Goal: Task Accomplishment & Management: Manage account settings

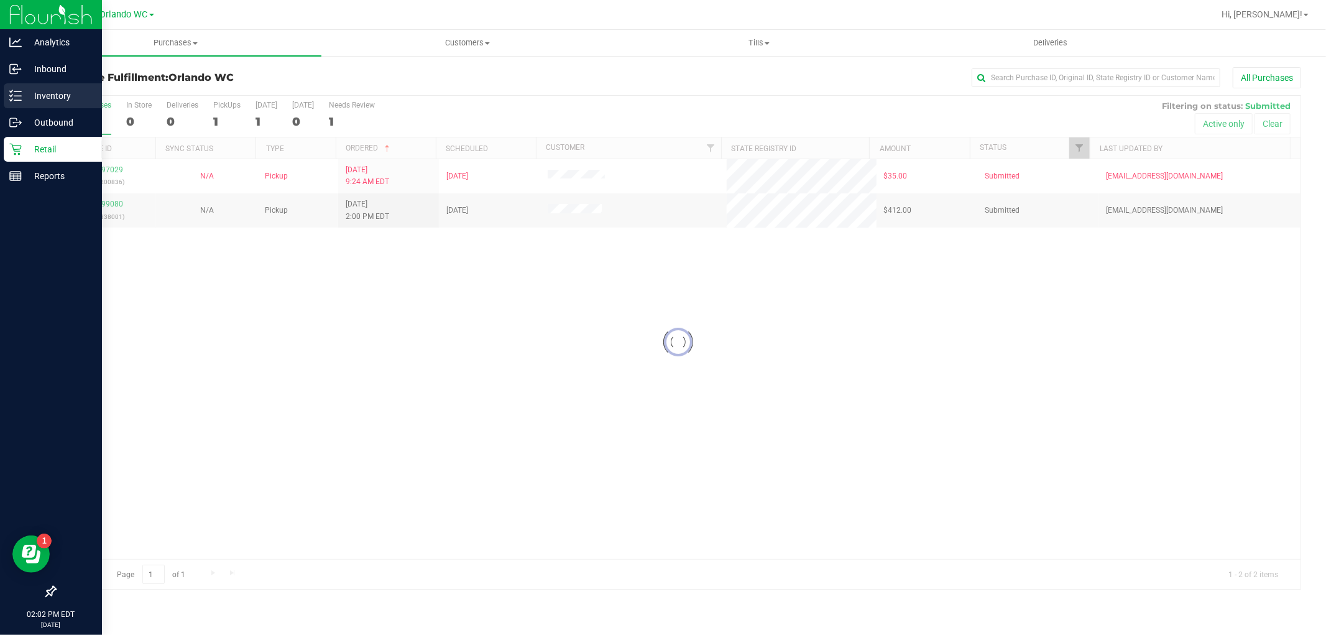
click at [36, 85] on div "Inventory" at bounding box center [53, 95] width 98 height 25
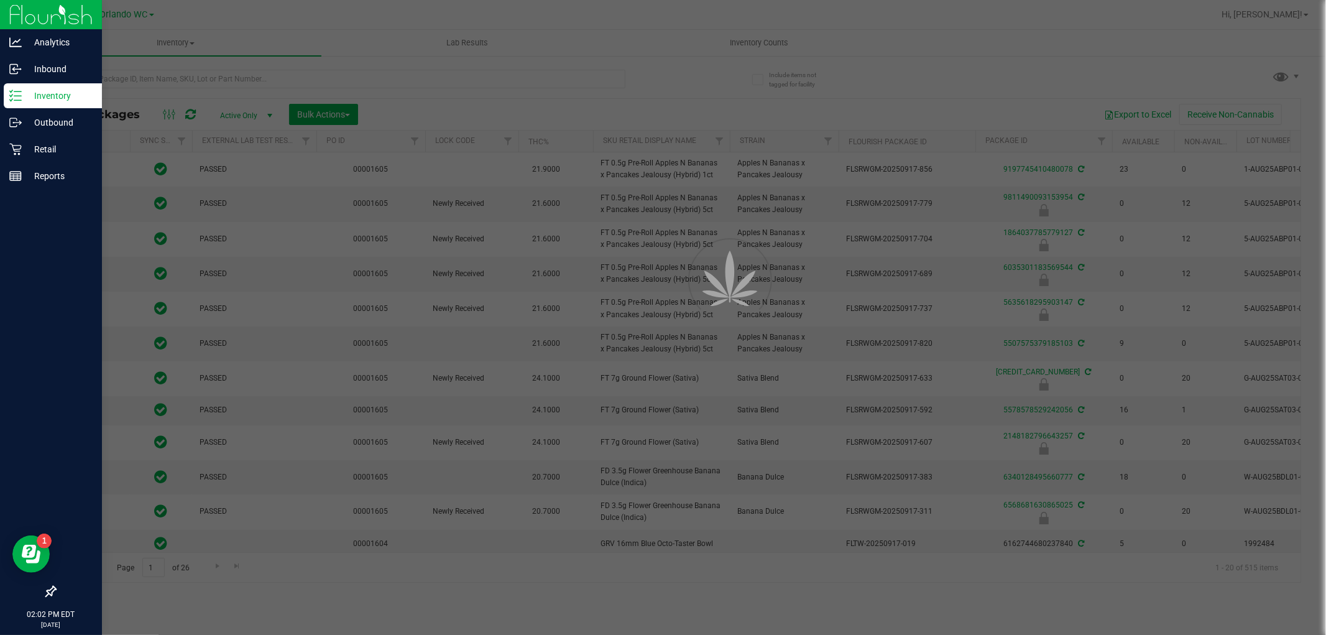
click at [134, 78] on div at bounding box center [663, 317] width 1326 height 635
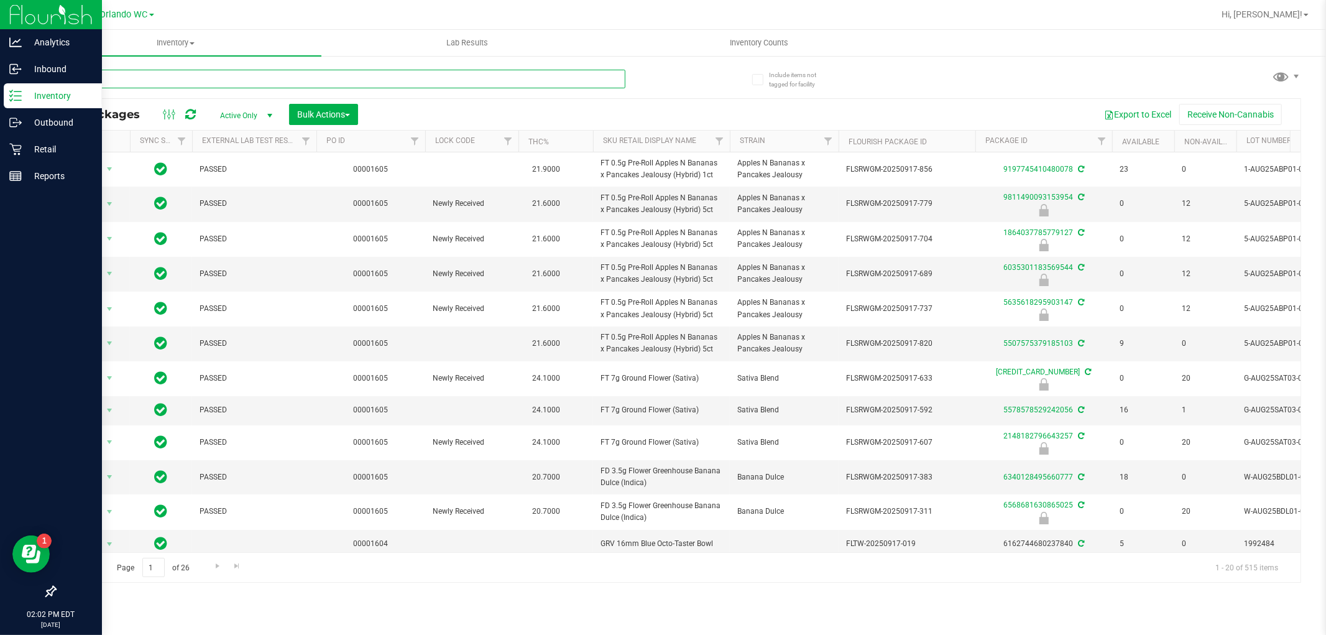
click at [135, 77] on input "text" at bounding box center [340, 79] width 571 height 19
paste input "FT 1g Vape Cart Distillate Green Crack (Sativa)"
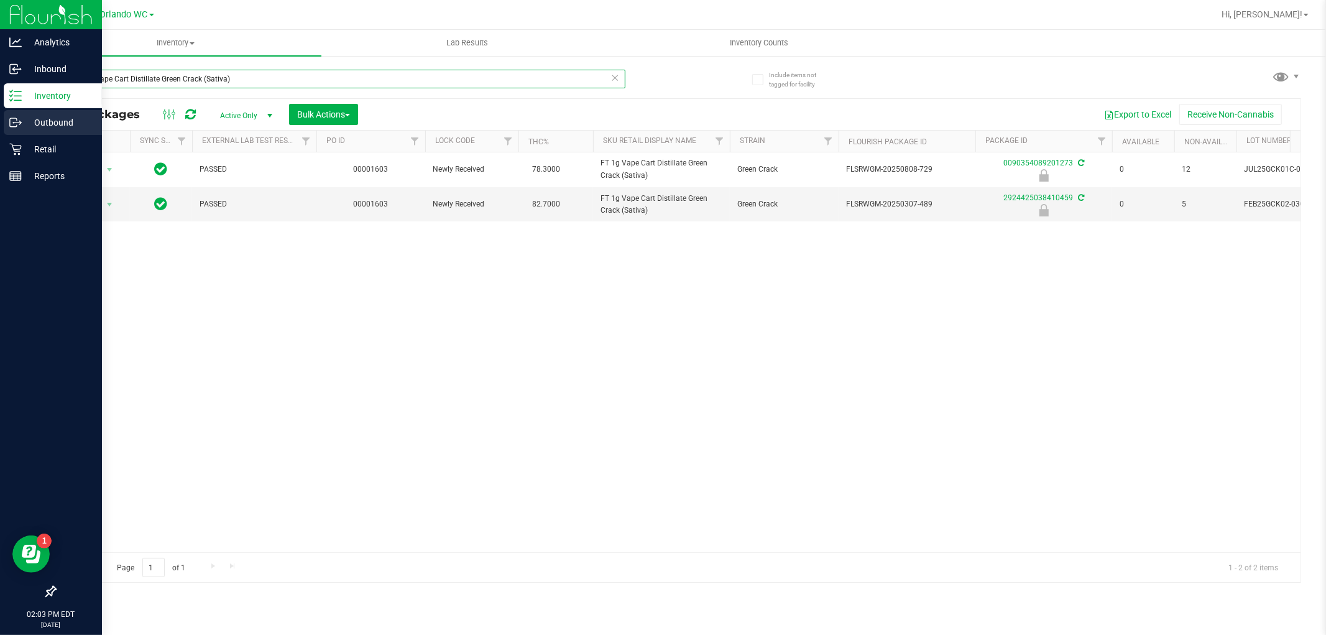
drag, startPoint x: 245, startPoint y: 76, endPoint x: 0, endPoint y: 119, distance: 248.6
click at [4, 114] on div "Analytics Inbound Inventory Outbound Retail Reports 02:03 PM EDT 09/24/2025 09/…" at bounding box center [663, 317] width 1326 height 635
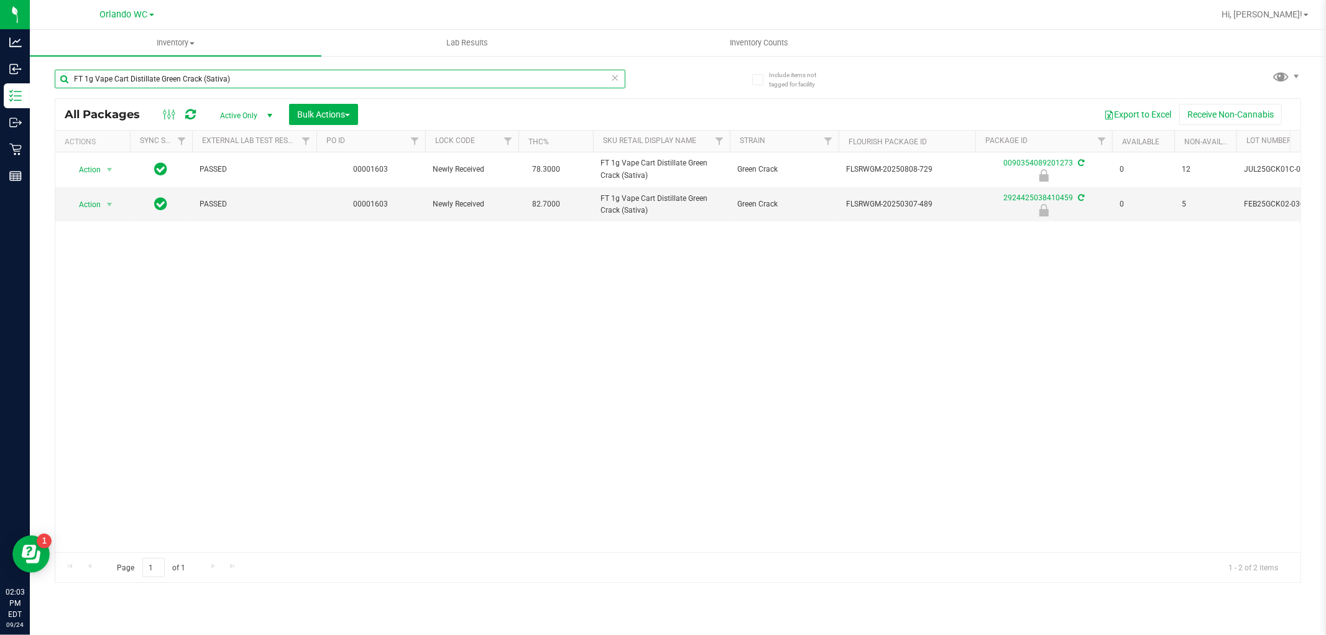
paste input "FT 1g Vape Cart Distillate Kush Mintz (Hybrid"
type input "FT 1g Vape Cart Distillate Kush Mintz (Hybrid)"
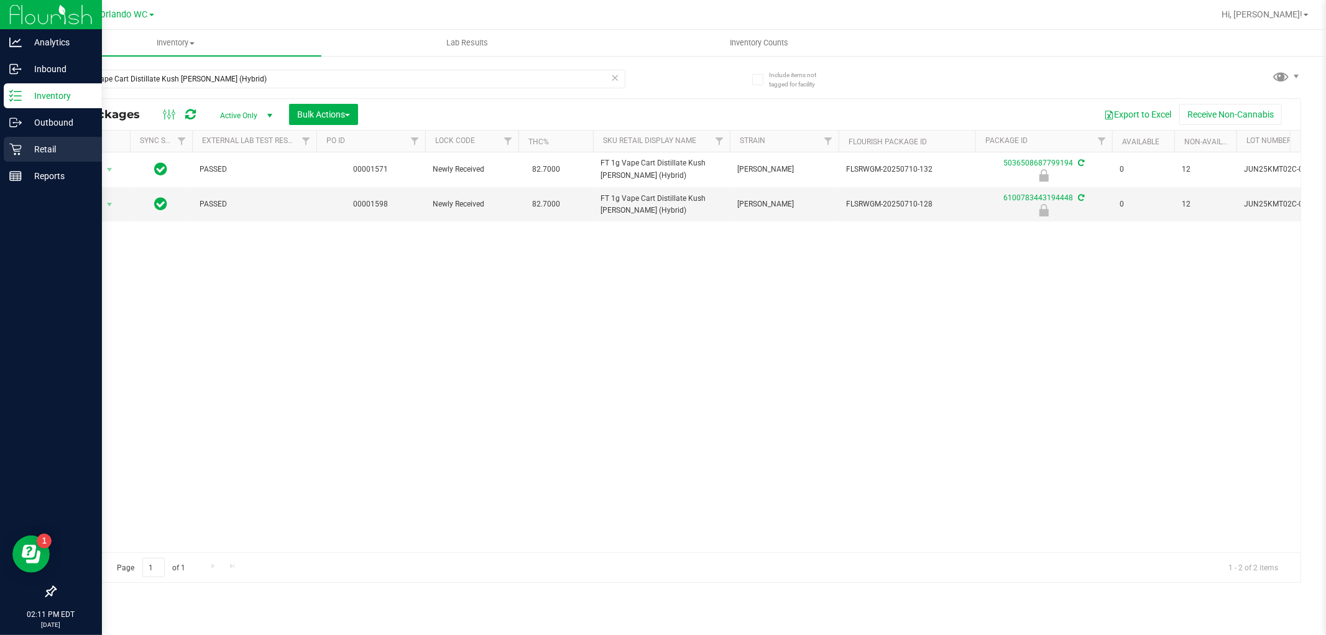
click at [20, 144] on icon at bounding box center [15, 149] width 12 height 12
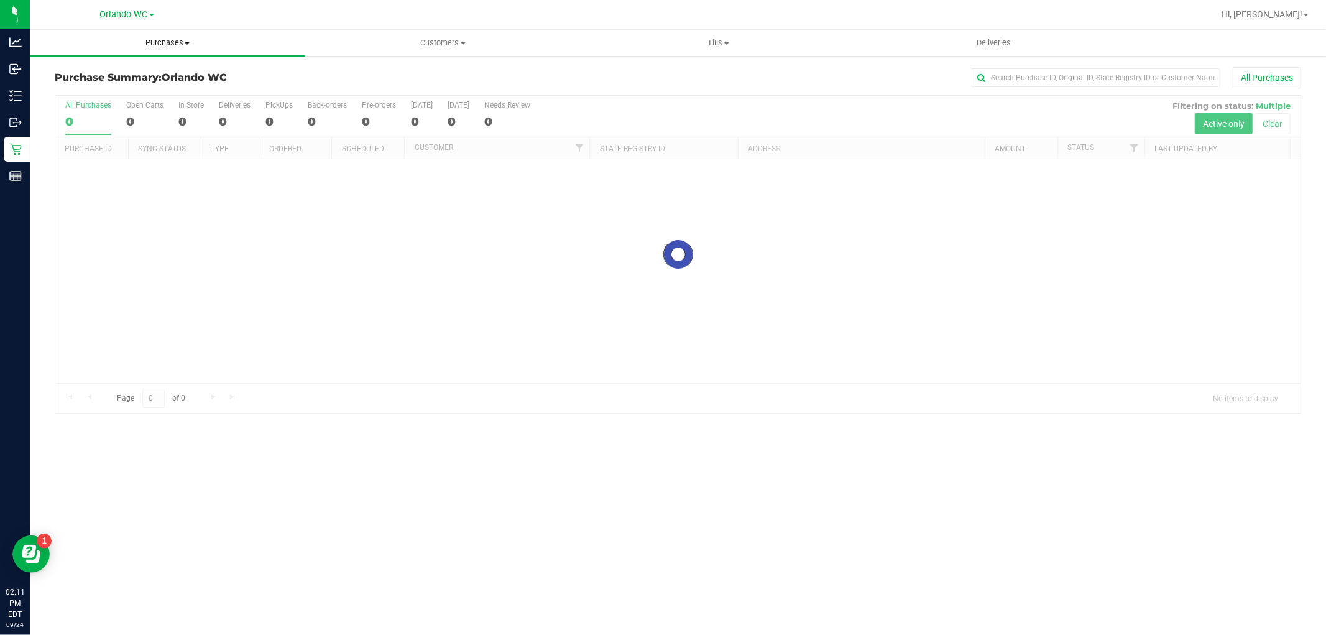
click at [172, 37] on span "Purchases" at bounding box center [167, 42] width 275 height 11
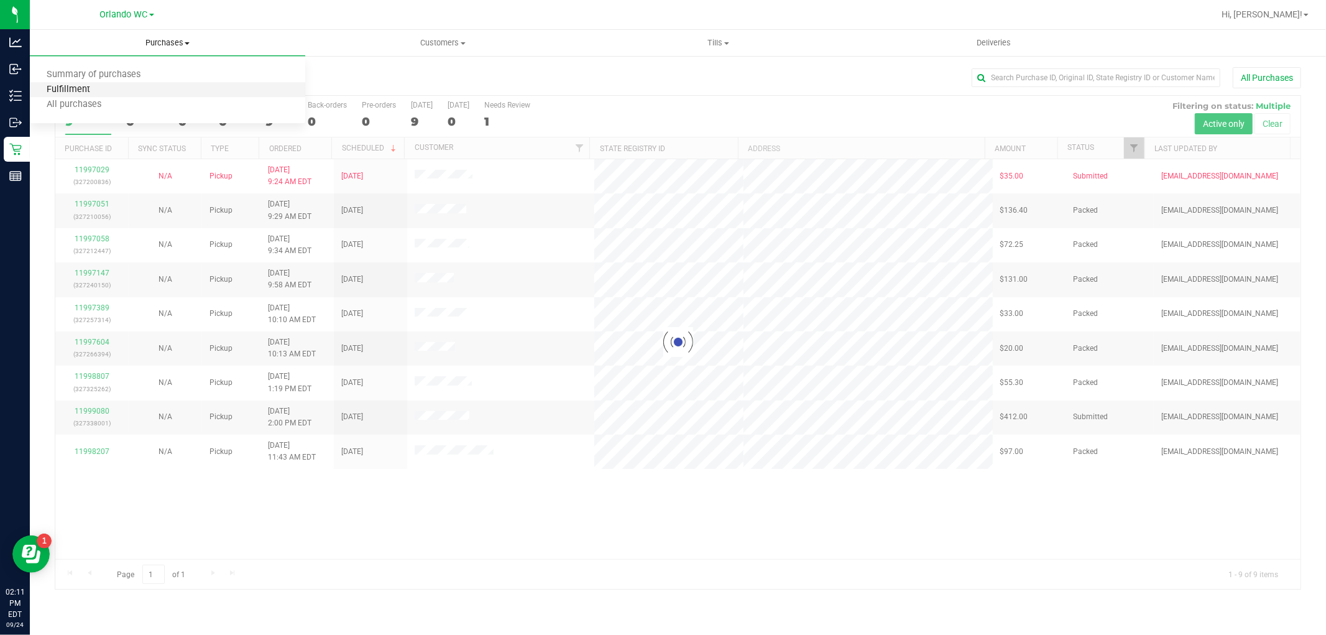
click at [76, 92] on span "Fulfillment" at bounding box center [68, 90] width 77 height 11
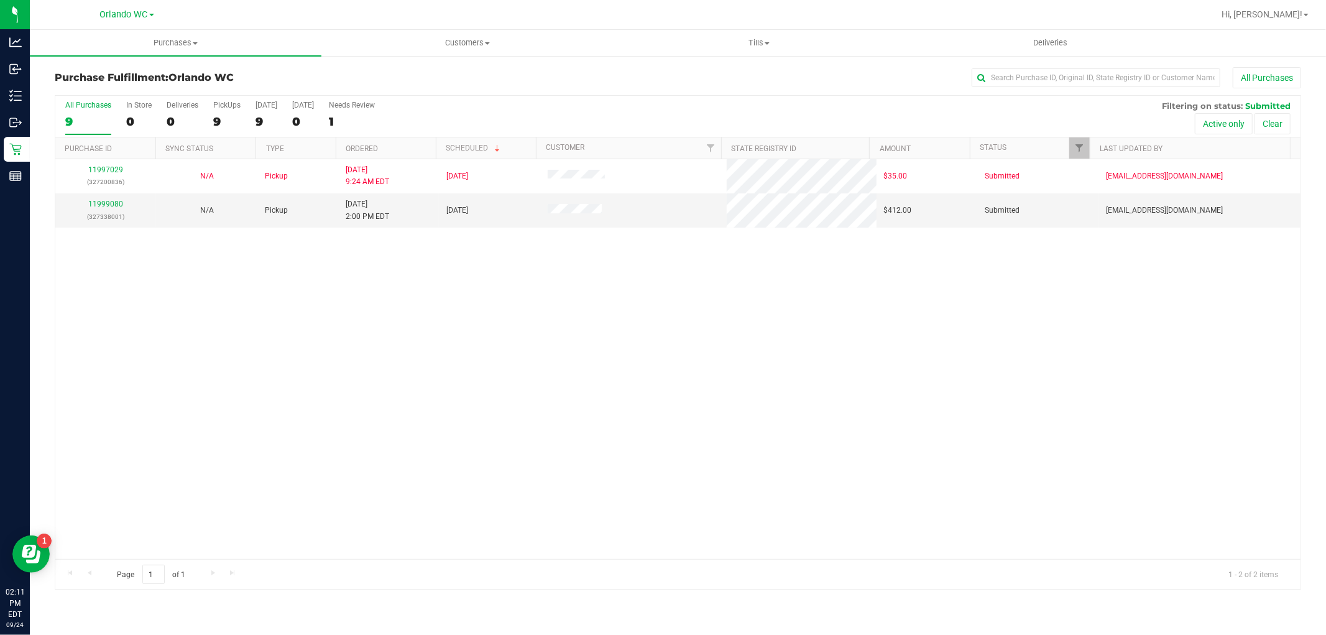
click at [407, 149] on th "Ordered" at bounding box center [386, 148] width 100 height 22
click at [96, 207] on link "11999080" at bounding box center [105, 204] width 35 height 9
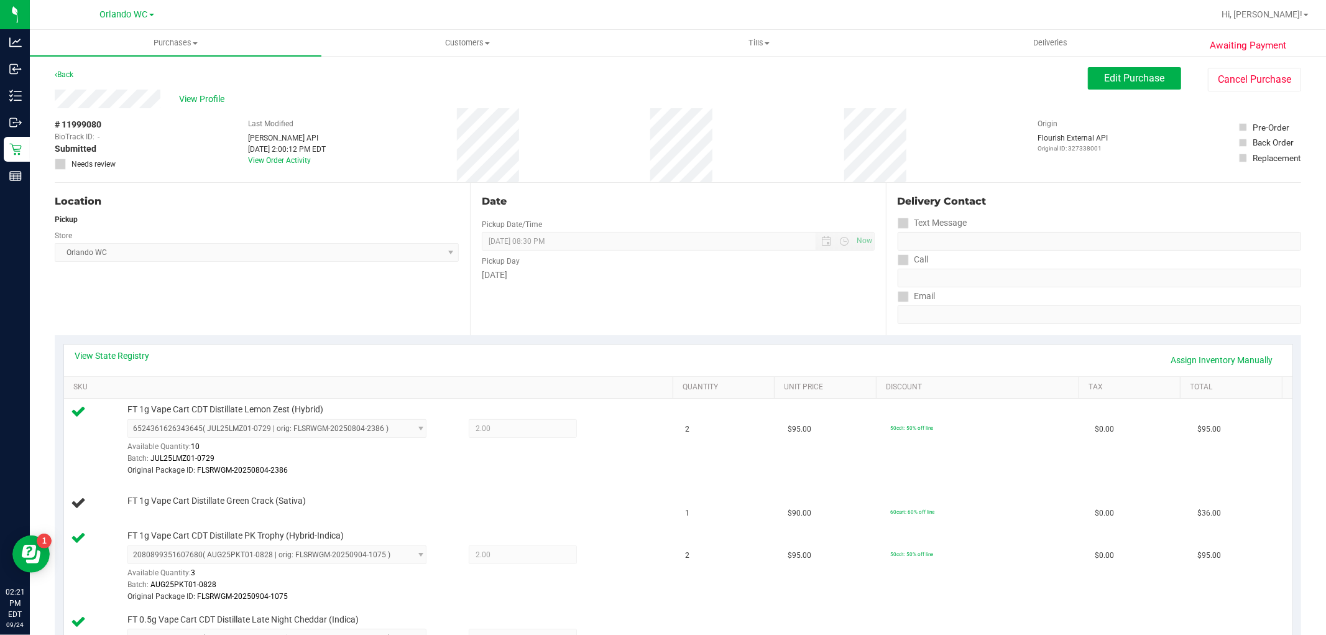
click at [73, 72] on div "Back" at bounding box center [64, 74] width 19 height 15
click at [70, 72] on link "Back" at bounding box center [64, 74] width 19 height 9
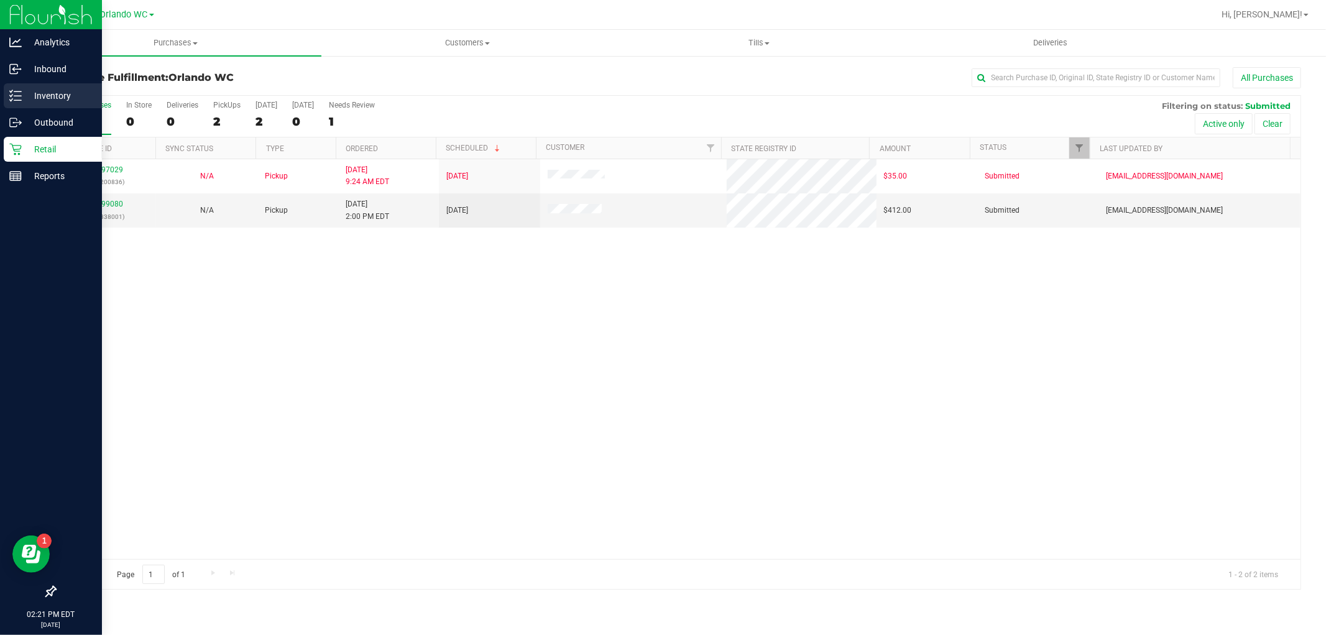
click at [56, 99] on p "Inventory" at bounding box center [59, 95] width 75 height 15
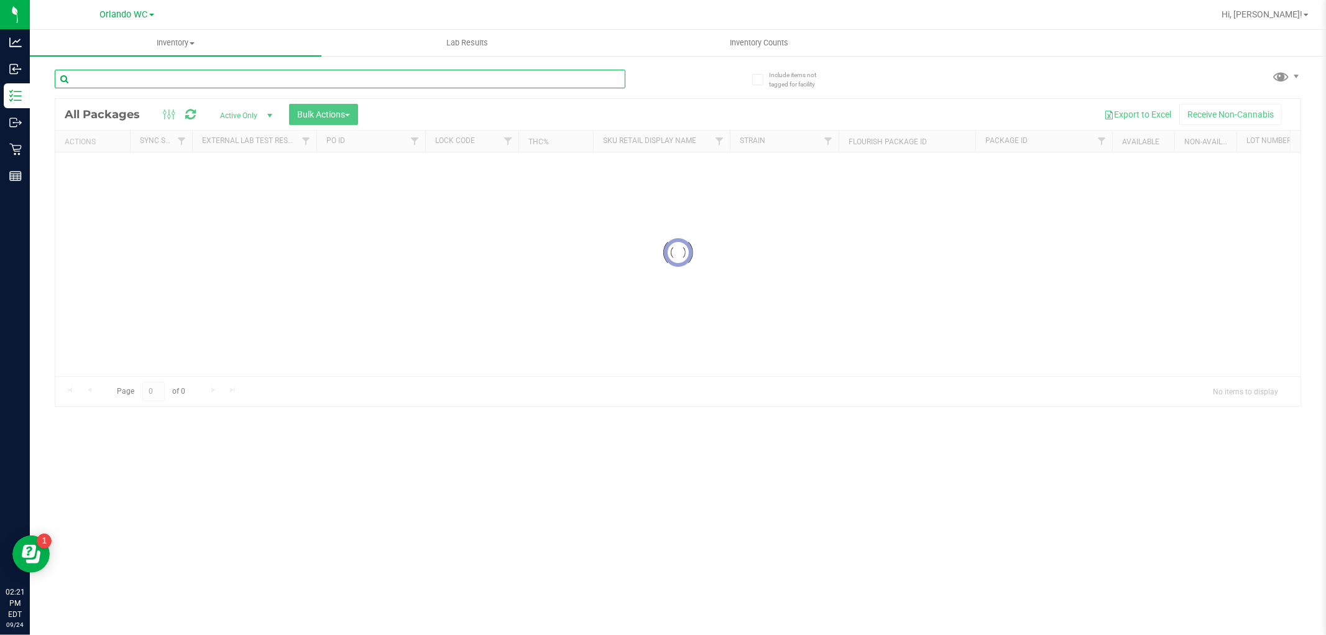
click at [286, 81] on input "text" at bounding box center [340, 79] width 571 height 19
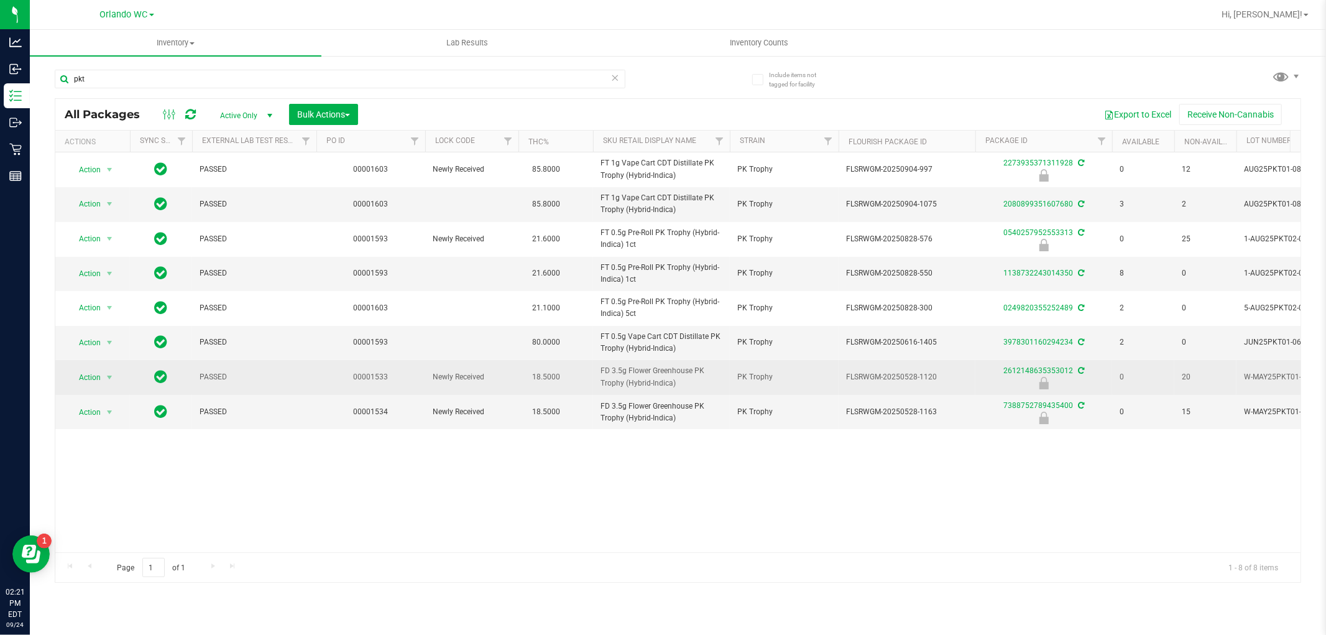
drag, startPoint x: 589, startPoint y: 377, endPoint x: 684, endPoint y: 387, distance: 95.7
click at [684, 387] on tr "Action Action Edit attributes Global inventory Locate package Package audit log…" at bounding box center [966, 377] width 1822 height 35
copy tr "FD 3.5g Flower Greenhouse PK Trophy (Hybrid-Indica)"
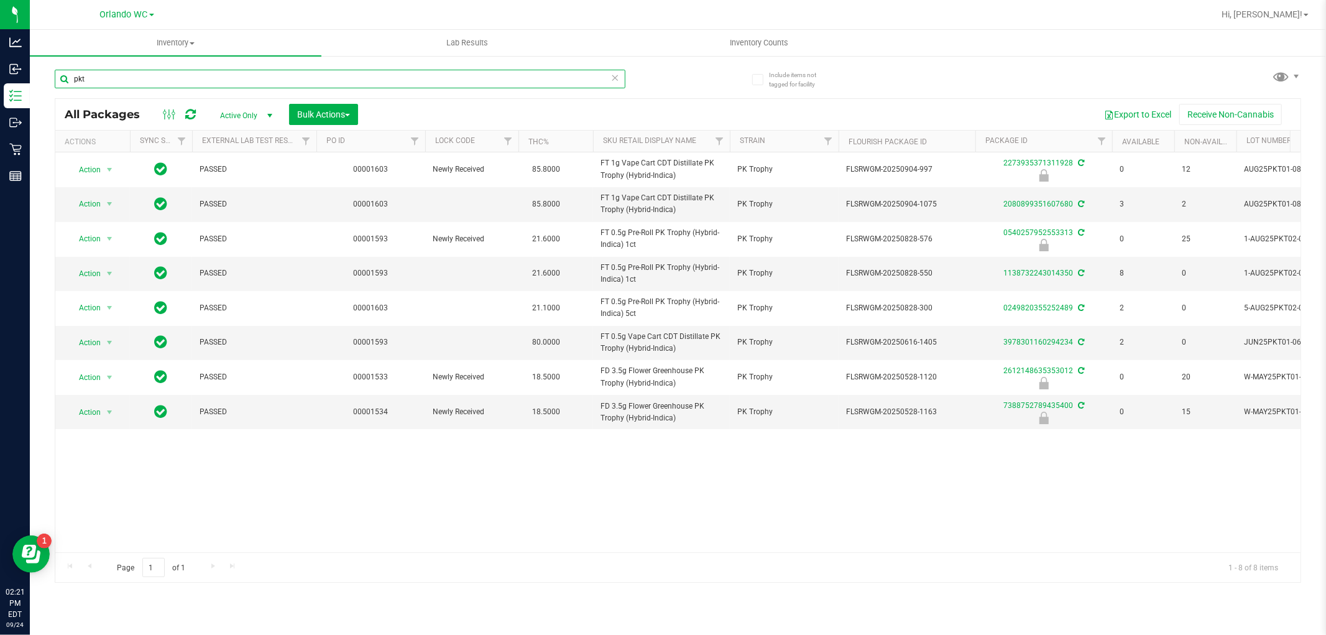
click at [106, 76] on input "pkt" at bounding box center [340, 79] width 571 height 19
paste input "FD 3.5g Flower Greenhouse PK Trophy (Hybrid-Indica)"
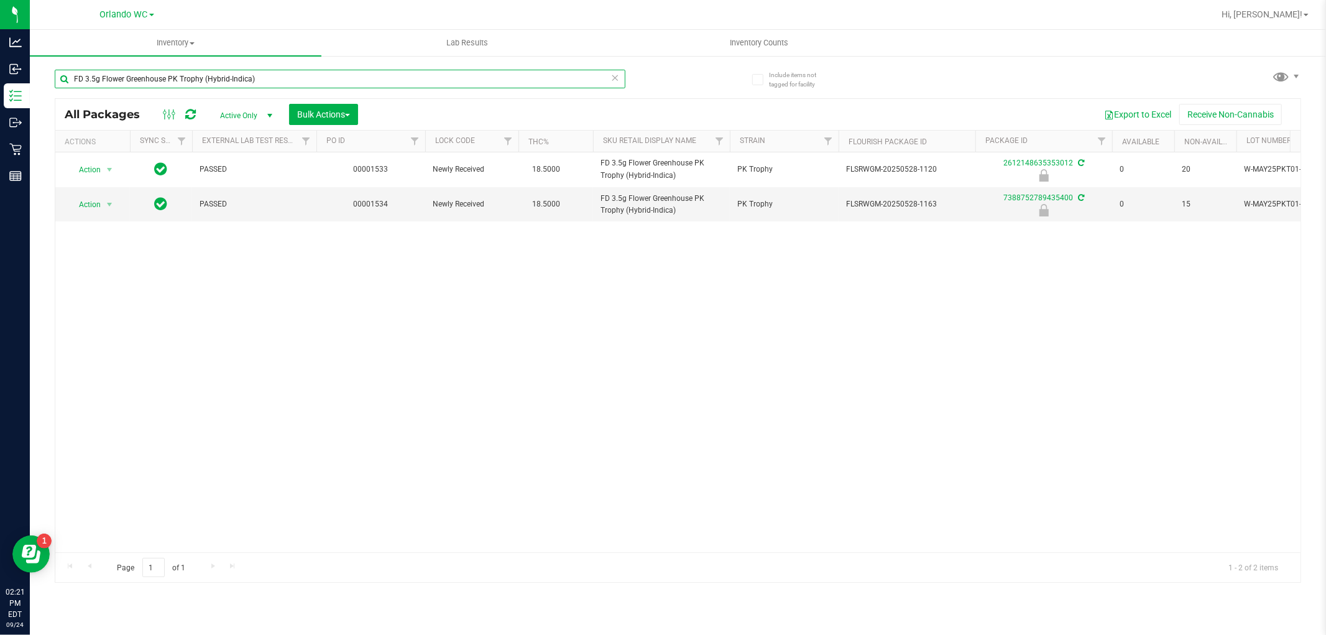
type input "FD 3.5g Flower Greenhouse PK Trophy (Hybrid-Indica)"
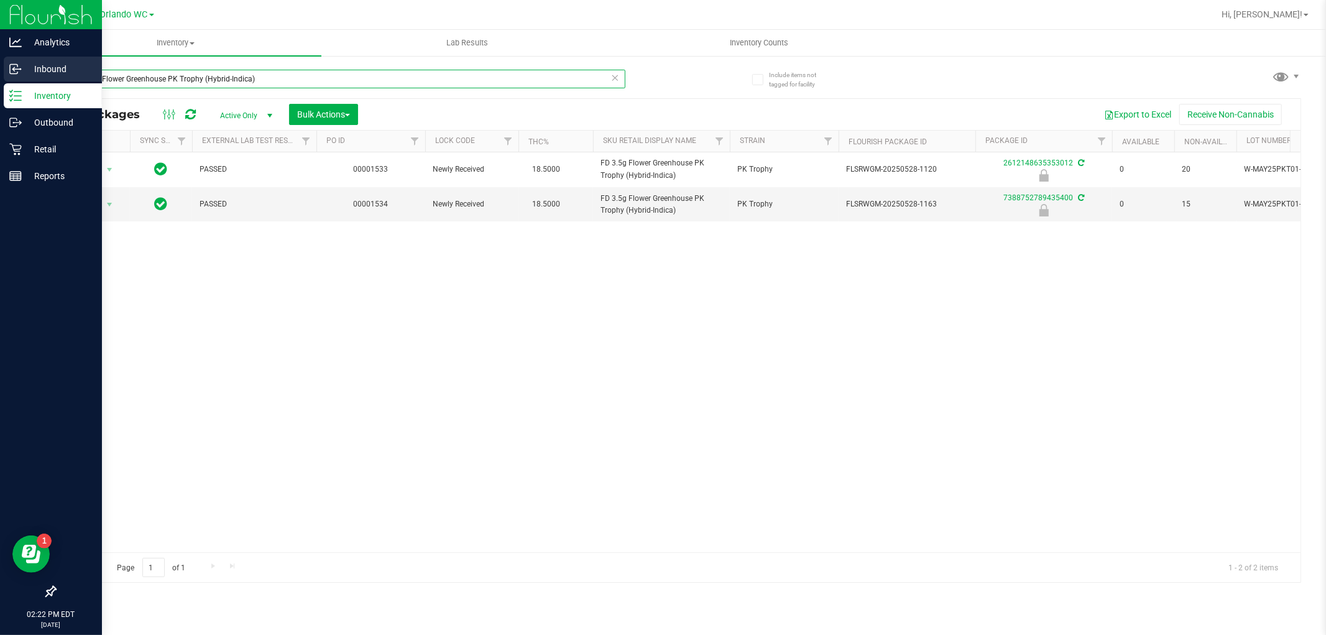
drag, startPoint x: 282, startPoint y: 77, endPoint x: 0, endPoint y: 76, distance: 282.3
click at [0, 76] on div "Analytics Inbound Inventory Outbound Retail Reports 02:22 PM EDT 09/24/2025 09/…" at bounding box center [663, 317] width 1326 height 635
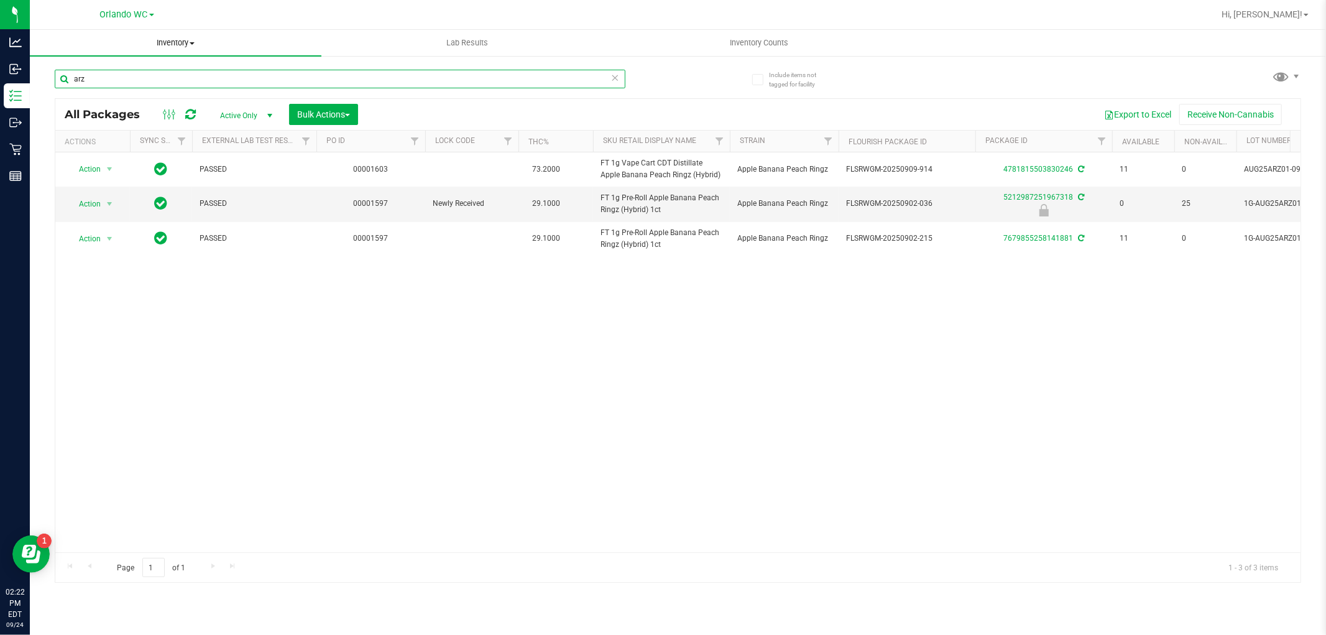
type input "arz"
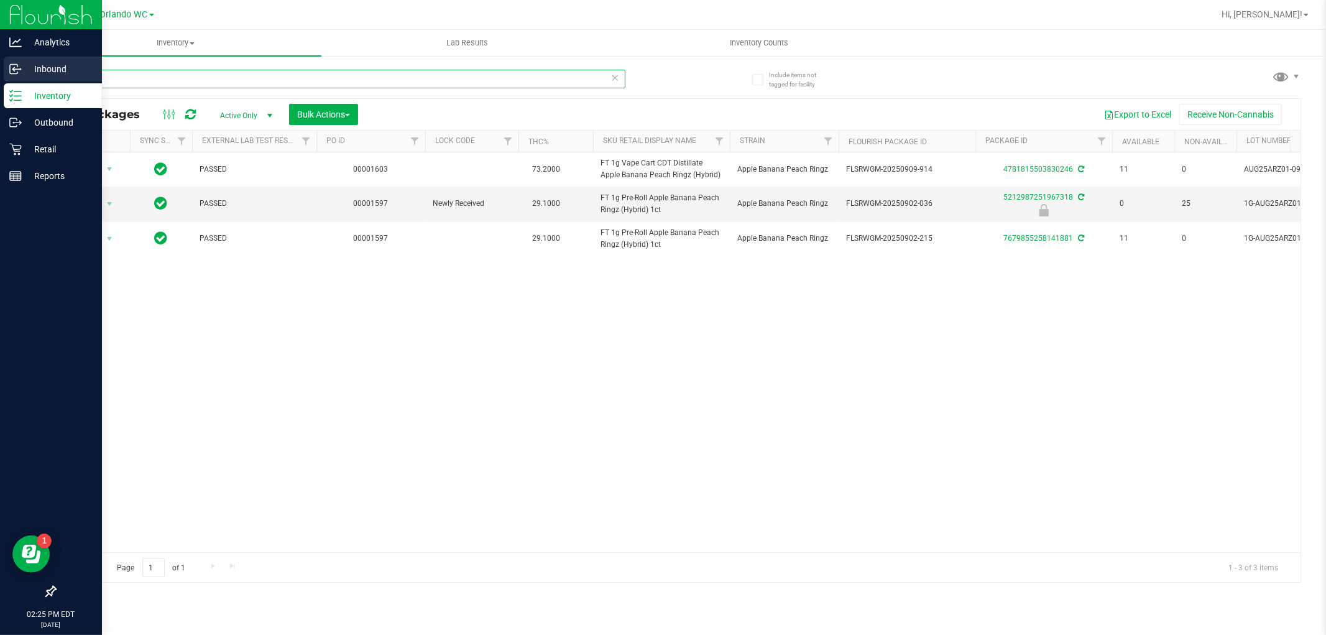
drag, startPoint x: 91, startPoint y: 81, endPoint x: 1, endPoint y: 78, distance: 90.2
click at [9, 80] on div "Analytics Inbound Inventory Outbound Retail Reports 02:25 PM EDT 09/24/2025 09/…" at bounding box center [663, 317] width 1326 height 635
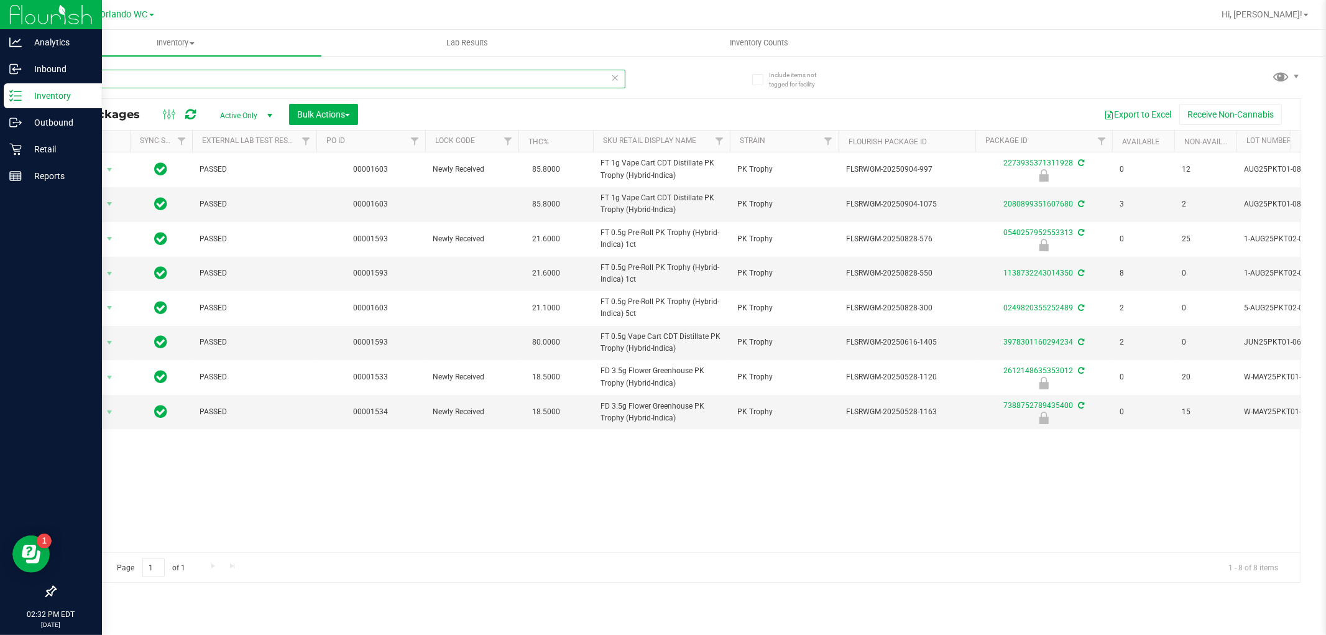
drag, startPoint x: 114, startPoint y: 78, endPoint x: 0, endPoint y: 96, distance: 115.8
click at [0, 96] on div "Analytics Inbound Inventory Outbound Retail Reports 02:32 PM EDT 09/24/2025 09/…" at bounding box center [663, 317] width 1326 height 635
paste input "SW 0.3g Vape Pen Distillate Relief (1:9 CBD:THC"
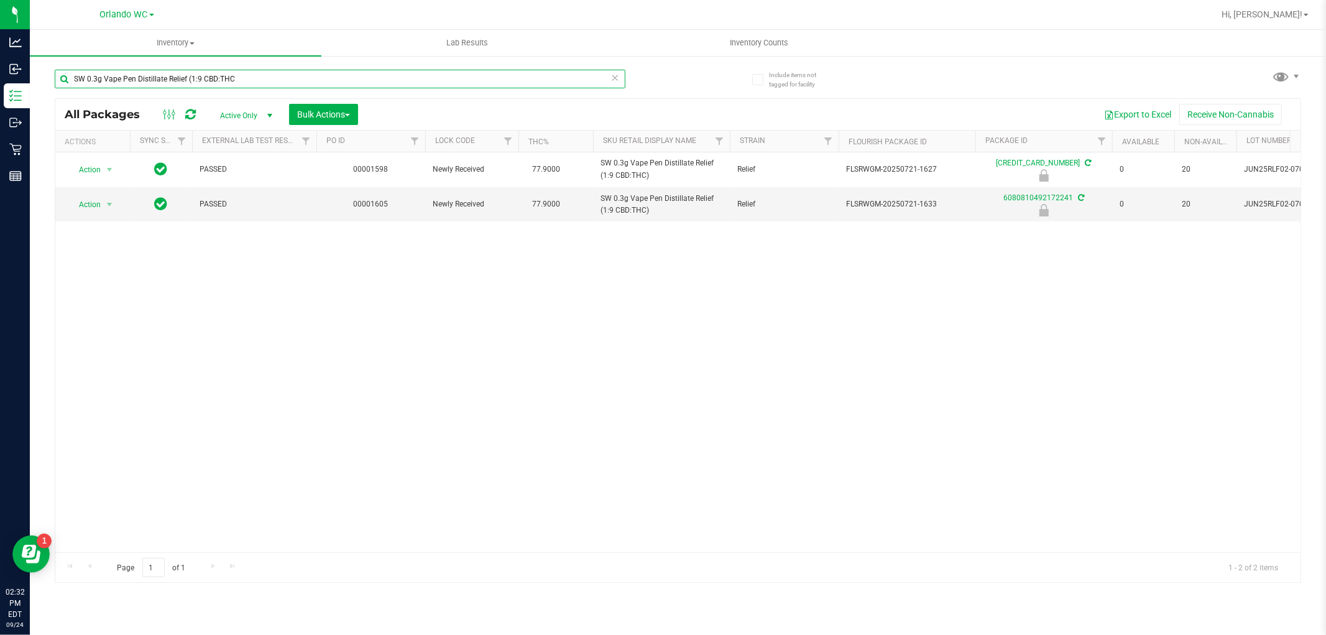
type input "SW 0.3g Vape Pen Distillate Relief (1:9 CBD:THC"
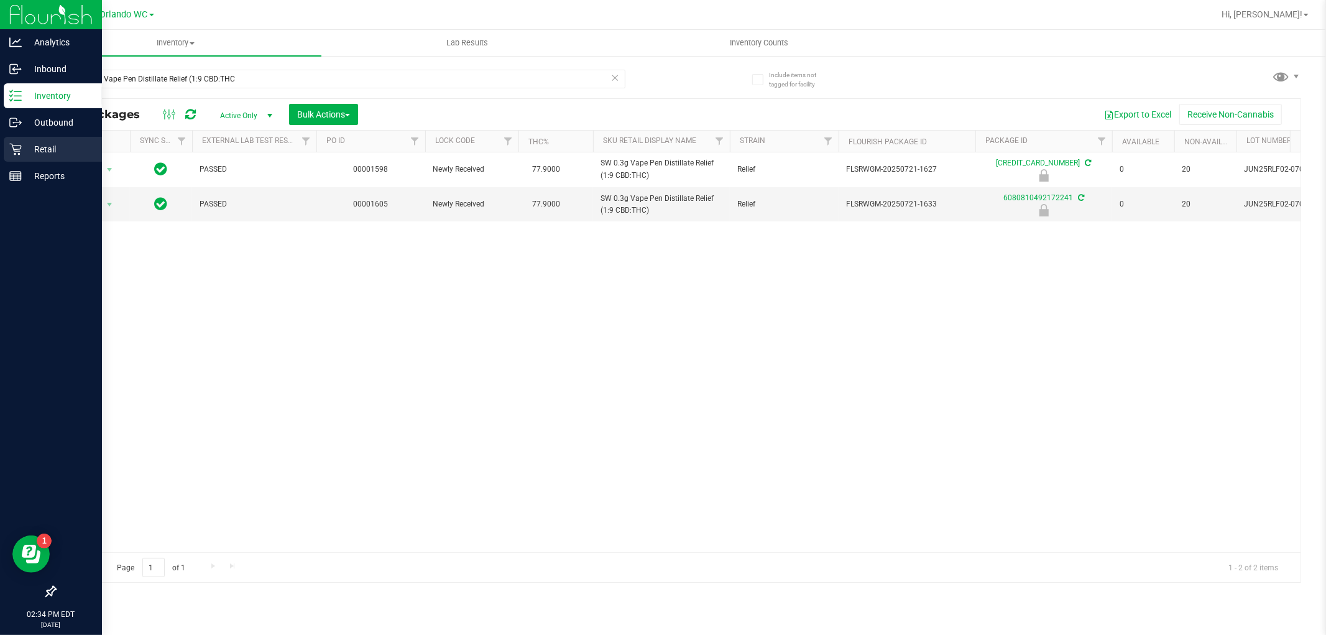
click at [22, 148] on p "Retail" at bounding box center [59, 149] width 75 height 15
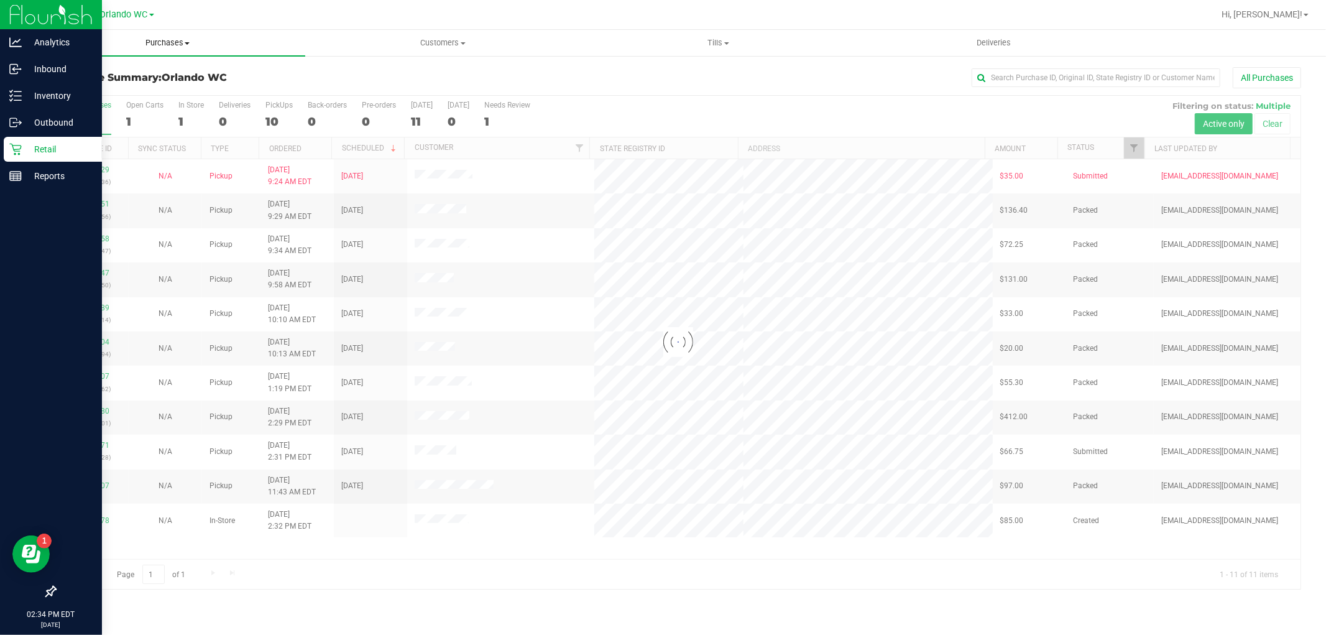
click at [187, 40] on span "Purchases" at bounding box center [167, 42] width 275 height 11
click at [80, 91] on span "Fulfillment" at bounding box center [68, 90] width 77 height 11
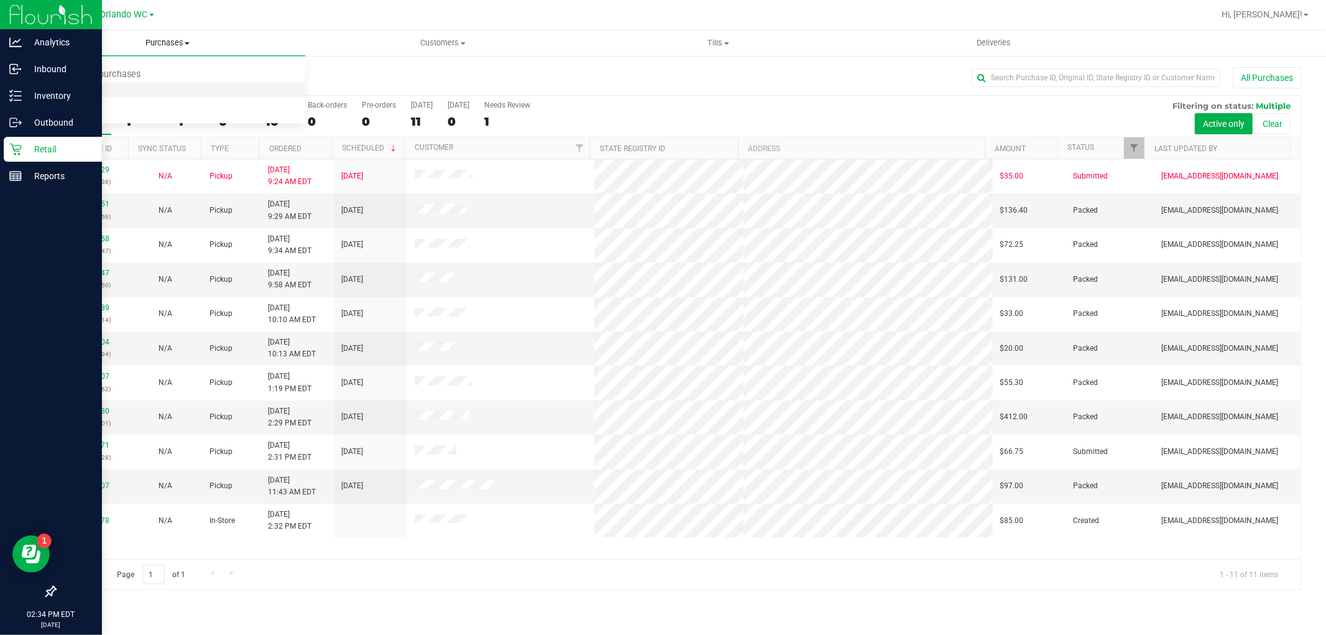
click at [88, 90] on span "Fulfillment" at bounding box center [68, 90] width 77 height 11
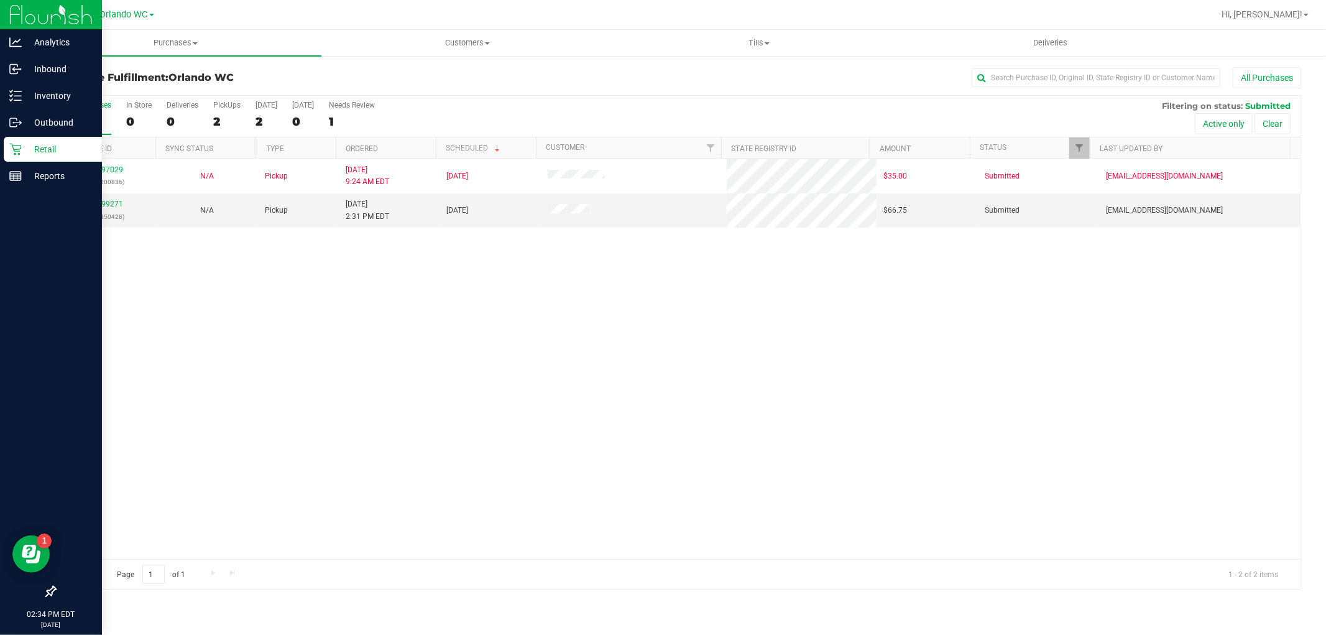
click at [400, 150] on th "Ordered" at bounding box center [386, 148] width 100 height 22
click at [96, 207] on link "11999271" at bounding box center [105, 204] width 35 height 9
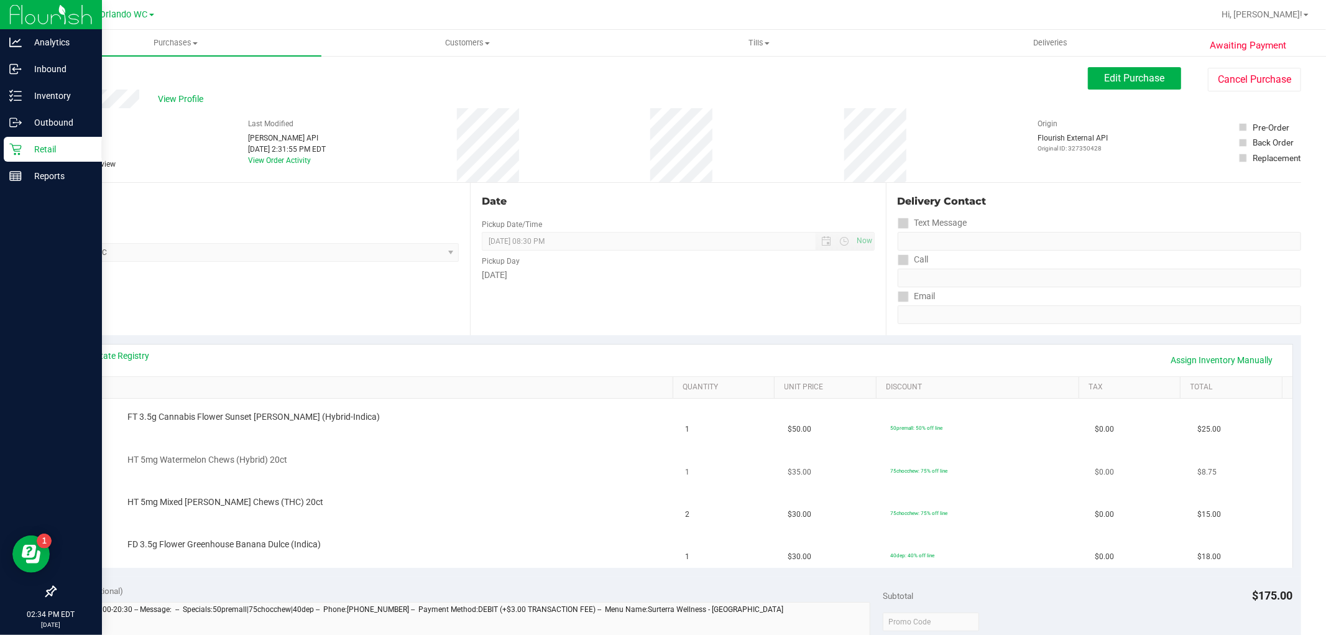
scroll to position [69, 0]
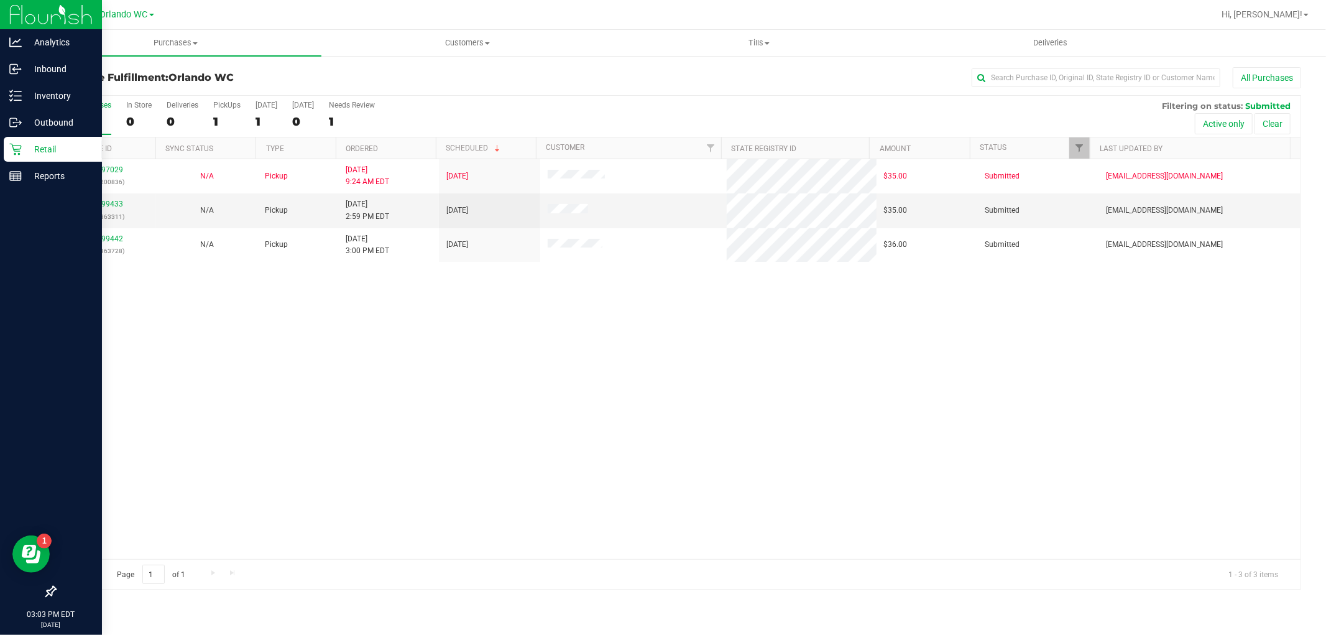
click at [413, 147] on th "Ordered" at bounding box center [386, 148] width 100 height 22
click at [116, 208] on link "11999433" at bounding box center [105, 204] width 35 height 9
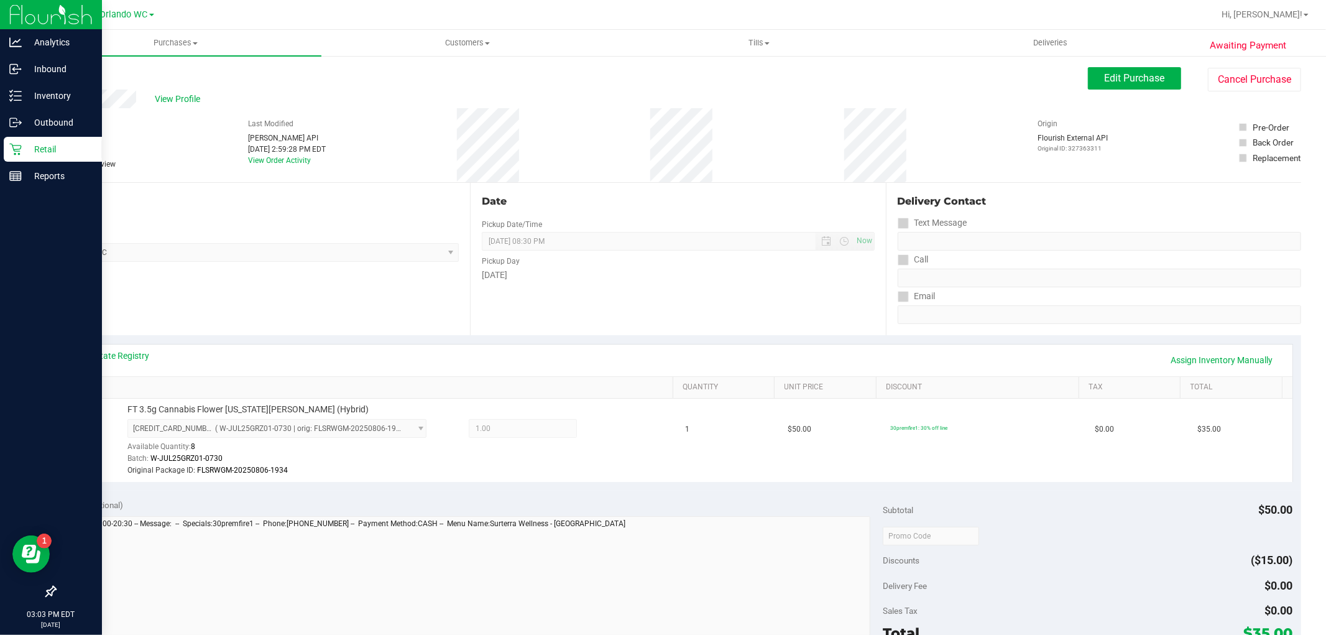
click at [63, 73] on link "Back" at bounding box center [64, 74] width 19 height 9
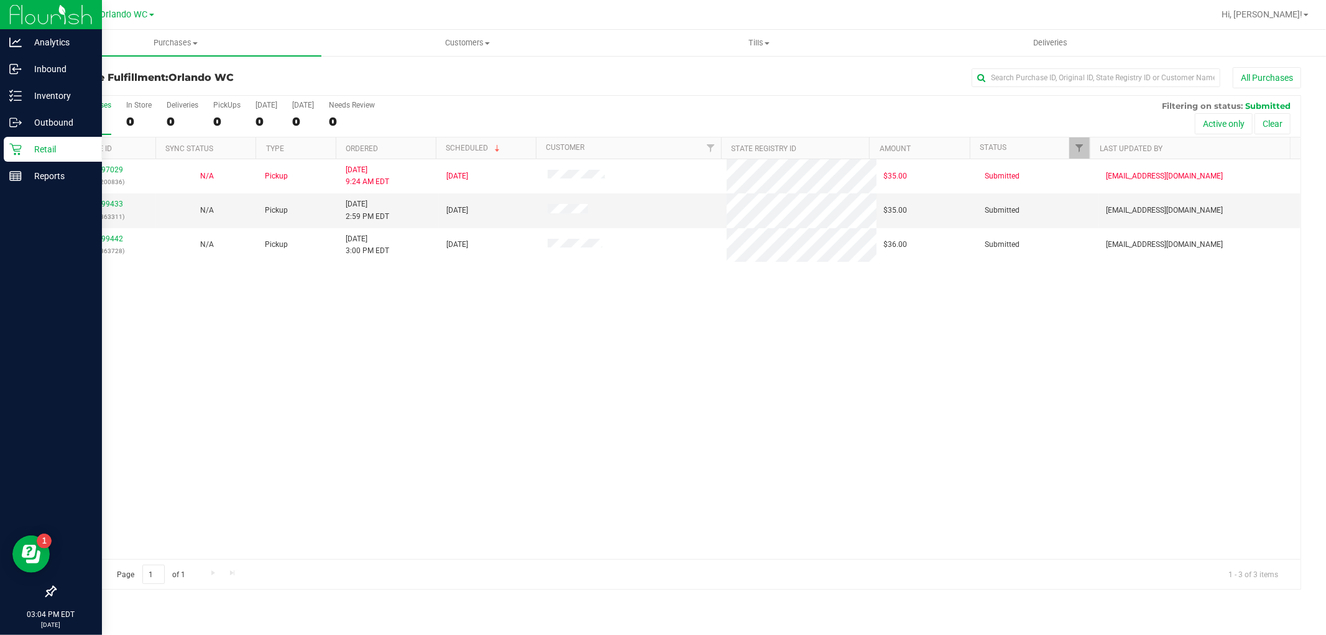
click at [398, 143] on th "Ordered" at bounding box center [386, 148] width 100 height 22
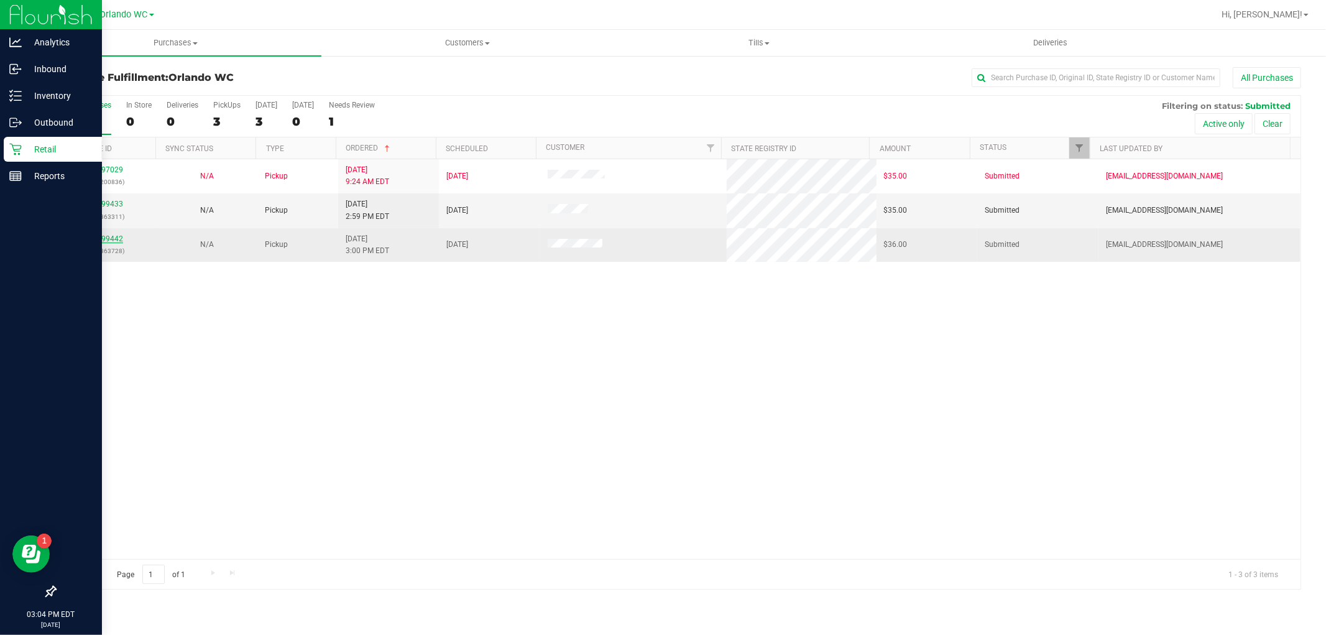
click at [109, 238] on link "11999442" at bounding box center [105, 238] width 35 height 9
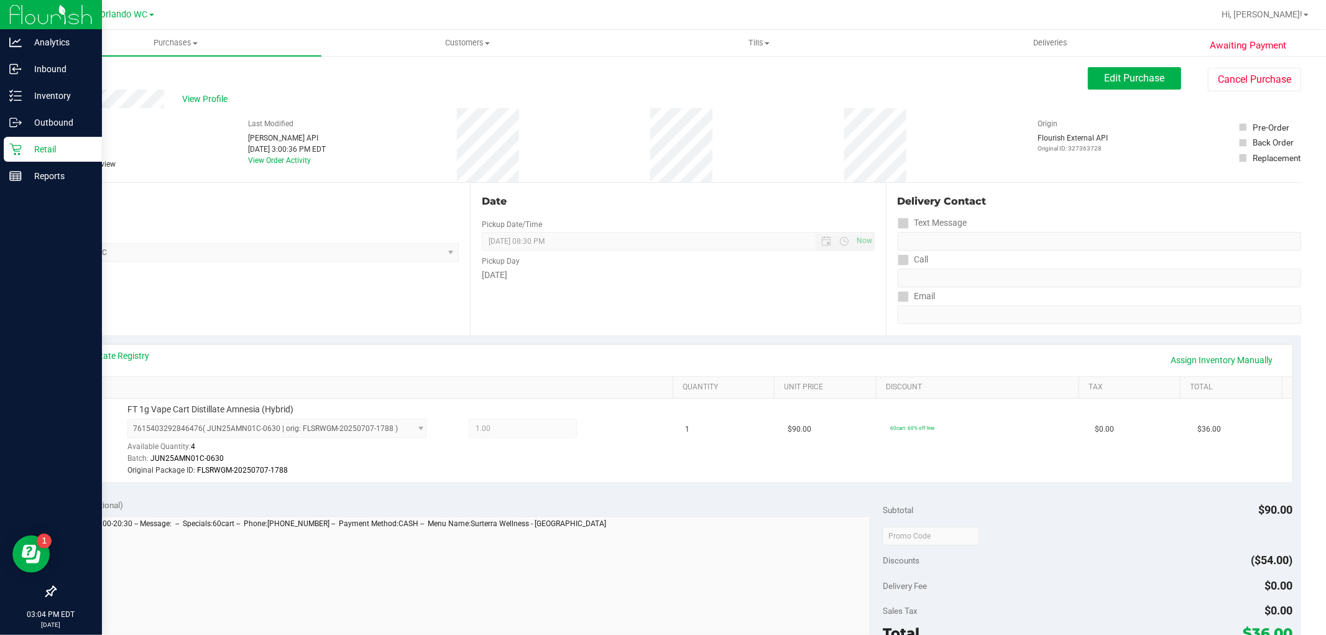
click at [66, 78] on link "Back" at bounding box center [64, 74] width 19 height 9
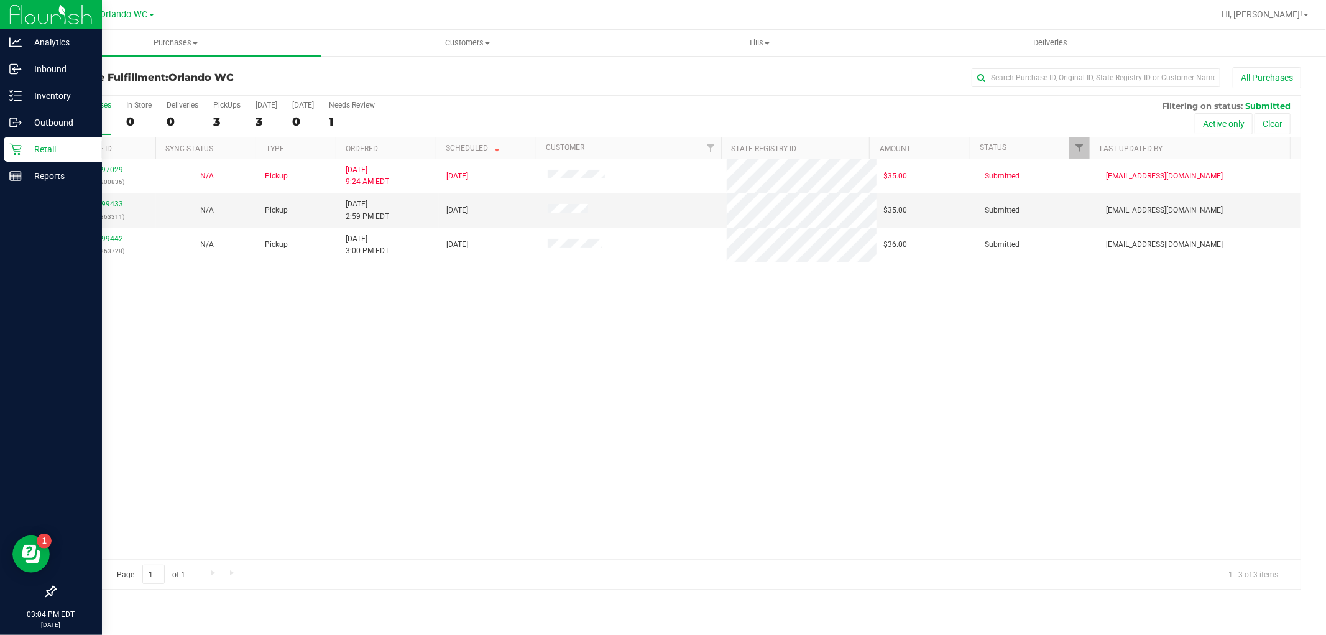
click at [418, 153] on th "Ordered" at bounding box center [386, 148] width 100 height 22
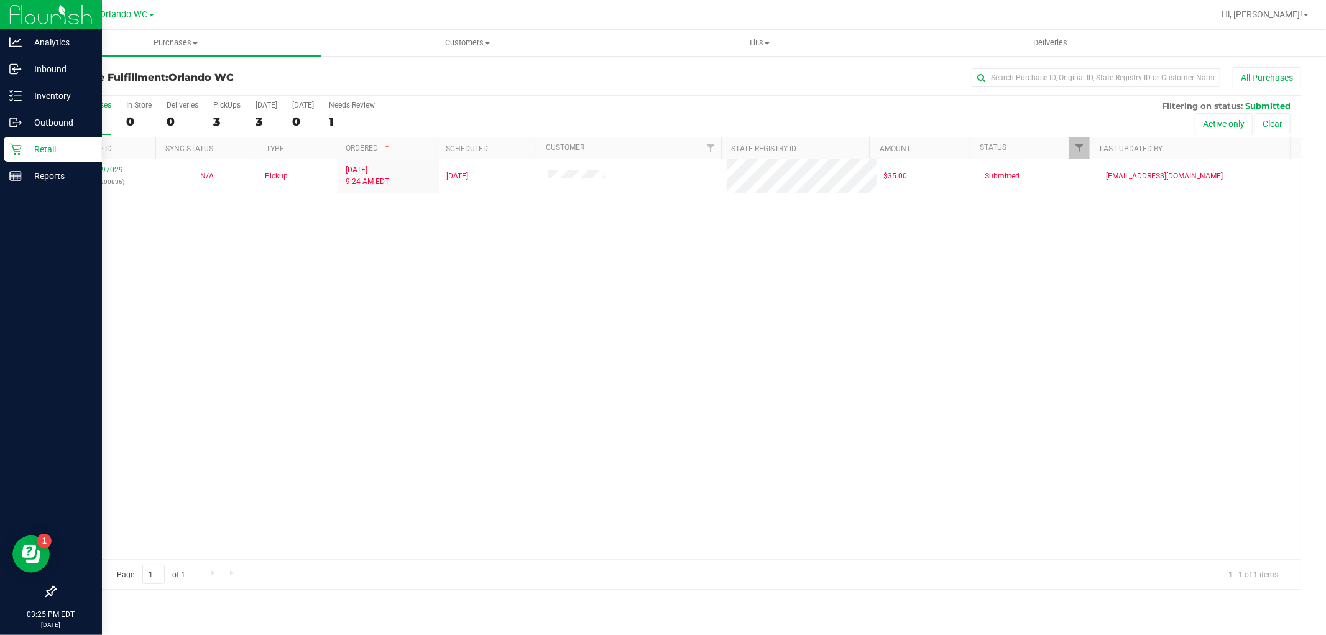
drag, startPoint x: 418, startPoint y: 322, endPoint x: 172, endPoint y: 245, distance: 257.4
click at [417, 322] on div "11997029 (327200836) N/A Pickup 9/24/2025 9:24 AM EDT 9/24/2025 $35.00 Submitte…" at bounding box center [677, 359] width 1245 height 400
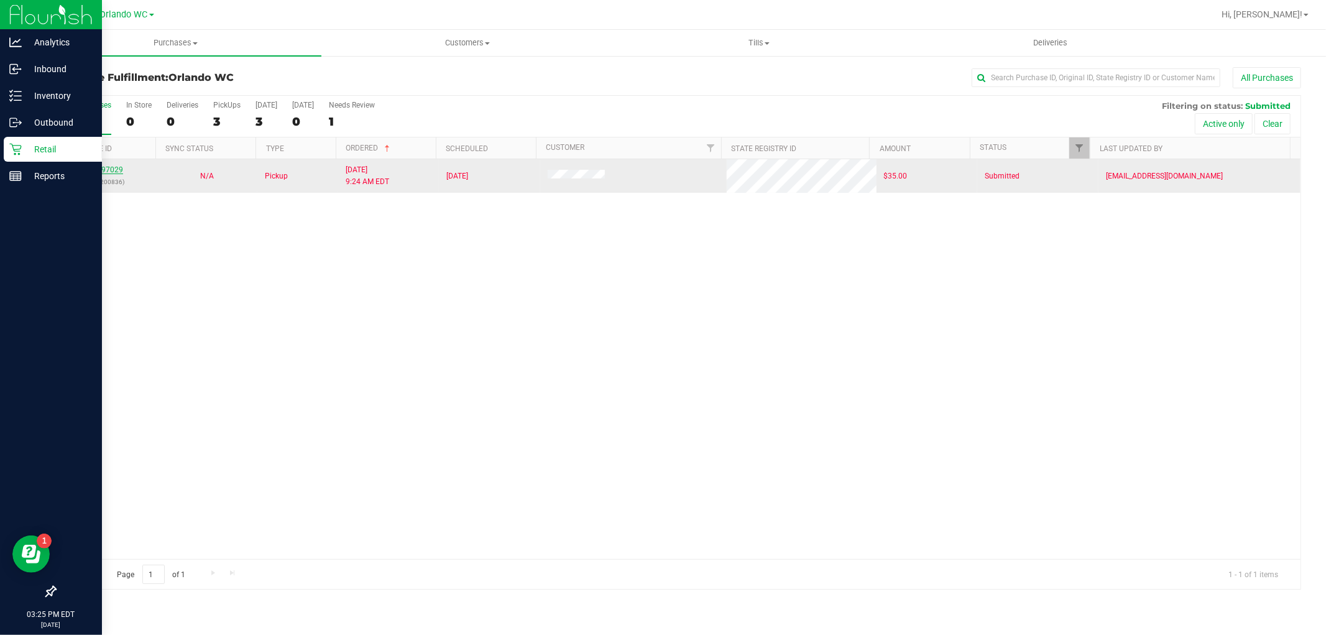
click at [110, 165] on link "11997029" at bounding box center [105, 169] width 35 height 9
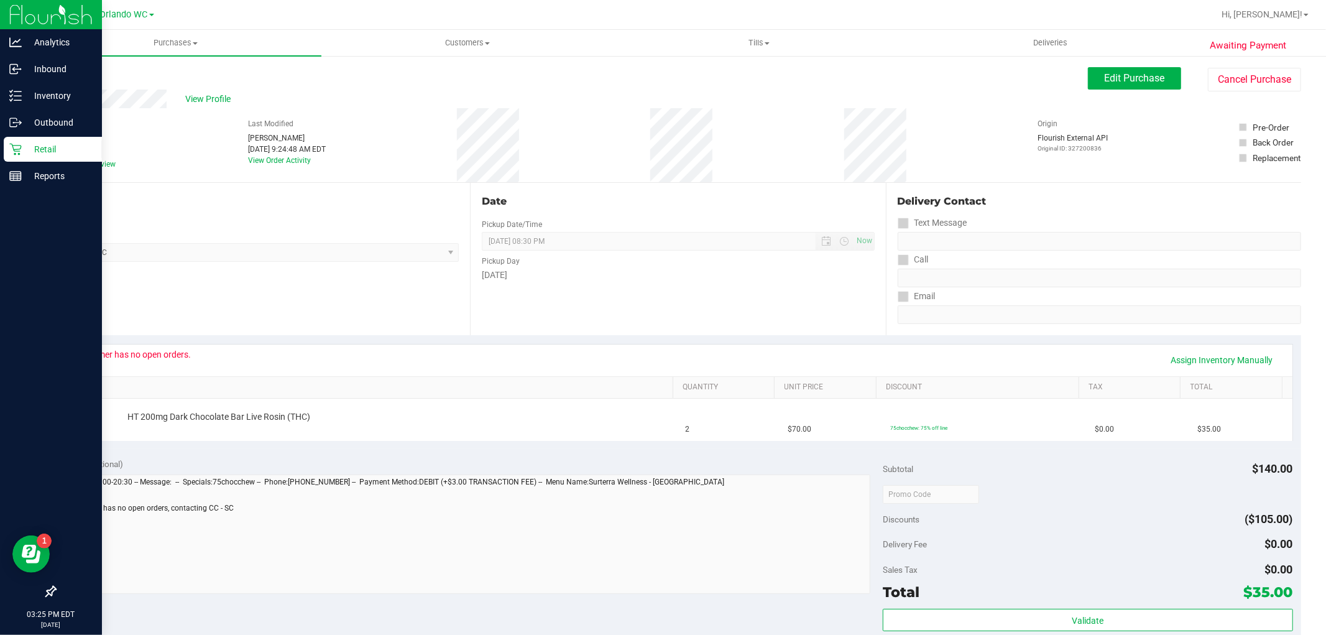
click at [73, 72] on link "Back" at bounding box center [64, 74] width 19 height 9
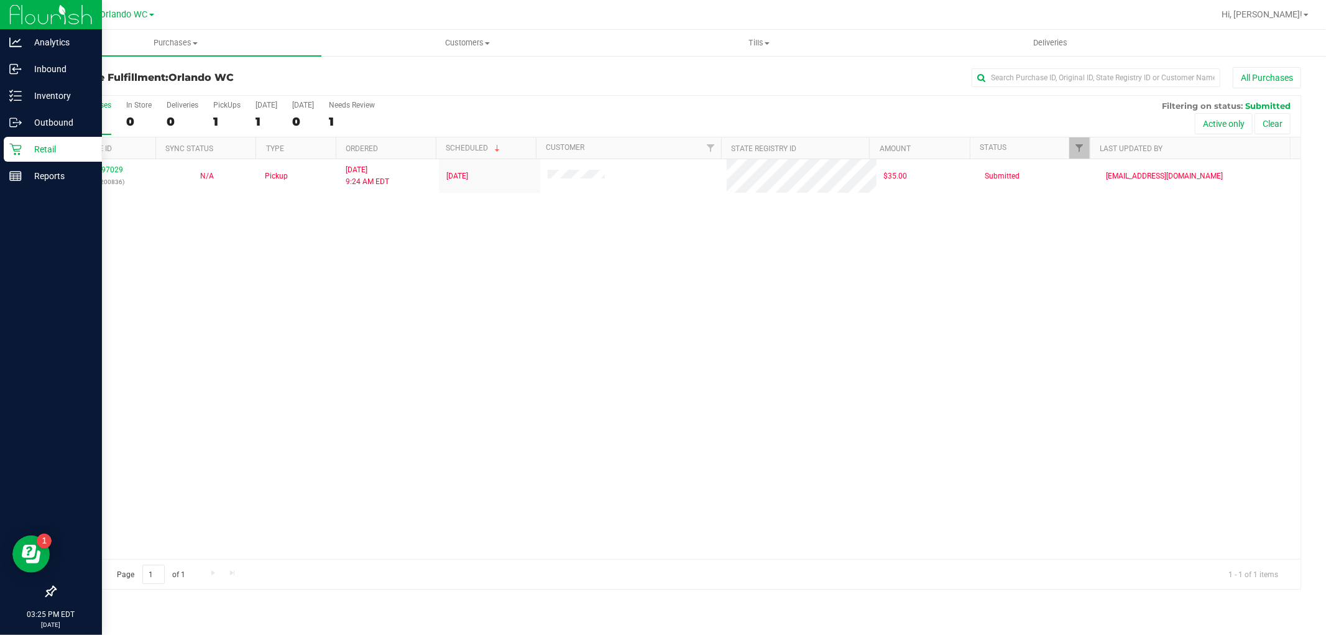
click at [418, 151] on th "Ordered" at bounding box center [386, 148] width 100 height 22
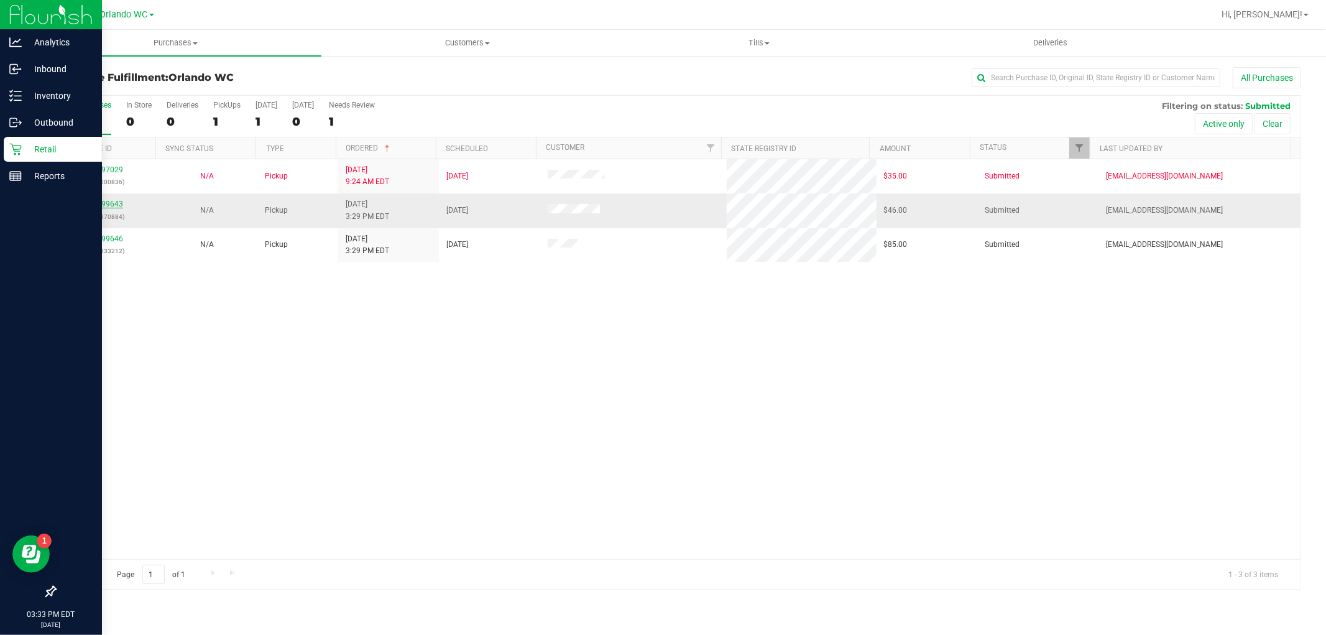
click at [104, 207] on link "11999643" at bounding box center [105, 204] width 35 height 9
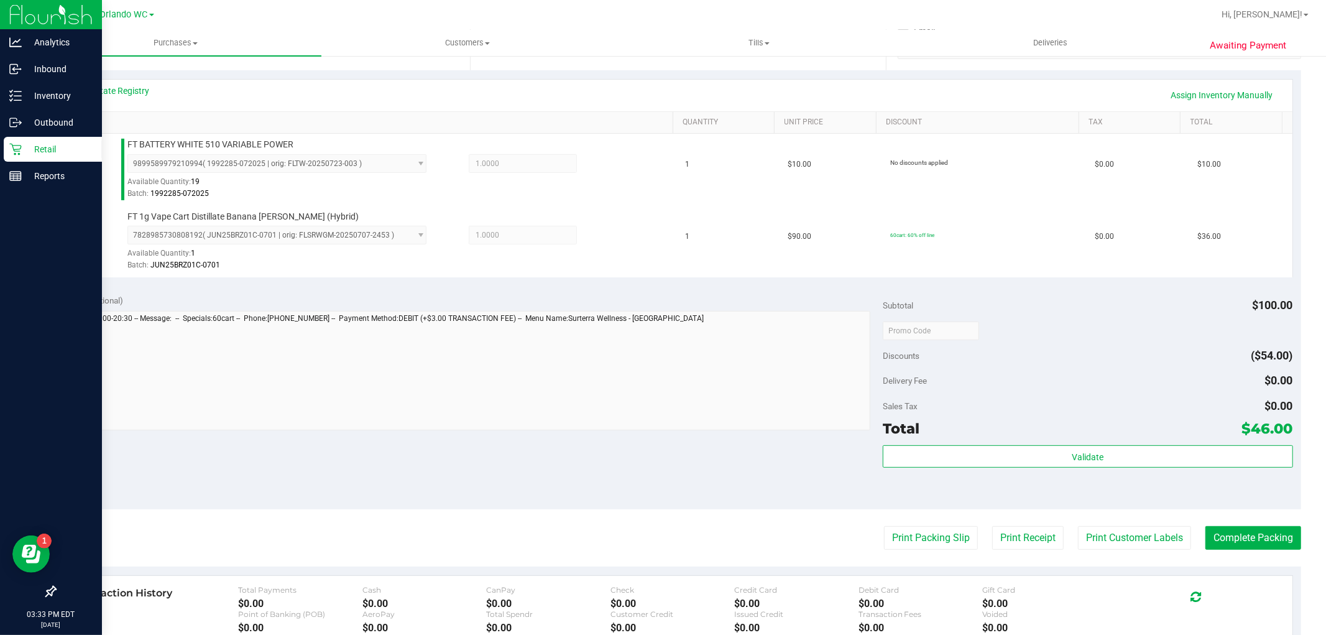
scroll to position [275, 0]
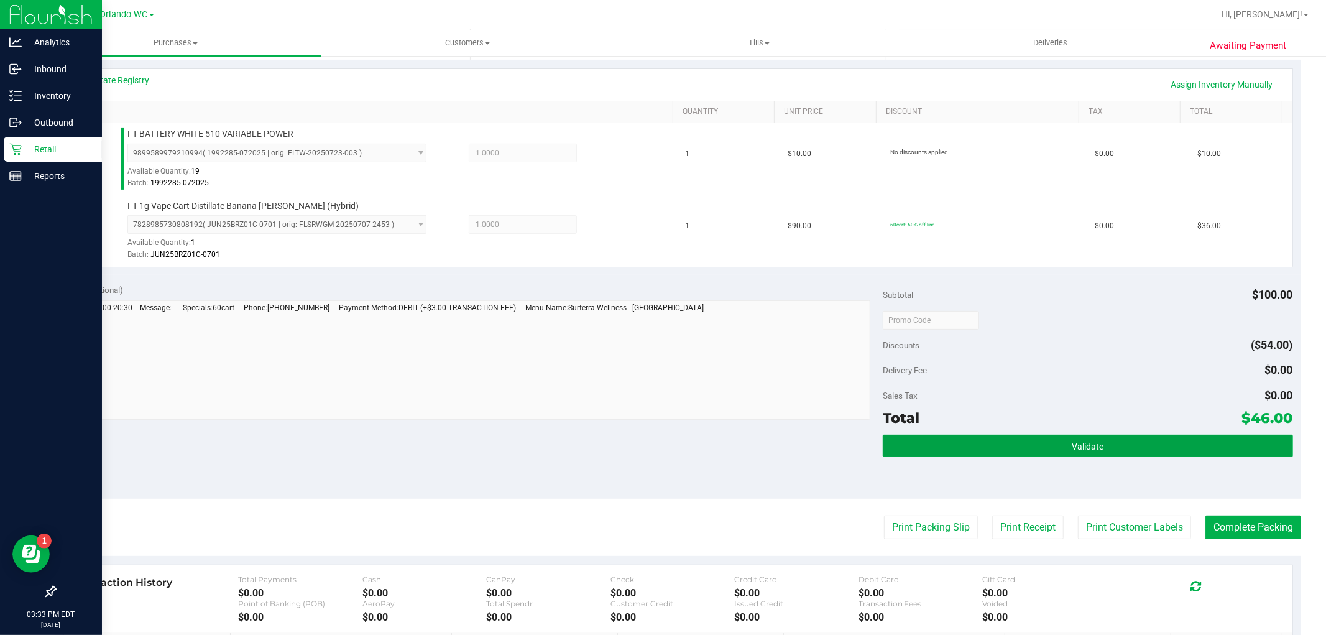
click at [1072, 442] on span "Validate" at bounding box center [1088, 446] width 32 height 10
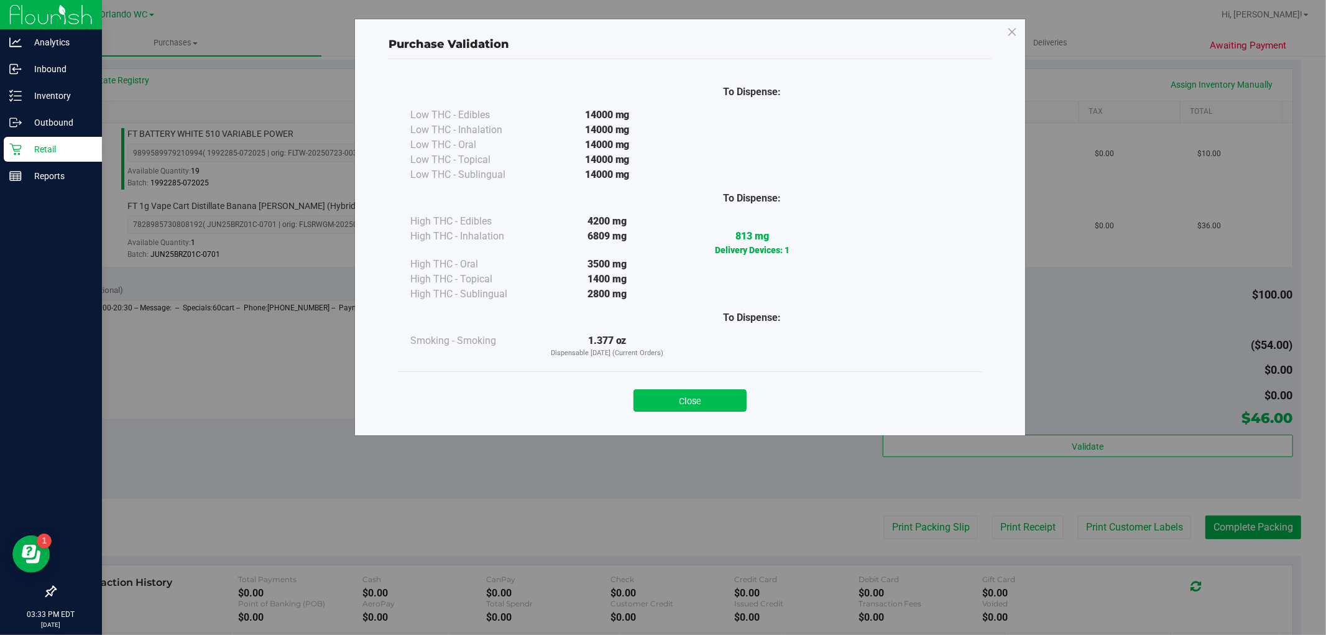
click at [690, 400] on button "Close" at bounding box center [690, 400] width 113 height 22
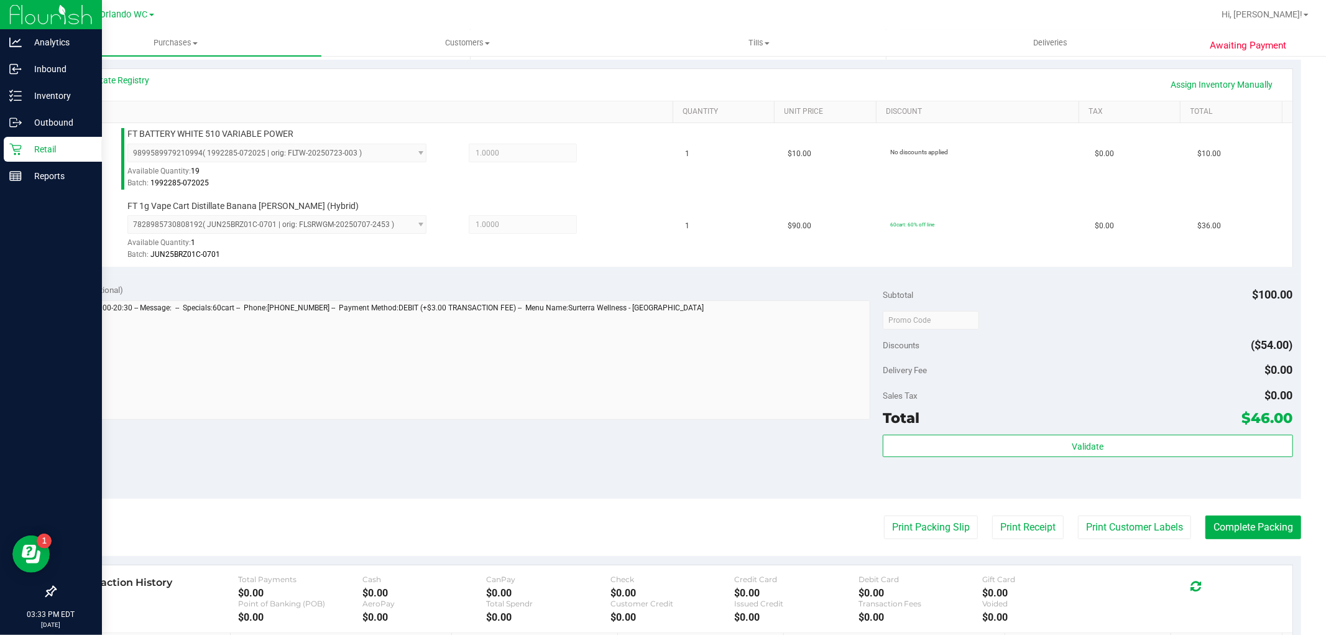
click at [918, 542] on purchase-details "Back Edit Purchase Cancel Purchase View Profile # 11999643 BioTrack ID: - Submi…" at bounding box center [678, 290] width 1247 height 997
click at [922, 527] on button "Print Packing Slip" at bounding box center [931, 527] width 94 height 24
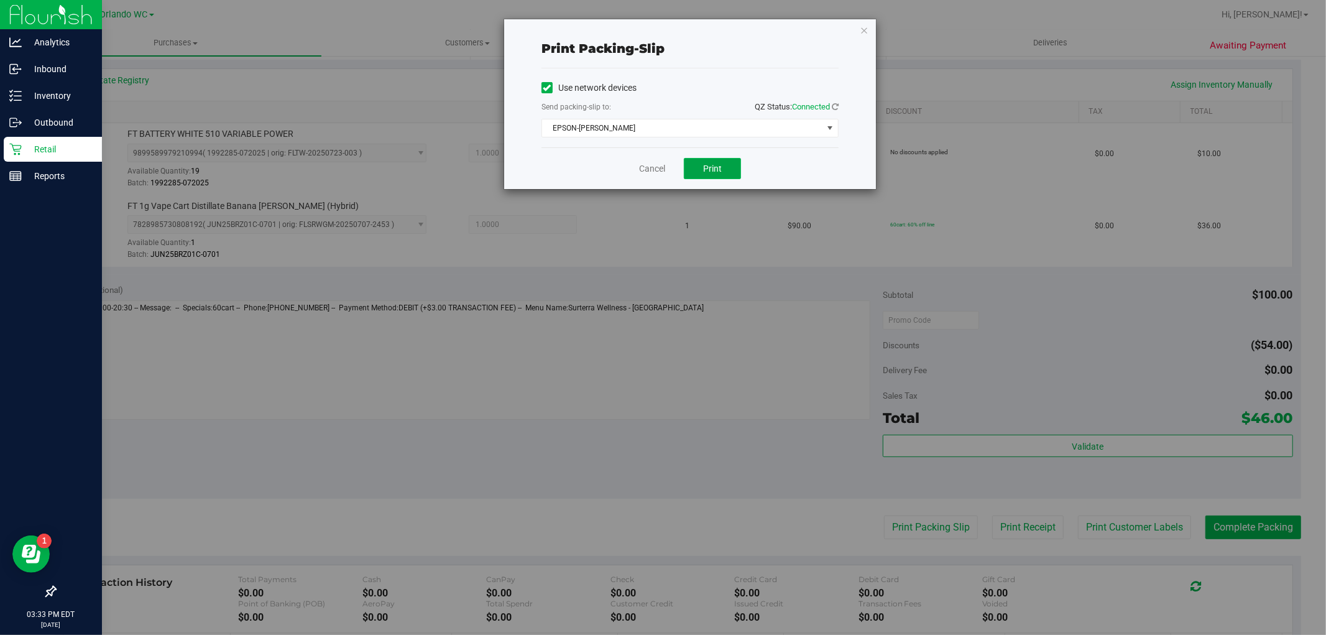
click at [716, 173] on span "Print" at bounding box center [712, 169] width 19 height 10
click at [647, 170] on link "Cancel" at bounding box center [652, 168] width 26 height 13
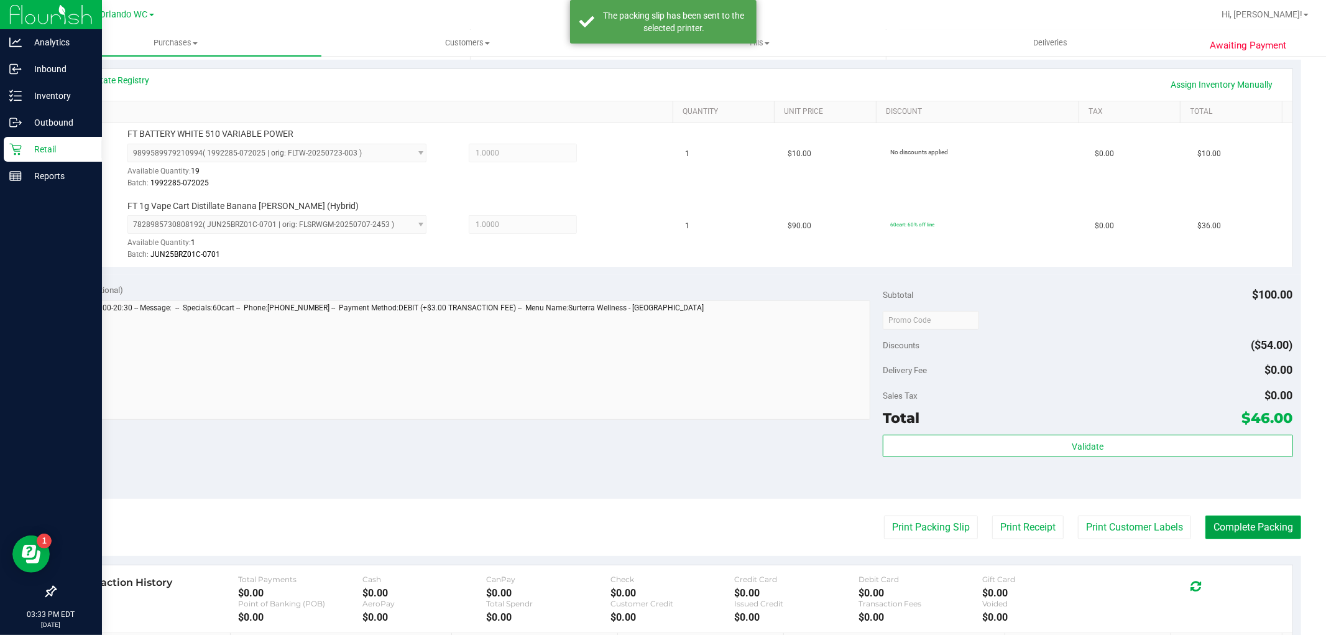
click at [1281, 535] on button "Complete Packing" at bounding box center [1254, 527] width 96 height 24
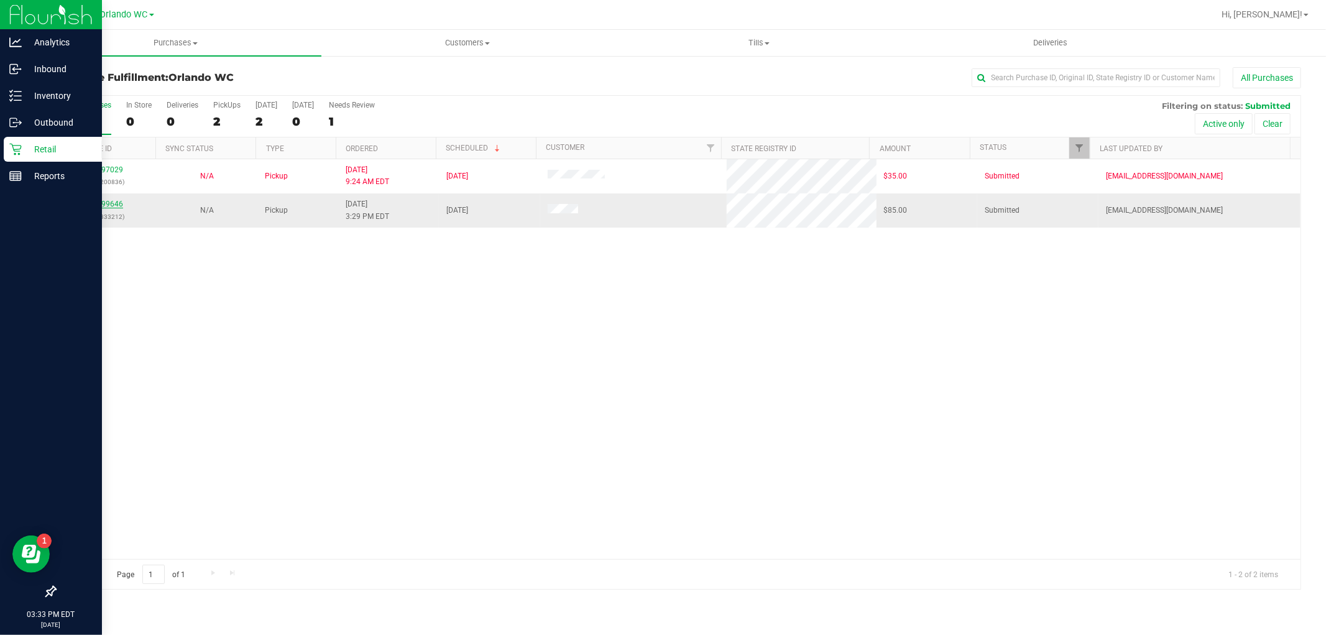
click at [115, 206] on link "11999646" at bounding box center [105, 204] width 35 height 9
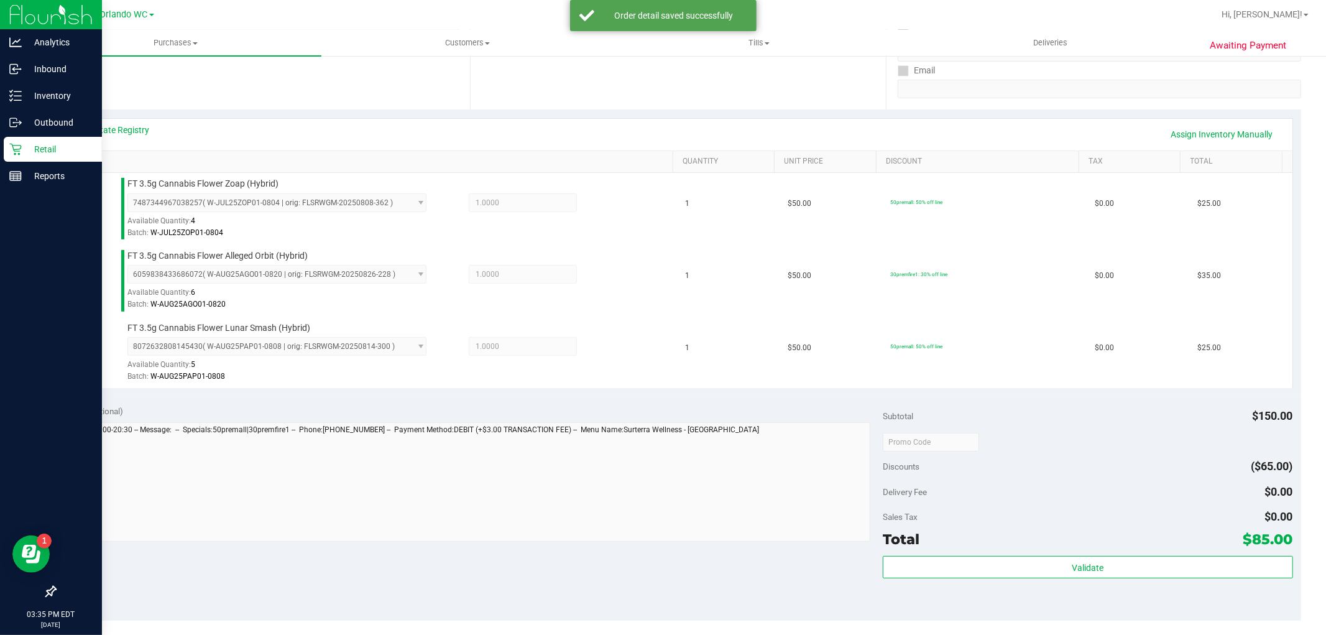
scroll to position [309, 0]
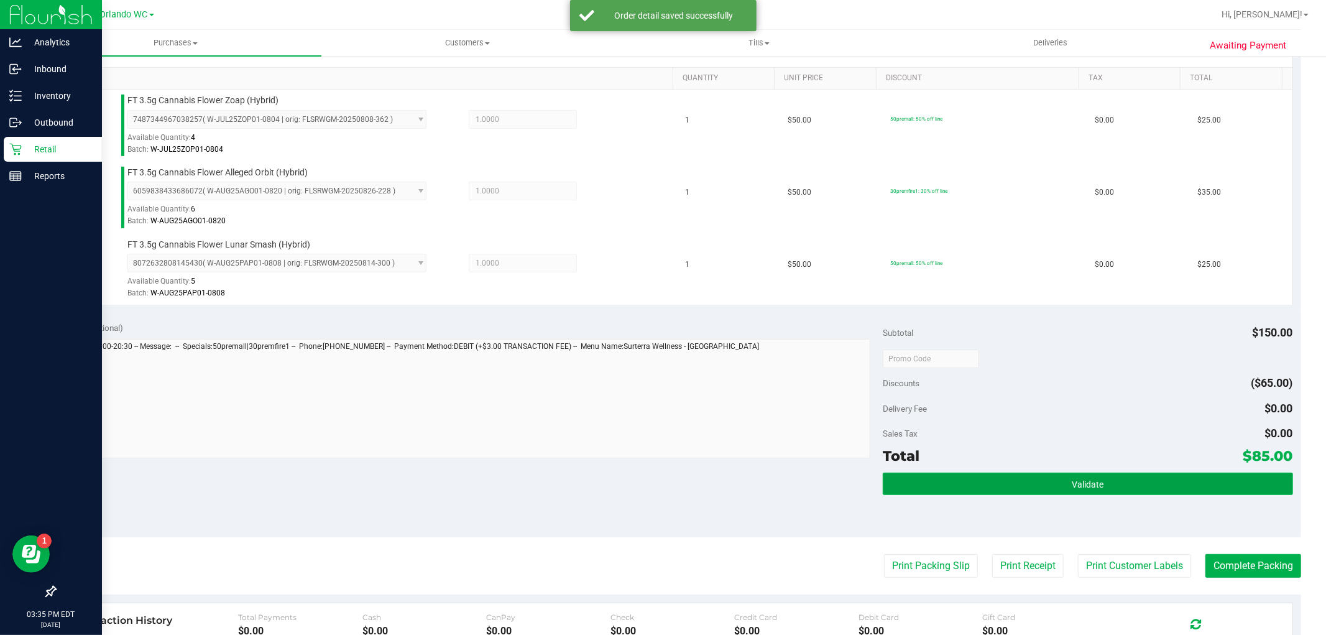
click at [1079, 486] on span "Validate" at bounding box center [1088, 484] width 32 height 10
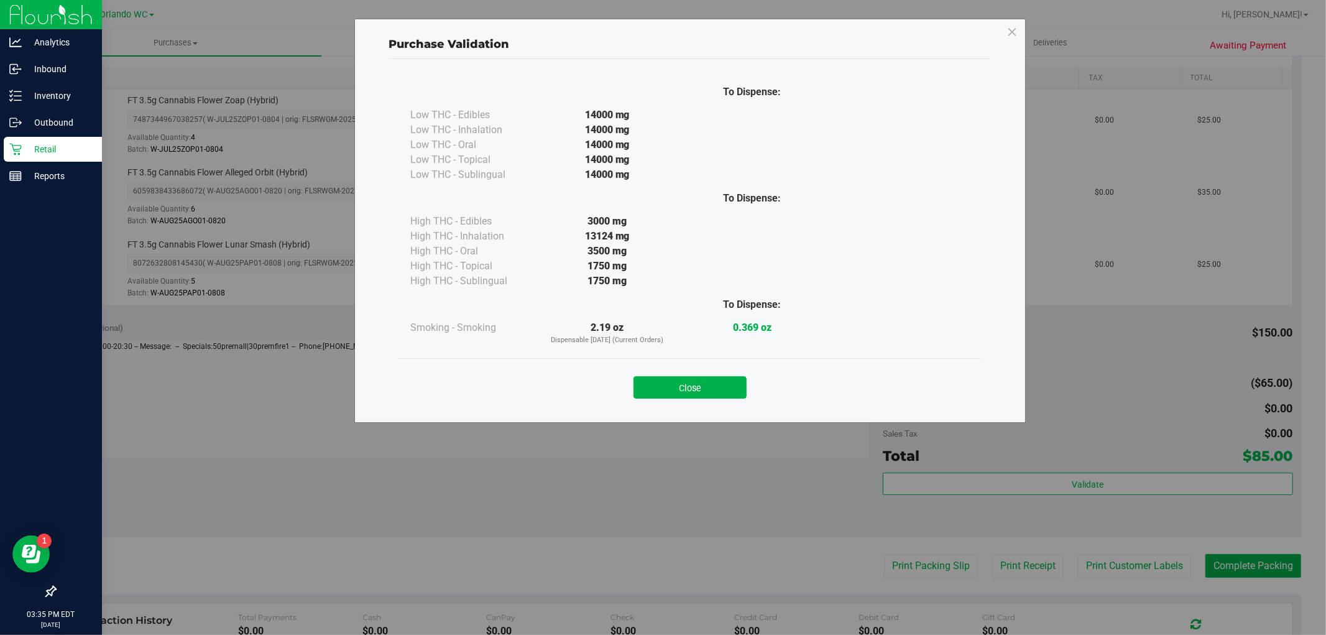
click at [711, 417] on div "Purchase Validation To Dispense: Low THC - Edibles 14000 mg" at bounding box center [690, 221] width 672 height 404
click at [710, 376] on button "Close" at bounding box center [690, 387] width 113 height 22
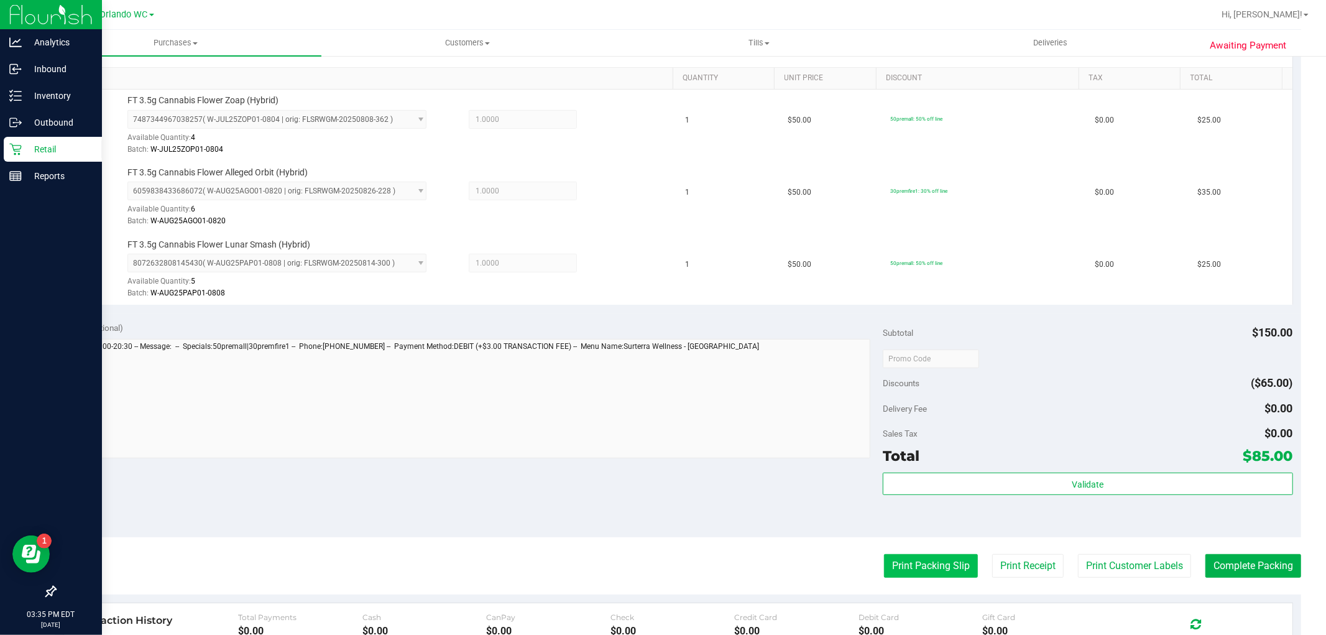
click at [890, 563] on button "Print Packing Slip" at bounding box center [931, 566] width 94 height 24
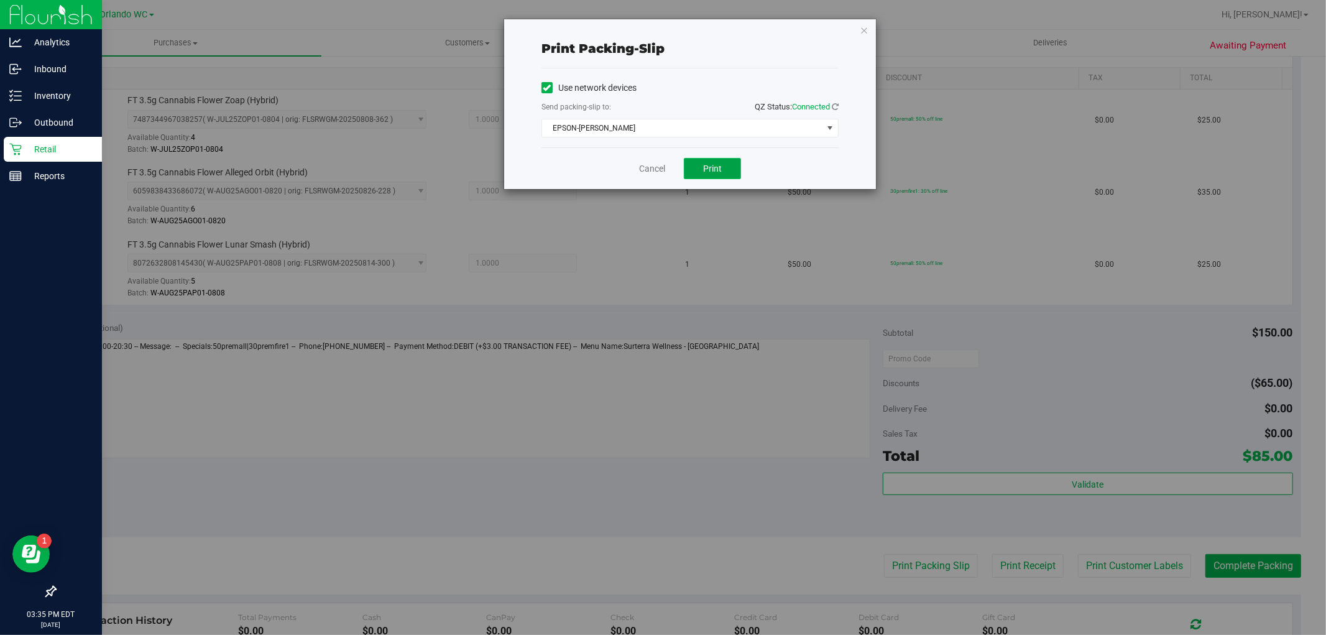
click at [712, 170] on span "Print" at bounding box center [712, 169] width 19 height 10
click at [662, 169] on link "Cancel" at bounding box center [652, 168] width 26 height 13
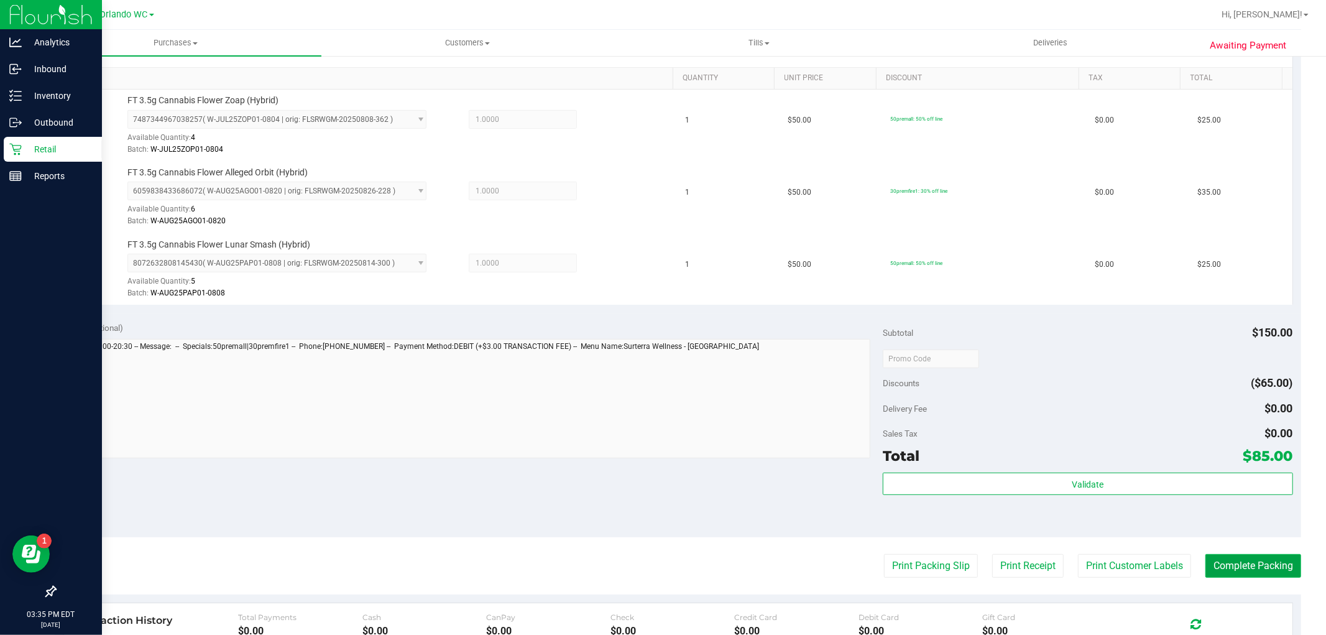
click at [1227, 568] on button "Complete Packing" at bounding box center [1254, 566] width 96 height 24
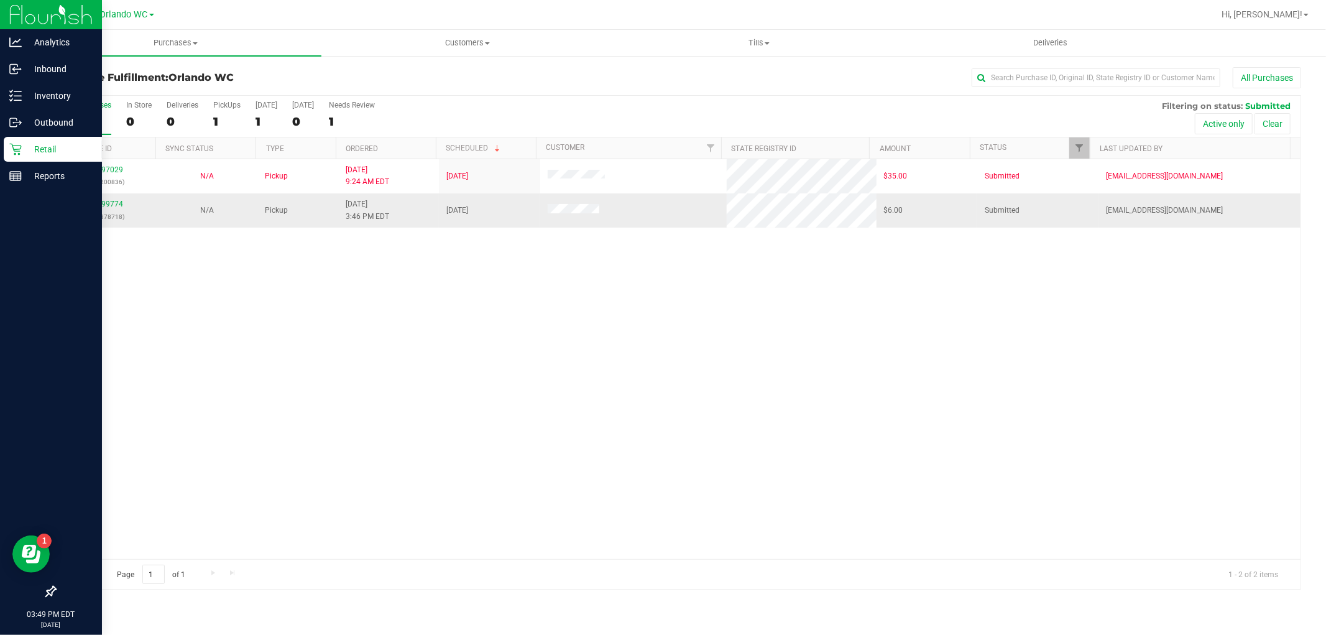
click at [122, 211] on p "(327378718)" at bounding box center [106, 217] width 86 height 12
click at [118, 204] on link "11999774" at bounding box center [105, 204] width 35 height 9
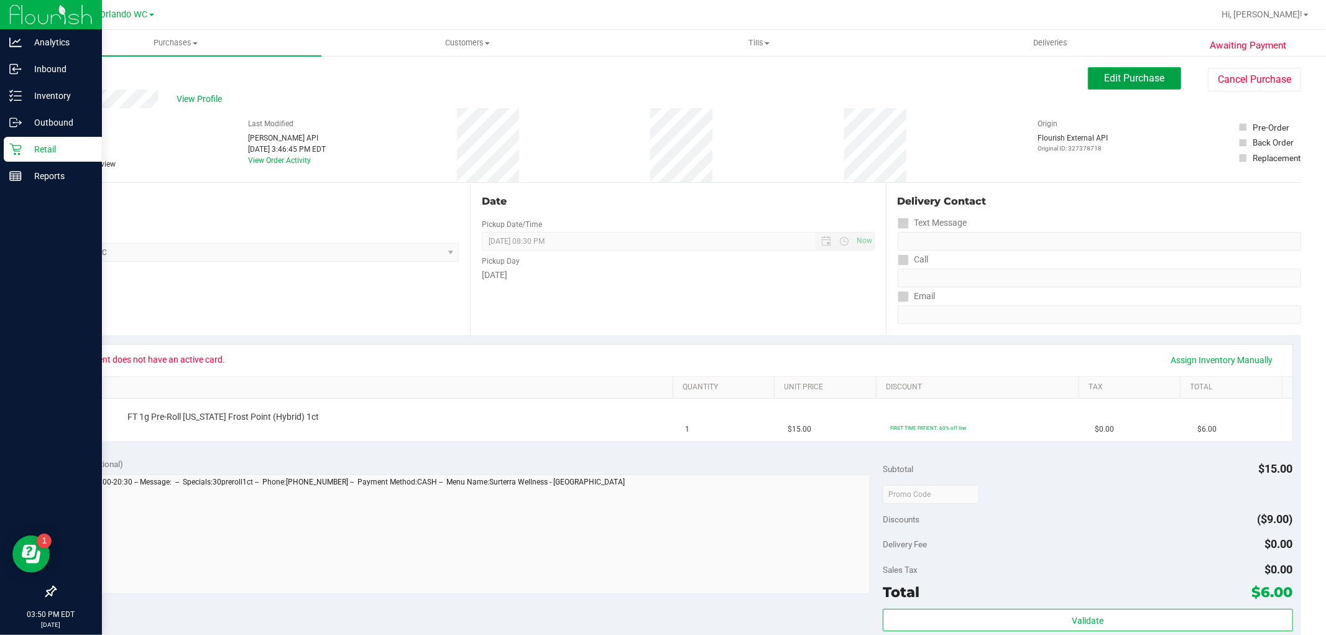
click at [1108, 78] on span "Edit Purchase" at bounding box center [1135, 78] width 60 height 12
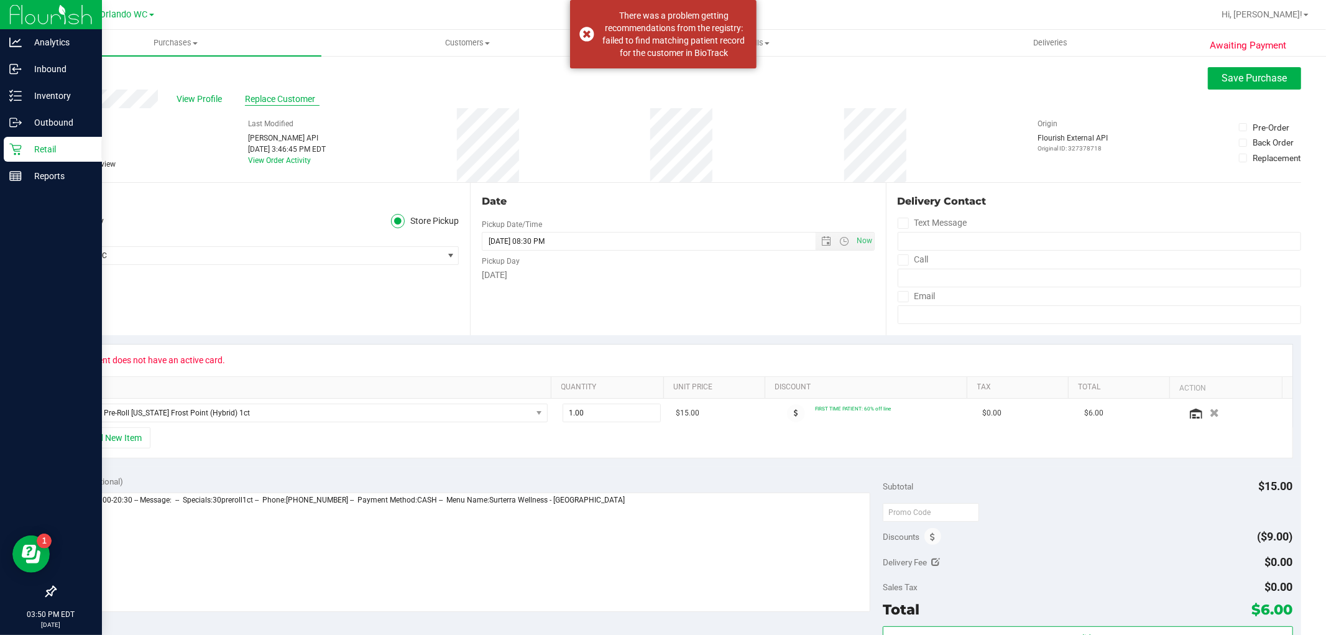
click at [299, 102] on span "Replace Customer" at bounding box center [282, 99] width 75 height 13
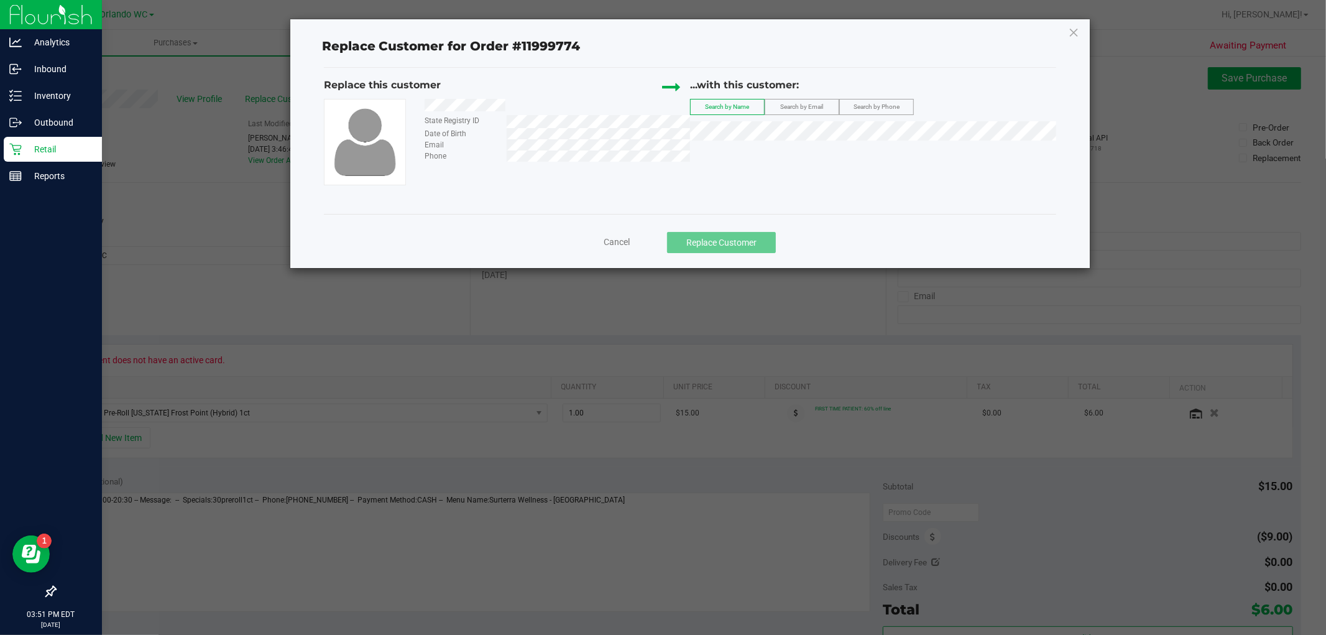
click at [823, 103] on span "Search by Email" at bounding box center [801, 106] width 43 height 7
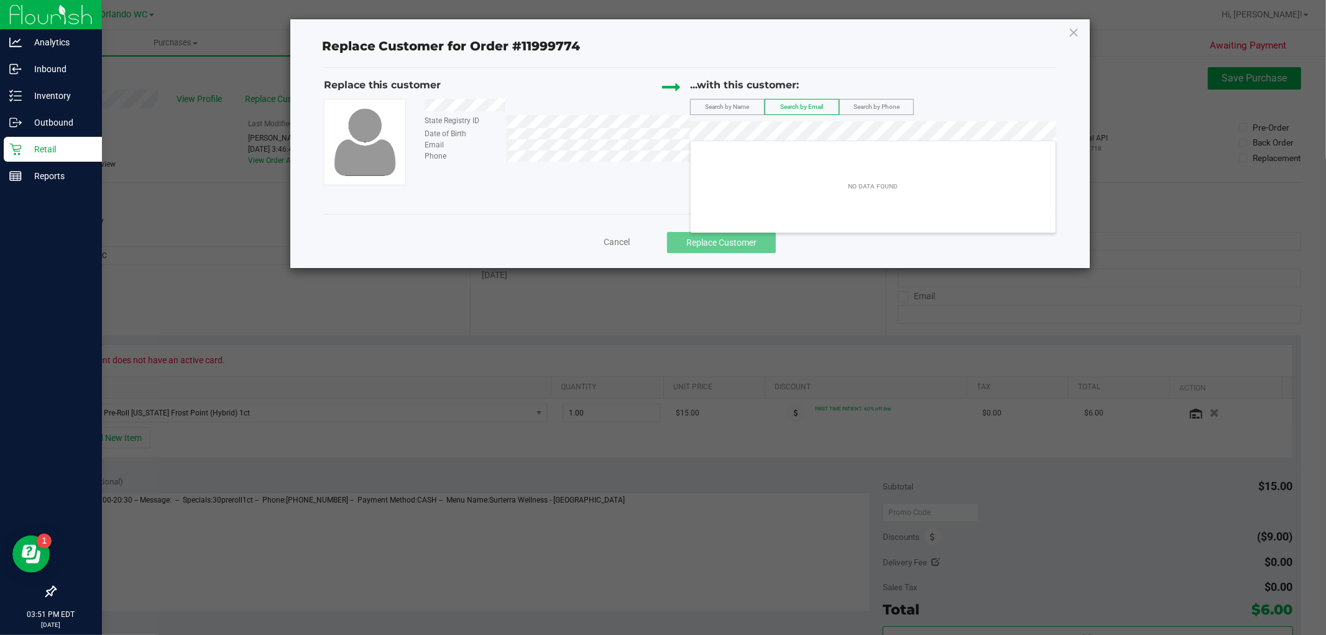
click at [566, 150] on div "Replace this customer State Registry ID Date of Birth Email Phone ...with this …" at bounding box center [690, 132] width 733 height 108
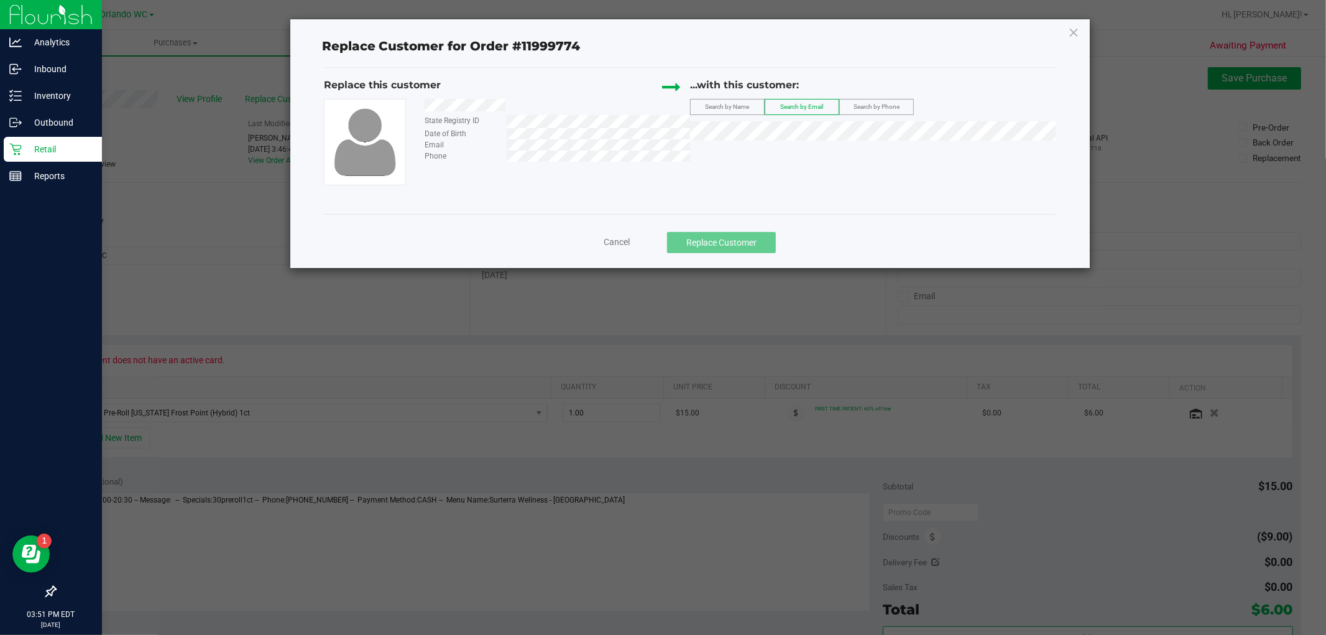
click at [512, 270] on ngb-modal-window "Replace Customer for Order #11999774 Replace this customer State Registry ID Da…" at bounding box center [668, 317] width 1336 height 635
click at [1084, 29] on div "Replace Customer for Order #11999774 Replace this customer State Registry ID Da…" at bounding box center [690, 143] width 800 height 249
click at [1076, 29] on icon at bounding box center [1073, 32] width 11 height 20
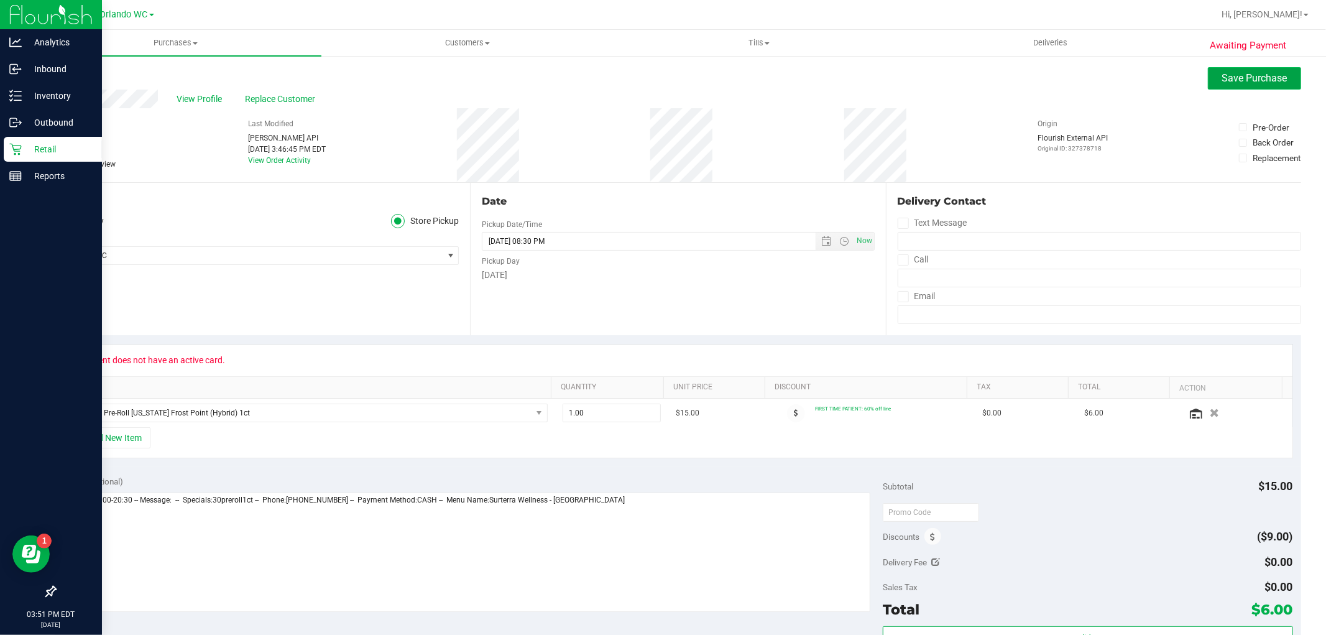
click at [1237, 87] on button "Save Purchase" at bounding box center [1254, 78] width 93 height 22
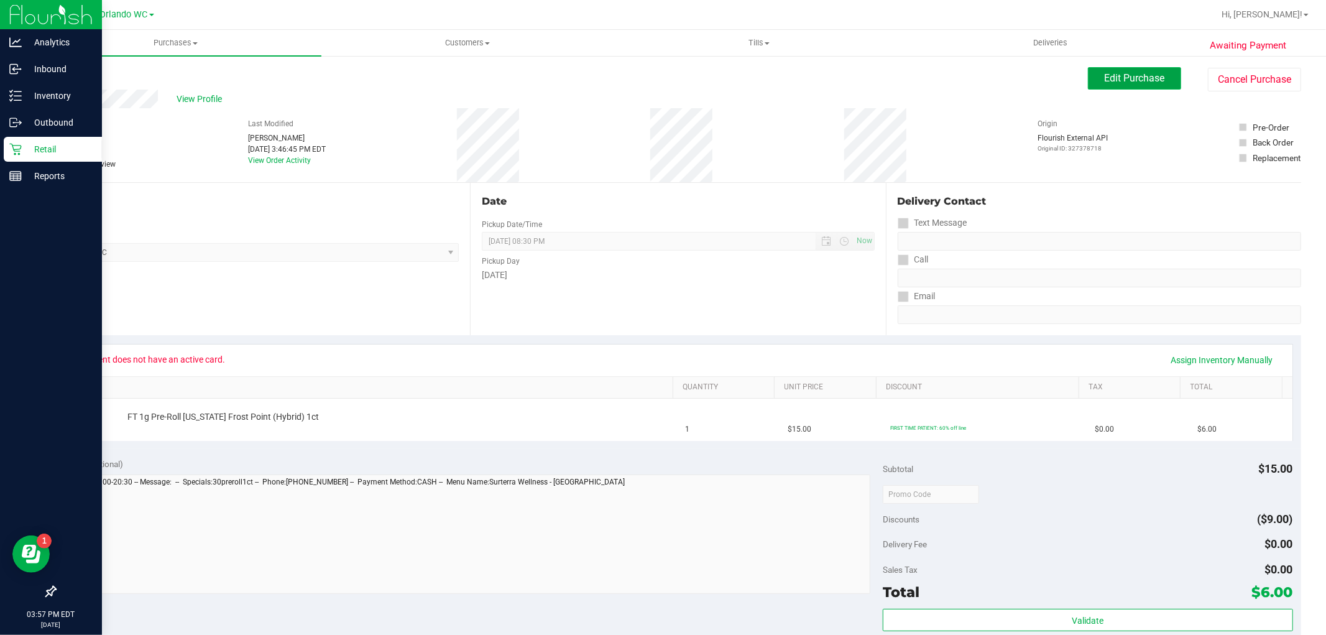
click at [1108, 82] on span "Edit Purchase" at bounding box center [1135, 78] width 60 height 12
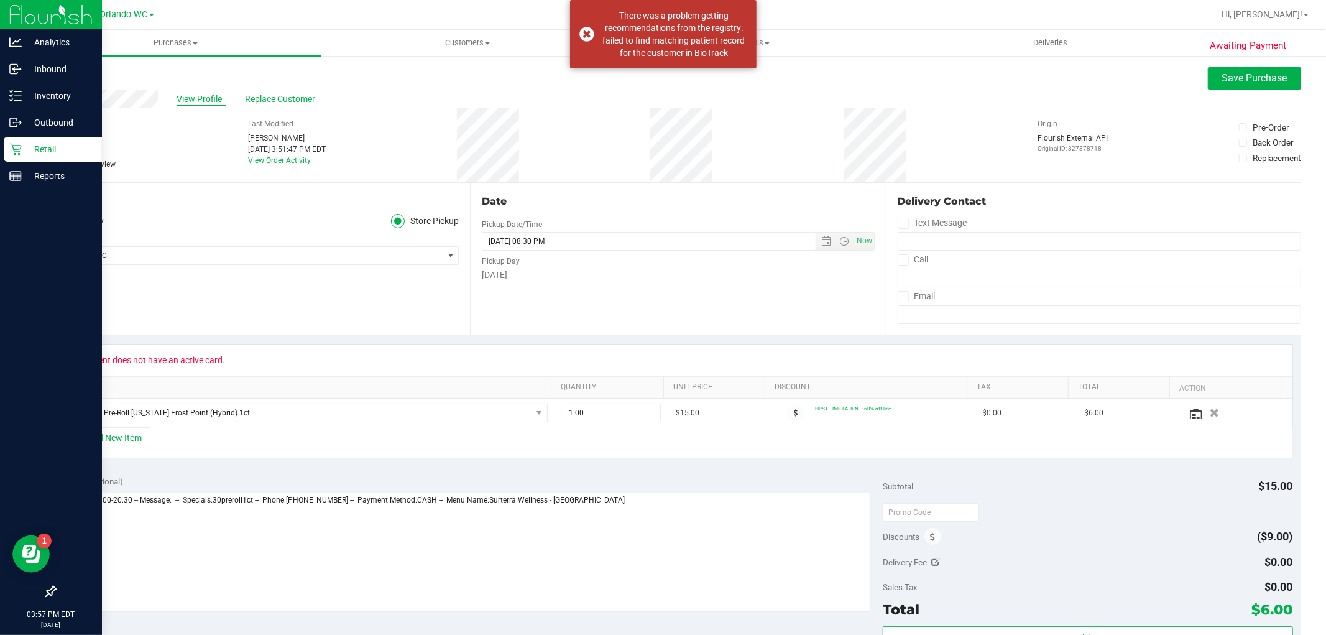
click at [200, 99] on span "View Profile" at bounding box center [202, 99] width 50 height 13
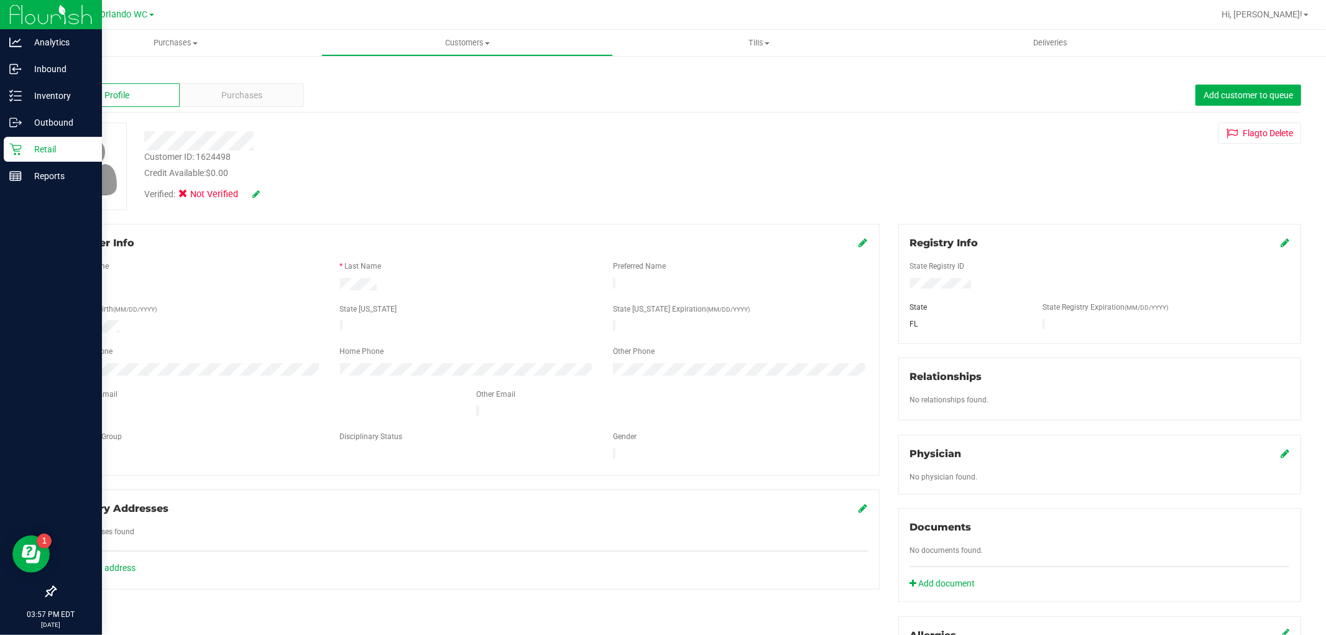
drag, startPoint x: 1275, startPoint y: 238, endPoint x: 1247, endPoint y: 249, distance: 29.3
click at [1281, 238] on icon at bounding box center [1285, 243] width 9 height 10
click at [803, 283] on div "Member Info * First Name * Last Name Preferred Name * Date of Birth (MM/DD/YYYY…" at bounding box center [677, 544] width 1265 height 641
click at [1278, 244] on icon at bounding box center [1283, 244] width 11 height 10
click at [258, 194] on icon at bounding box center [255, 194] width 7 height 9
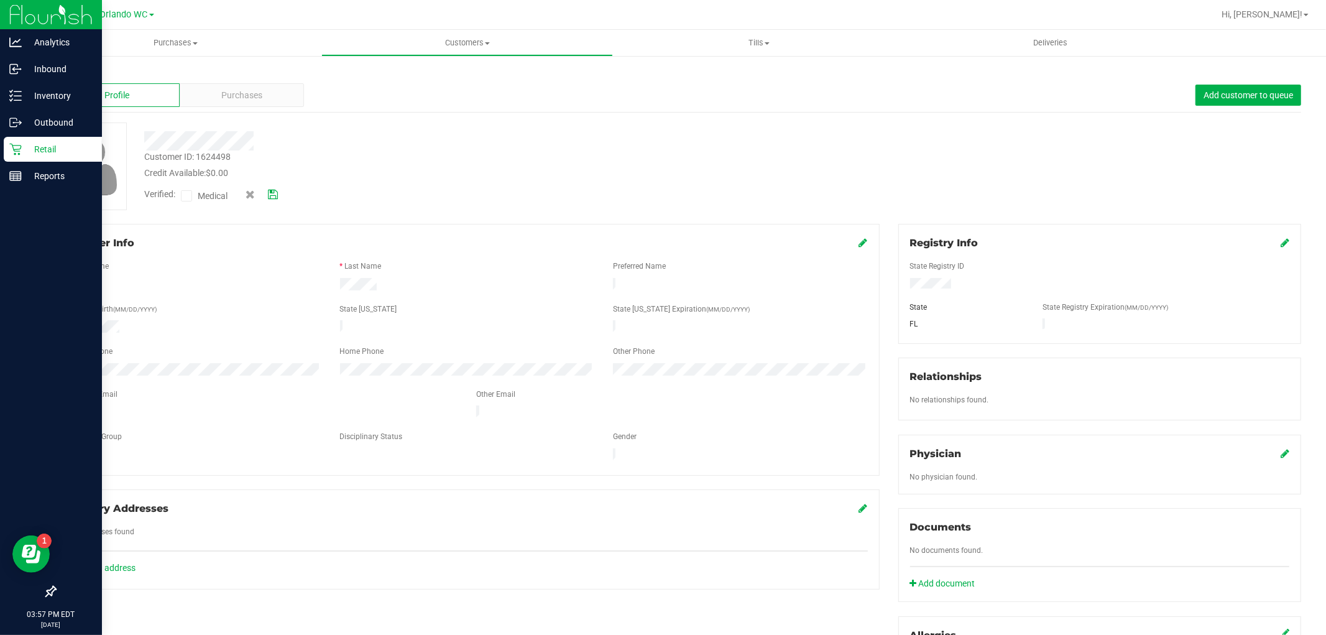
click at [188, 196] on icon at bounding box center [187, 196] width 8 height 0
click at [0, 0] on input "Medical" at bounding box center [0, 0] width 0 height 0
click at [275, 195] on icon at bounding box center [273, 194] width 10 height 9
click at [21, 145] on icon at bounding box center [15, 150] width 12 height 12
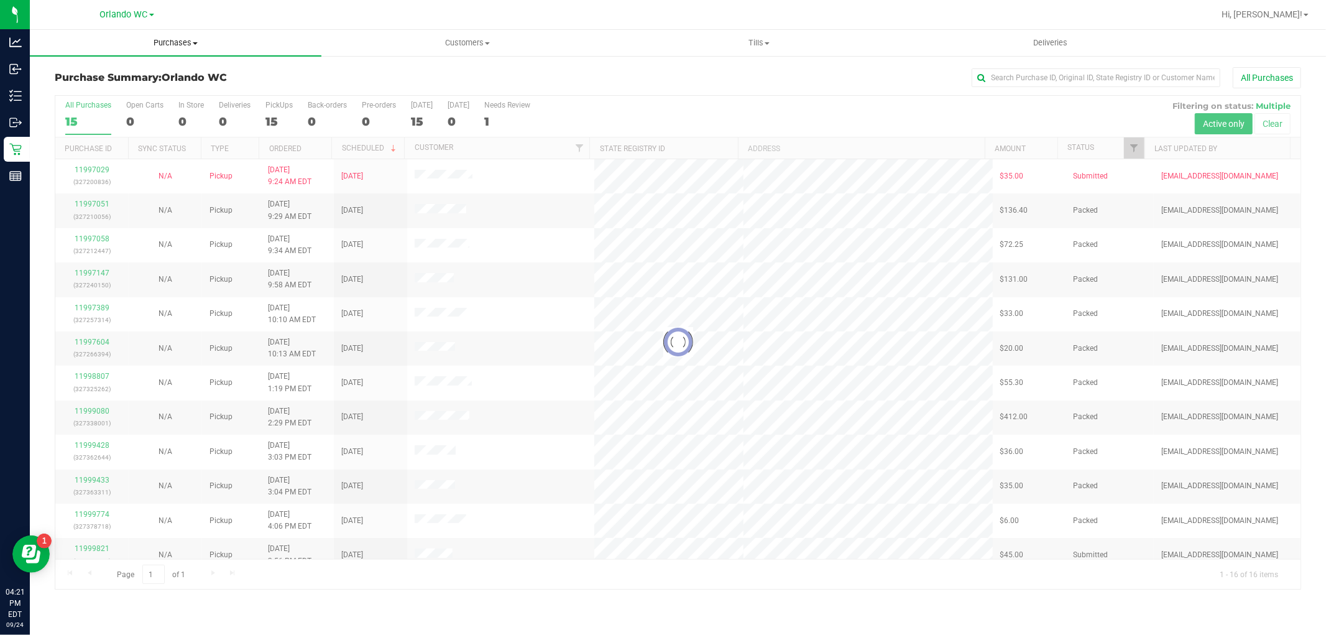
click at [190, 41] on span "Purchases" at bounding box center [176, 42] width 292 height 11
click at [101, 90] on span "Fulfillment" at bounding box center [68, 90] width 77 height 11
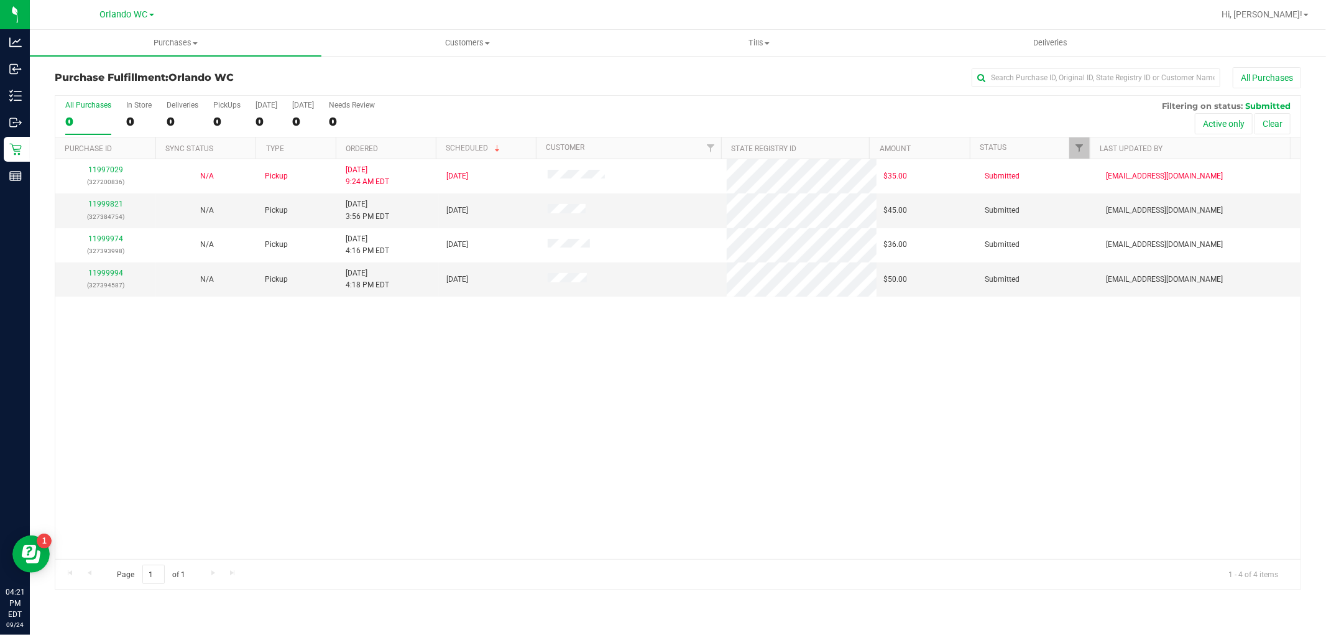
click at [409, 154] on th "Ordered" at bounding box center [386, 148] width 100 height 22
click at [119, 206] on link "11999821" at bounding box center [105, 204] width 35 height 9
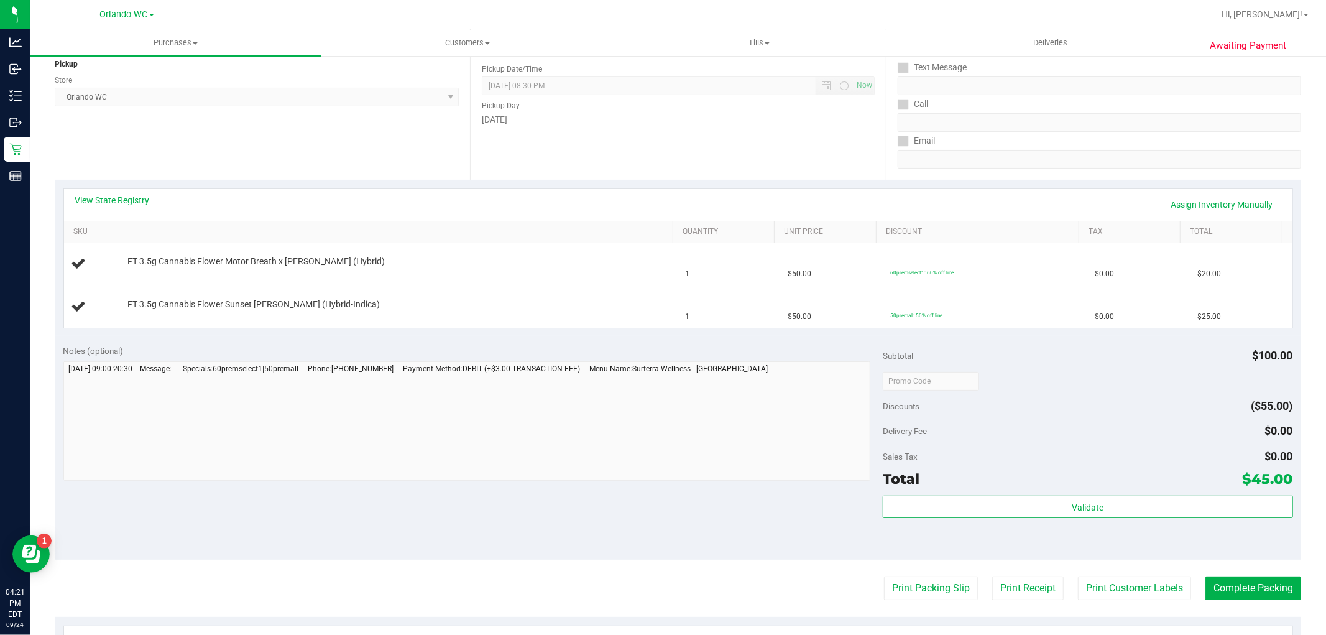
scroll to position [156, 0]
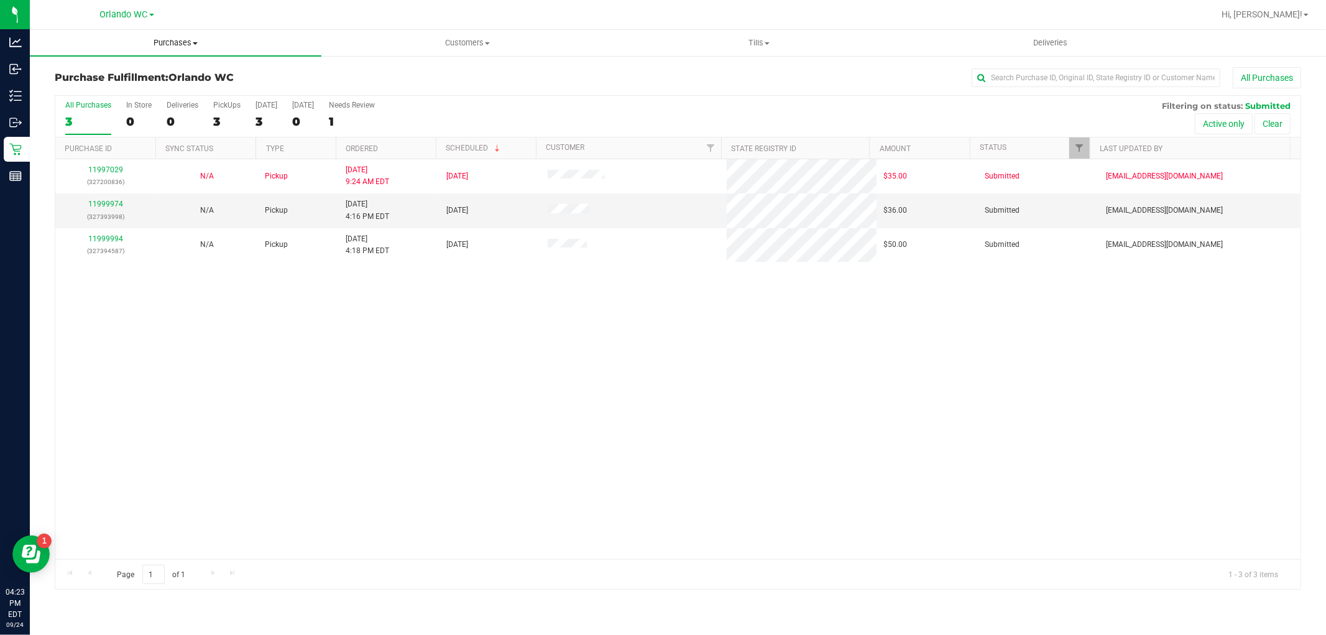
click at [194, 39] on span "Purchases" at bounding box center [176, 42] width 292 height 11
click at [126, 91] on li "Fulfillment" at bounding box center [176, 90] width 292 height 15
click at [116, 201] on link "11999974" at bounding box center [105, 204] width 35 height 9
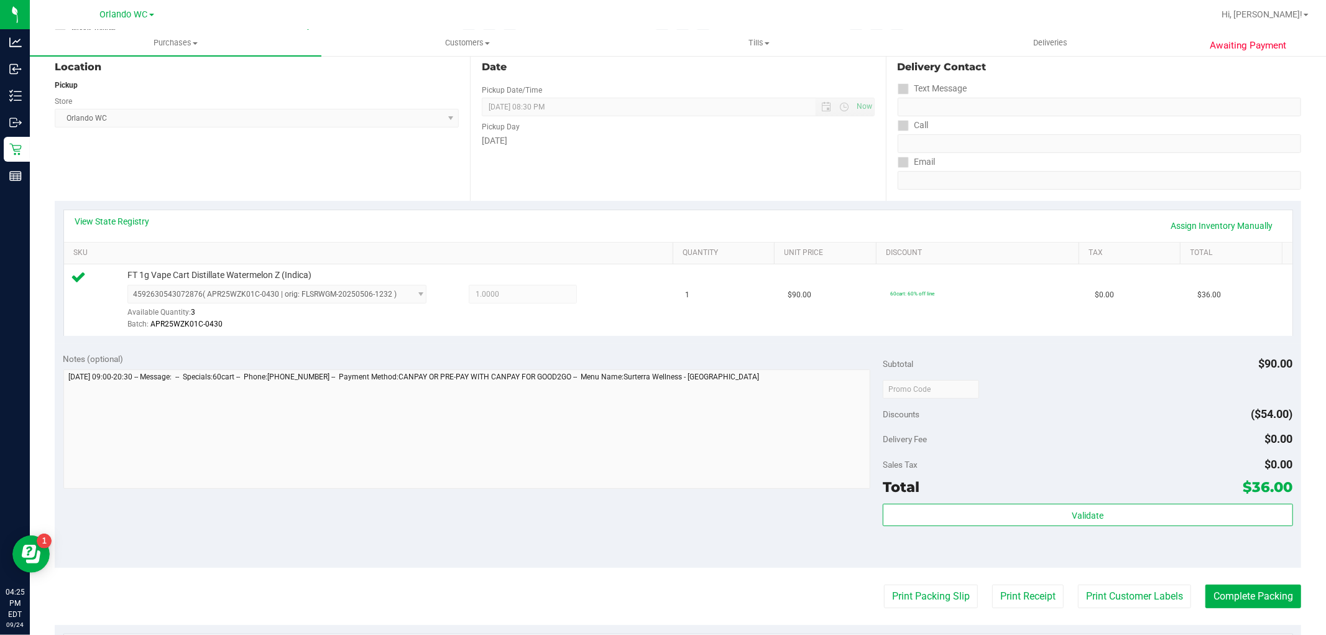
scroll to position [207, 0]
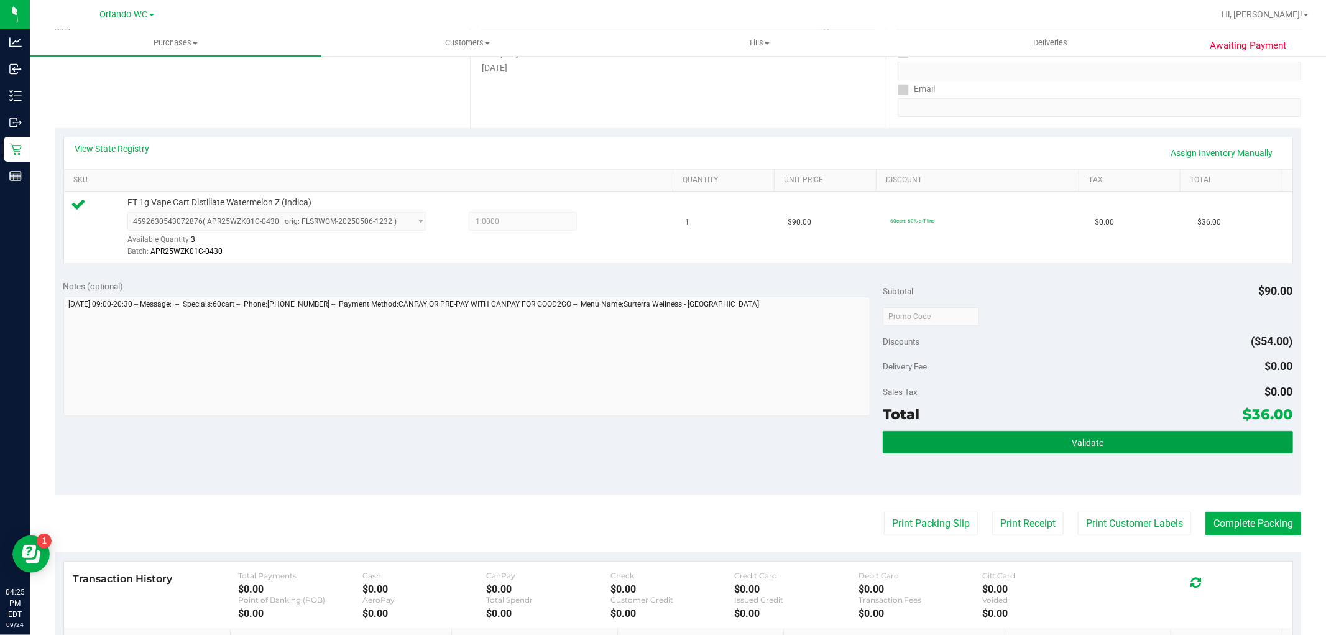
click at [1120, 443] on button "Validate" at bounding box center [1088, 442] width 410 height 22
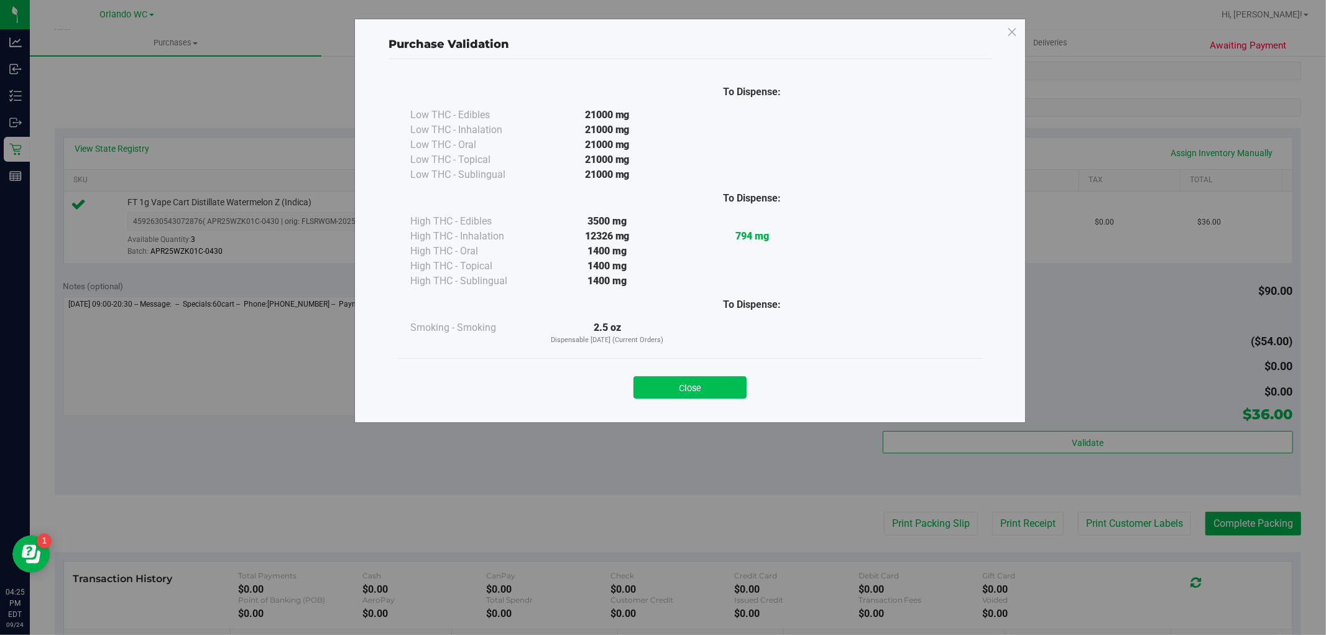
click at [685, 389] on button "Close" at bounding box center [690, 387] width 113 height 22
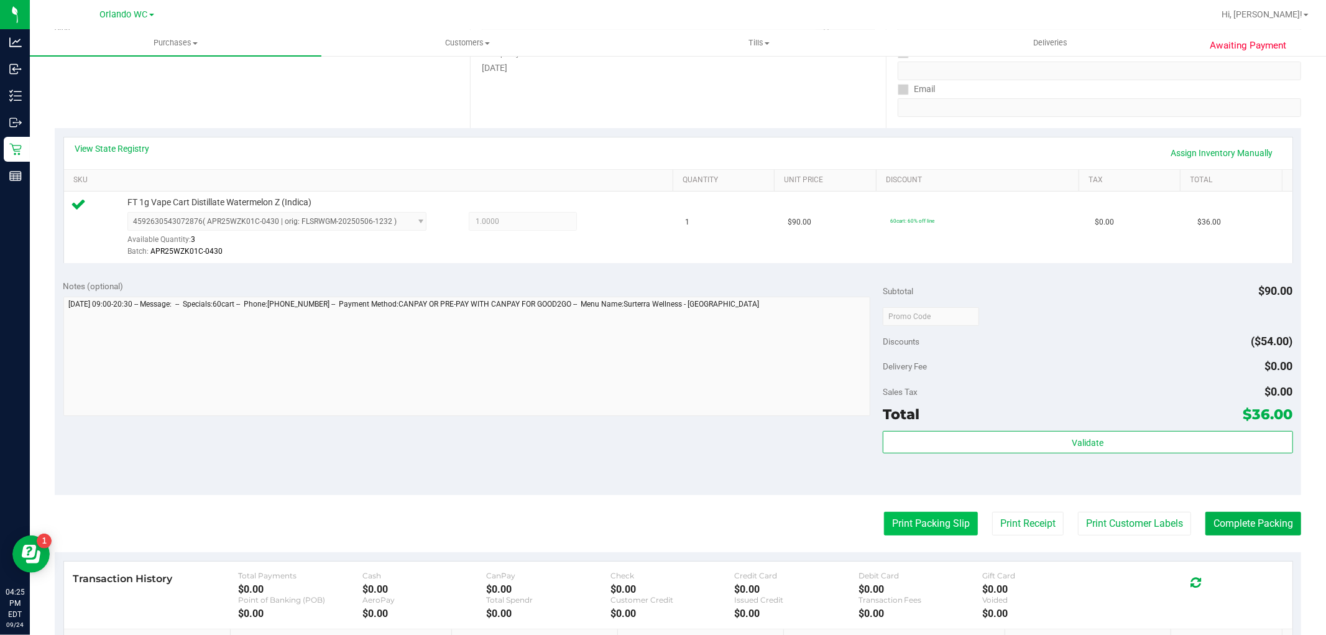
click at [898, 527] on button "Print Packing Slip" at bounding box center [931, 524] width 94 height 24
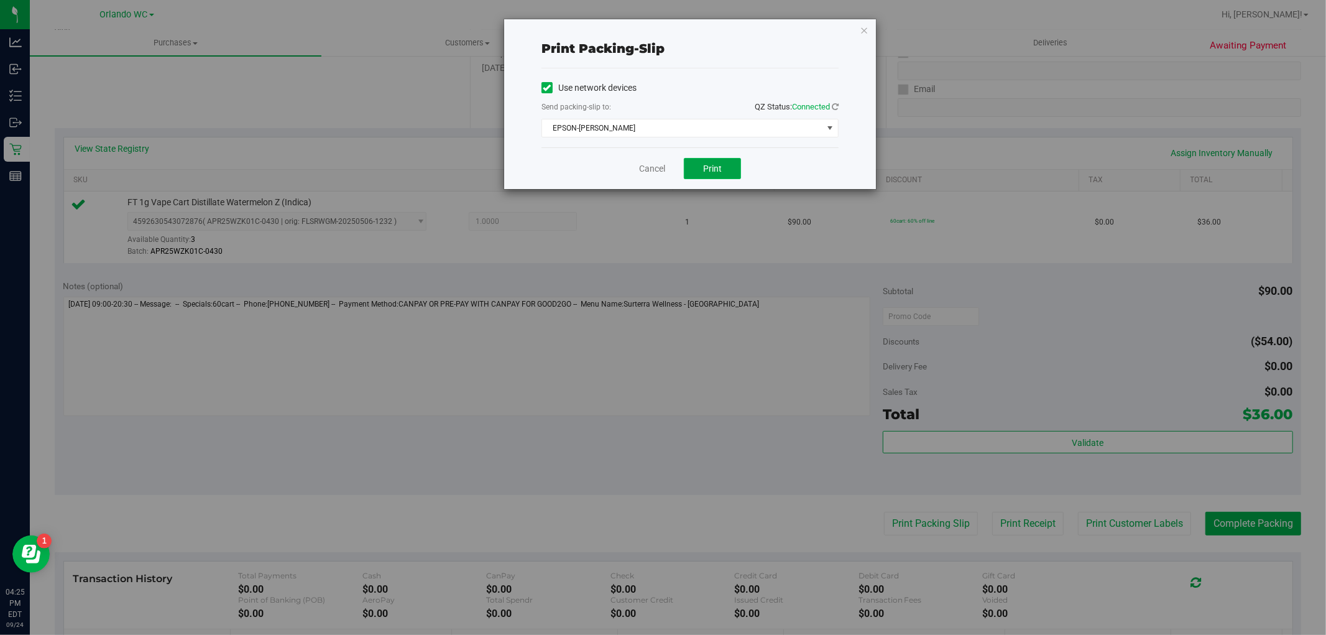
click at [725, 177] on button "Print" at bounding box center [712, 168] width 57 height 21
click at [649, 169] on link "Cancel" at bounding box center [652, 168] width 26 height 13
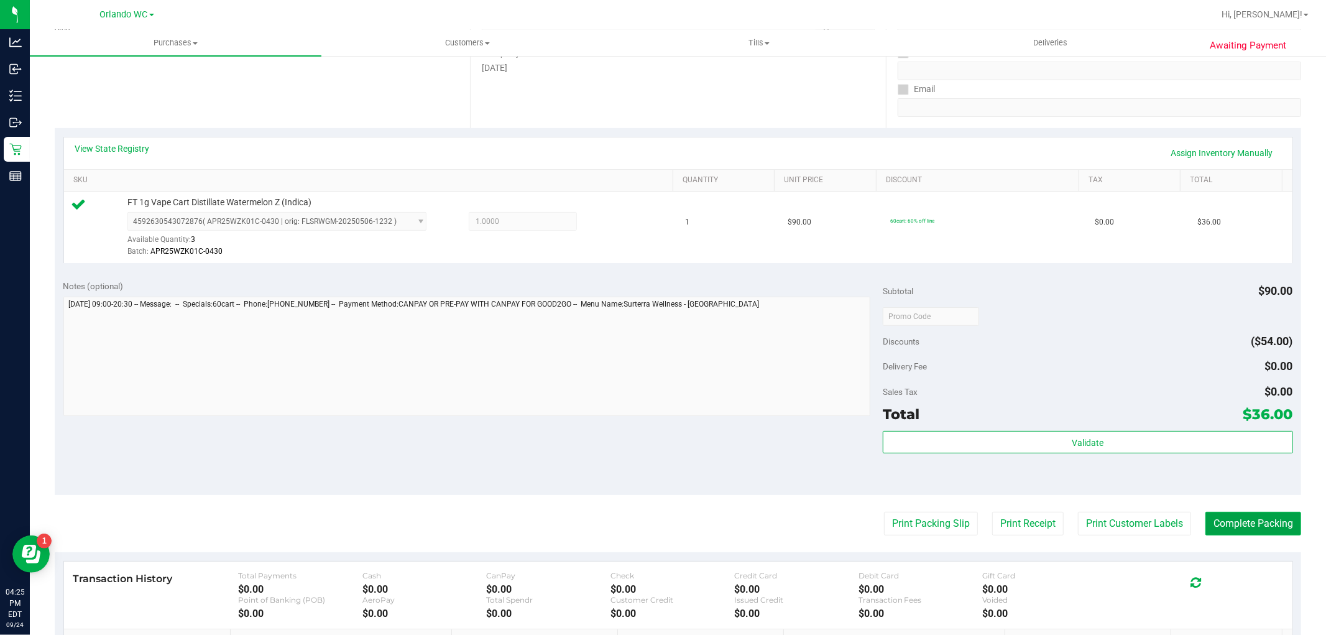
click at [1226, 533] on button "Complete Packing" at bounding box center [1254, 524] width 96 height 24
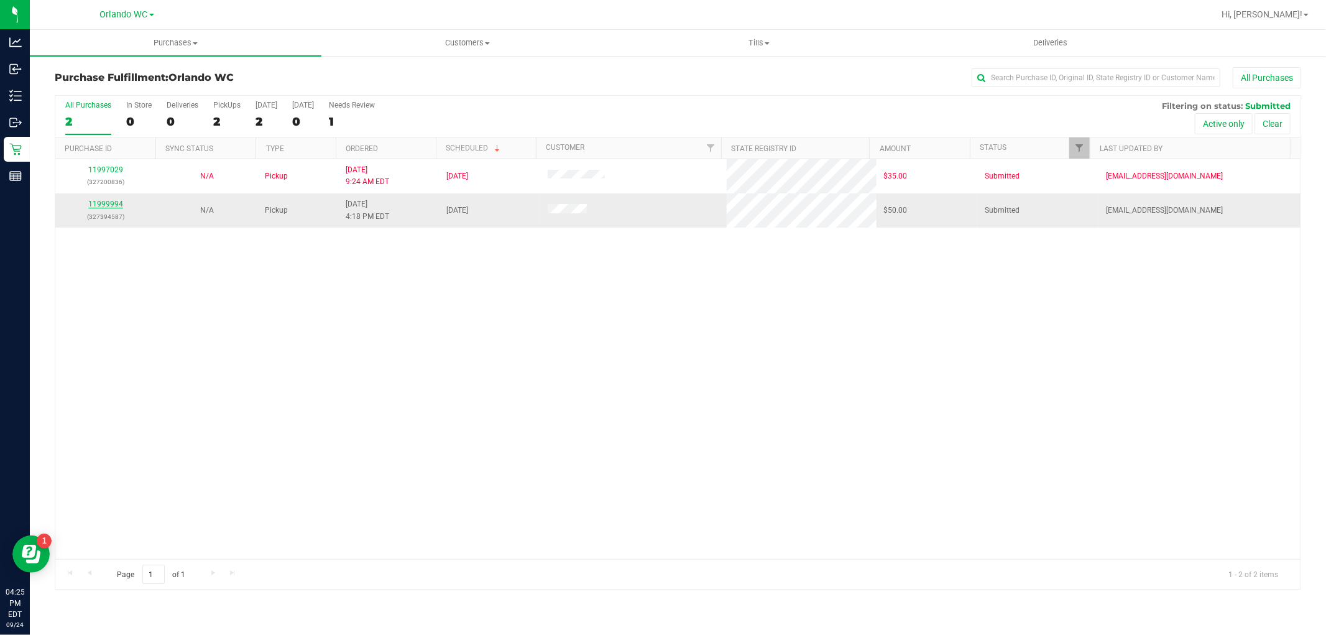
click at [104, 206] on link "11999994" at bounding box center [105, 204] width 35 height 9
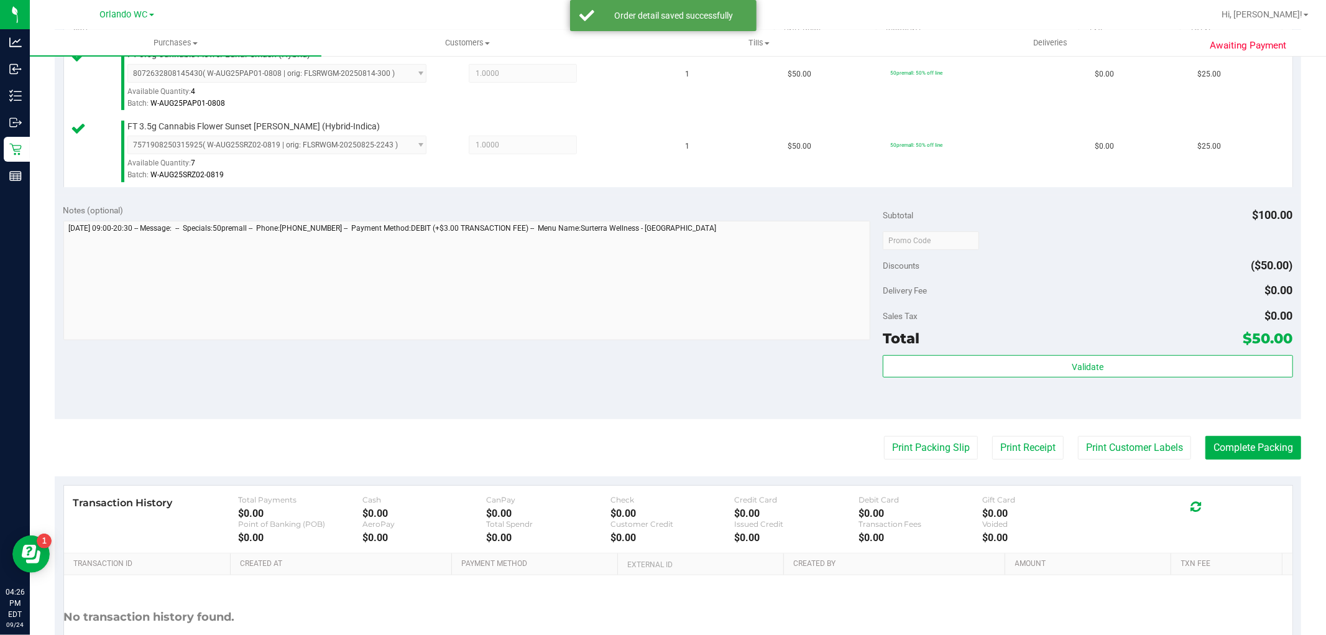
scroll to position [392, 0]
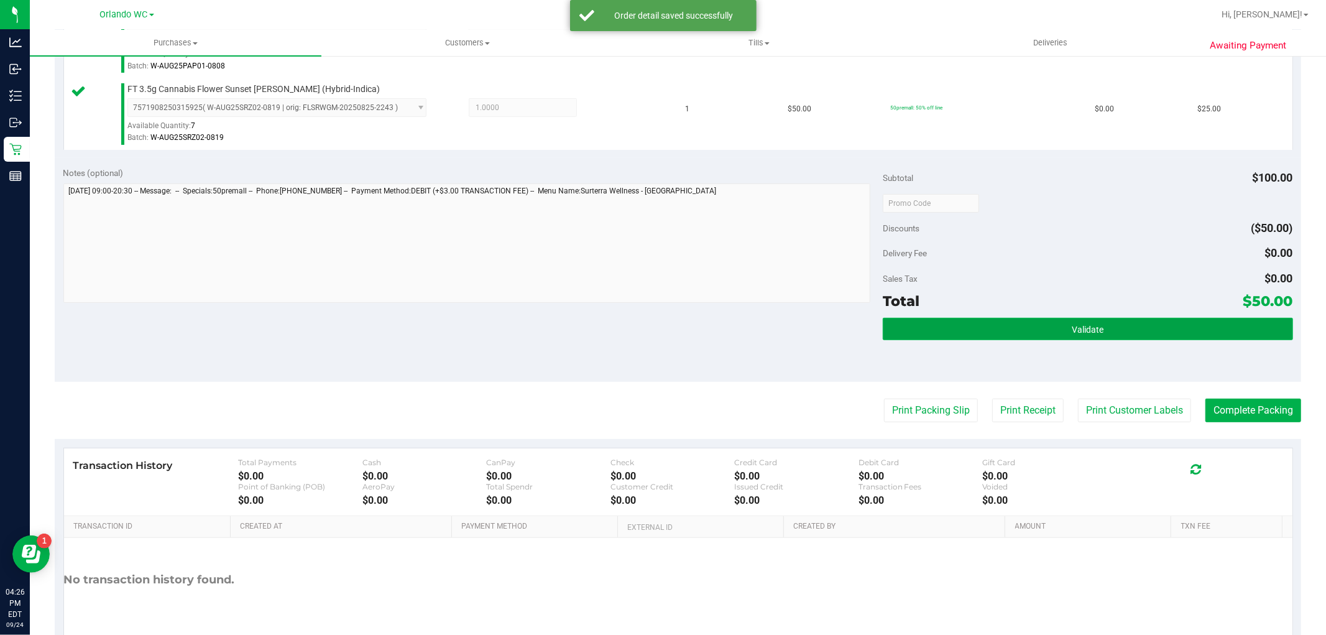
click at [1069, 339] on button "Validate" at bounding box center [1088, 329] width 410 height 22
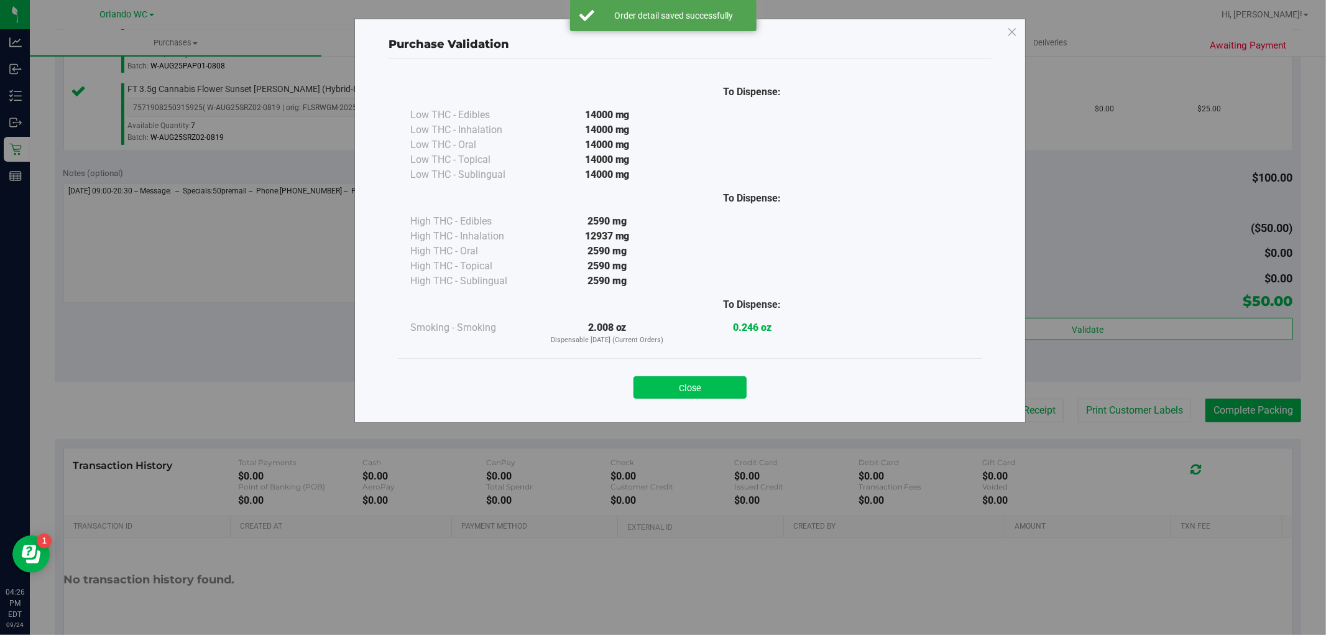
click at [703, 394] on button "Close" at bounding box center [690, 387] width 113 height 22
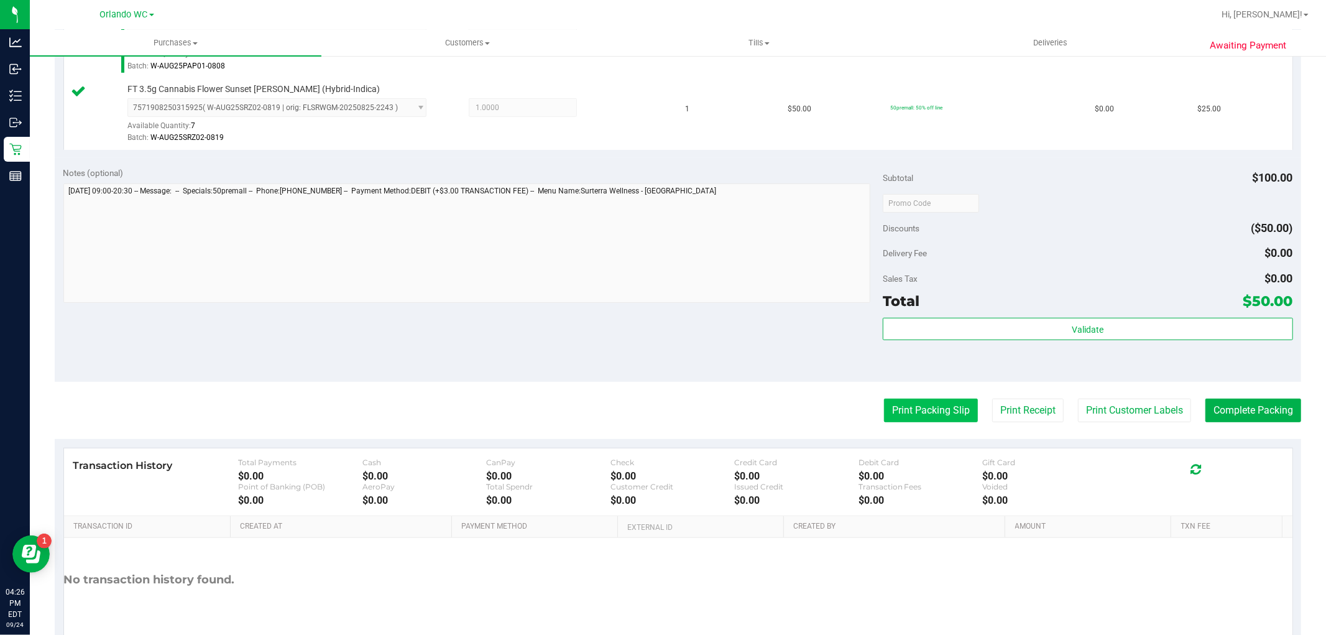
click at [894, 411] on button "Print Packing Slip" at bounding box center [931, 411] width 94 height 24
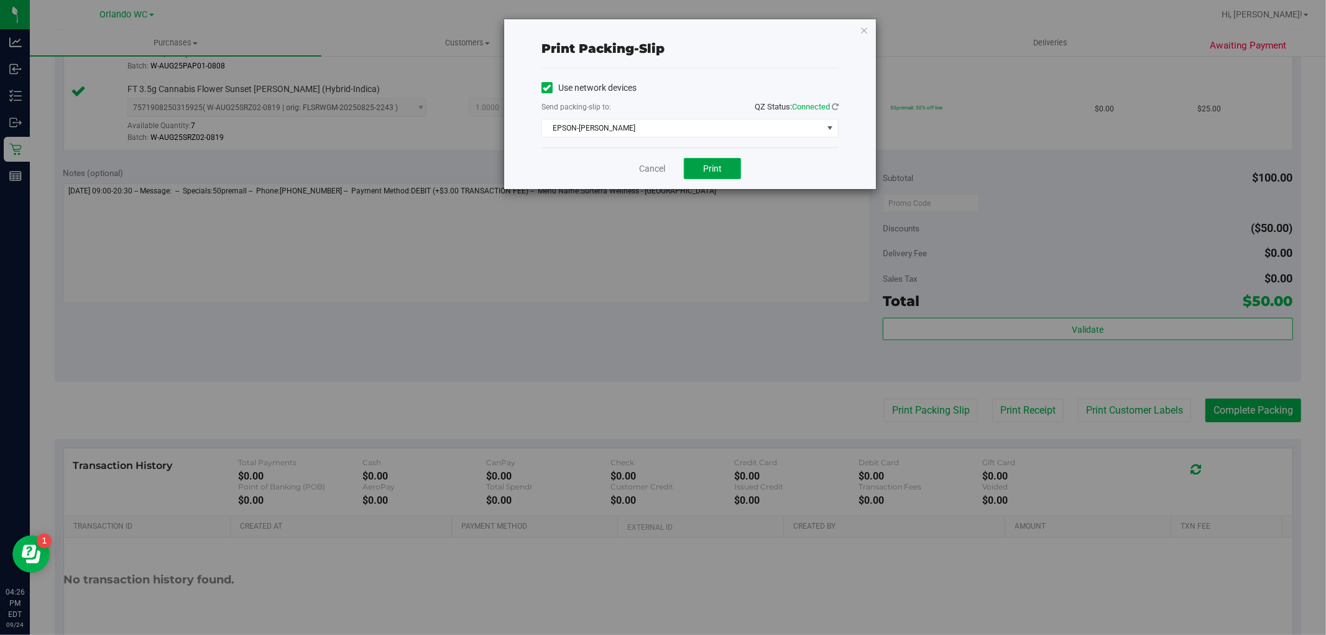
click at [709, 158] on button "Print" at bounding box center [712, 168] width 57 height 21
click at [647, 169] on link "Cancel" at bounding box center [652, 168] width 26 height 13
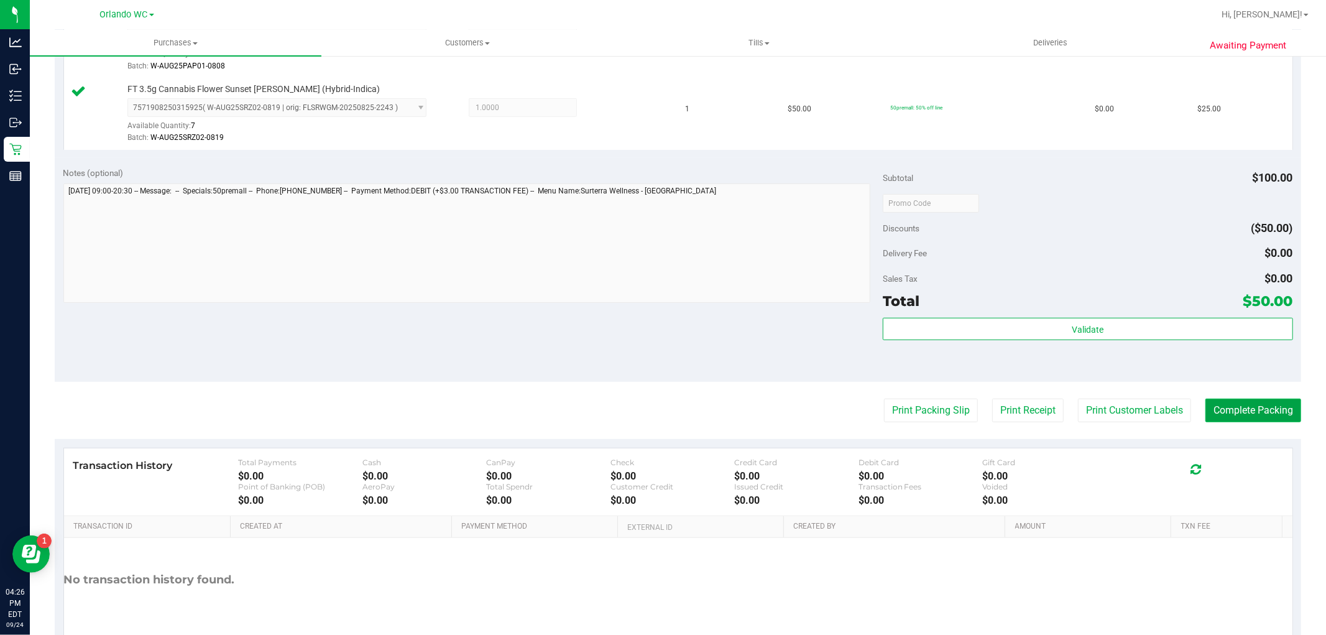
click at [1242, 420] on button "Complete Packing" at bounding box center [1254, 411] width 96 height 24
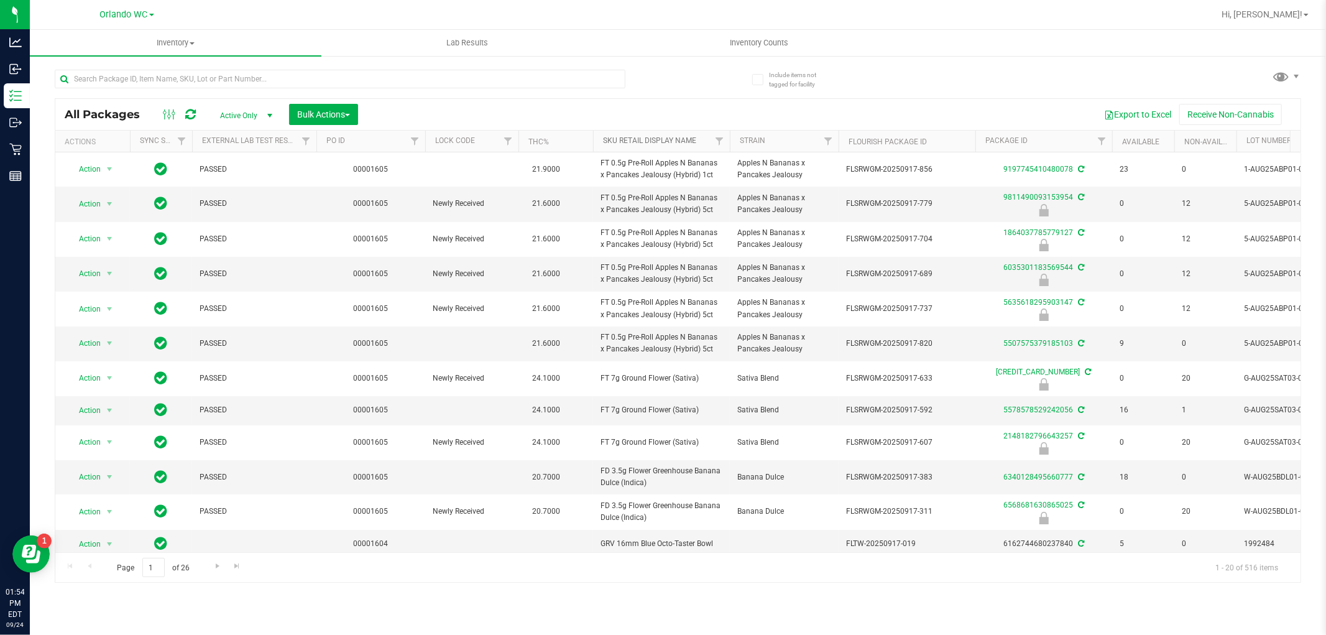
click at [675, 141] on link "Sku Retail Display Name" at bounding box center [649, 140] width 93 height 9
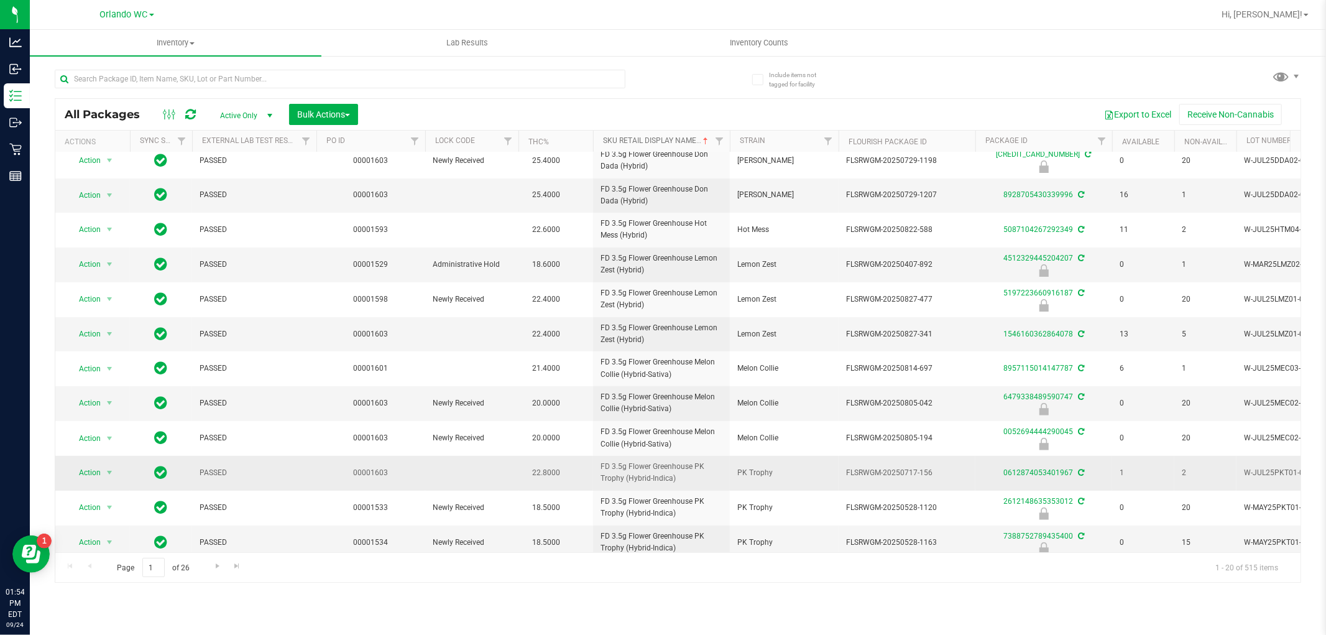
scroll to position [295, 0]
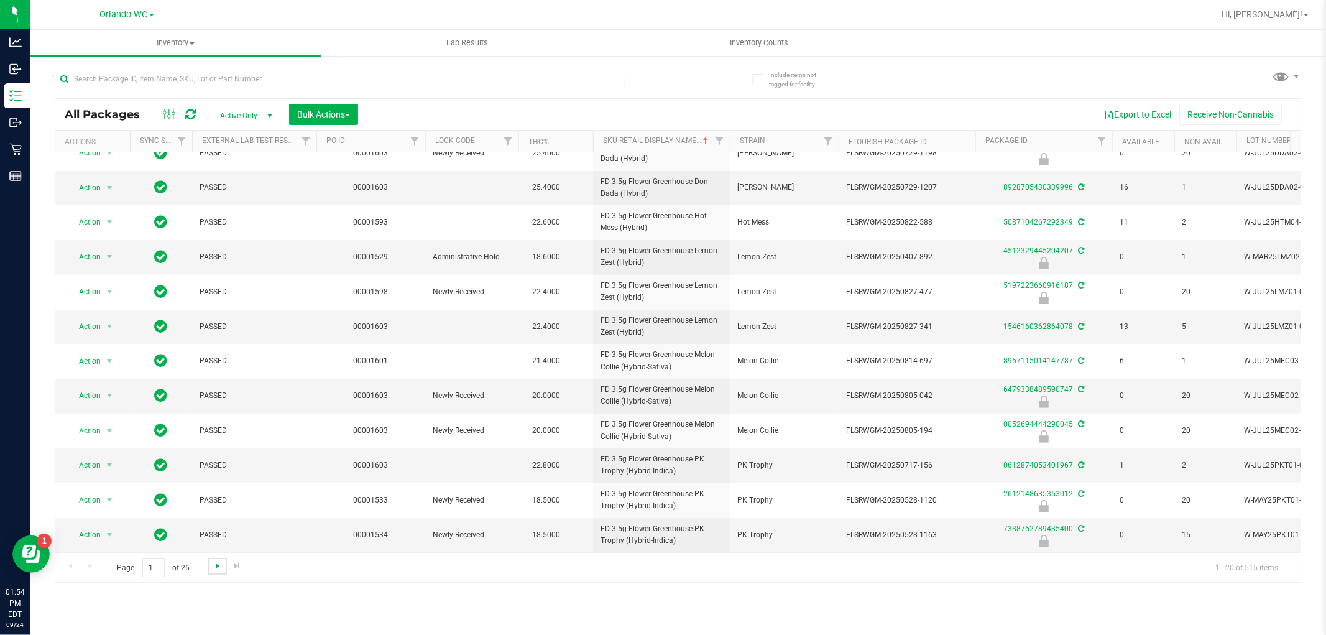
click at [216, 563] on span "Go to the next page" at bounding box center [218, 566] width 10 height 10
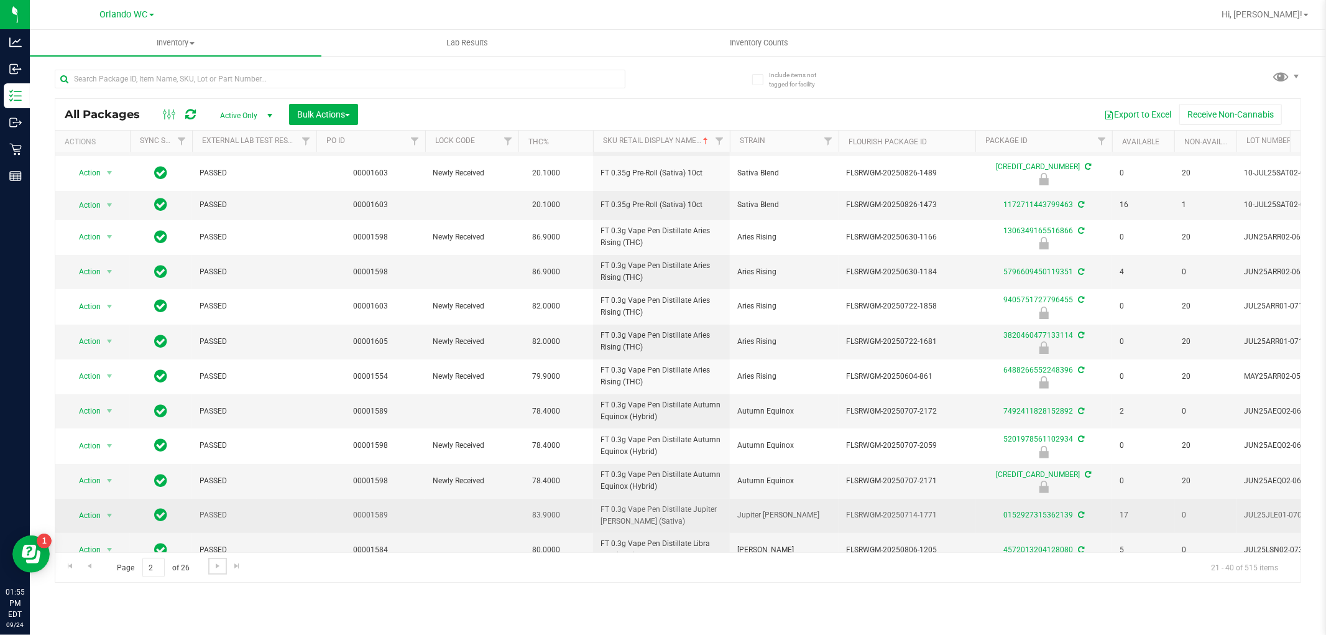
scroll to position [290, 0]
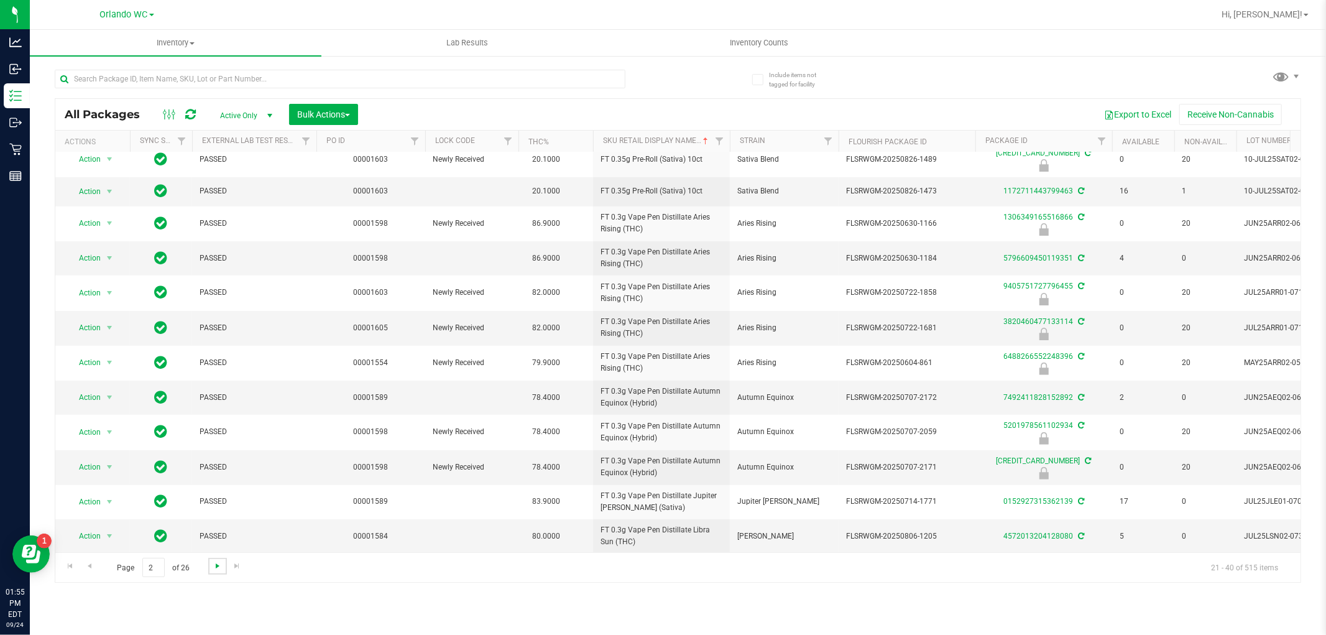
click at [221, 568] on span "Go to the next page" at bounding box center [218, 566] width 10 height 10
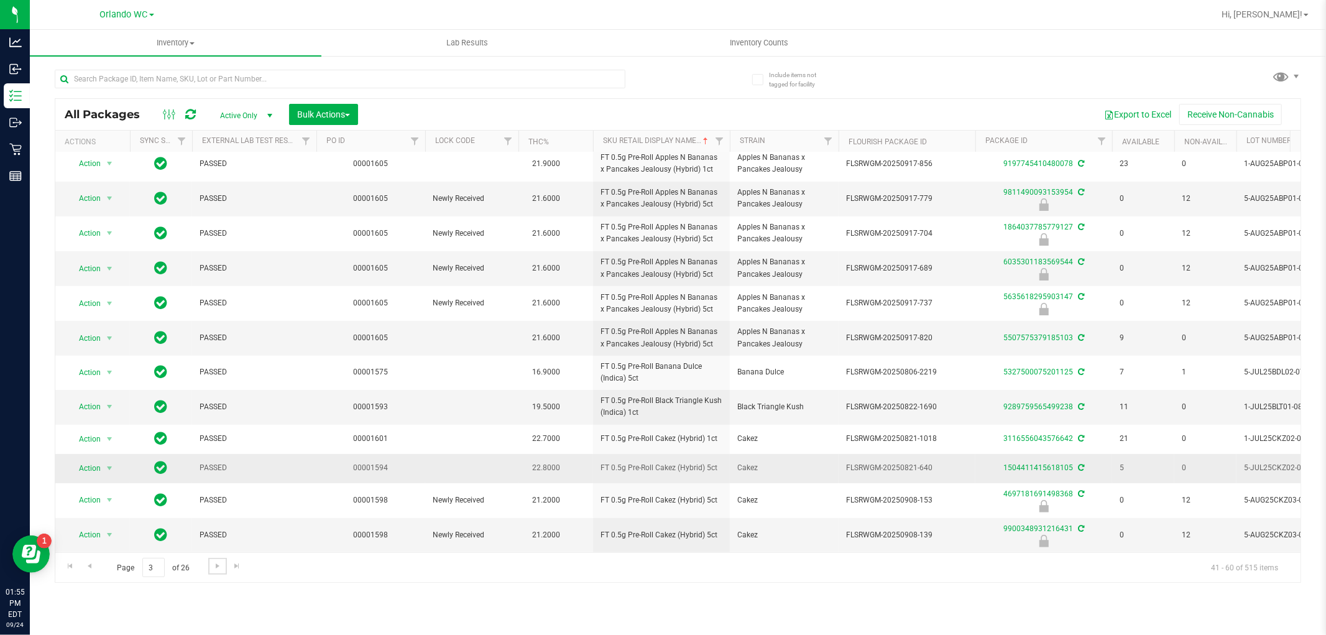
scroll to position [295, 0]
click at [216, 568] on span "Go to the next page" at bounding box center [218, 566] width 10 height 10
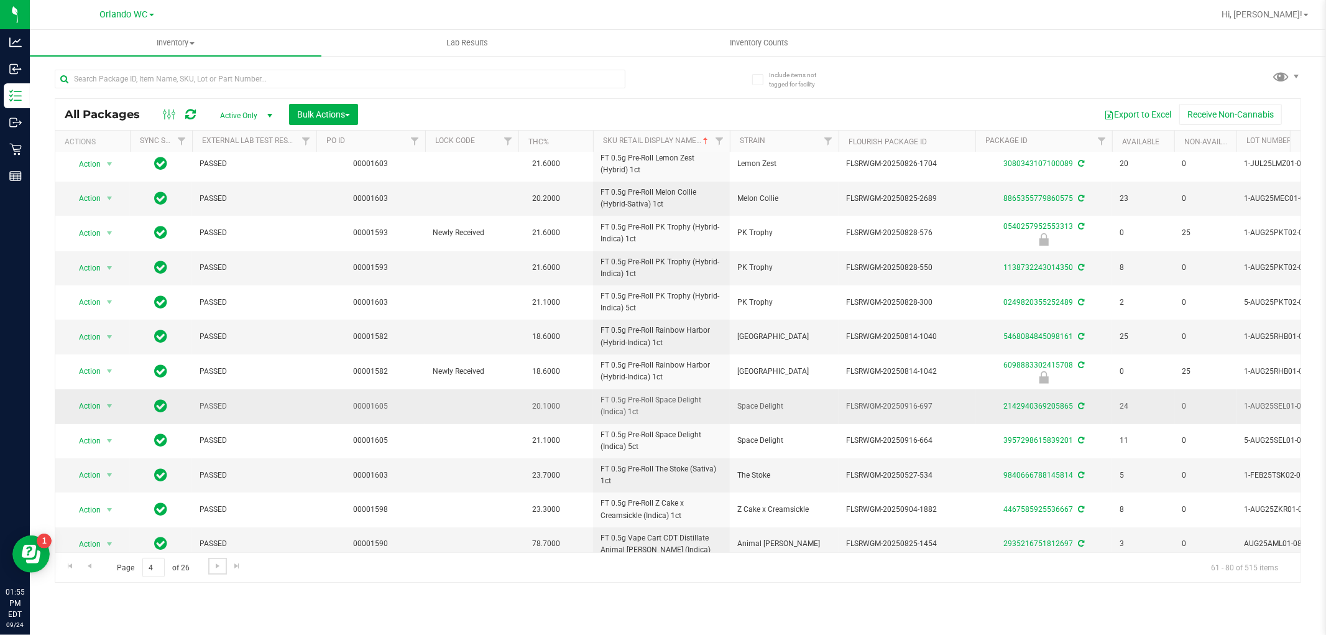
scroll to position [302, 0]
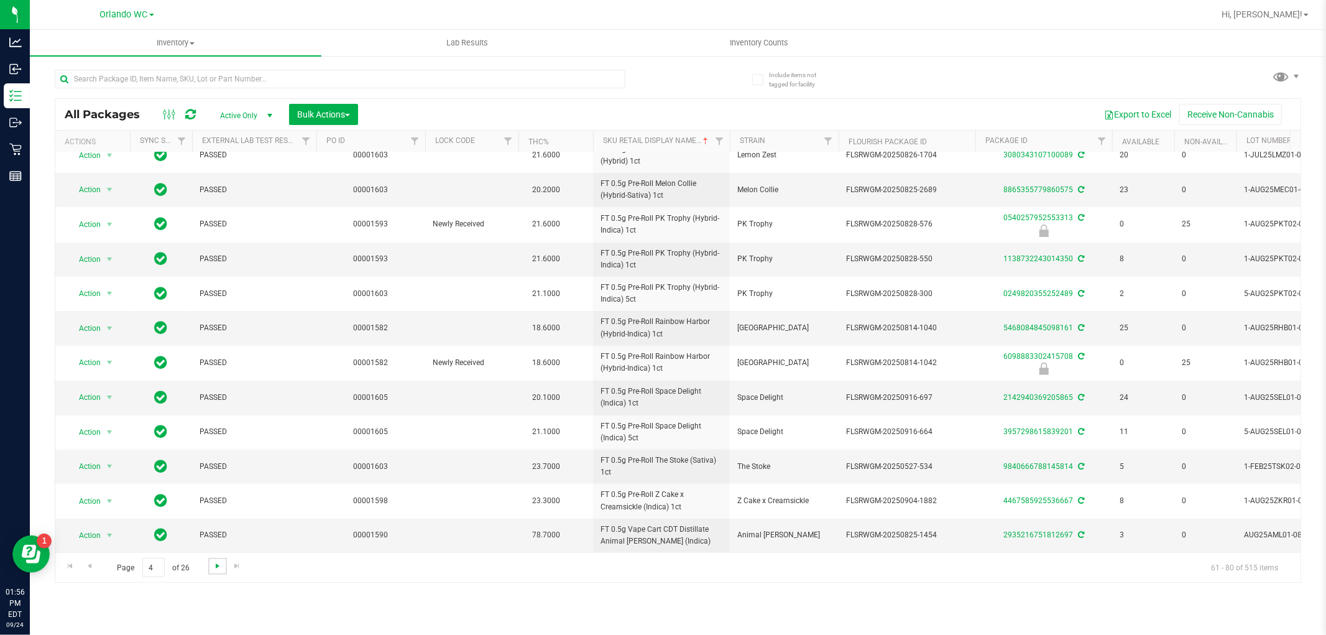
click at [216, 565] on span "Go to the next page" at bounding box center [218, 566] width 10 height 10
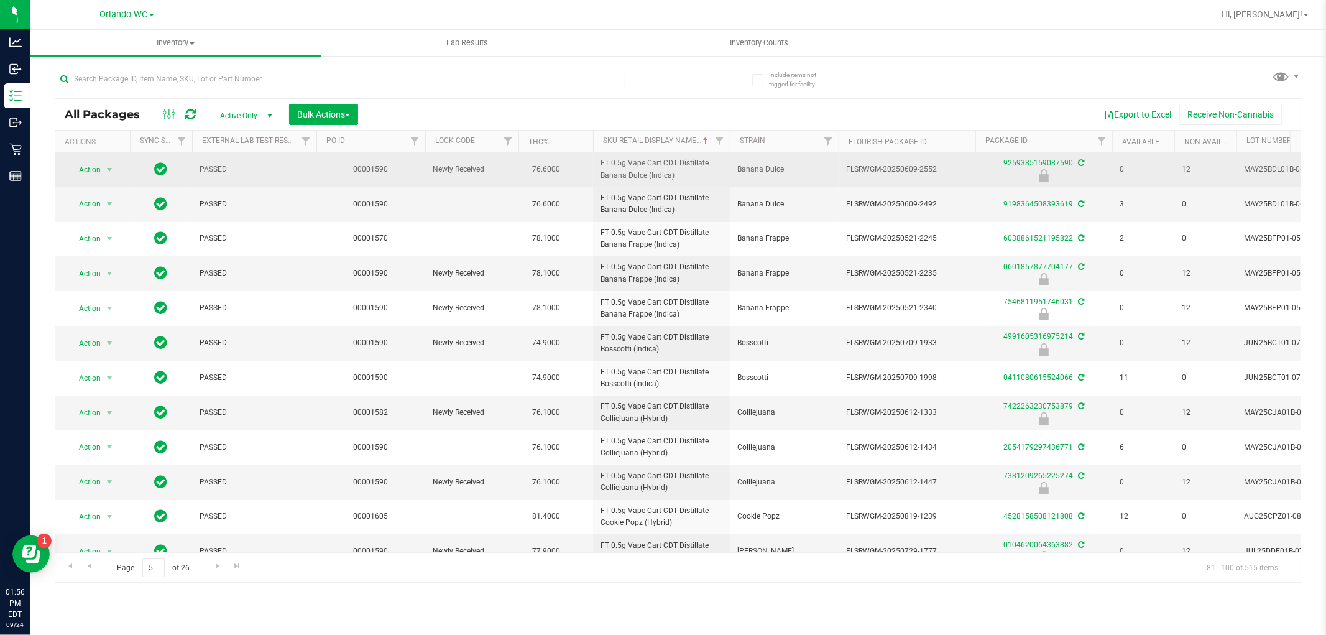
drag, startPoint x: 611, startPoint y: 159, endPoint x: 679, endPoint y: 175, distance: 69.8
click at [679, 175] on tr "Action Action Edit attributes Global inventory Locate package Package audit log…" at bounding box center [966, 169] width 1822 height 35
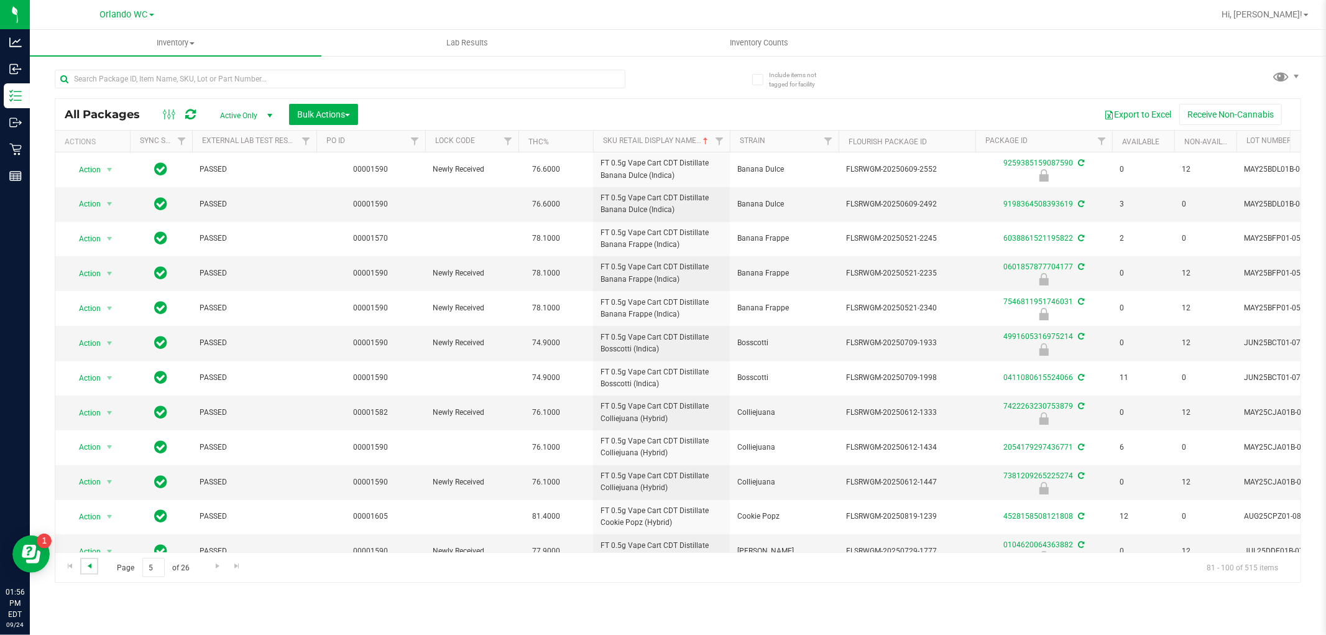
click at [90, 561] on span "Go to the previous page" at bounding box center [90, 566] width 10 height 10
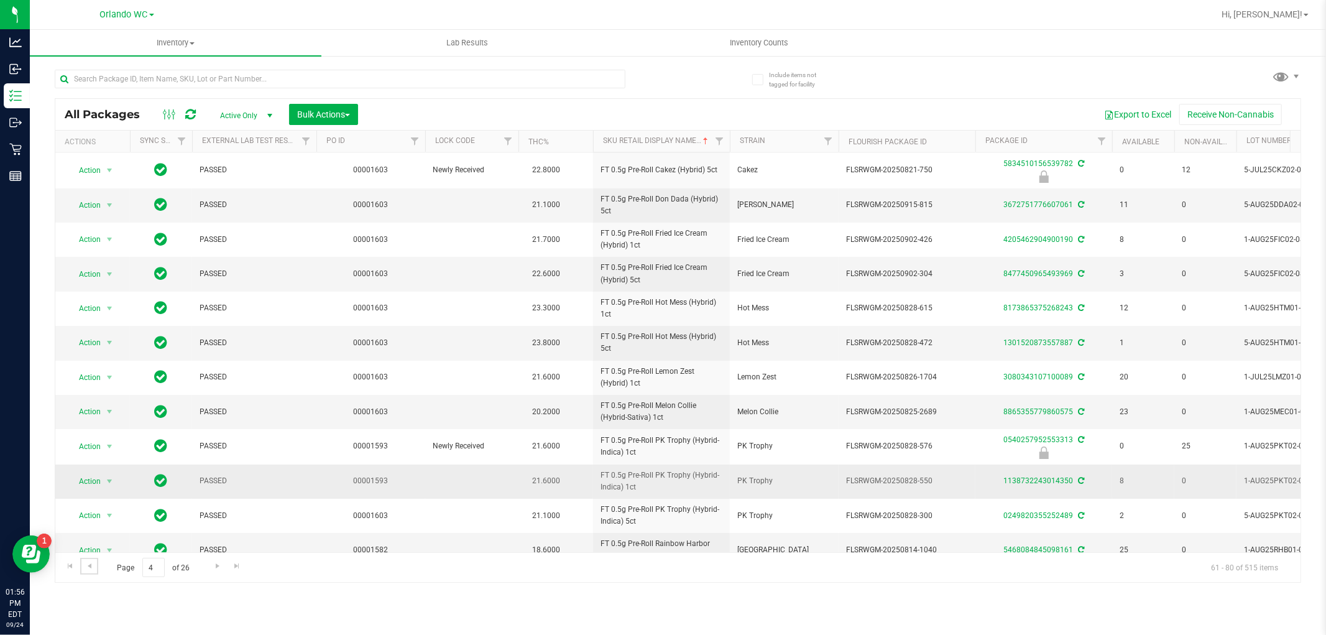
scroll to position [302, 0]
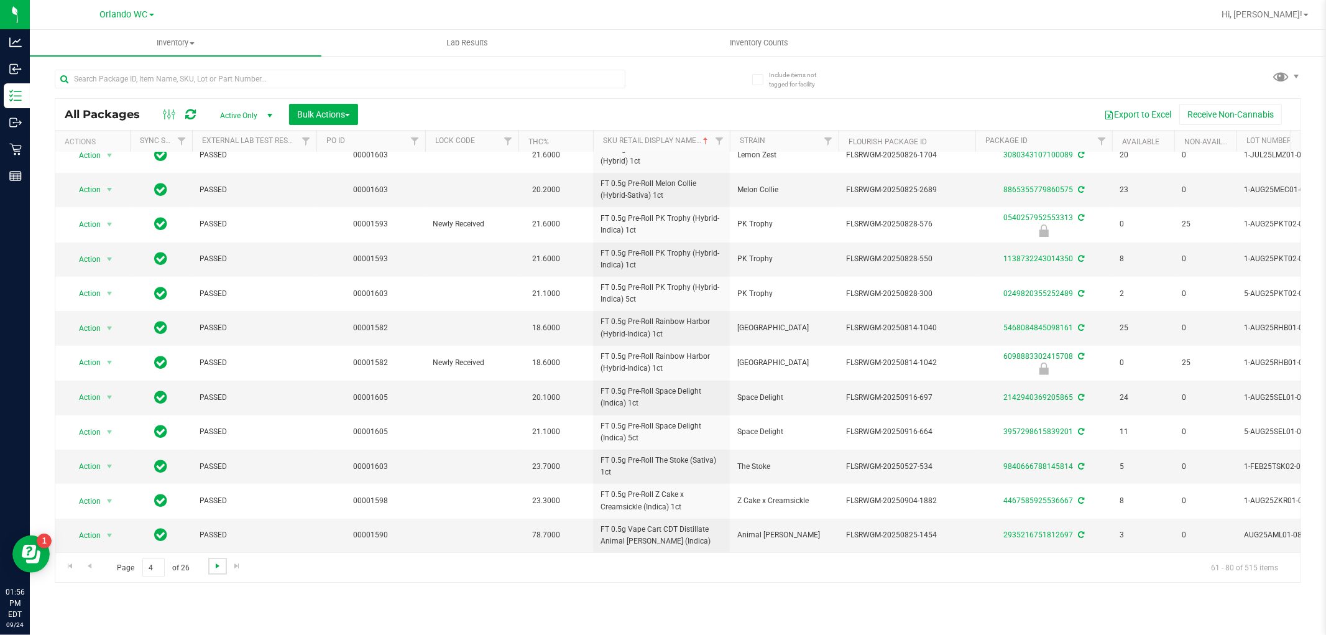
click at [216, 568] on span "Go to the next page" at bounding box center [218, 566] width 10 height 10
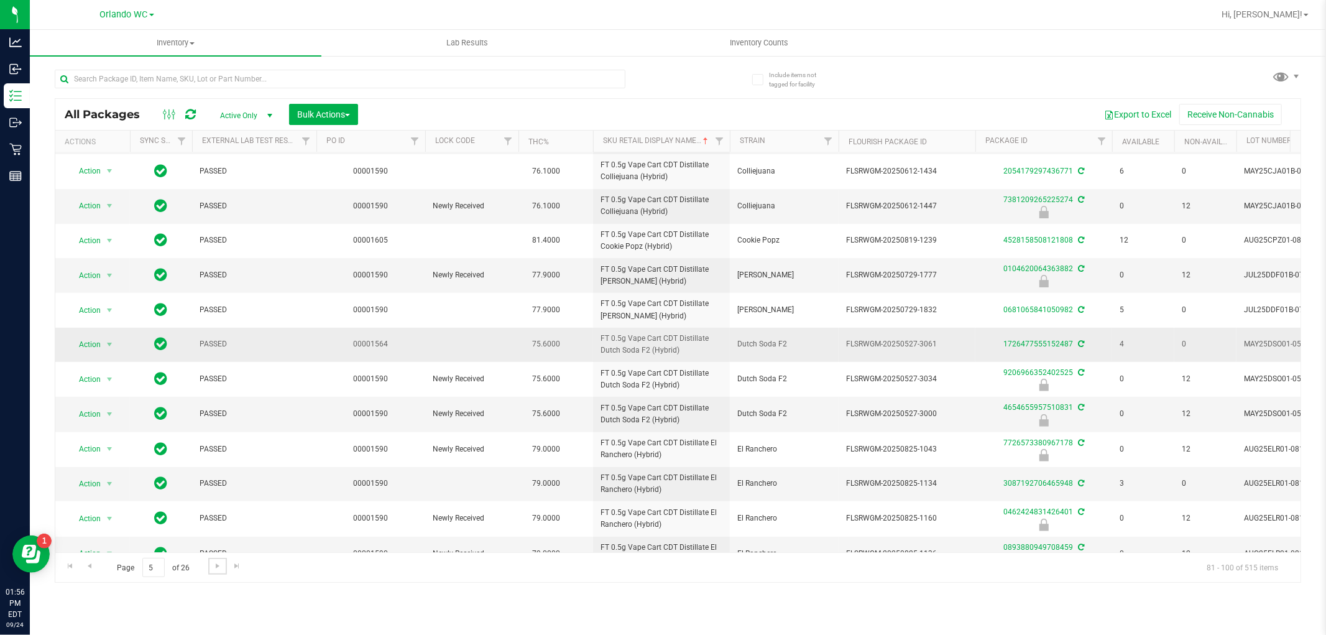
scroll to position [305, 0]
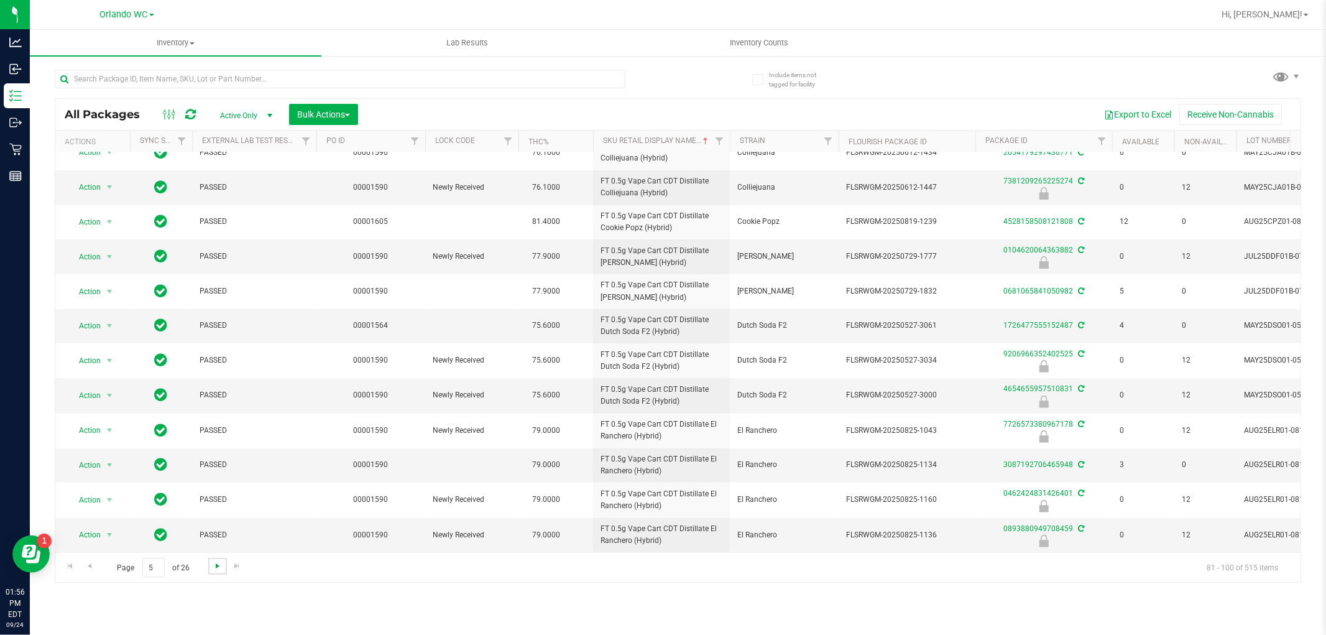
click at [218, 570] on span "Go to the next page" at bounding box center [218, 566] width 10 height 10
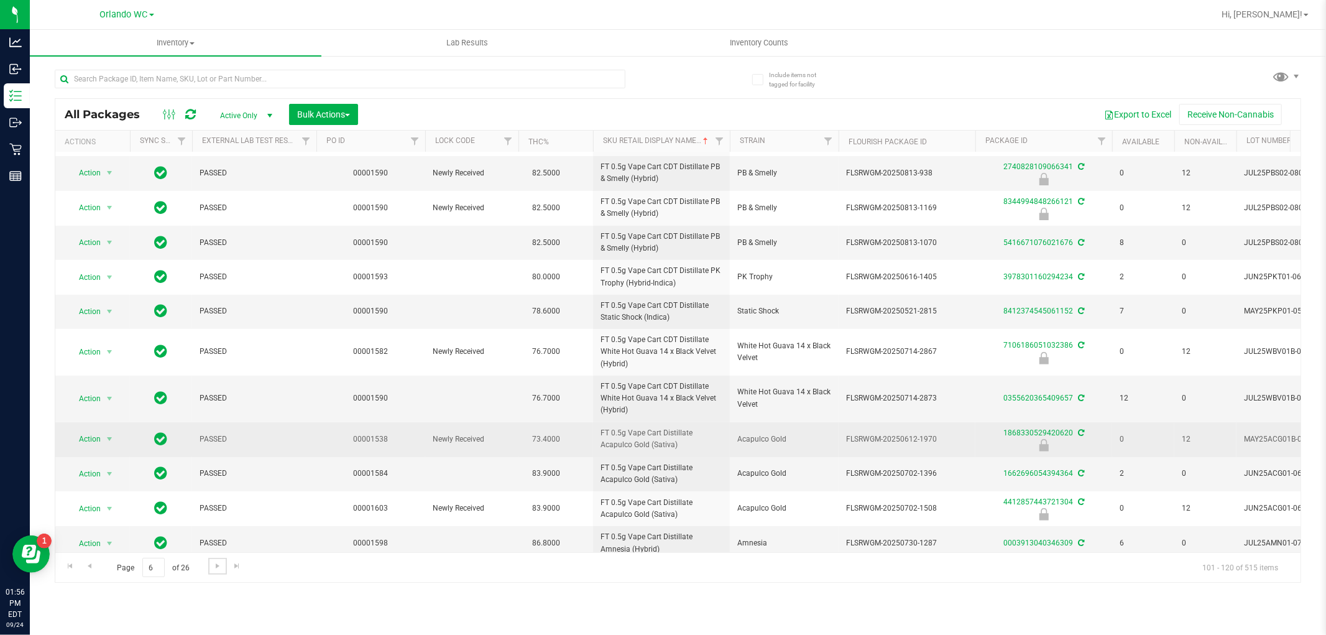
scroll to position [328, 0]
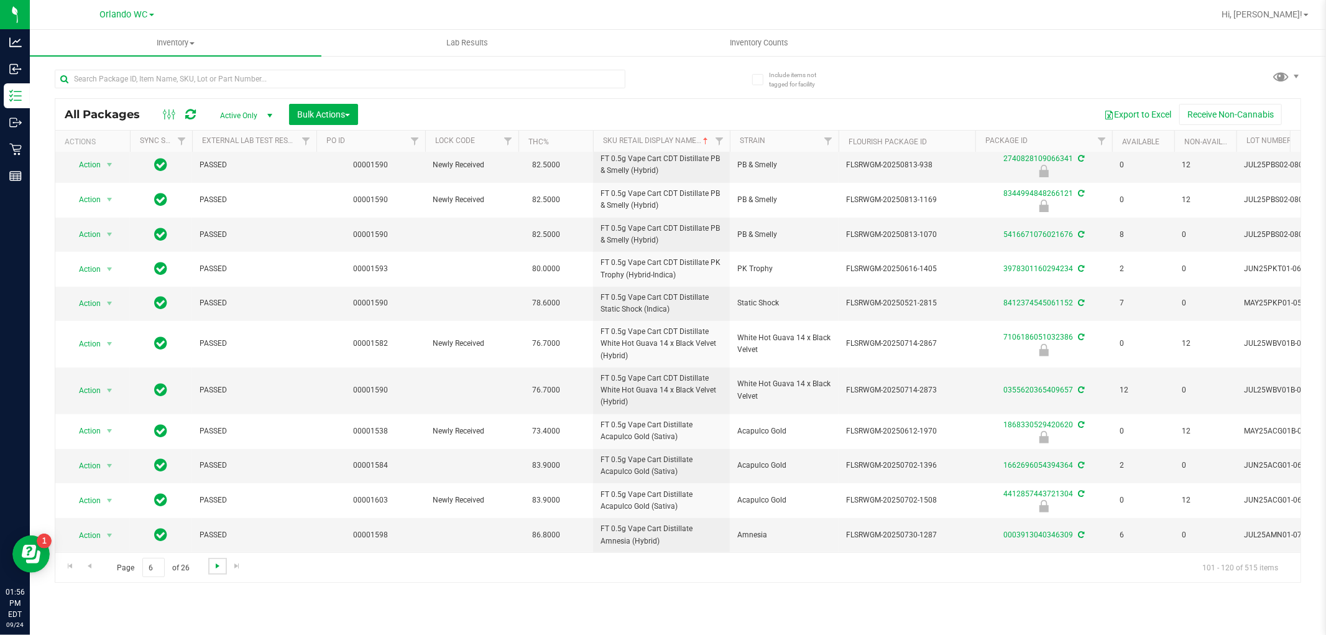
click at [216, 565] on span "Go to the next page" at bounding box center [218, 566] width 10 height 10
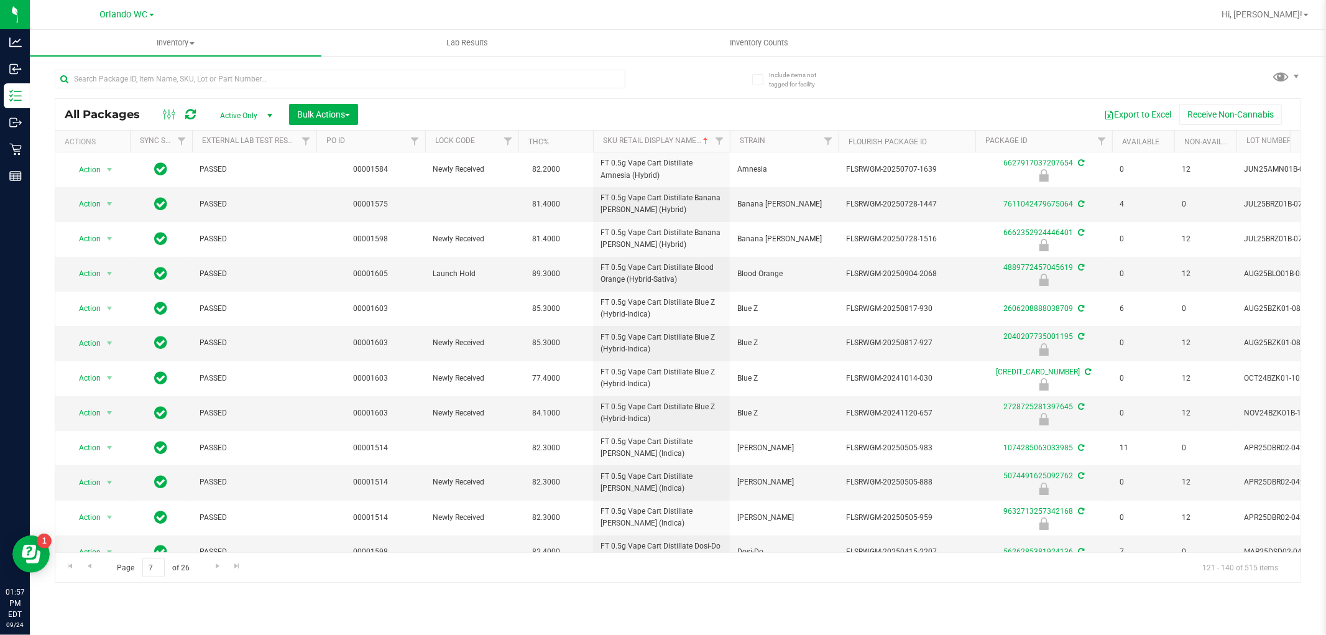
click at [124, 597] on div "Inventory All packages All inventory Waste log Create inventory Lab Results Inv…" at bounding box center [678, 332] width 1296 height 605
click at [216, 563] on span "Go to the next page" at bounding box center [218, 566] width 10 height 10
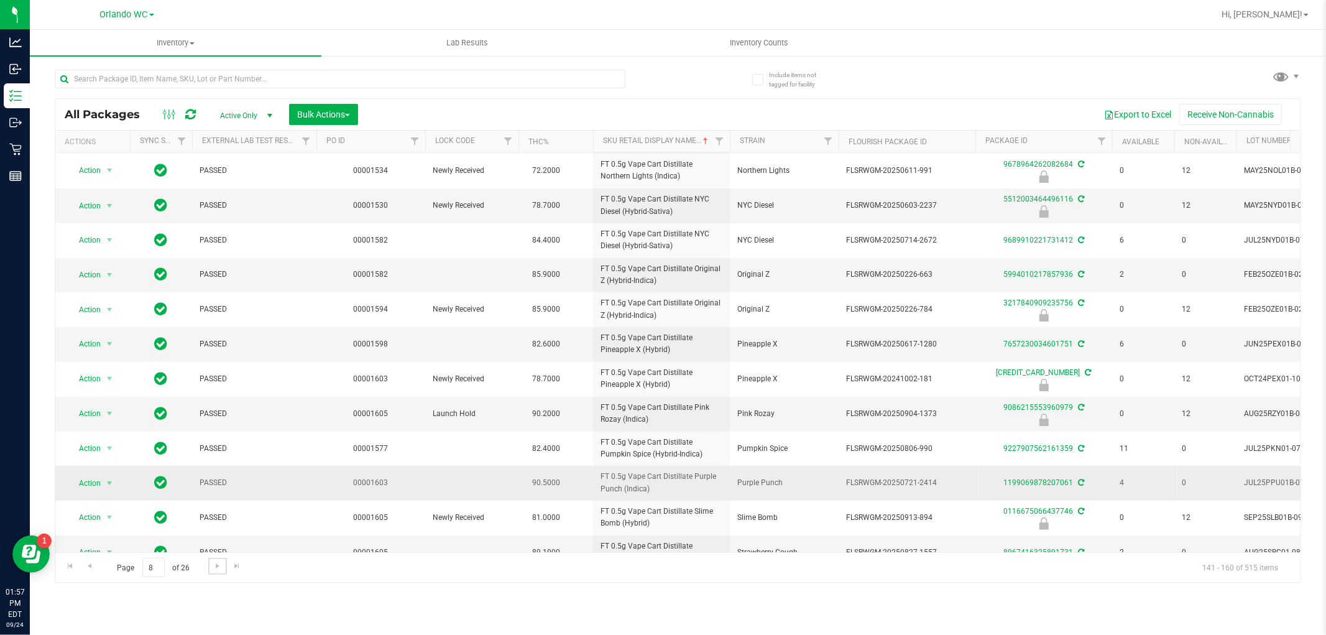
scroll to position [276, 0]
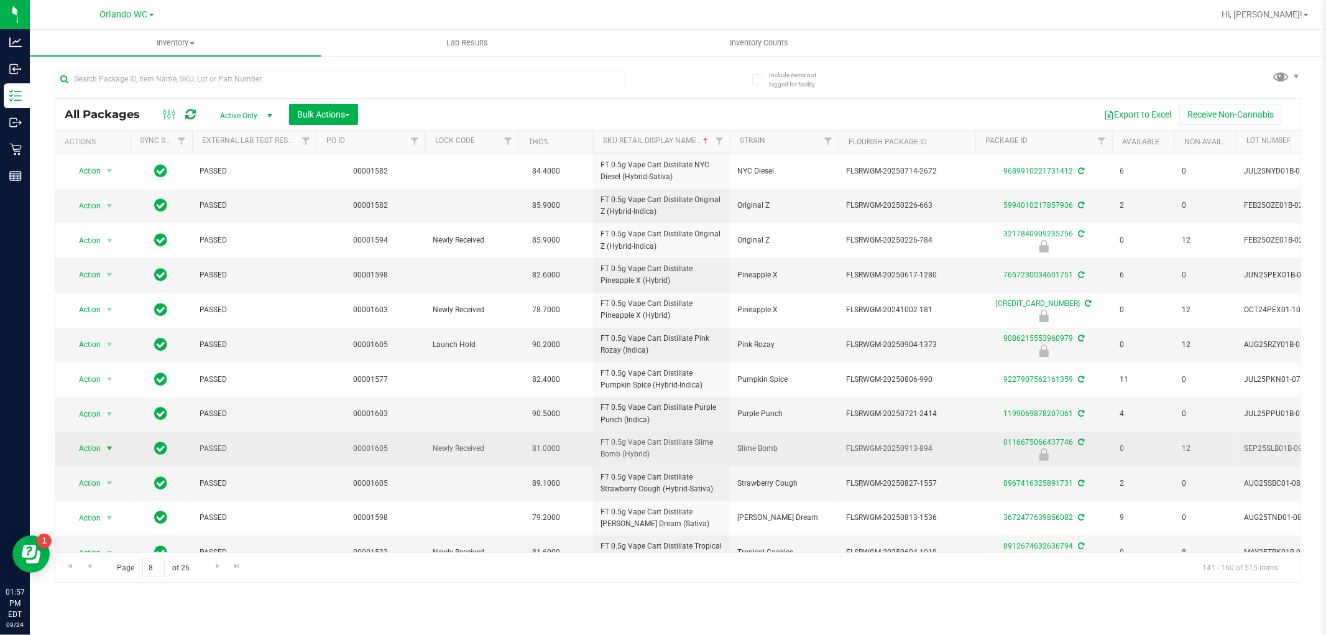
click at [106, 450] on span "select" at bounding box center [109, 448] width 10 height 10
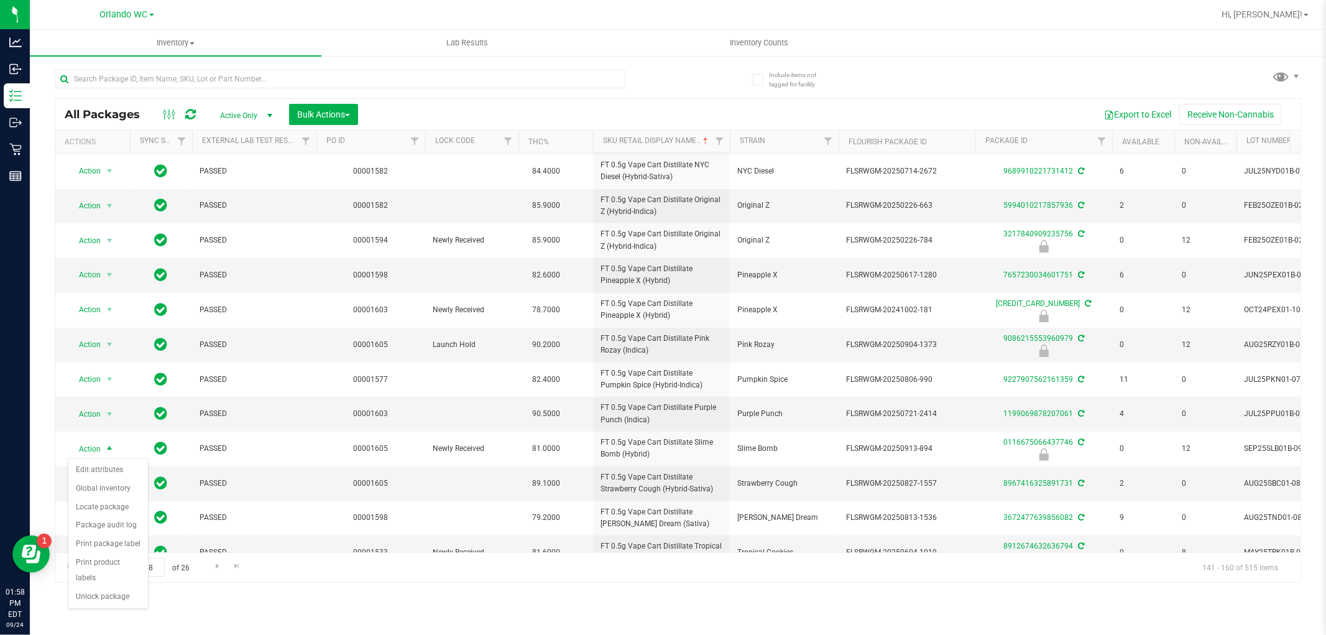
click at [315, 588] on div "Inventory All packages All inventory Waste log Create inventory Lab Results Inv…" at bounding box center [678, 332] width 1296 height 605
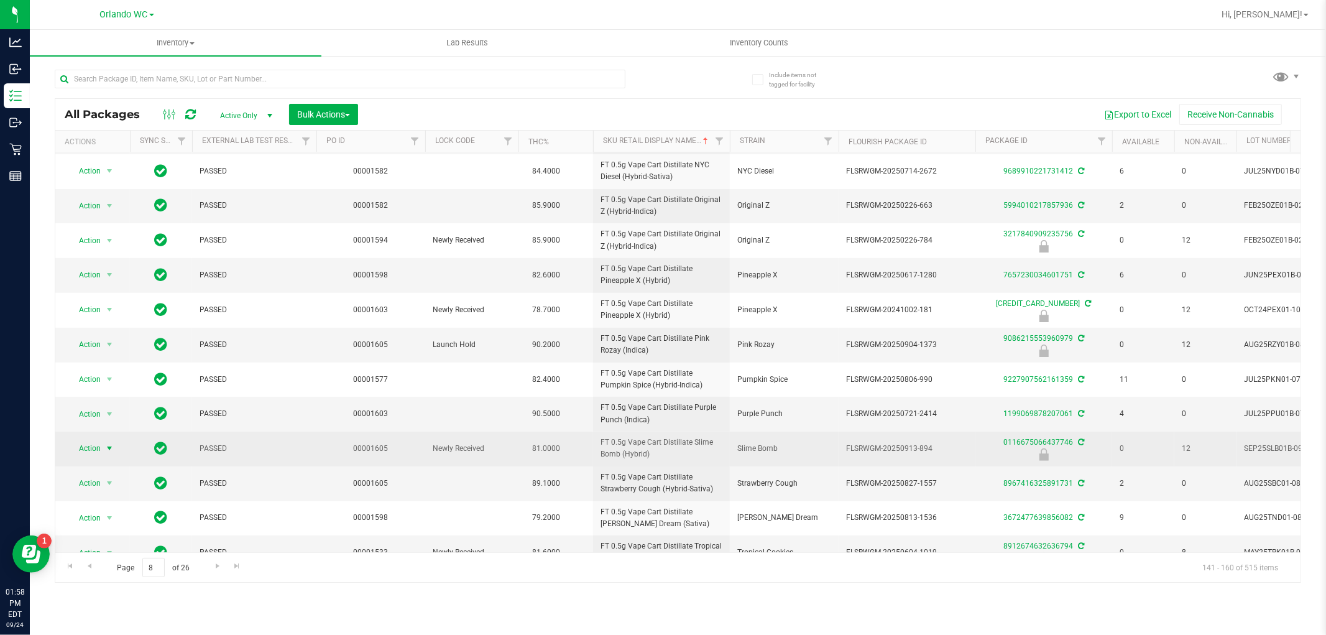
click at [106, 452] on span "select" at bounding box center [109, 448] width 10 height 10
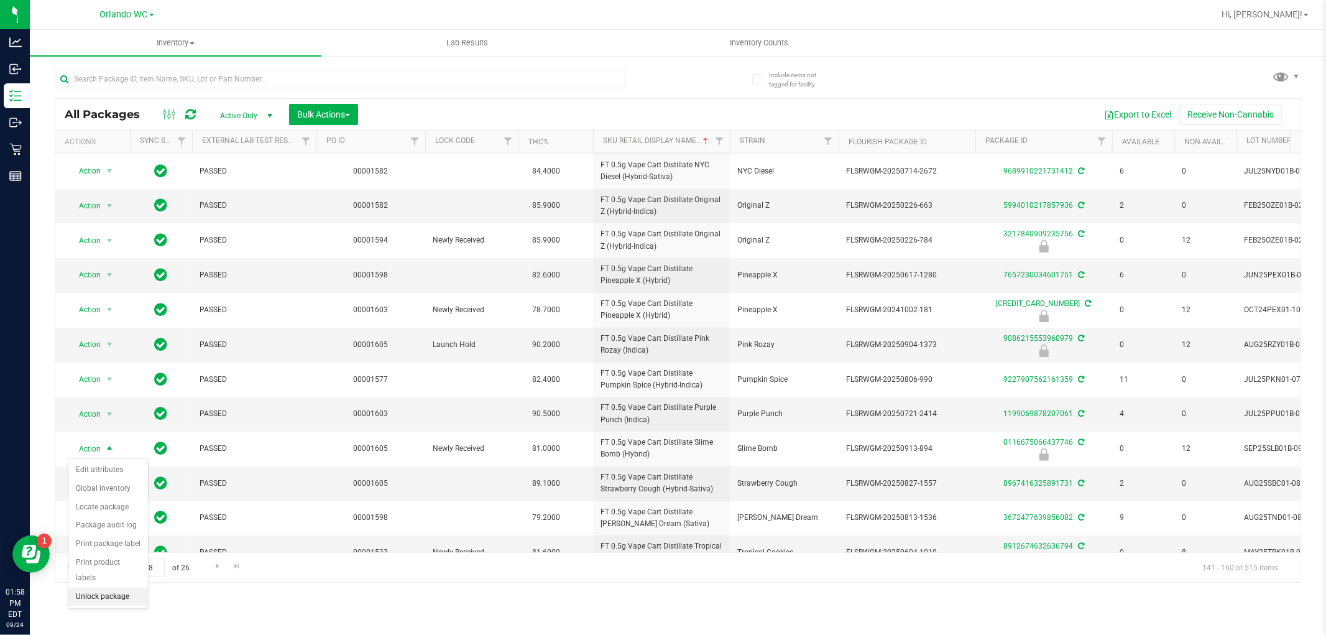
click at [112, 598] on li "Unlock package" at bounding box center [108, 597] width 80 height 19
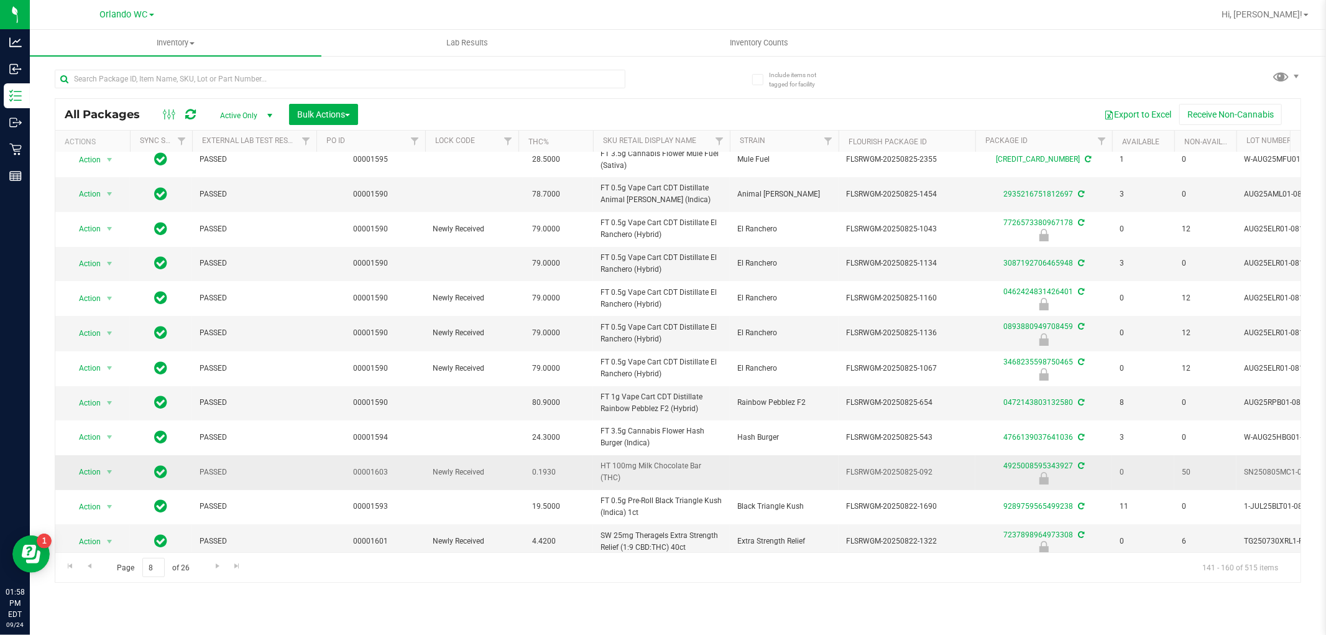
scroll to position [0, 0]
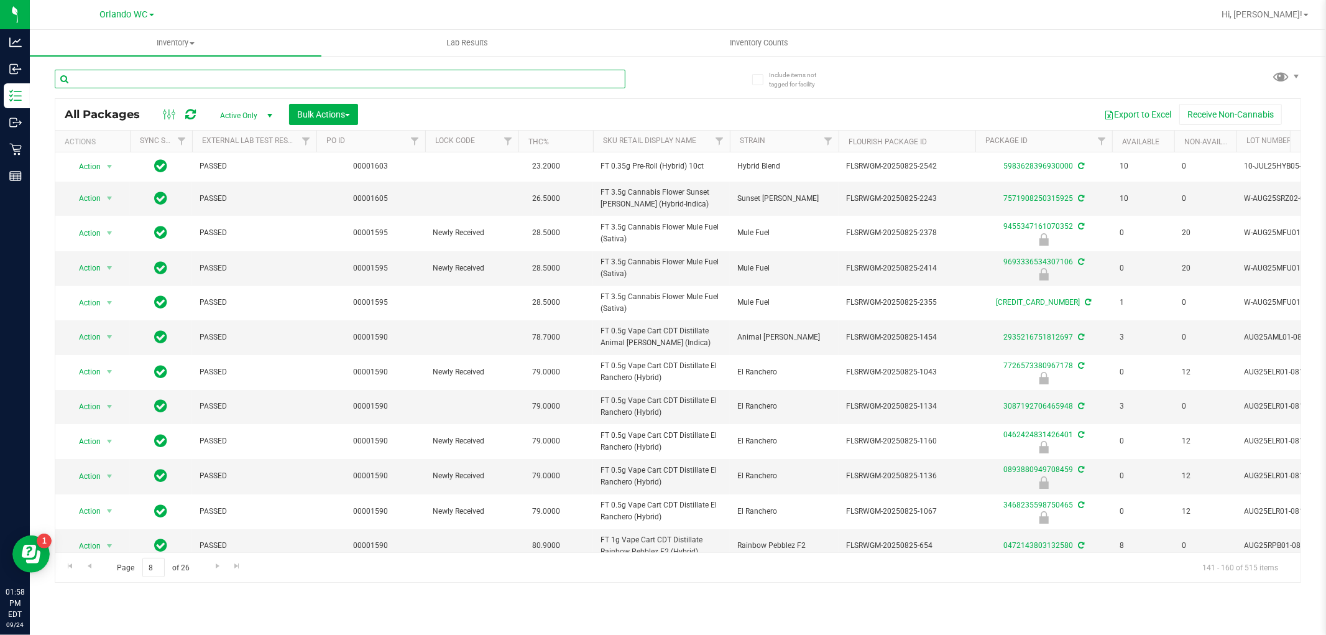
click at [212, 83] on input "text" at bounding box center [340, 79] width 571 height 19
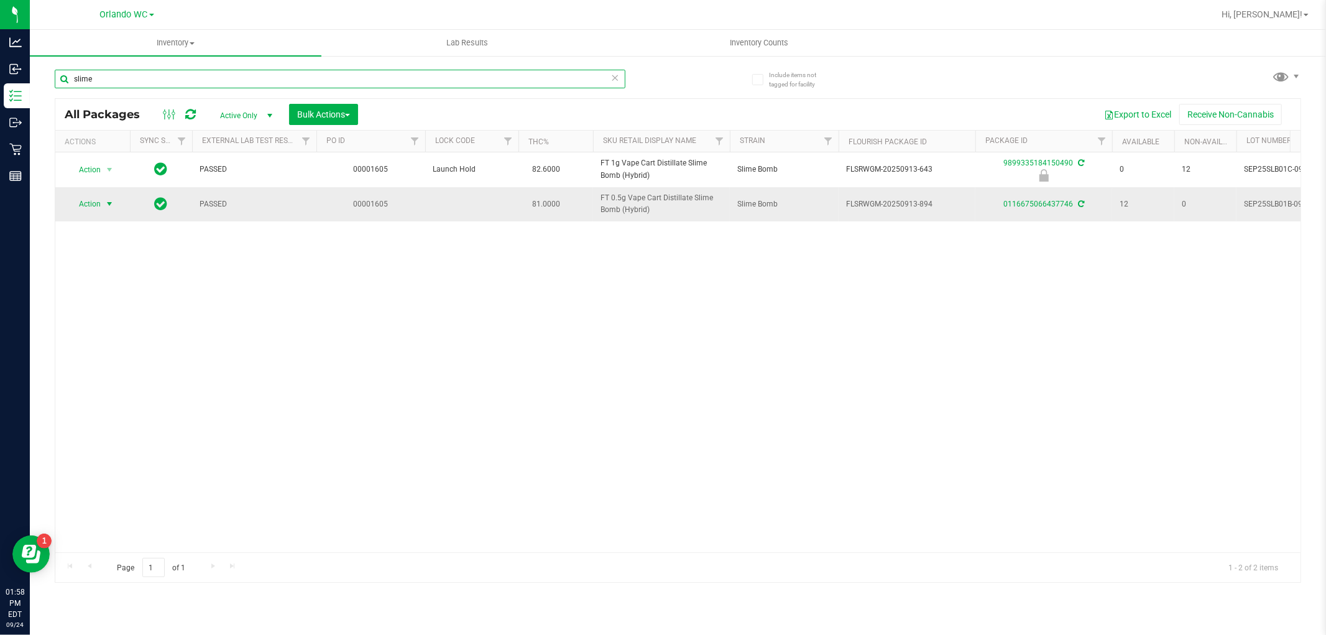
type input "slime"
click at [95, 208] on span "Action" at bounding box center [85, 203] width 34 height 17
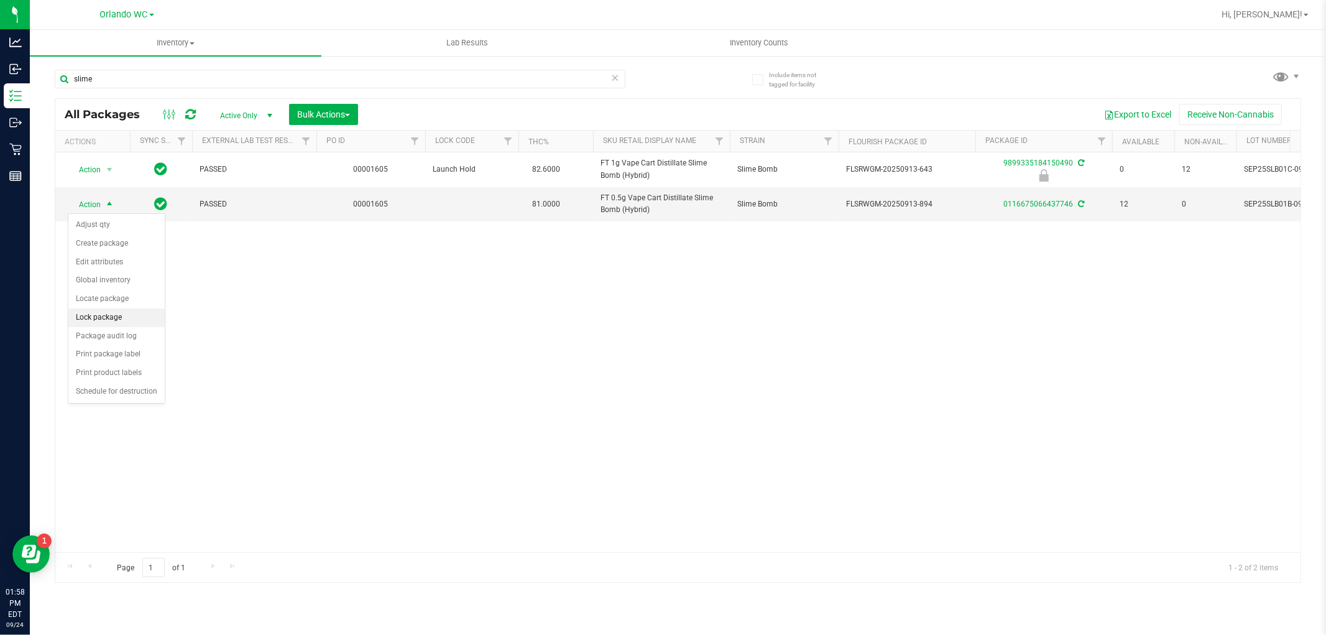
click at [116, 316] on li "Lock package" at bounding box center [116, 317] width 96 height 19
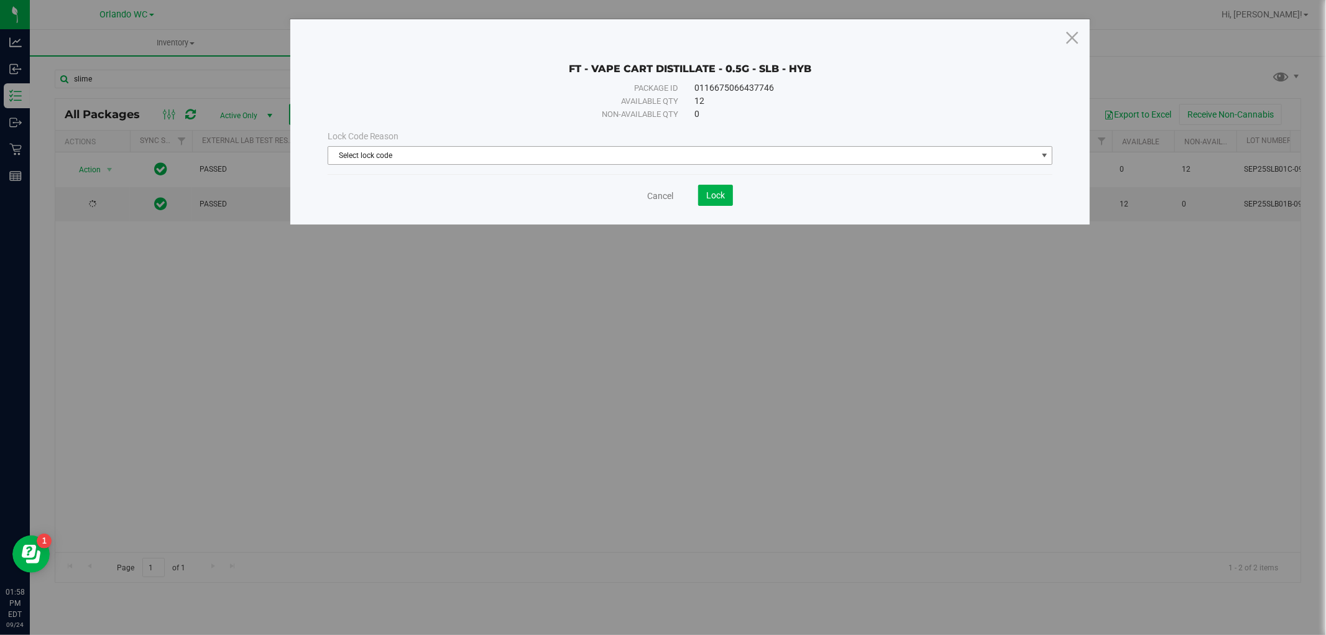
click at [576, 148] on span "Select lock code" at bounding box center [682, 155] width 709 height 17
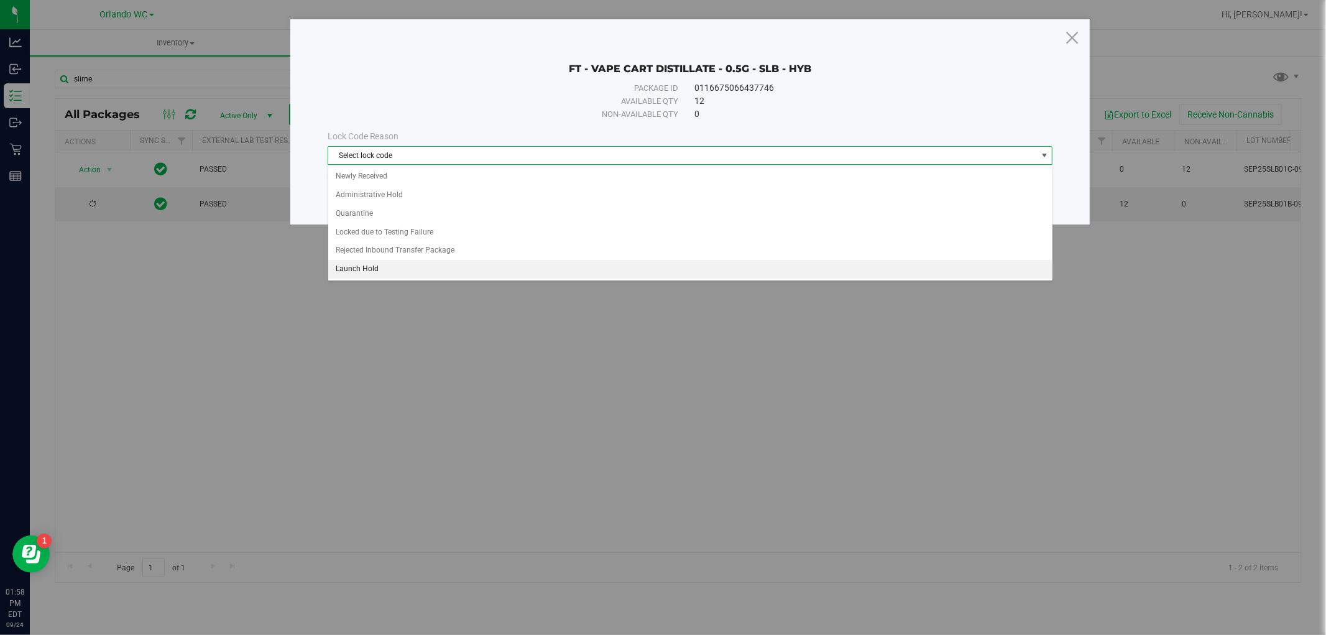
click at [396, 275] on li "Launch Hold" at bounding box center [690, 269] width 724 height 19
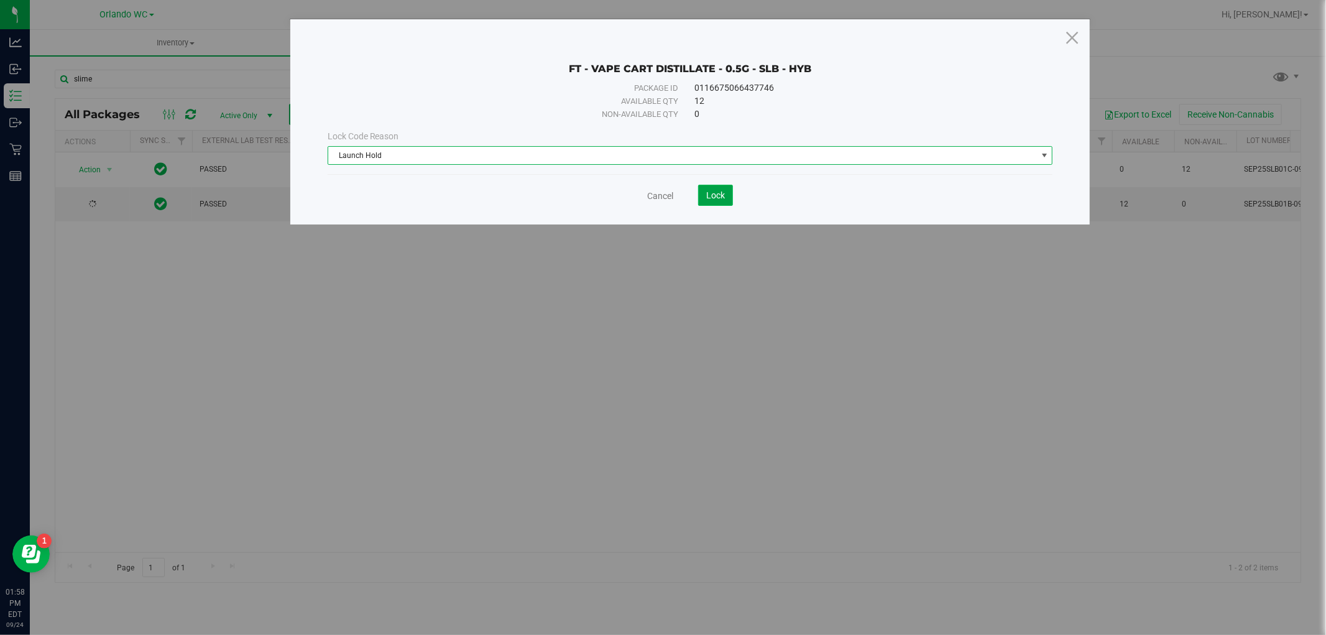
click at [719, 201] on button "Lock" at bounding box center [715, 195] width 35 height 21
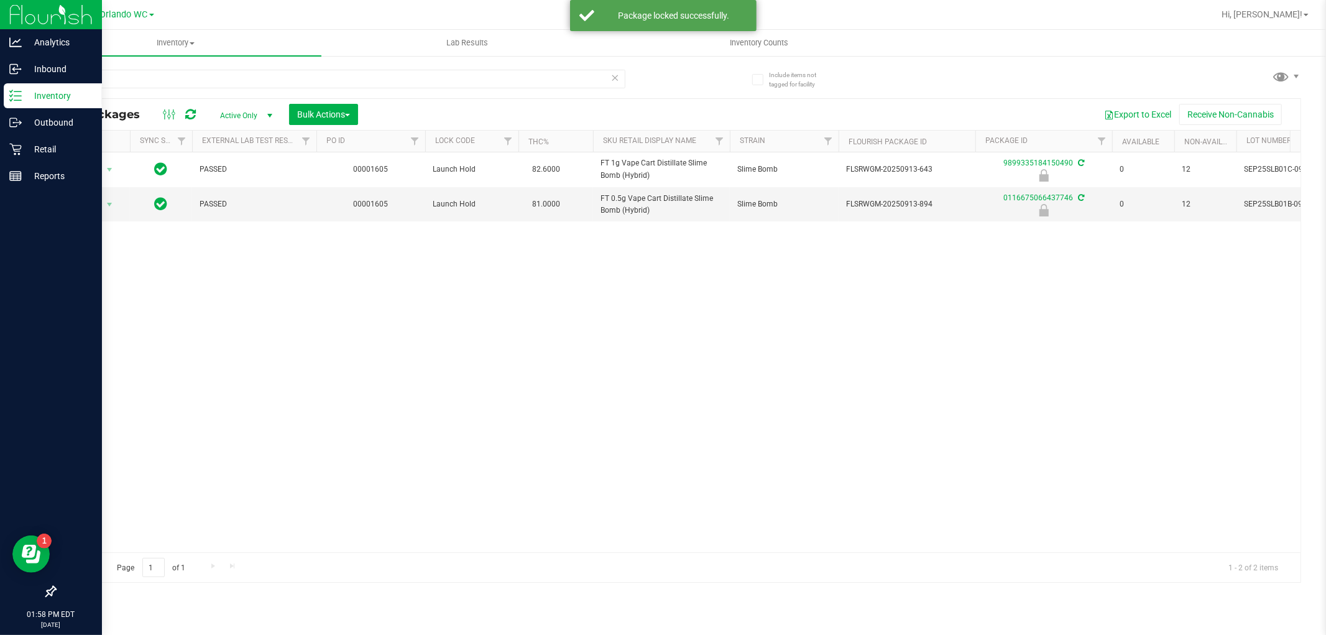
click at [39, 96] on p "Inventory" at bounding box center [59, 95] width 75 height 15
click at [48, 116] on p "Outbound" at bounding box center [59, 122] width 75 height 15
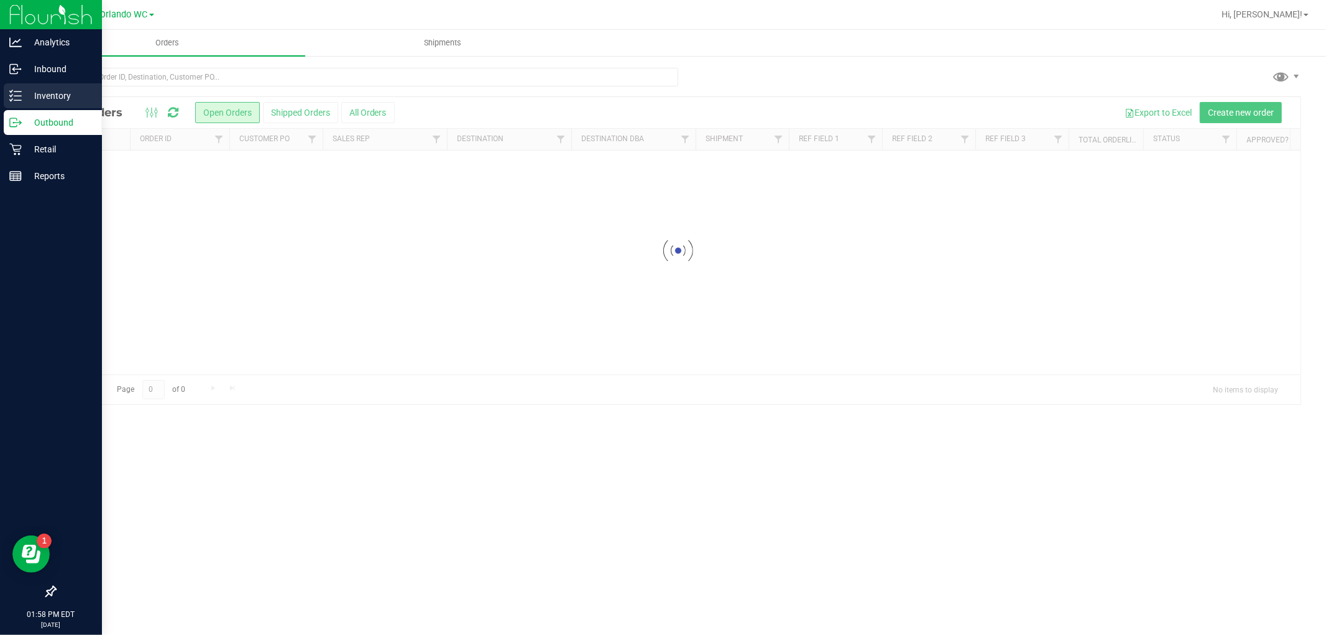
click at [65, 86] on div "Inventory" at bounding box center [53, 95] width 98 height 25
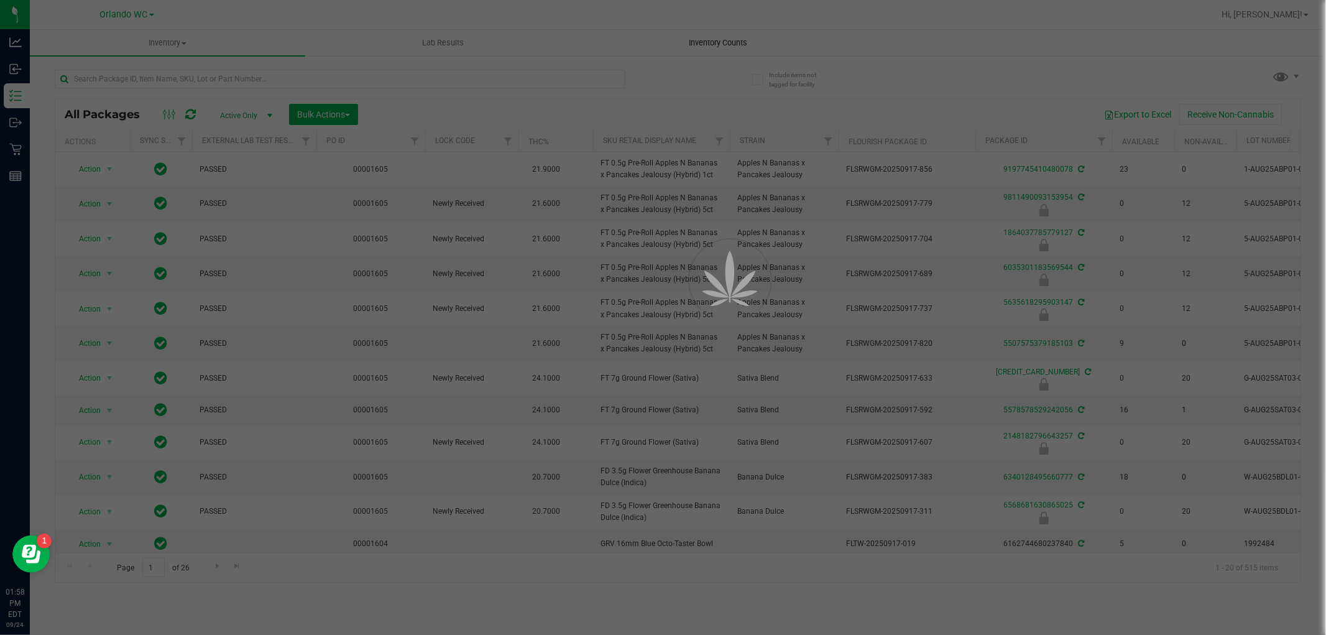
click at [723, 40] on span "Inventory Counts" at bounding box center [719, 42] width 92 height 11
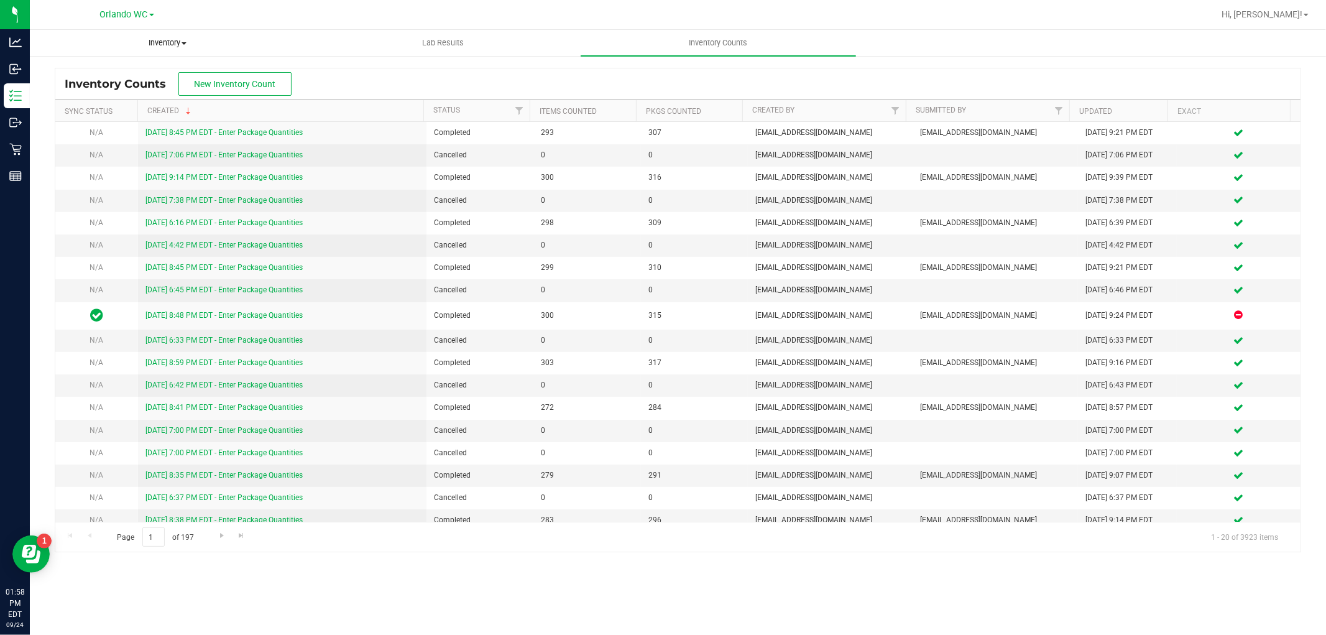
click at [177, 44] on span "Inventory" at bounding box center [167, 42] width 274 height 11
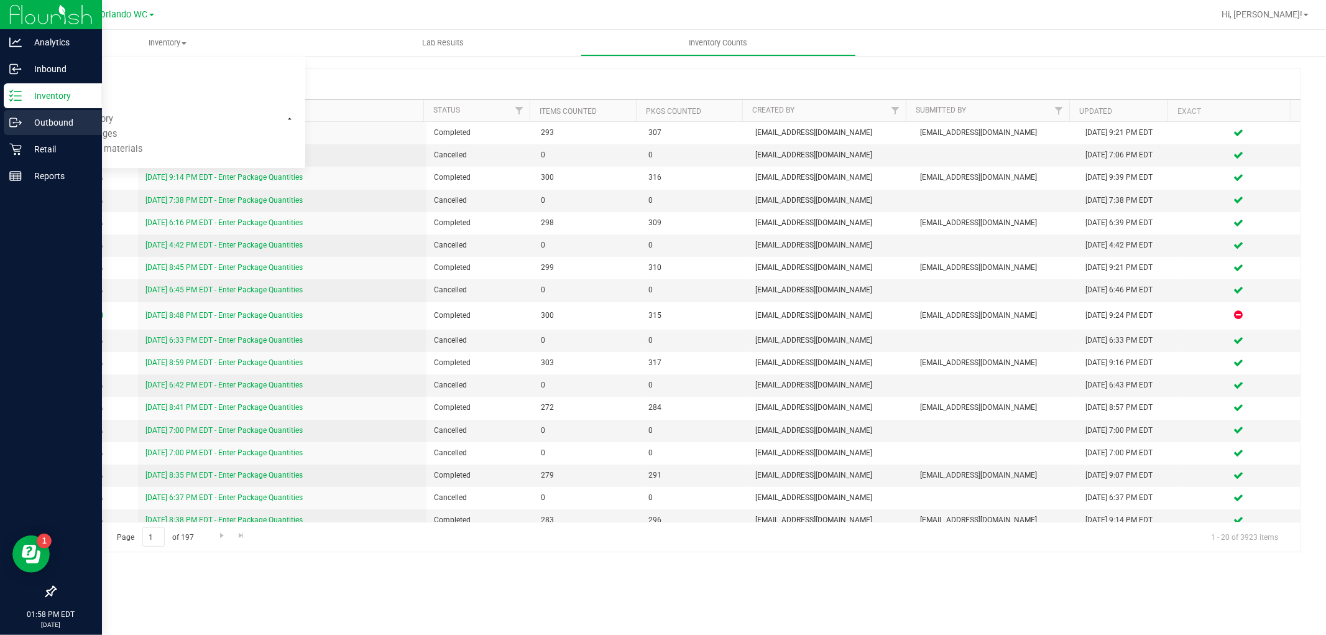
click at [20, 121] on icon at bounding box center [20, 122] width 2 height 2
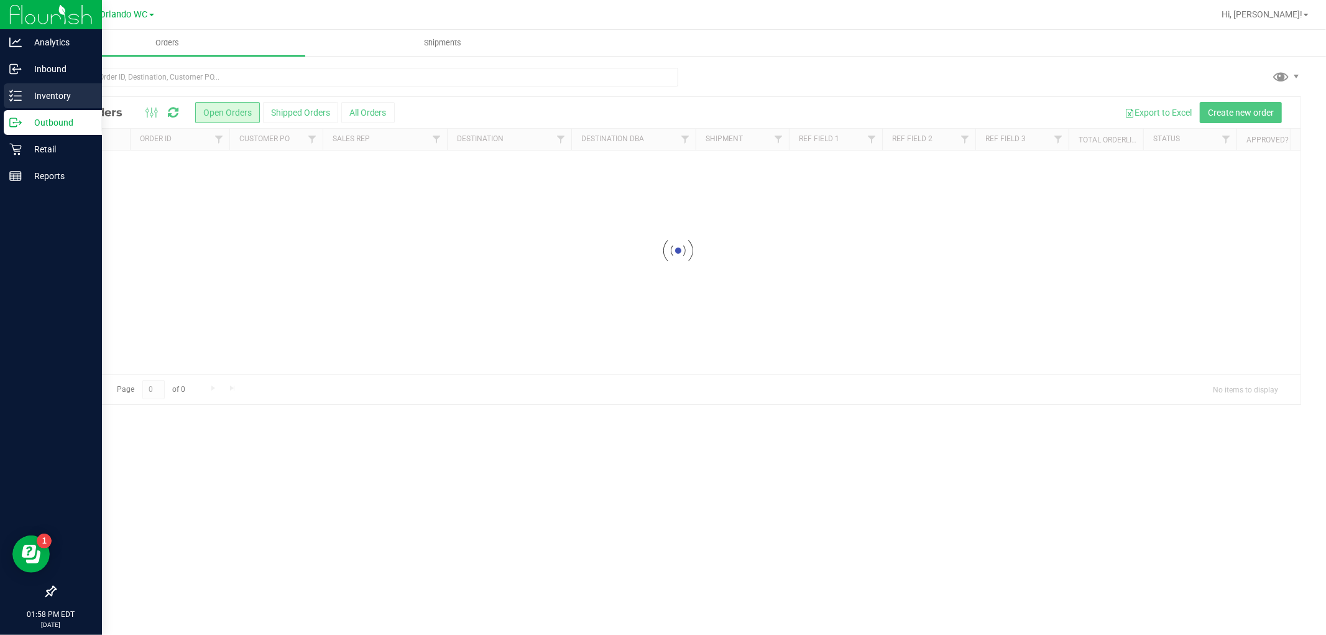
click at [32, 96] on p "Inventory" at bounding box center [59, 95] width 75 height 15
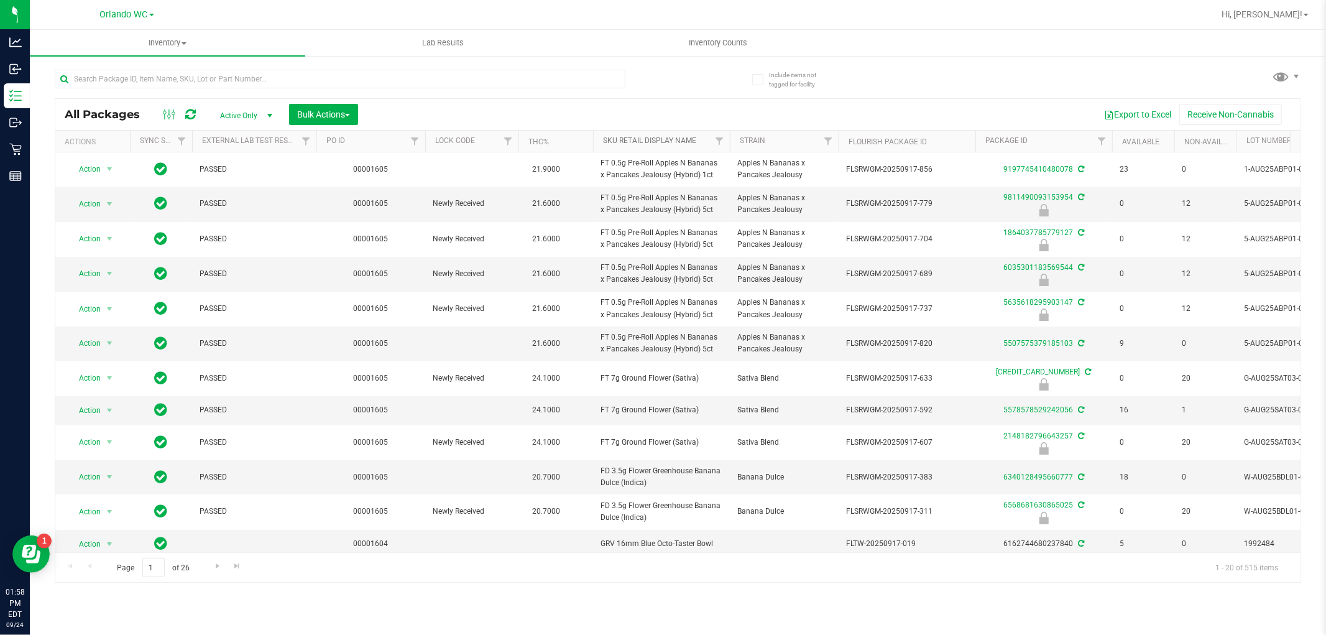
click at [624, 140] on link "Sku Retail Display Name" at bounding box center [649, 140] width 93 height 9
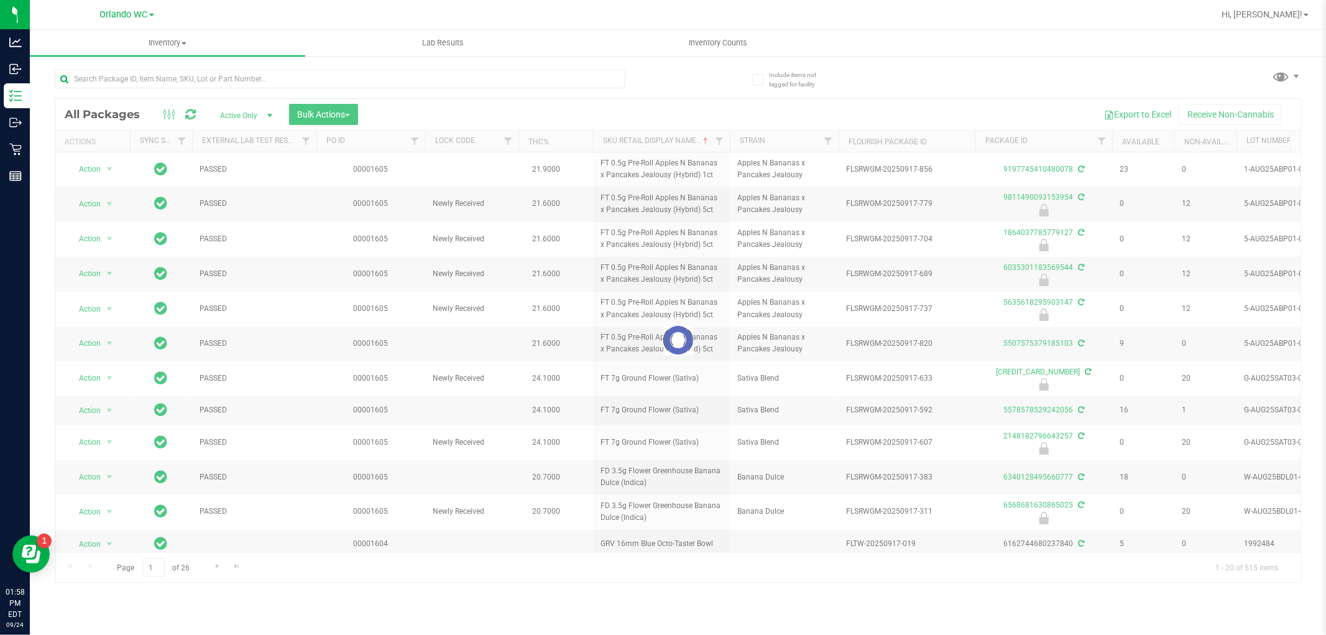
click at [154, 569] on div at bounding box center [677, 340] width 1245 height 483
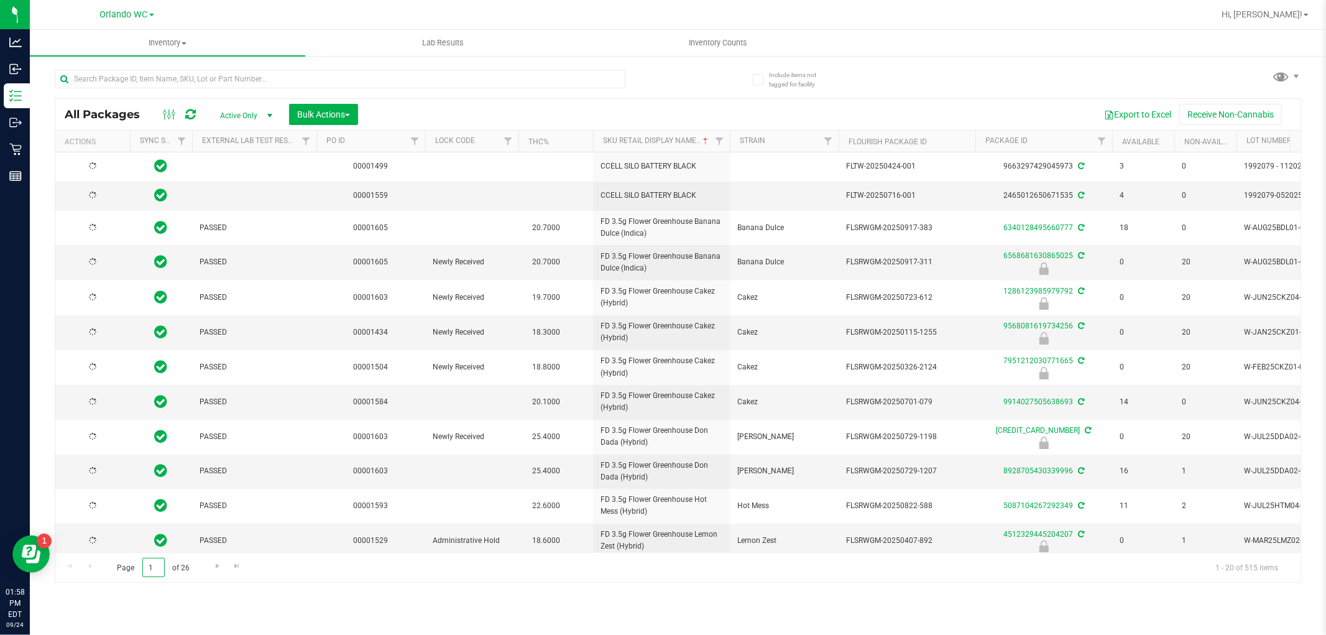
click at [154, 569] on input "1" at bounding box center [153, 567] width 22 height 19
type input "10"
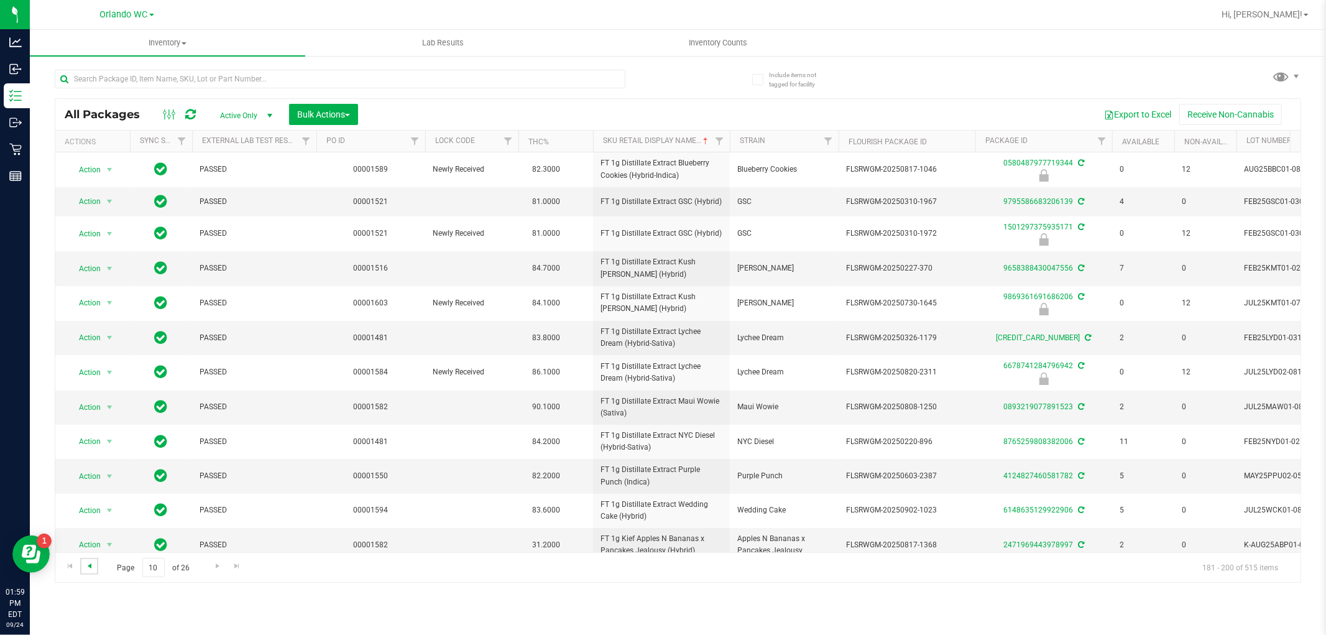
click at [89, 563] on span "Go to the previous page" at bounding box center [90, 566] width 10 height 10
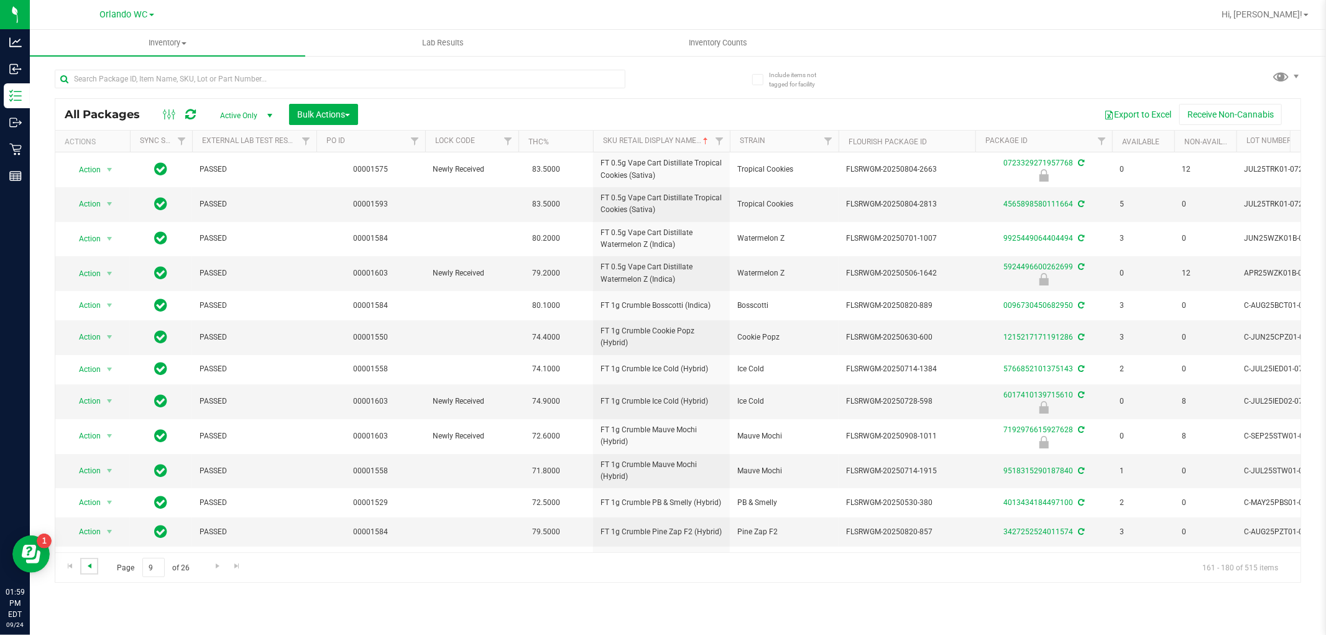
click at [92, 564] on span "Go to the previous page" at bounding box center [90, 566] width 10 height 10
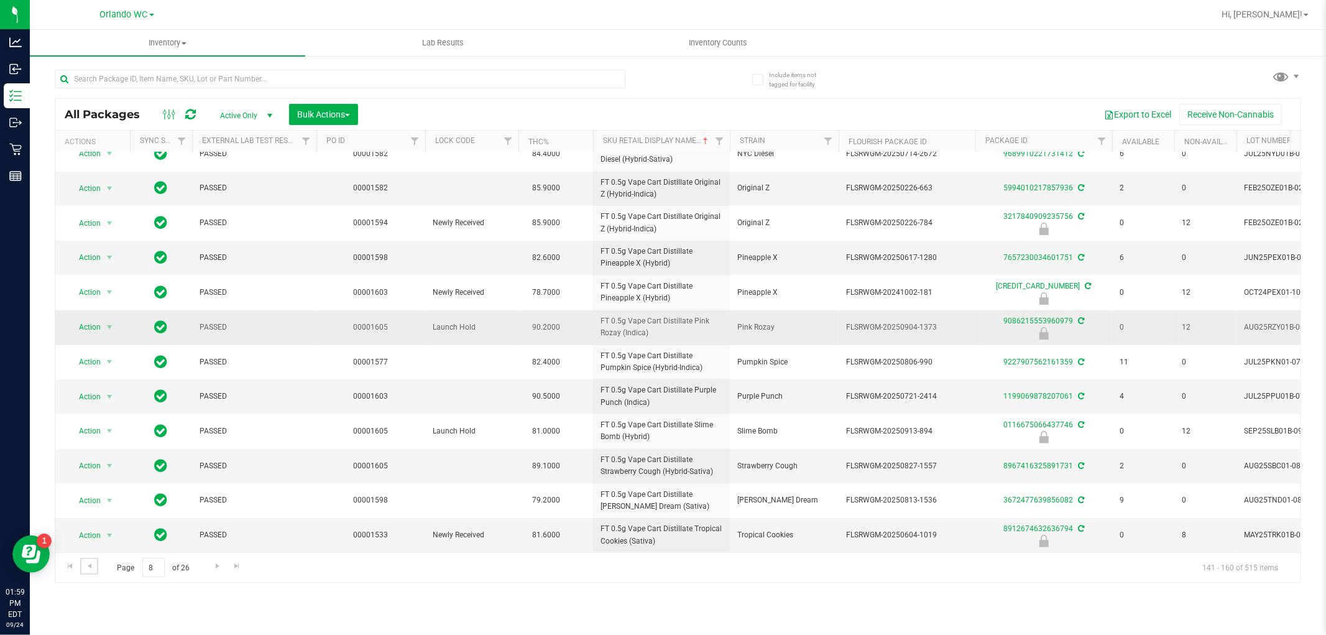
scroll to position [305, 0]
click at [218, 568] on span "Go to the next page" at bounding box center [218, 566] width 10 height 10
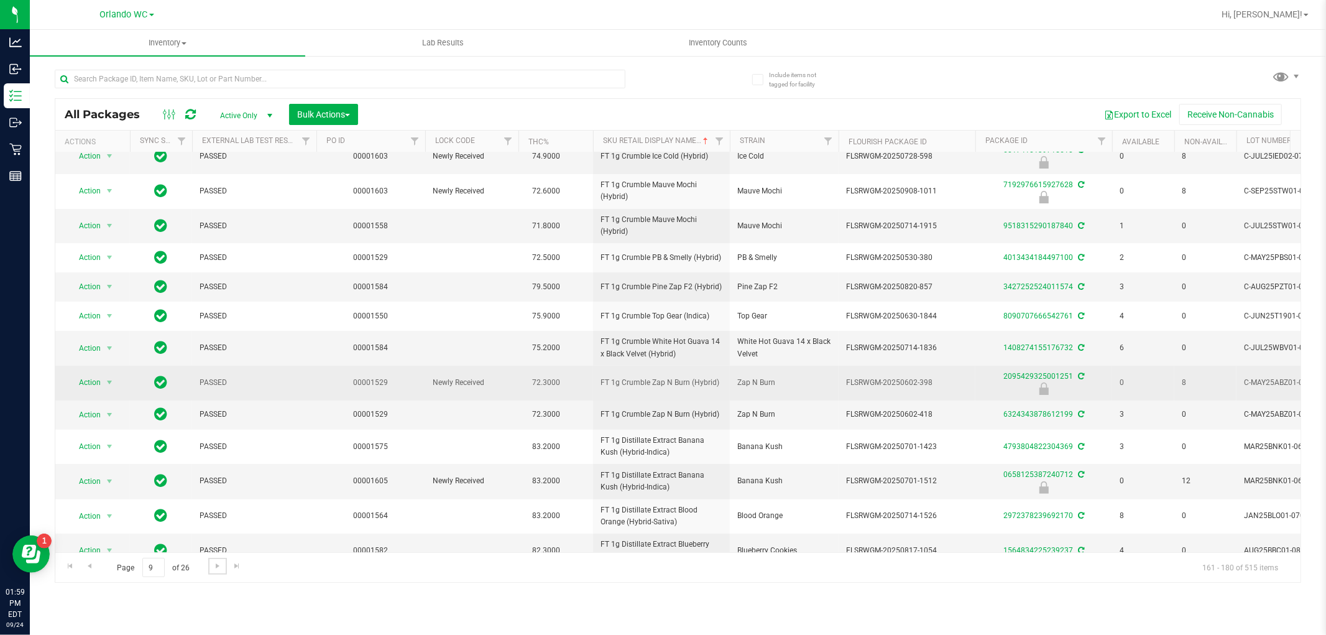
scroll to position [266, 0]
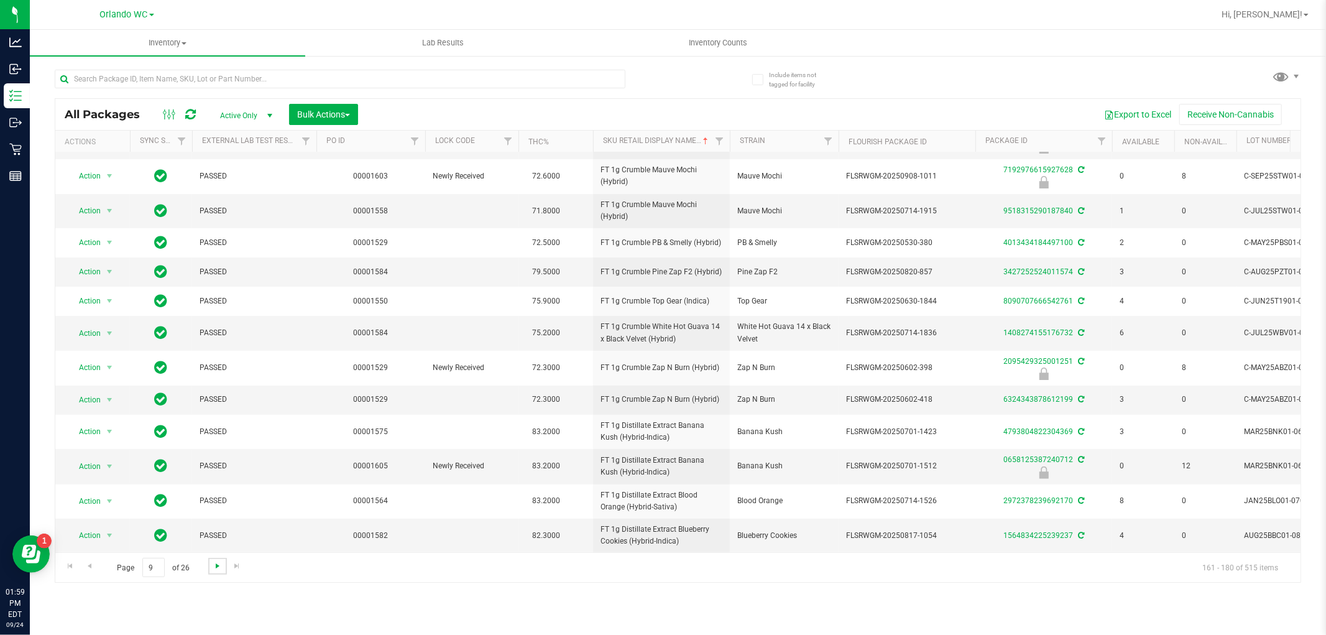
click at [219, 569] on span "Go to the next page" at bounding box center [218, 566] width 10 height 10
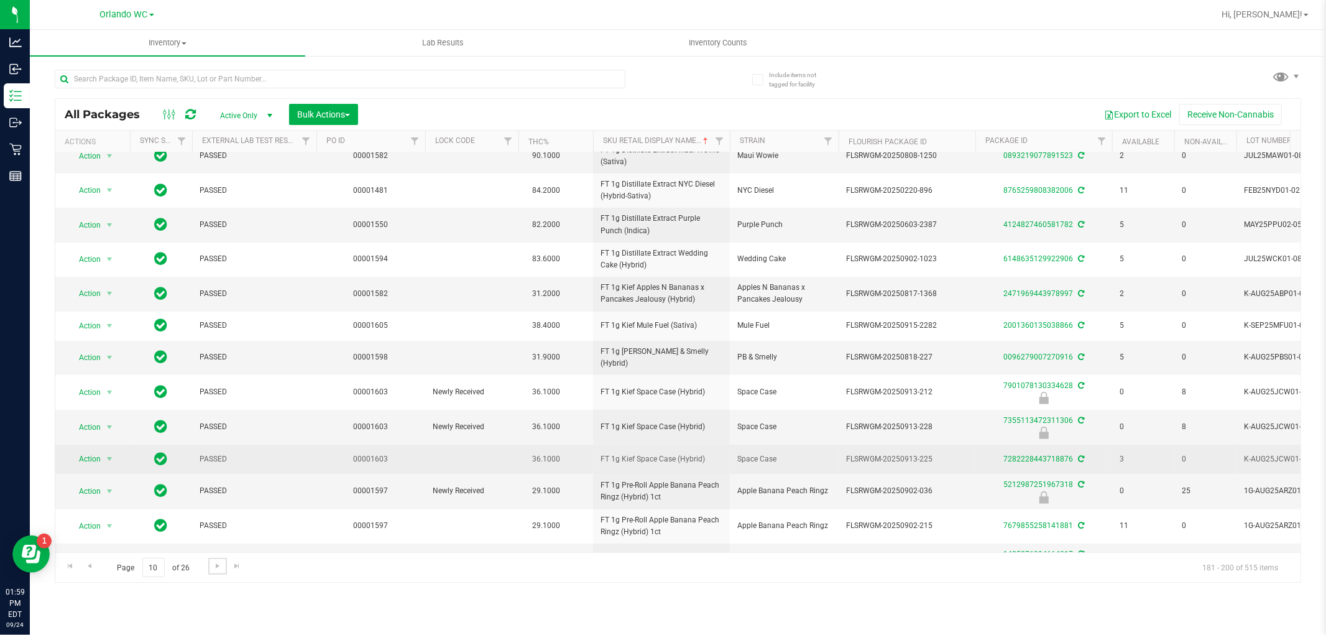
scroll to position [276, 0]
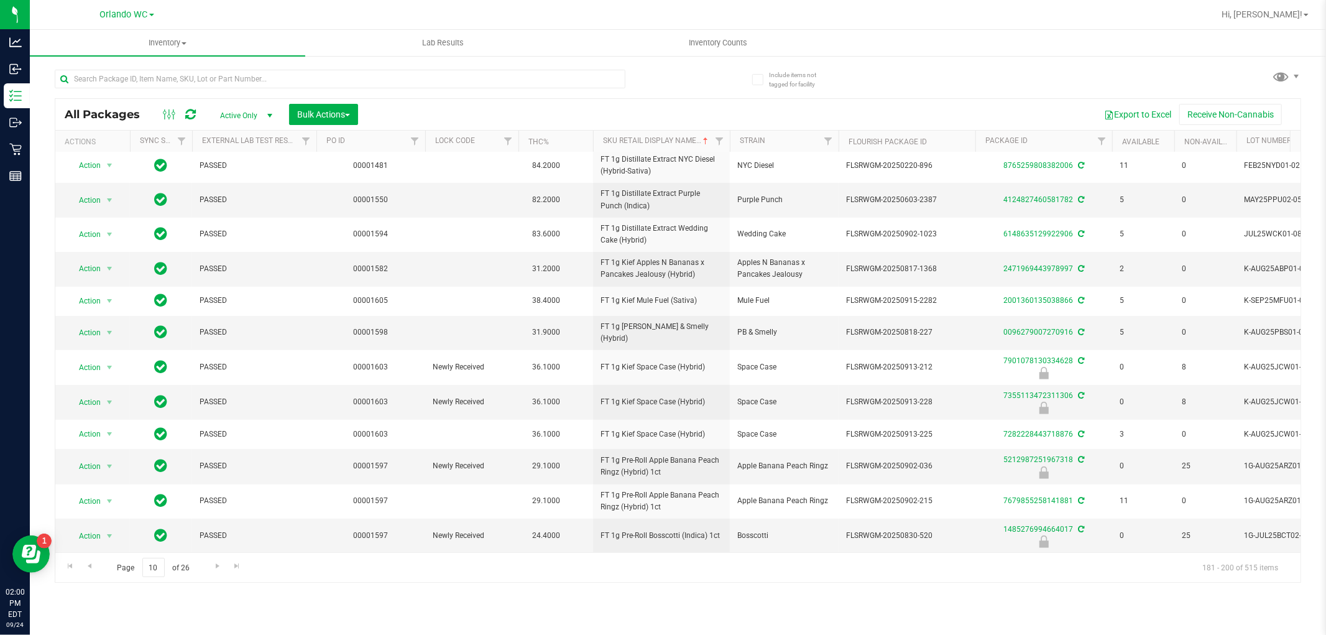
click at [100, 609] on div "Inventory All packages All inventory Waste log Create inventory Lab Results Inv…" at bounding box center [678, 332] width 1296 height 605
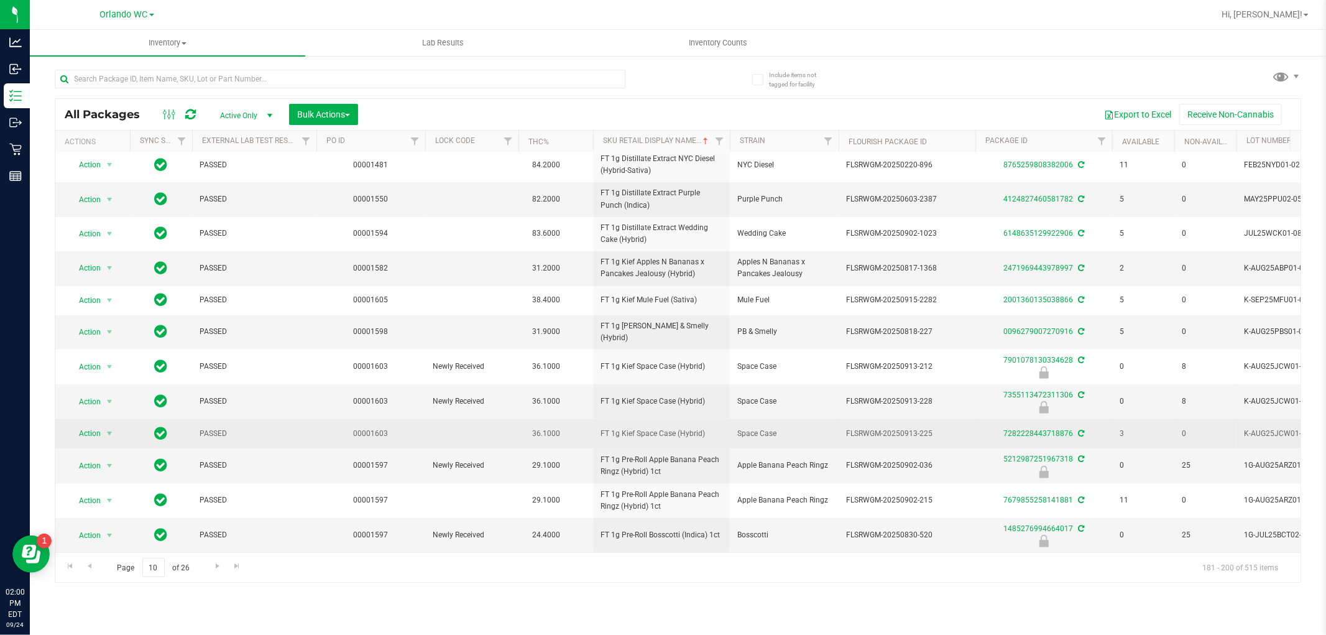
scroll to position [283, 0]
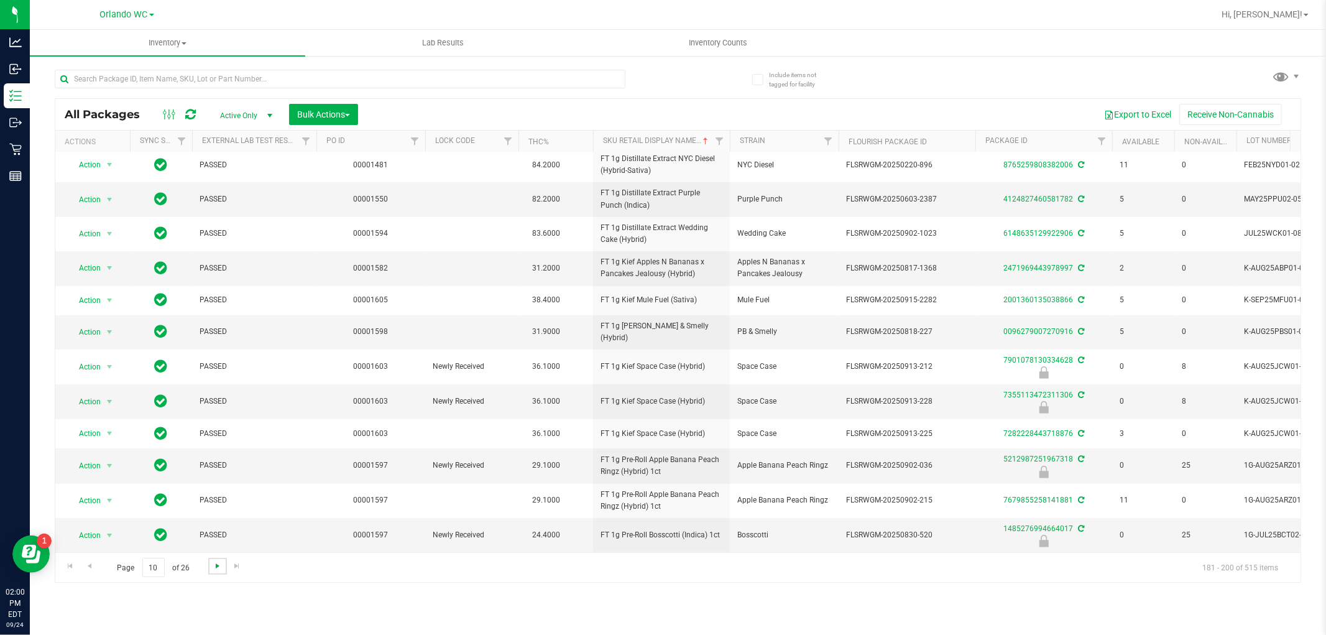
click at [213, 564] on span "Go to the next page" at bounding box center [218, 566] width 10 height 10
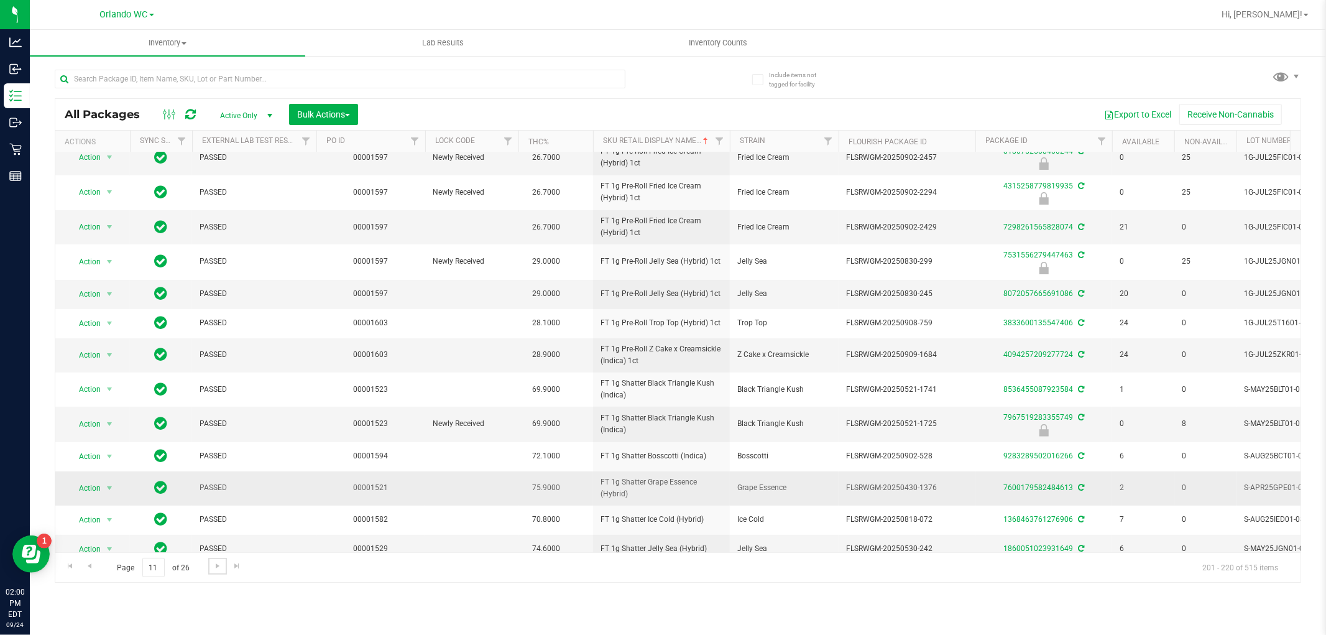
scroll to position [272, 0]
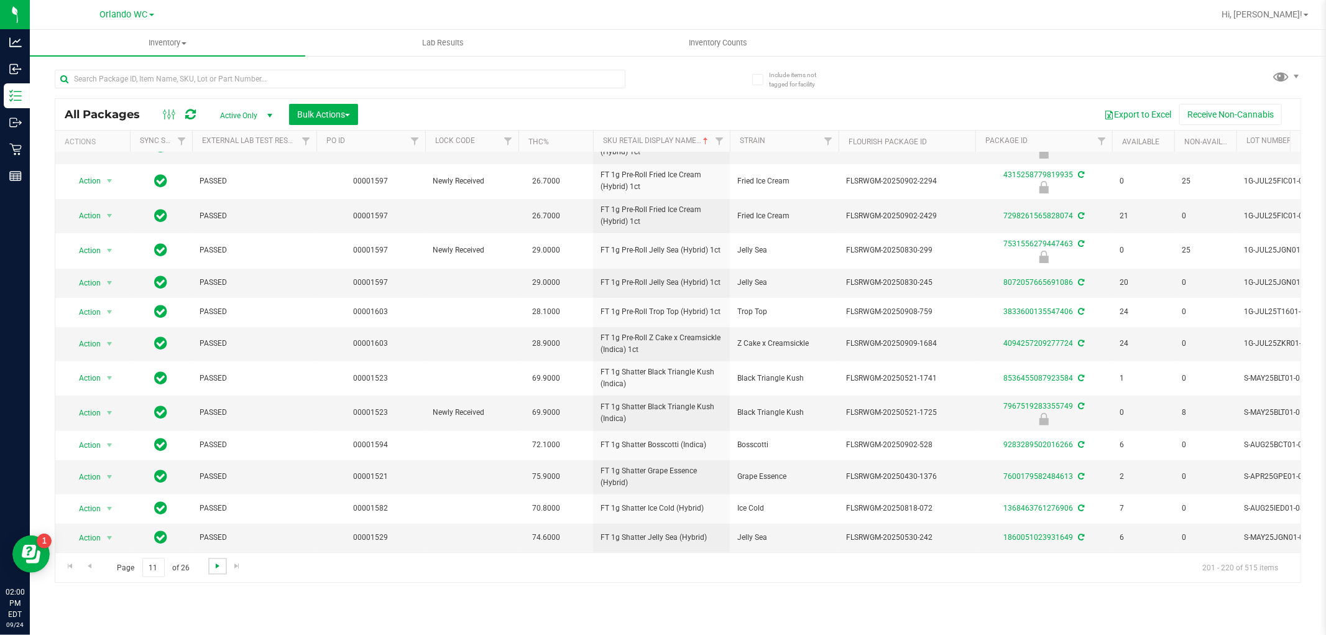
click at [219, 566] on span "Go to the next page" at bounding box center [218, 566] width 10 height 10
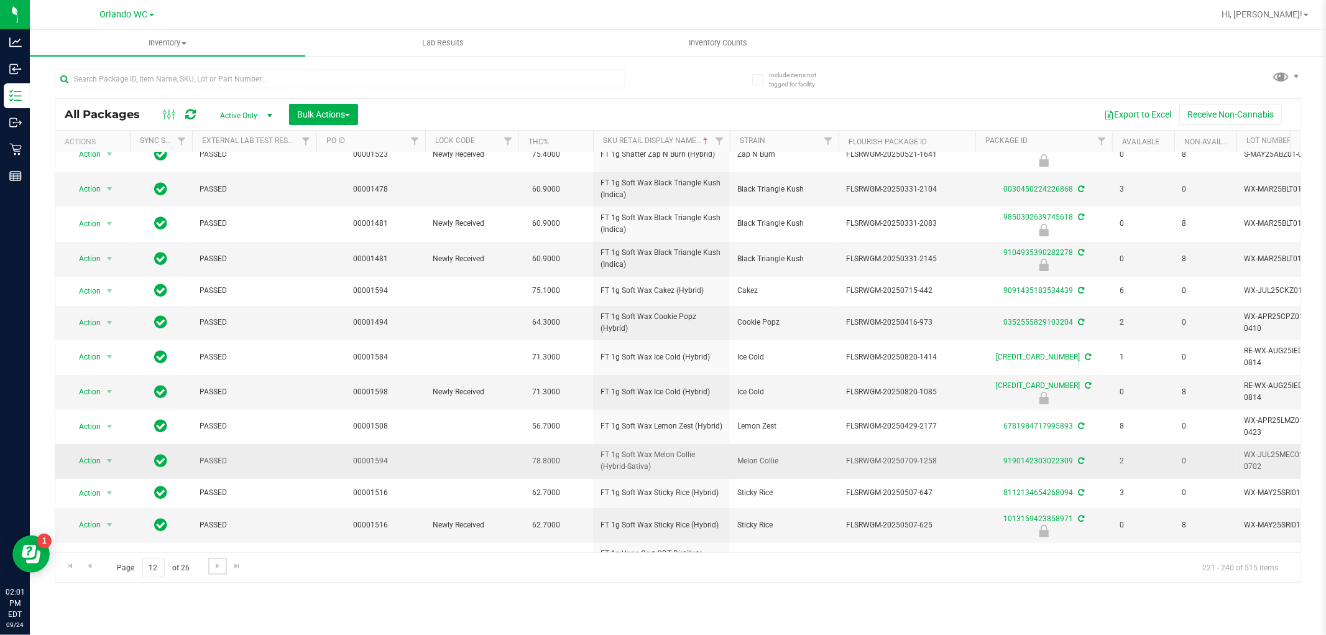
scroll to position [272, 0]
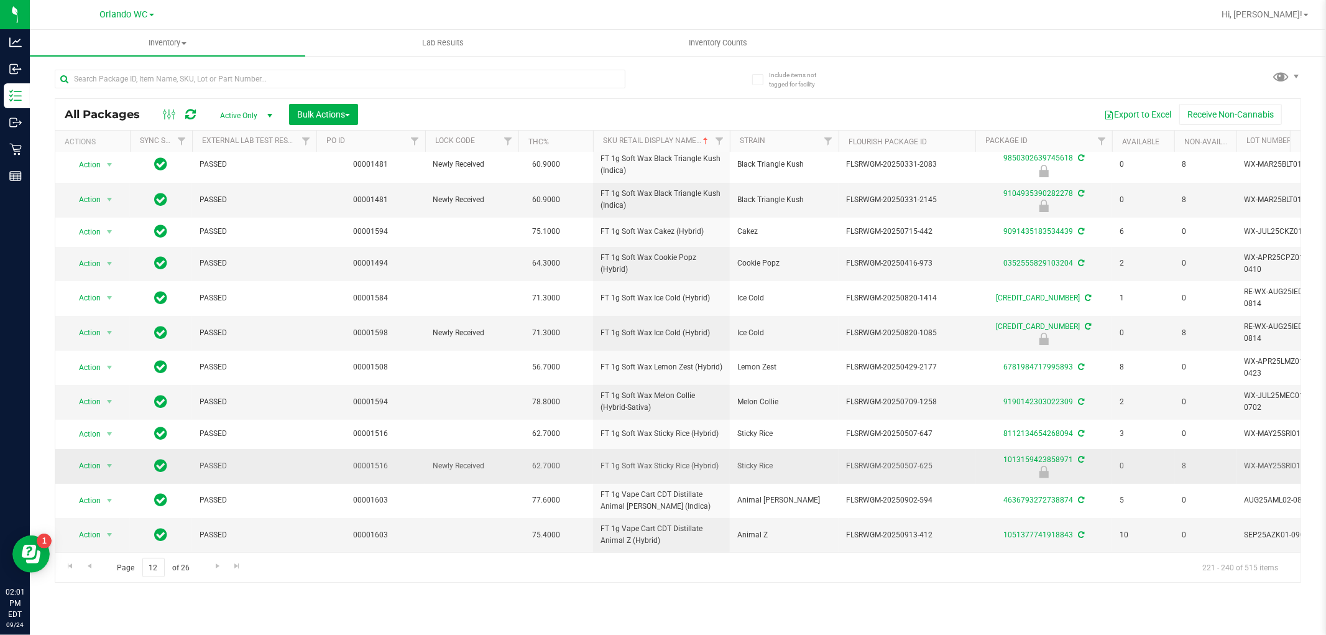
drag, startPoint x: 583, startPoint y: 458, endPoint x: 576, endPoint y: 471, distance: 14.5
click at [578, 471] on td "62.7000" at bounding box center [556, 466] width 75 height 35
click at [213, 558] on link "Go to the next page" at bounding box center [217, 566] width 18 height 17
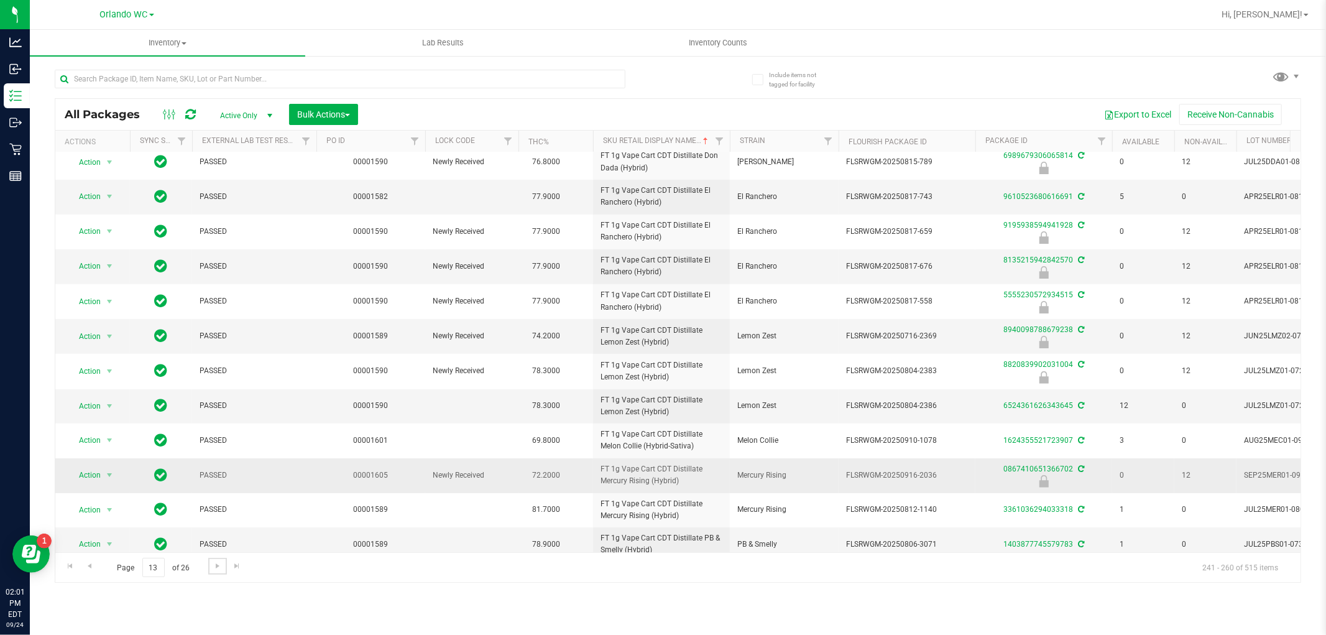
scroll to position [315, 0]
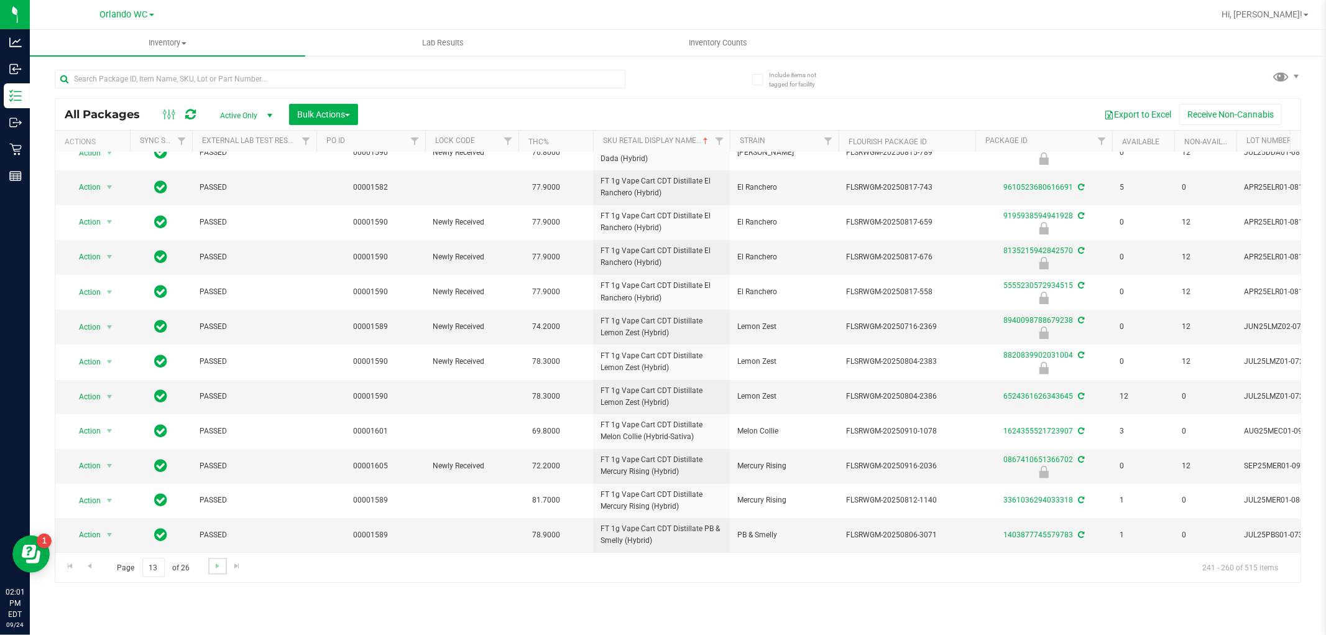
click at [216, 571] on link "Go to the next page" at bounding box center [217, 566] width 18 height 17
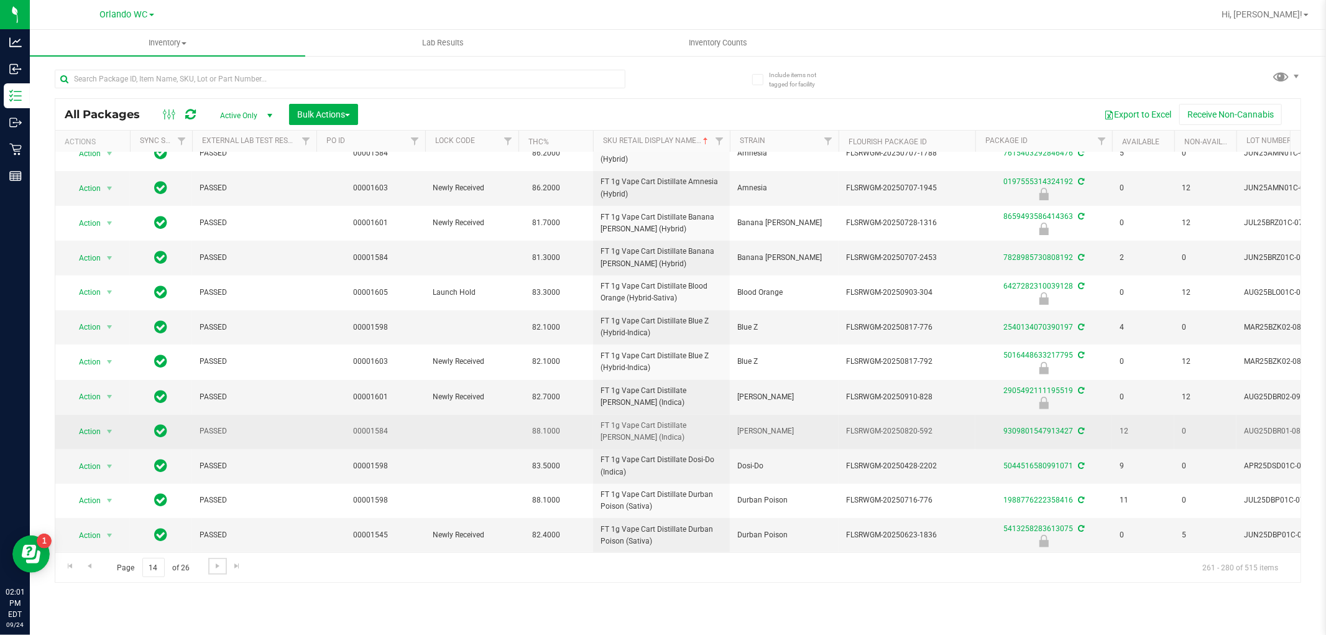
scroll to position [303, 0]
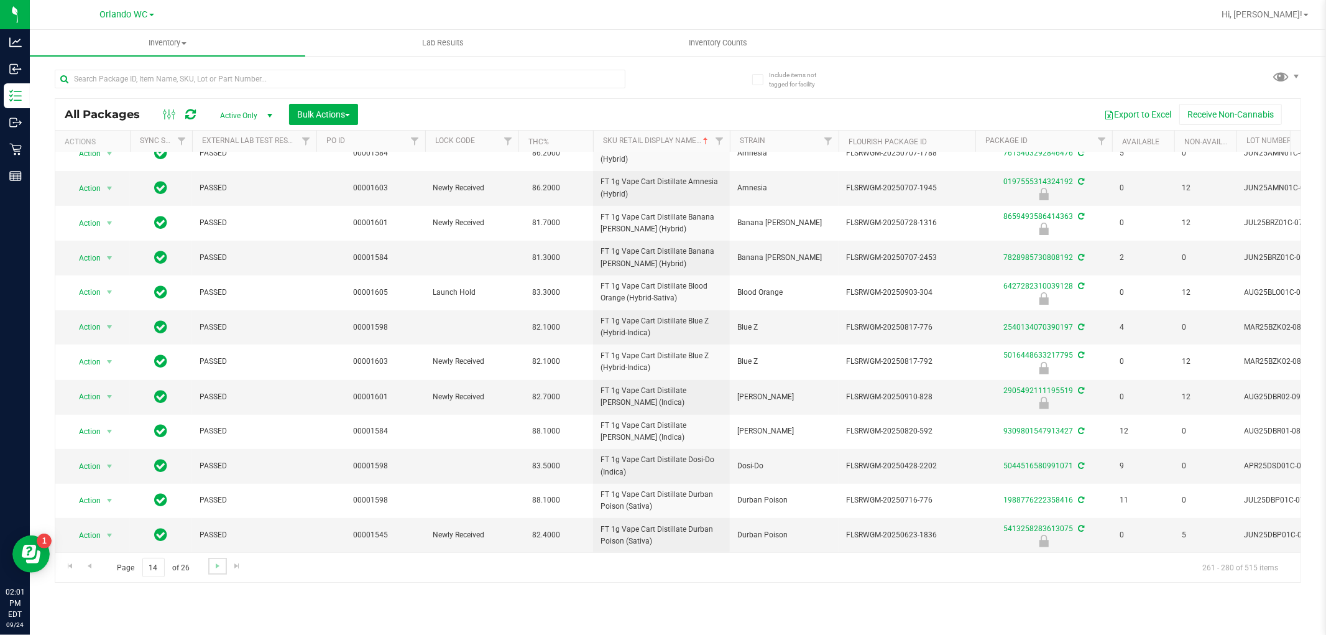
click at [222, 566] on link "Go to the next page" at bounding box center [217, 566] width 18 height 17
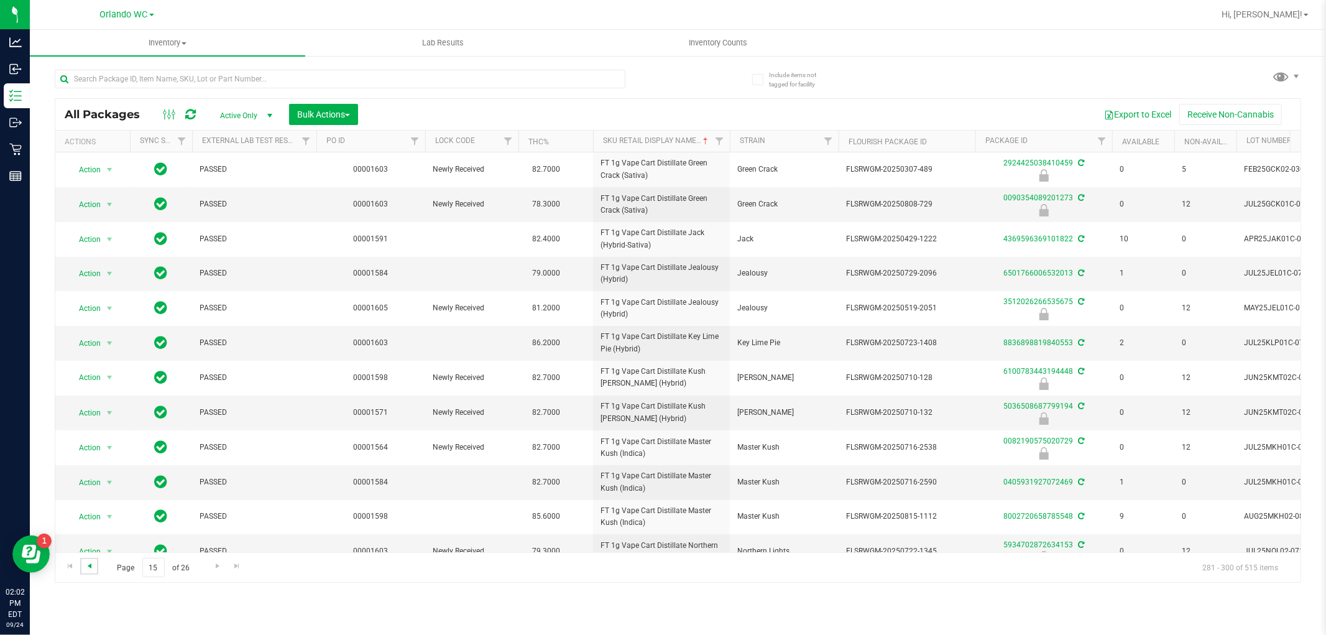
click at [91, 568] on span "Go to the previous page" at bounding box center [90, 566] width 10 height 10
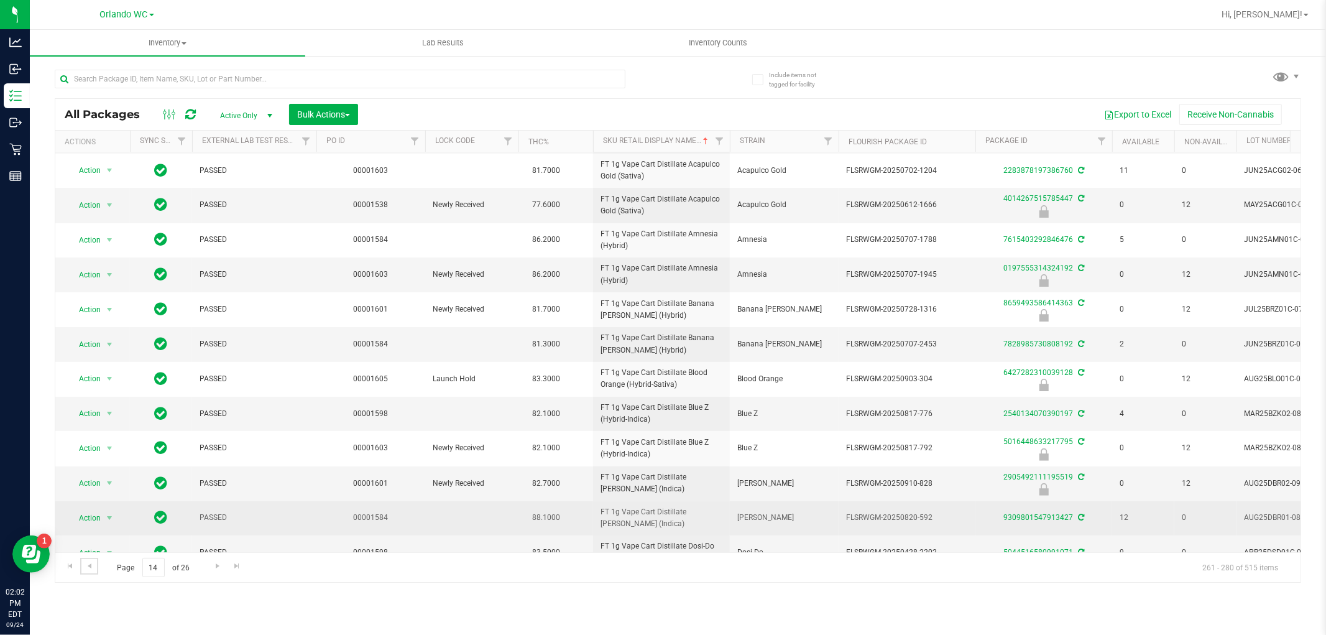
scroll to position [303, 0]
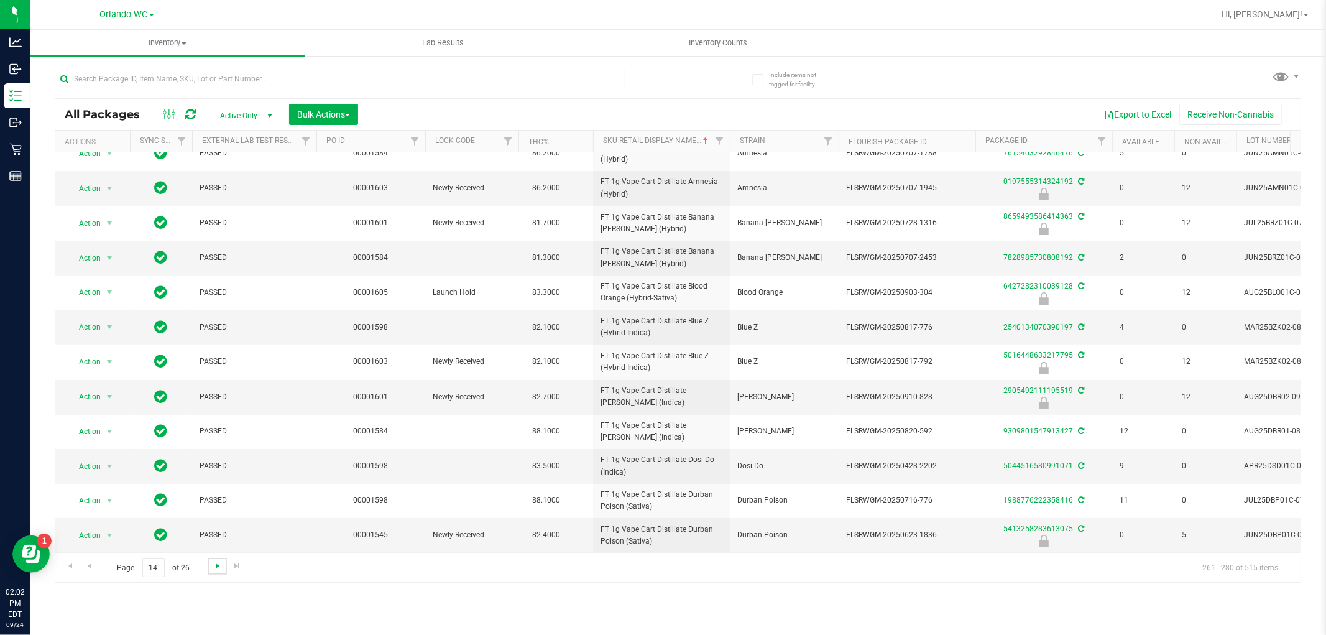
click at [213, 567] on span "Go to the next page" at bounding box center [218, 566] width 10 height 10
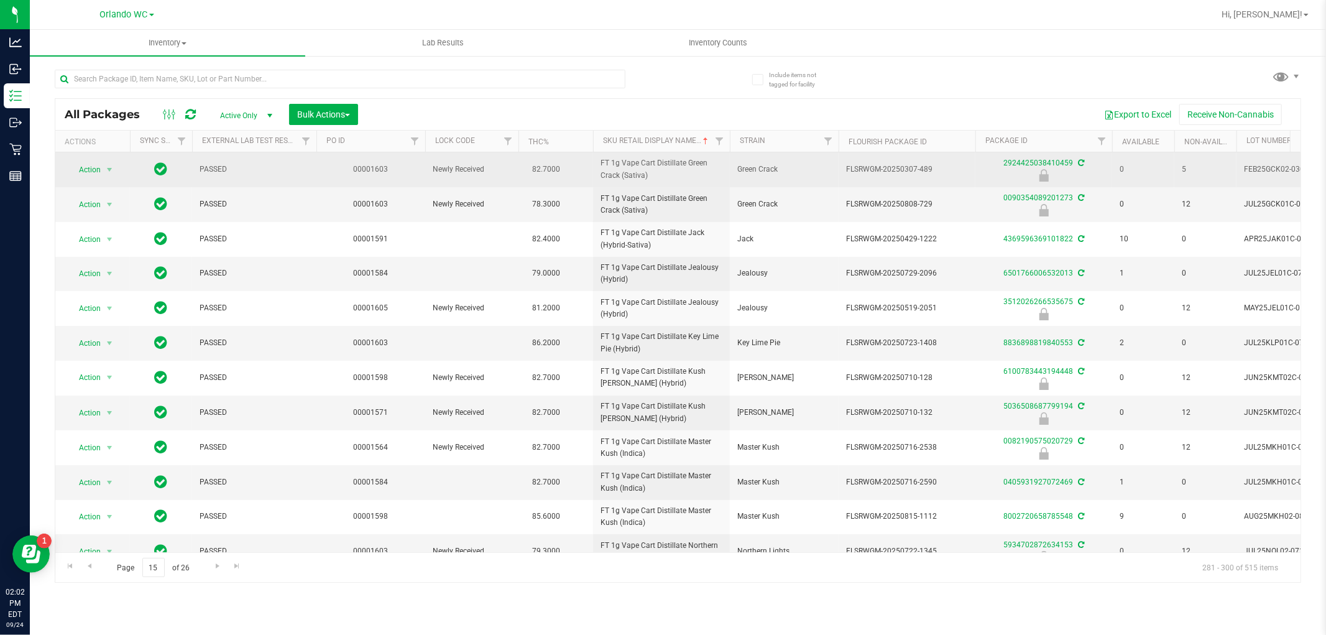
drag, startPoint x: 591, startPoint y: 165, endPoint x: 663, endPoint y: 174, distance: 73.3
click at [663, 174] on tr "Action Action Edit attributes Global inventory Locate package Package audit log…" at bounding box center [966, 169] width 1822 height 35
copy tr "FT 1g Vape Cart Distillate Green Crack (Sativa)"
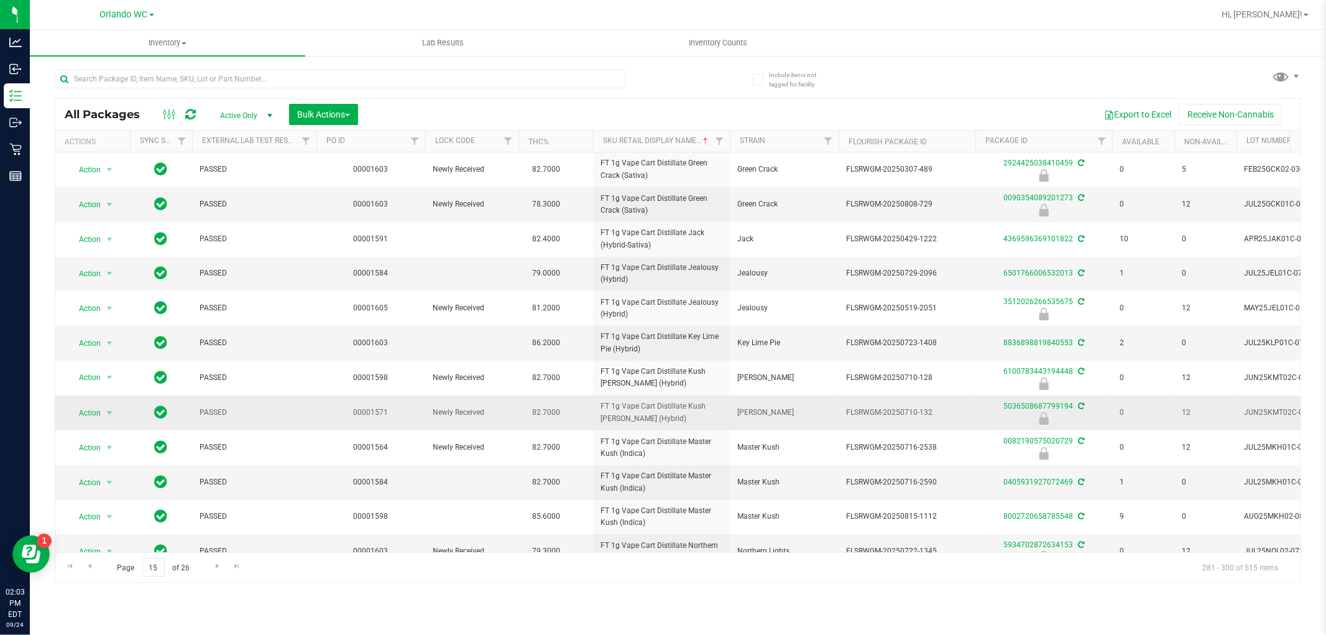
drag, startPoint x: 598, startPoint y: 409, endPoint x: 653, endPoint y: 422, distance: 56.3
click at [653, 422] on td "FT 1g Vape Cart Distillate Kush [PERSON_NAME] (Hybrid)" at bounding box center [661, 412] width 137 height 35
copy span "FT 1g Vape Cart Distillate Kush [PERSON_NAME] (Hybrid)"
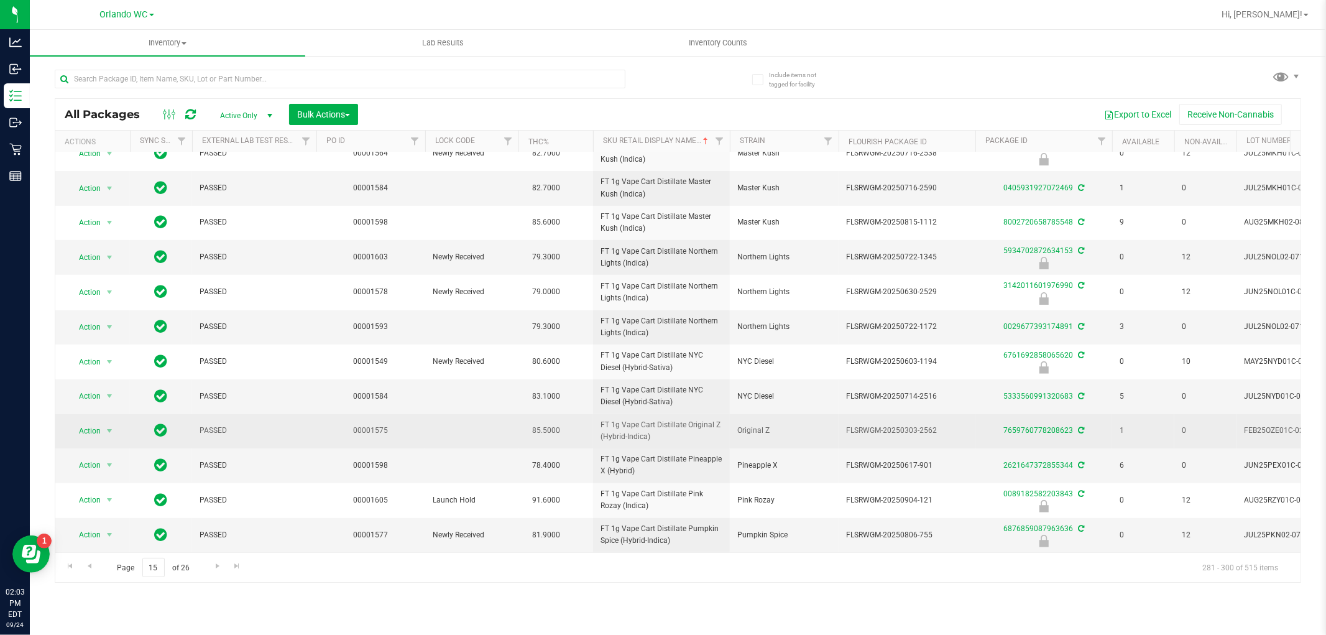
scroll to position [305, 0]
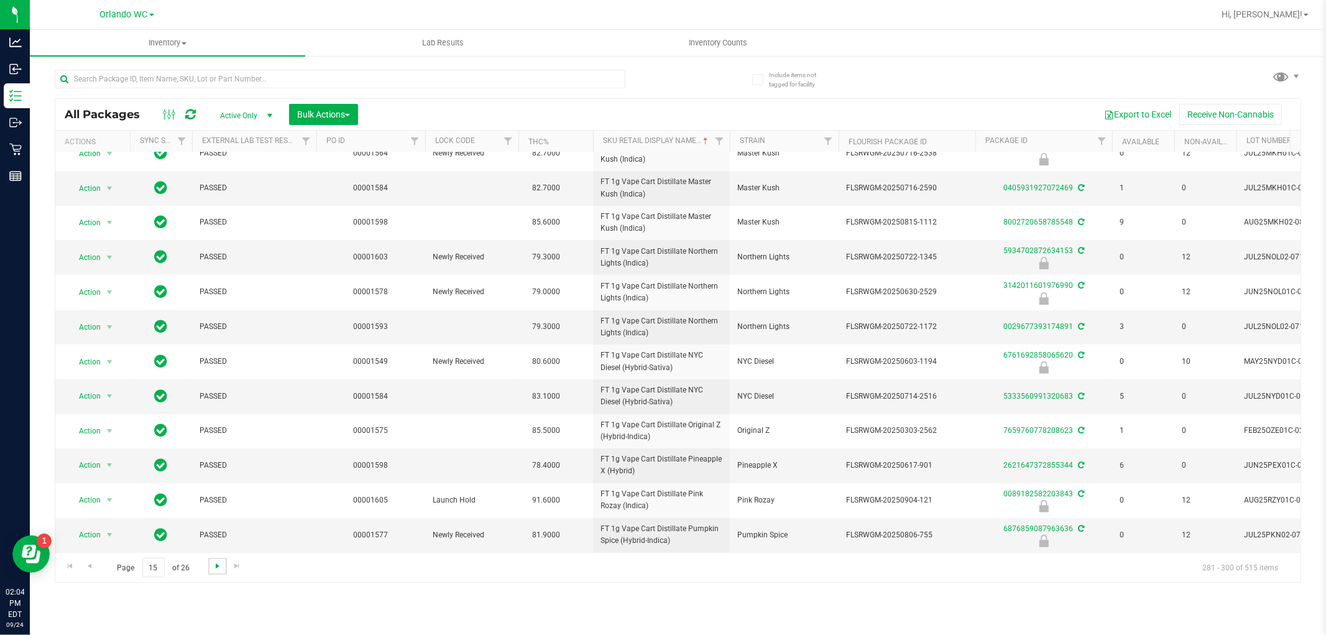
click at [216, 565] on span "Go to the next page" at bounding box center [218, 566] width 10 height 10
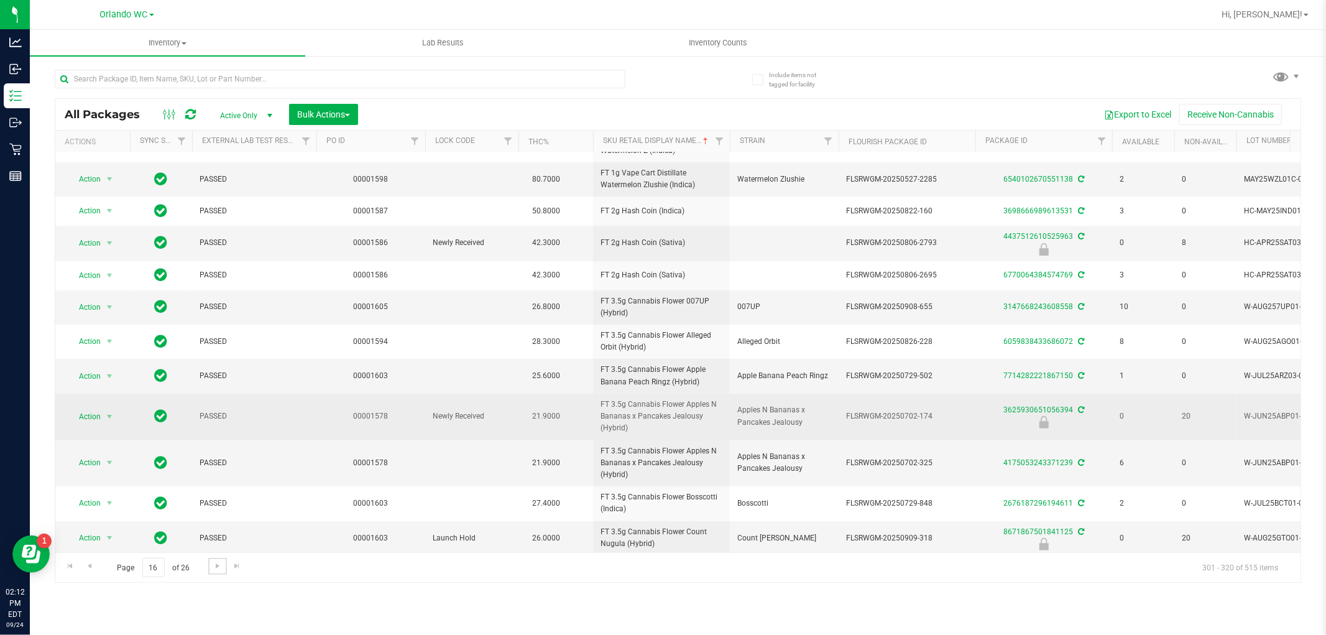
scroll to position [315, 0]
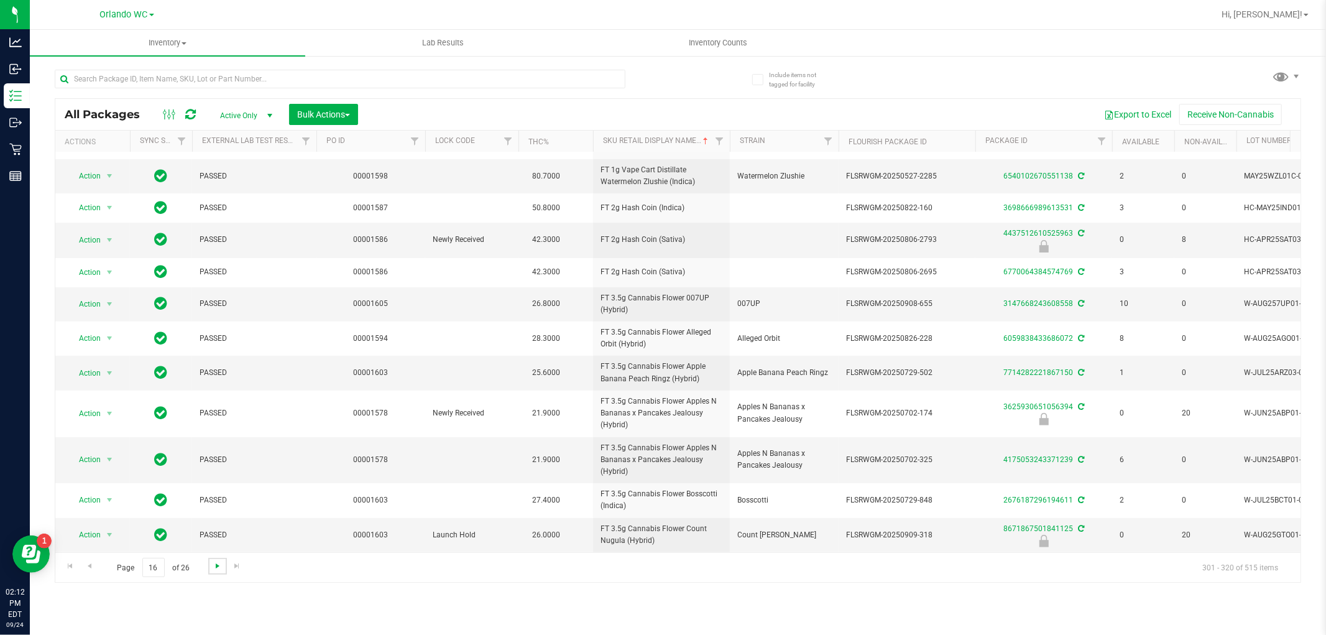
click at [215, 570] on span "Go to the next page" at bounding box center [218, 566] width 10 height 10
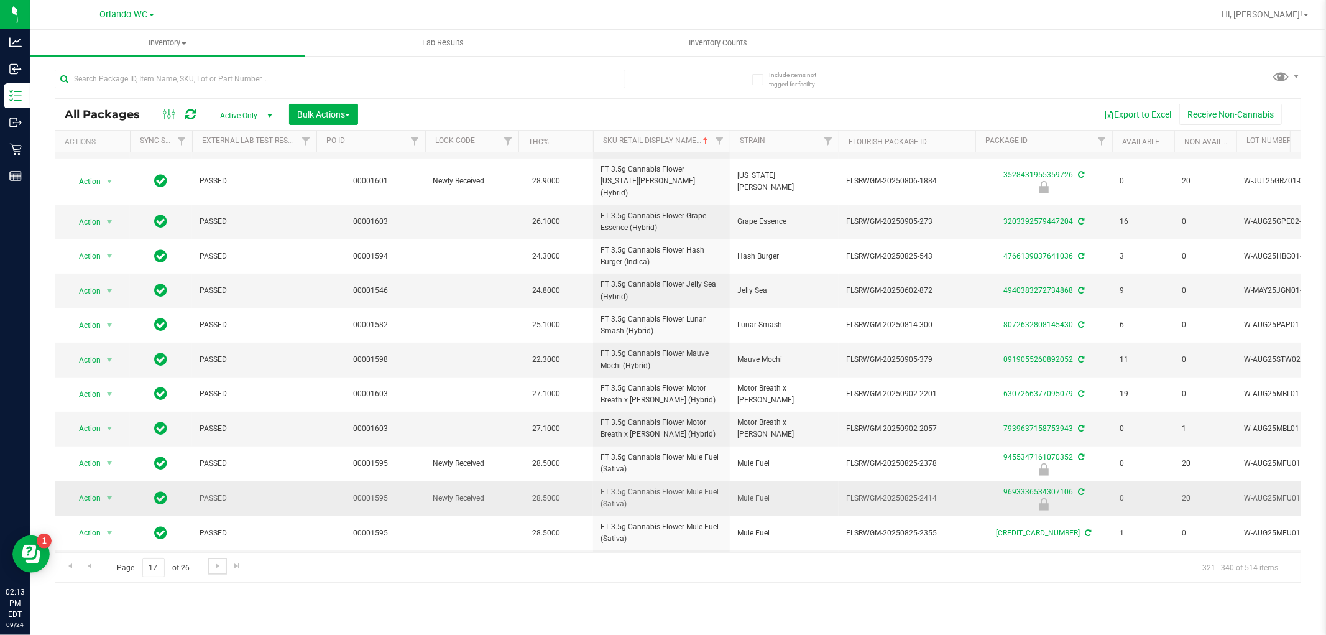
scroll to position [303, 0]
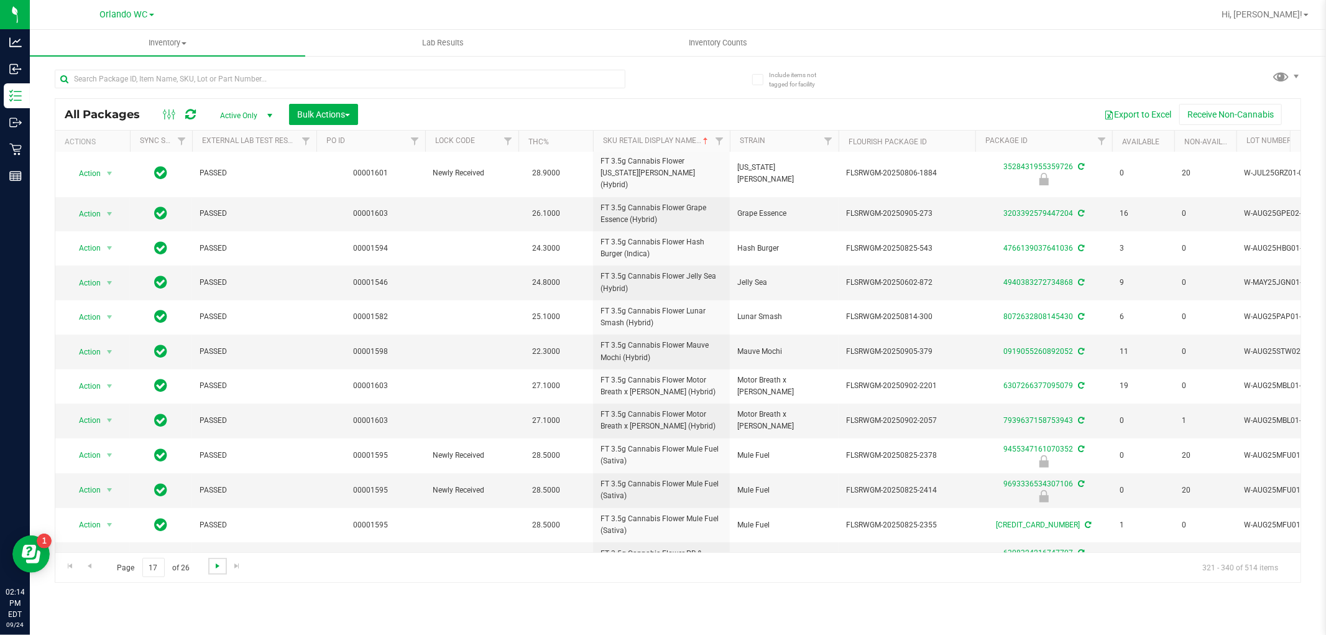
click at [219, 568] on span "Go to the next page" at bounding box center [218, 566] width 10 height 10
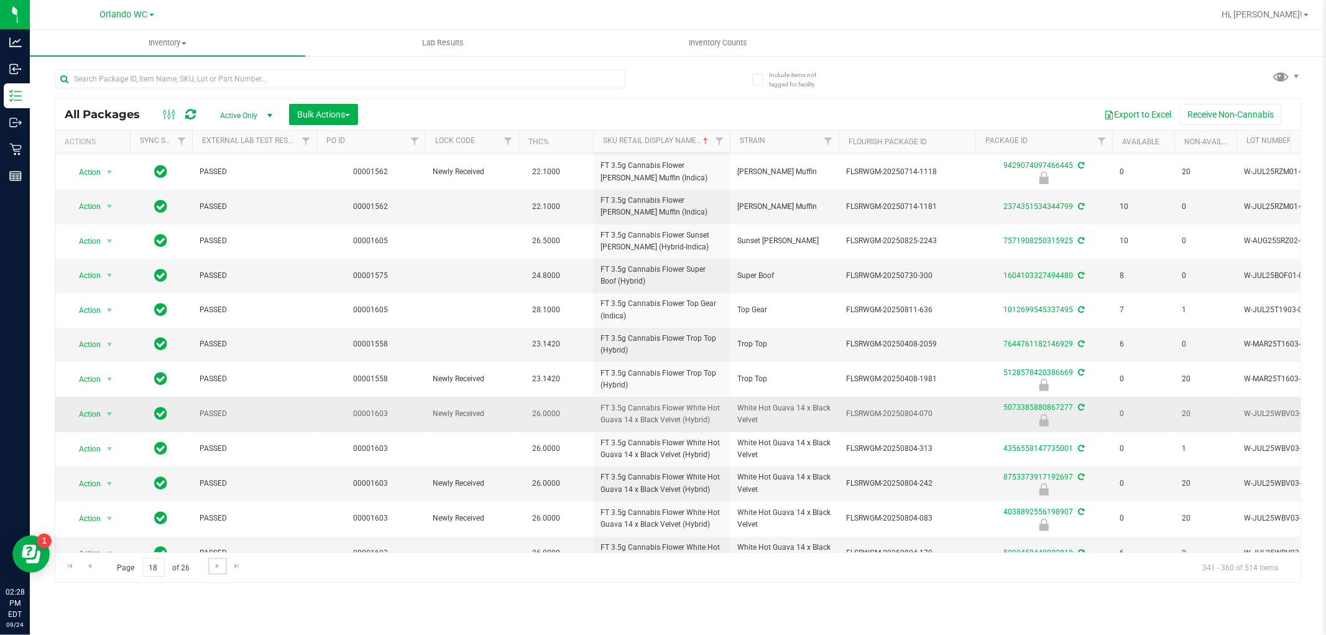
scroll to position [305, 0]
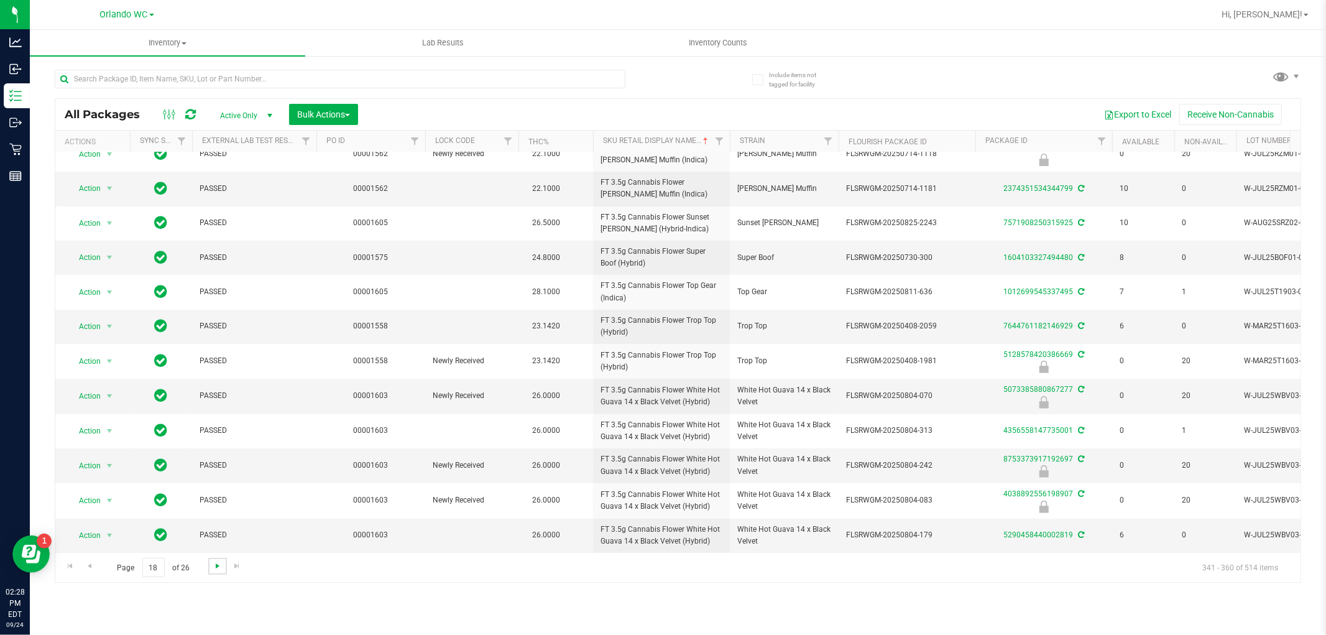
click at [213, 562] on span "Go to the next page" at bounding box center [218, 566] width 10 height 10
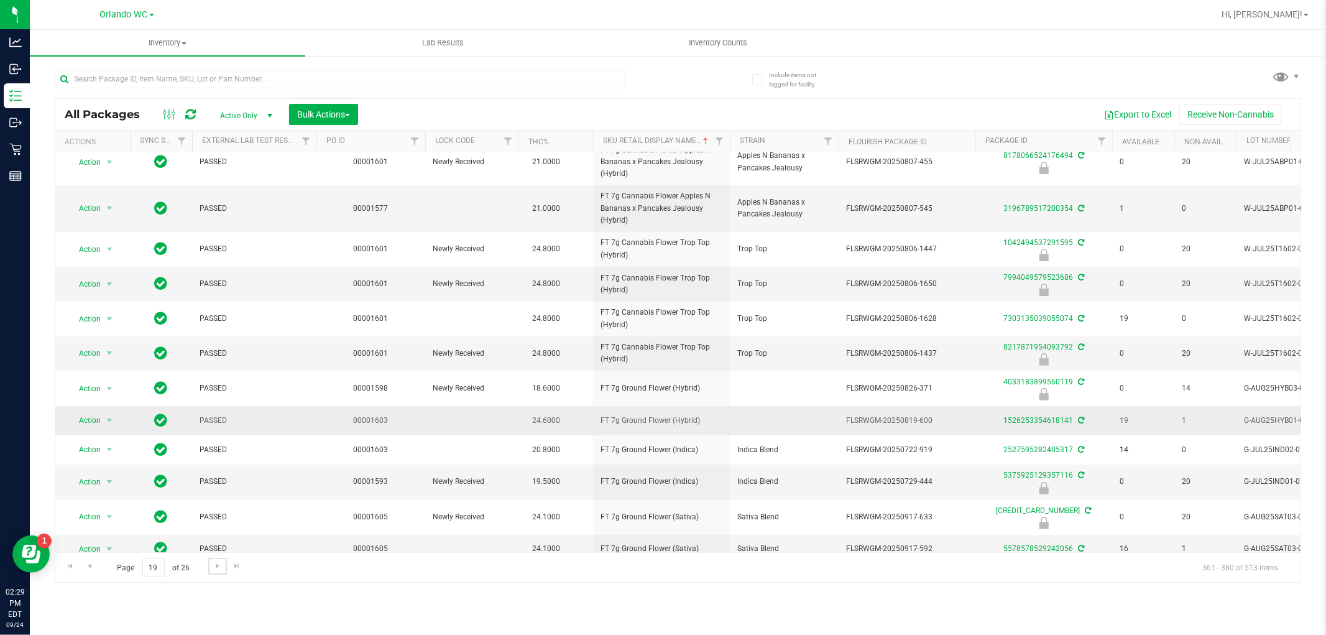
scroll to position [325, 0]
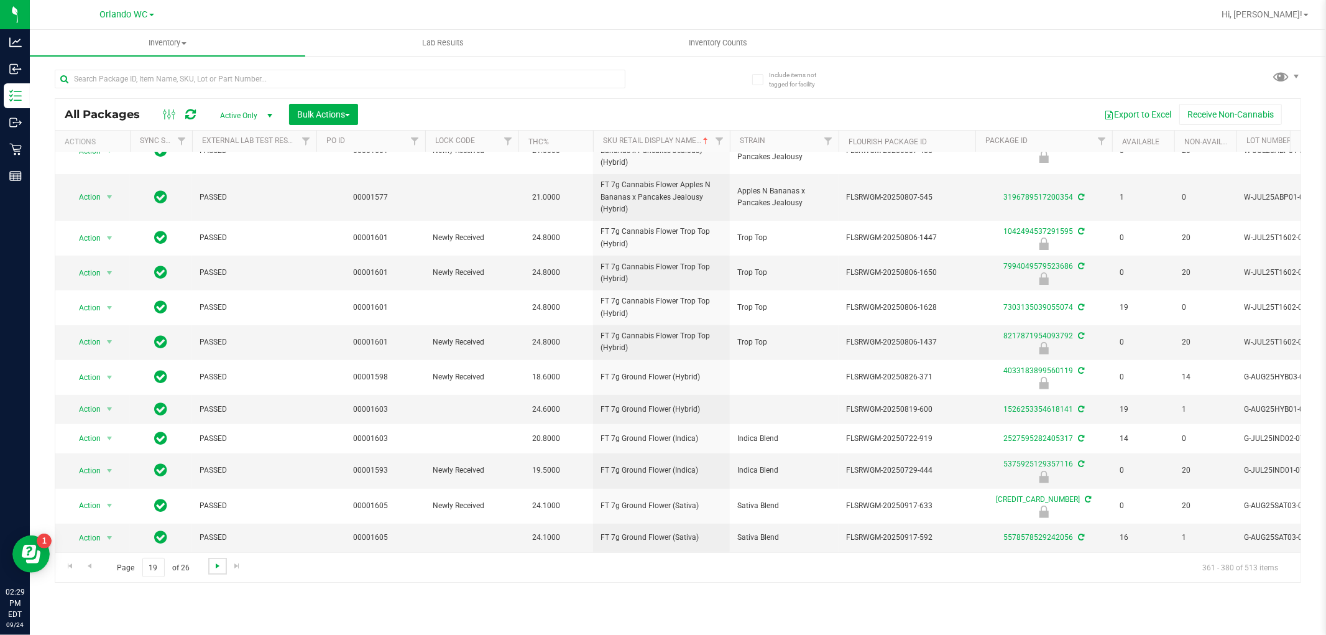
click at [216, 567] on span "Go to the next page" at bounding box center [218, 566] width 10 height 10
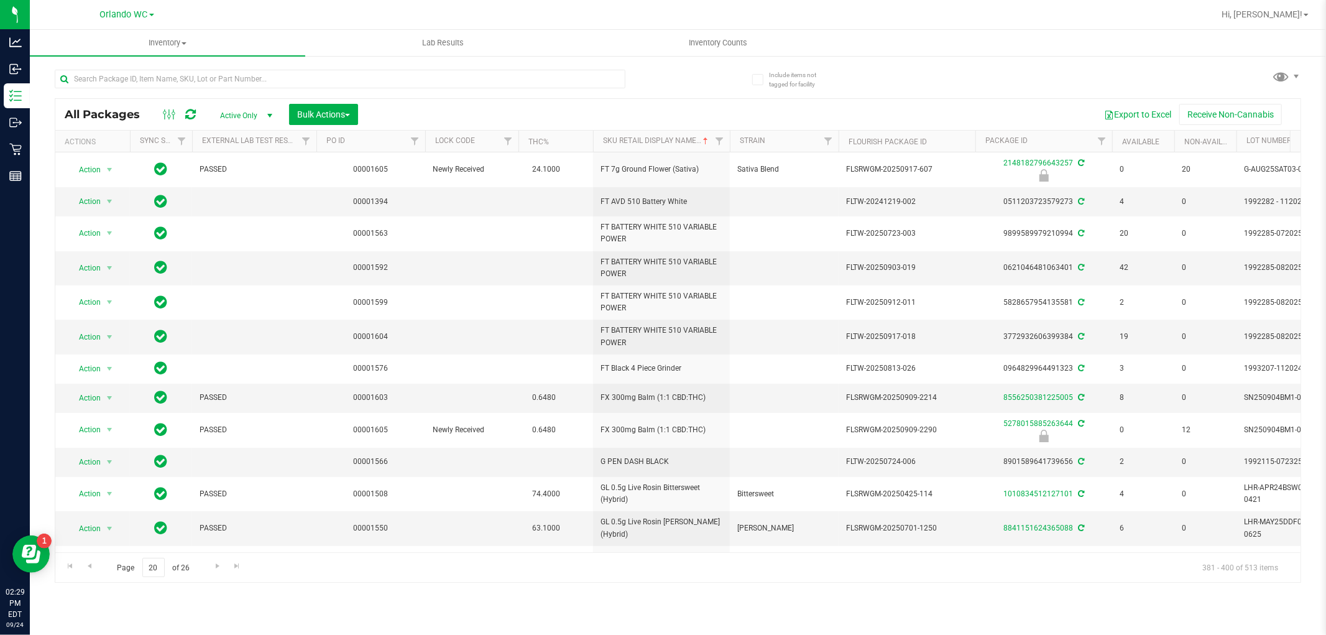
click at [108, 603] on div "Inventory All packages All inventory Waste log Create inventory Lab Results Inv…" at bounding box center [678, 332] width 1296 height 605
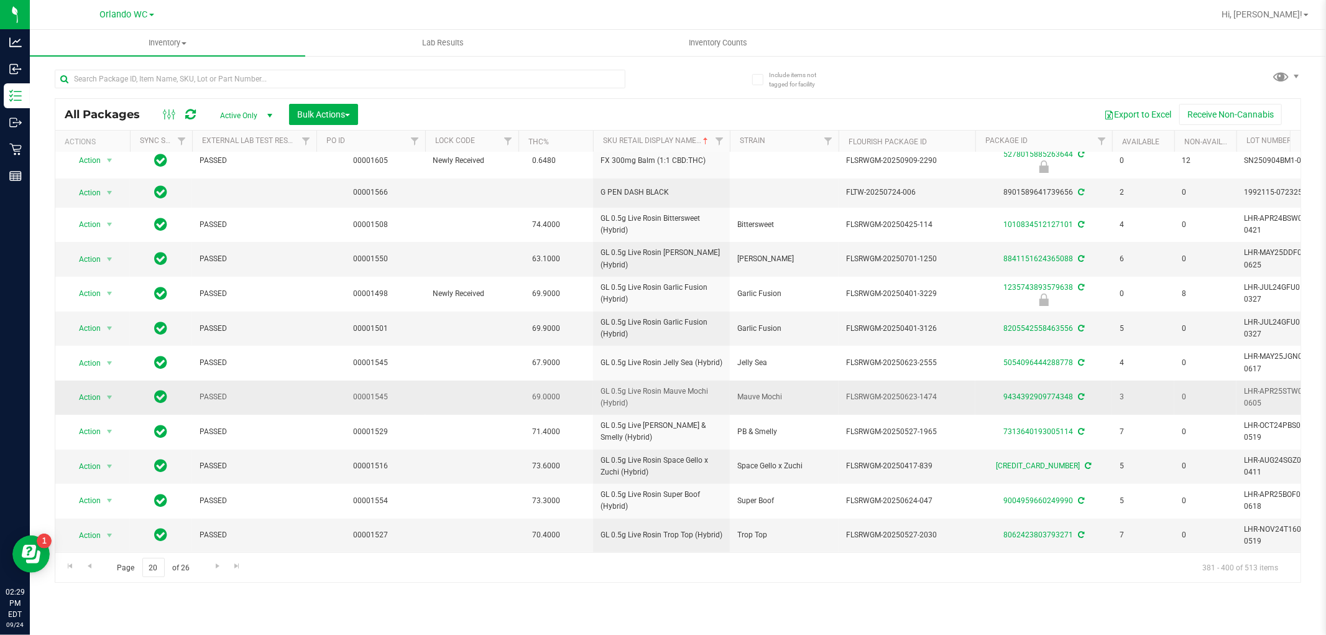
scroll to position [280, 0]
click at [215, 570] on span "Go to the next page" at bounding box center [218, 566] width 10 height 10
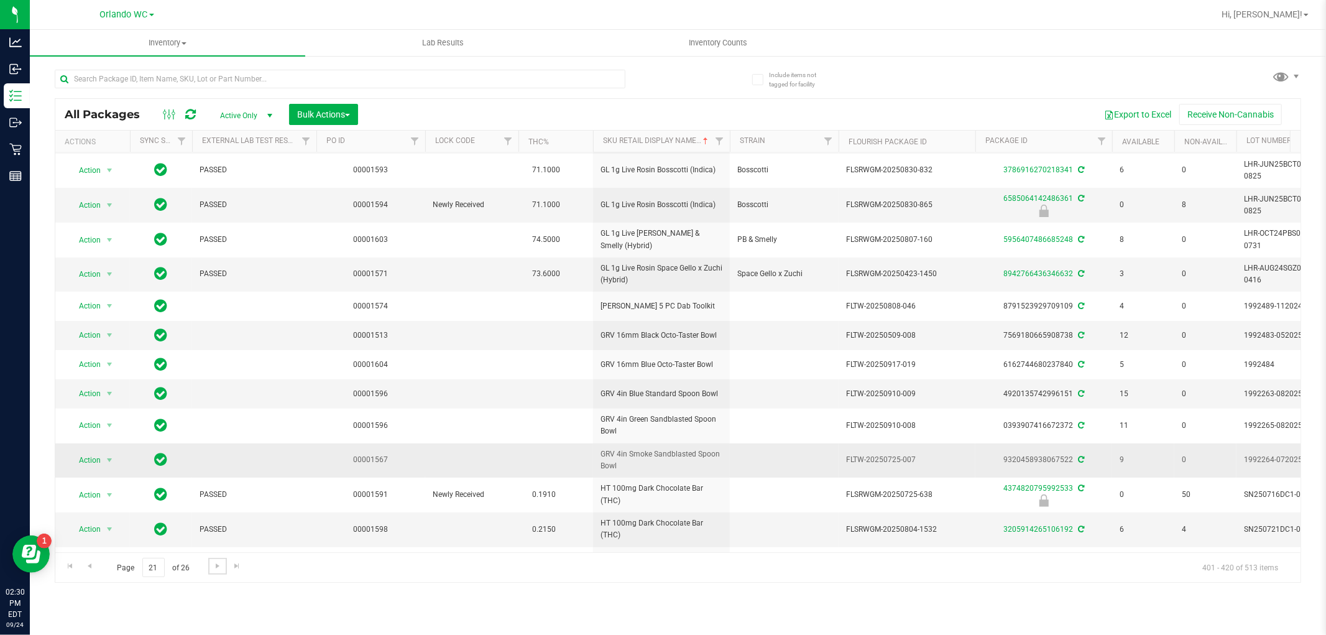
scroll to position [277, 0]
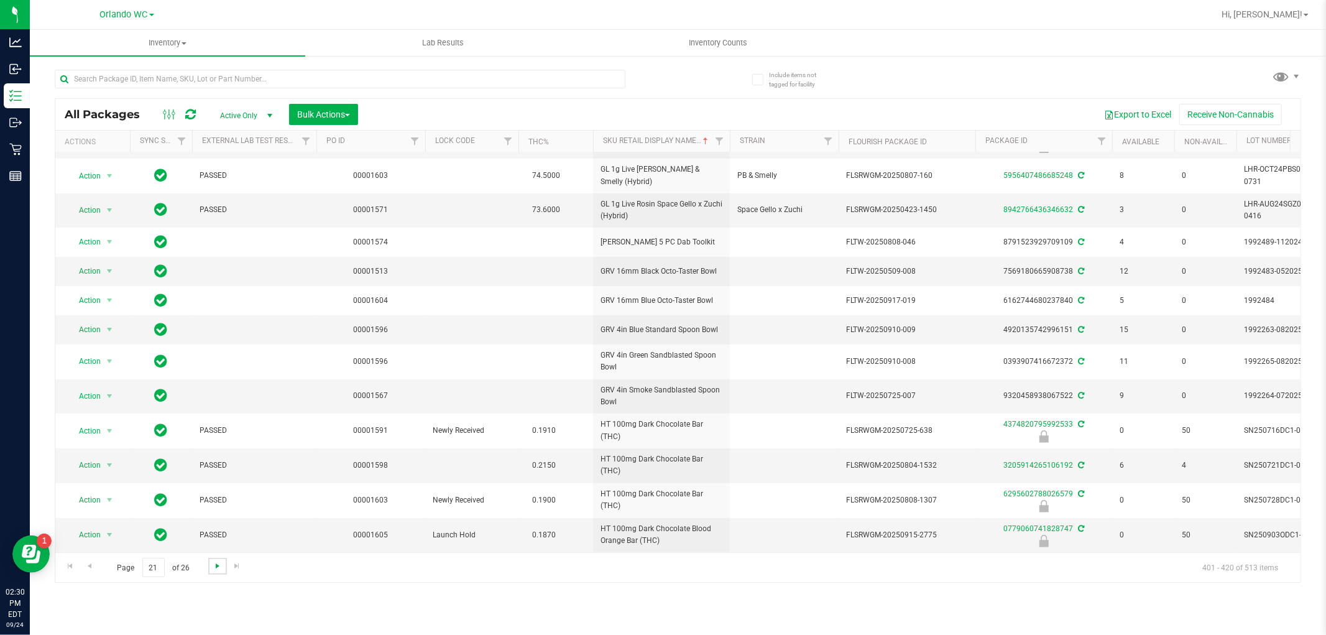
click at [215, 568] on span "Go to the next page" at bounding box center [218, 566] width 10 height 10
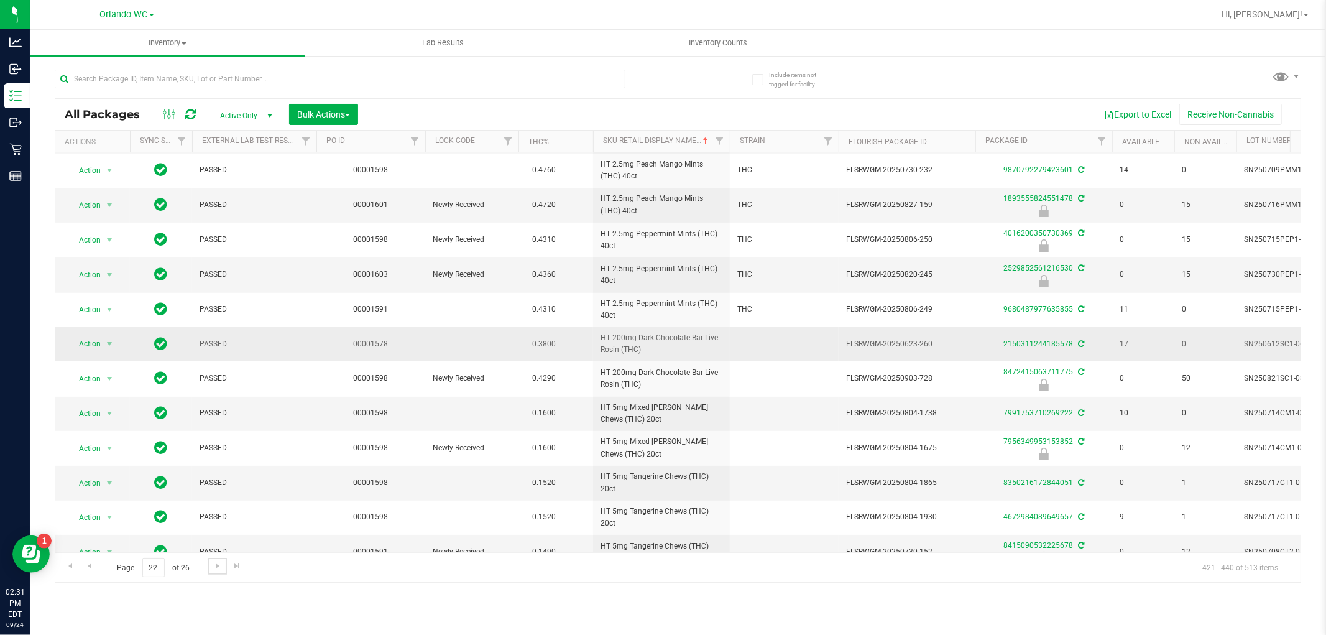
scroll to position [299, 0]
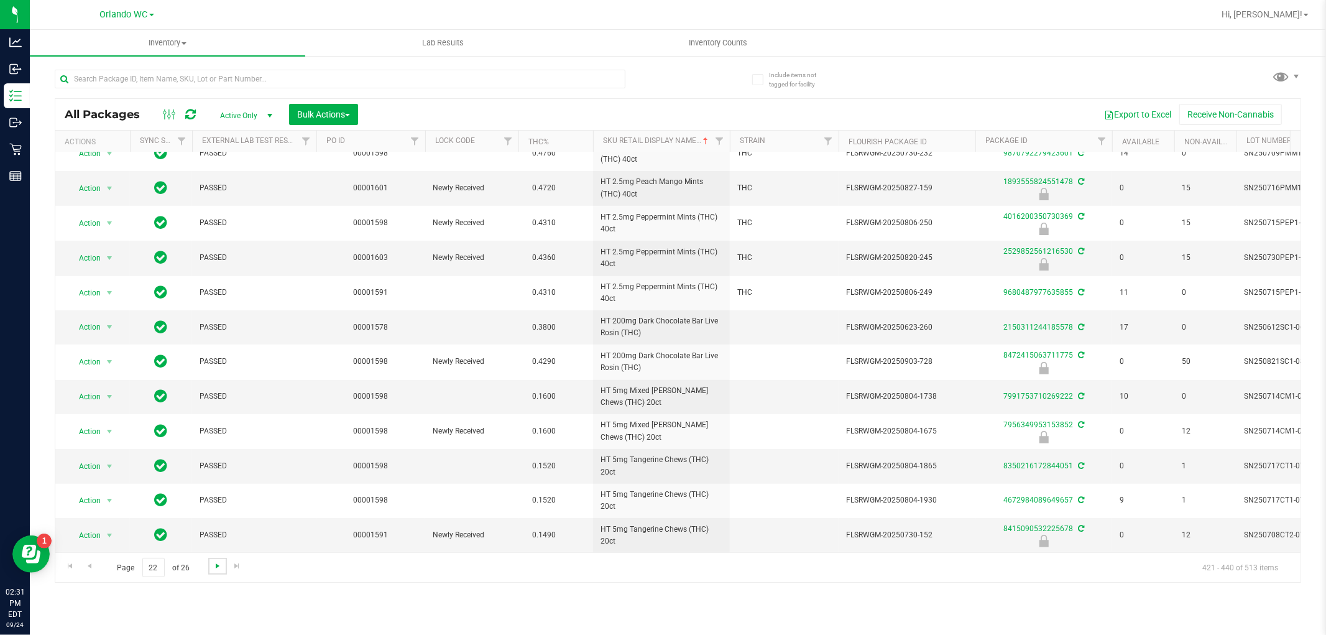
click at [215, 565] on span "Go to the next page" at bounding box center [218, 566] width 10 height 10
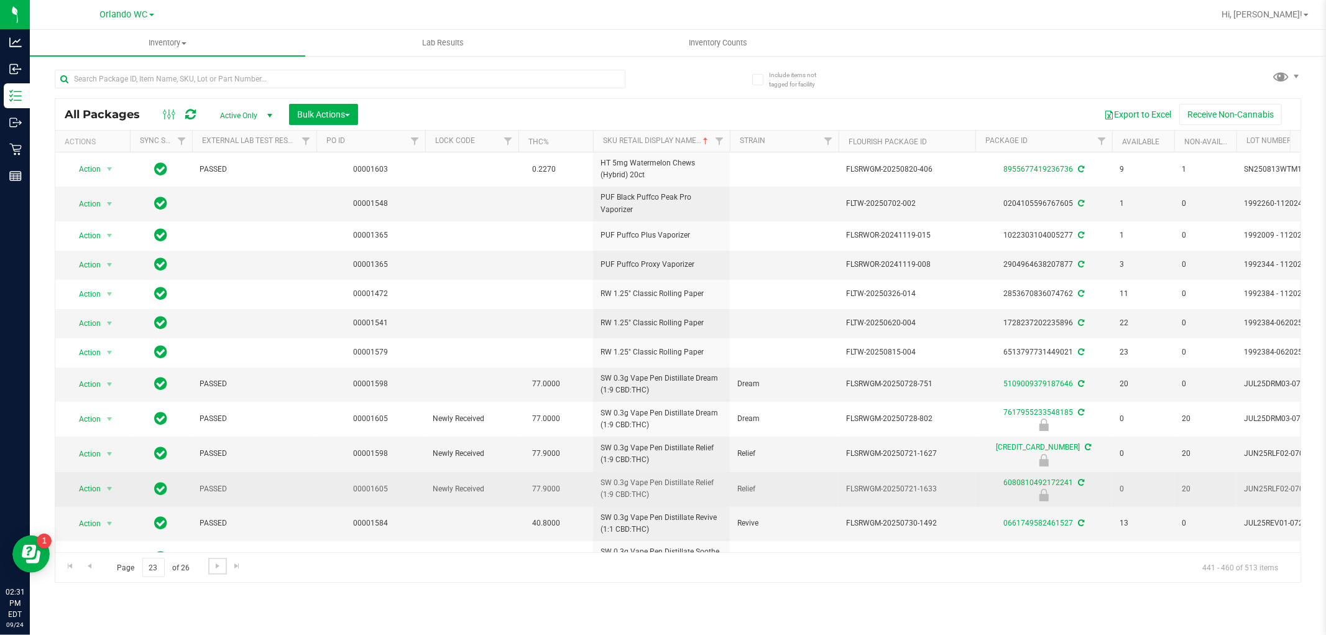
scroll to position [69, 0]
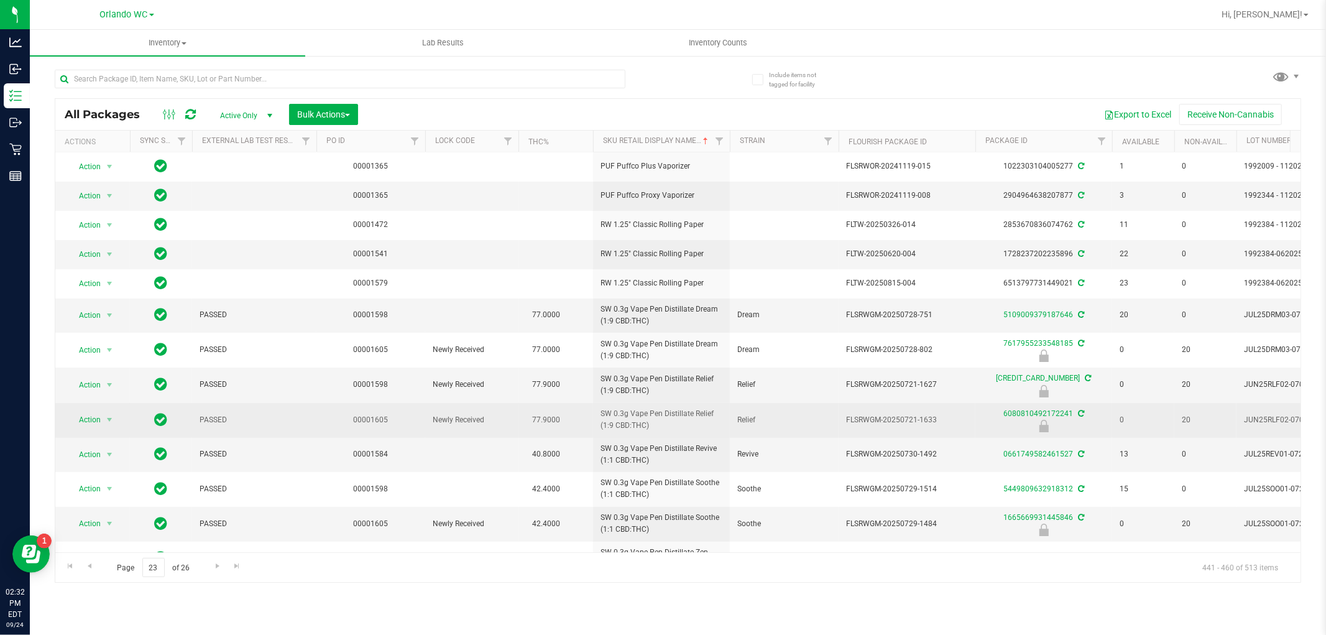
drag, startPoint x: 601, startPoint y: 414, endPoint x: 644, endPoint y: 425, distance: 44.8
click at [644, 425] on span "SW 0.3g Vape Pen Distillate Relief (1:9 CBD:THC)" at bounding box center [662, 420] width 122 height 24
copy span "SW 0.3g Vape Pen Distillate Relief (1:9 CBD:THC"
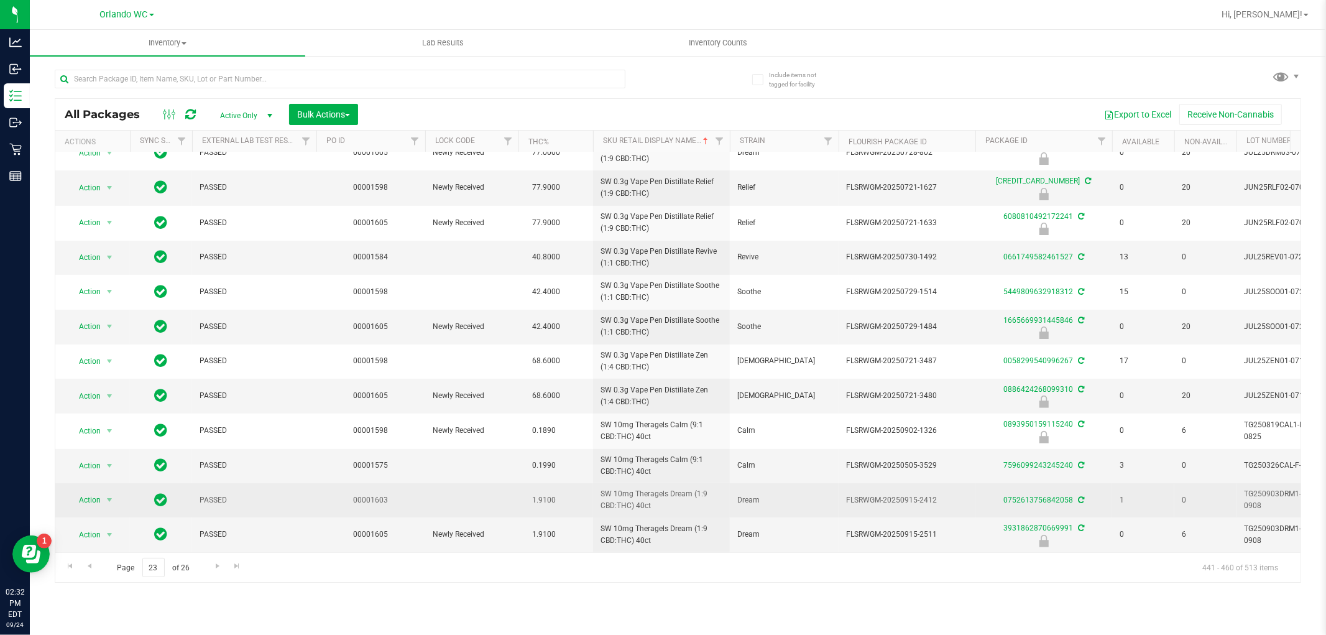
scroll to position [277, 0]
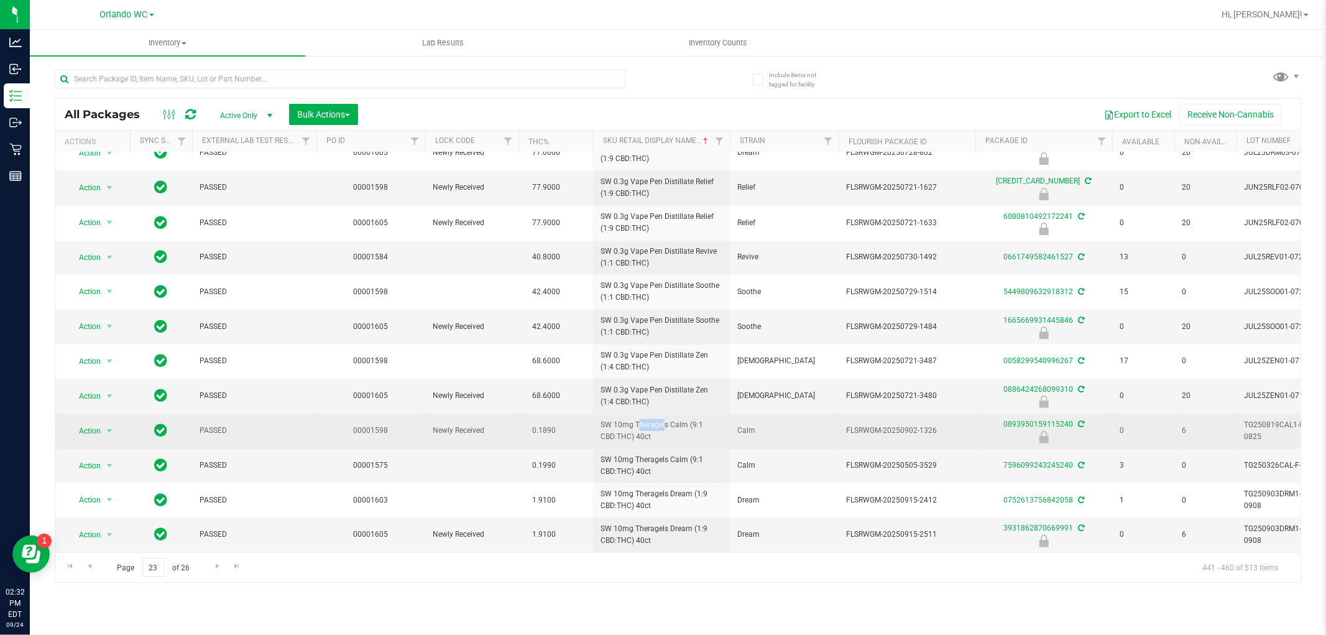
drag, startPoint x: 599, startPoint y: 417, endPoint x: 631, endPoint y: 417, distance: 32.3
click at [631, 417] on td "SW 10mg Theragels Calm (9:1 CBD:THC) 40ct" at bounding box center [661, 430] width 137 height 35
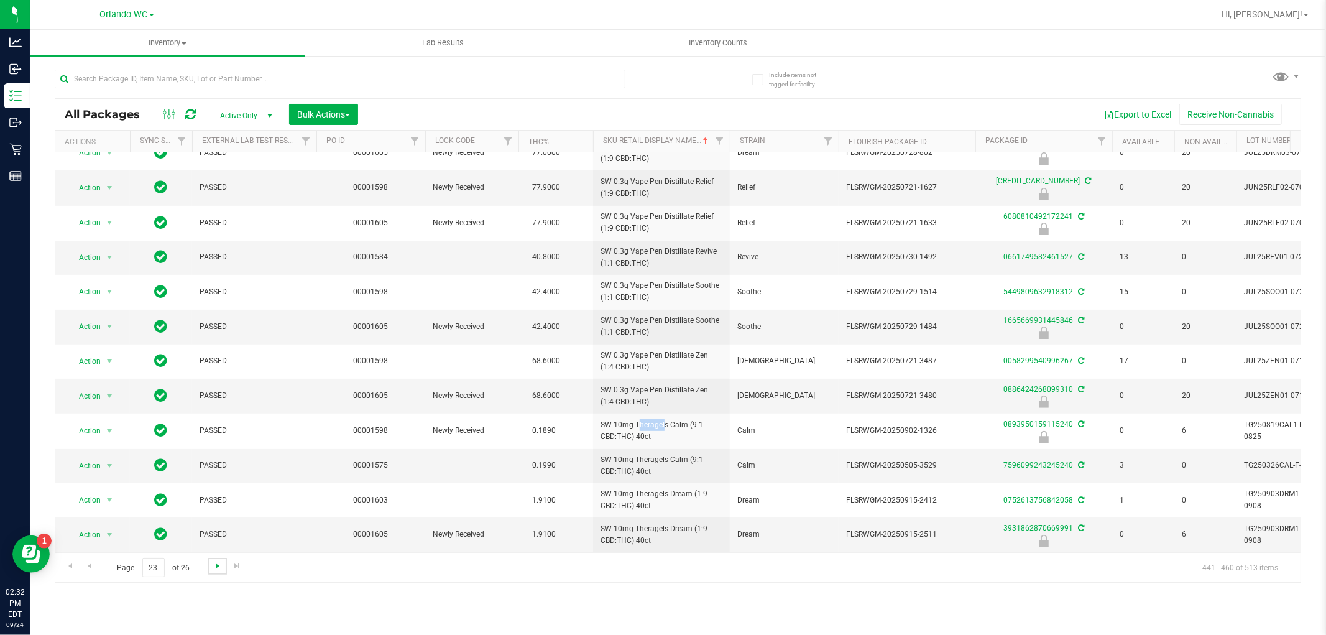
click at [216, 564] on span "Go to the next page" at bounding box center [218, 566] width 10 height 10
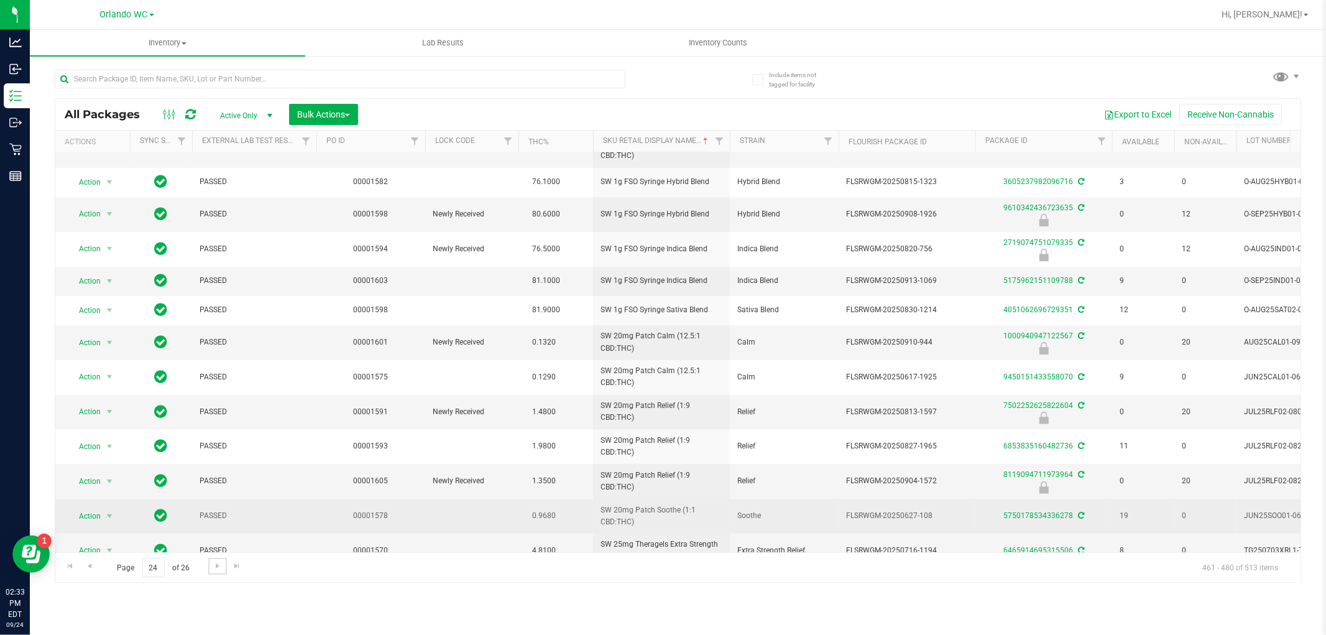
scroll to position [287, 0]
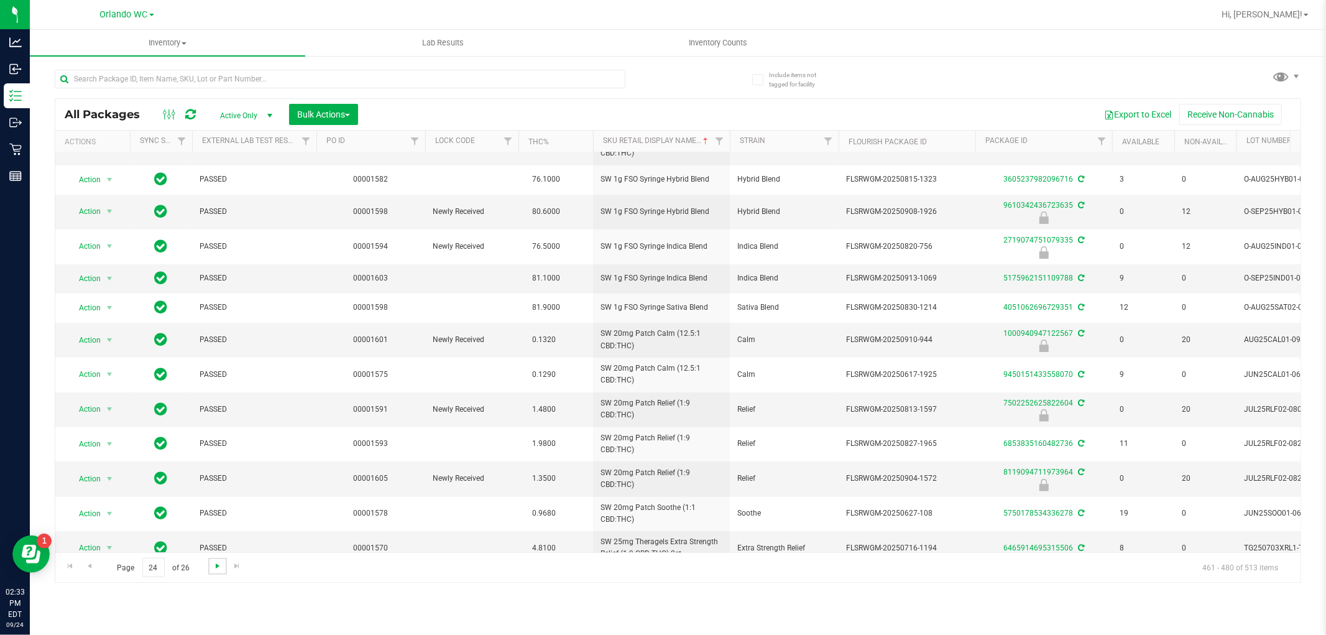
click at [221, 567] on span "Go to the next page" at bounding box center [218, 566] width 10 height 10
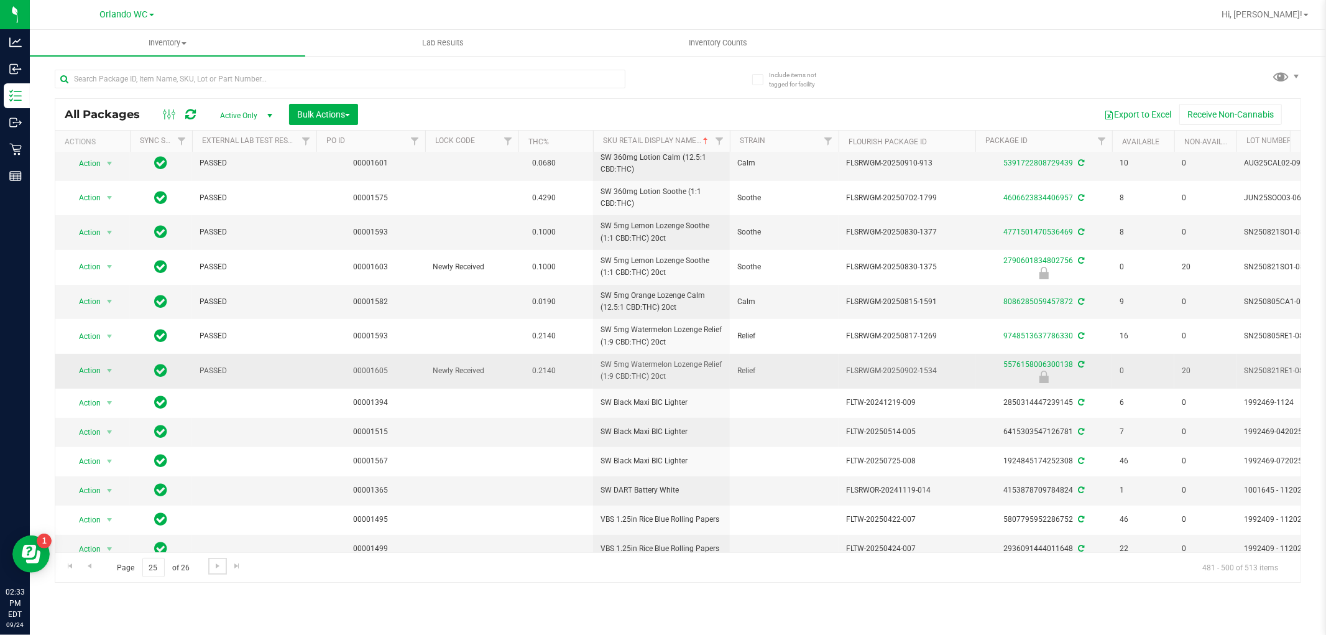
scroll to position [270, 0]
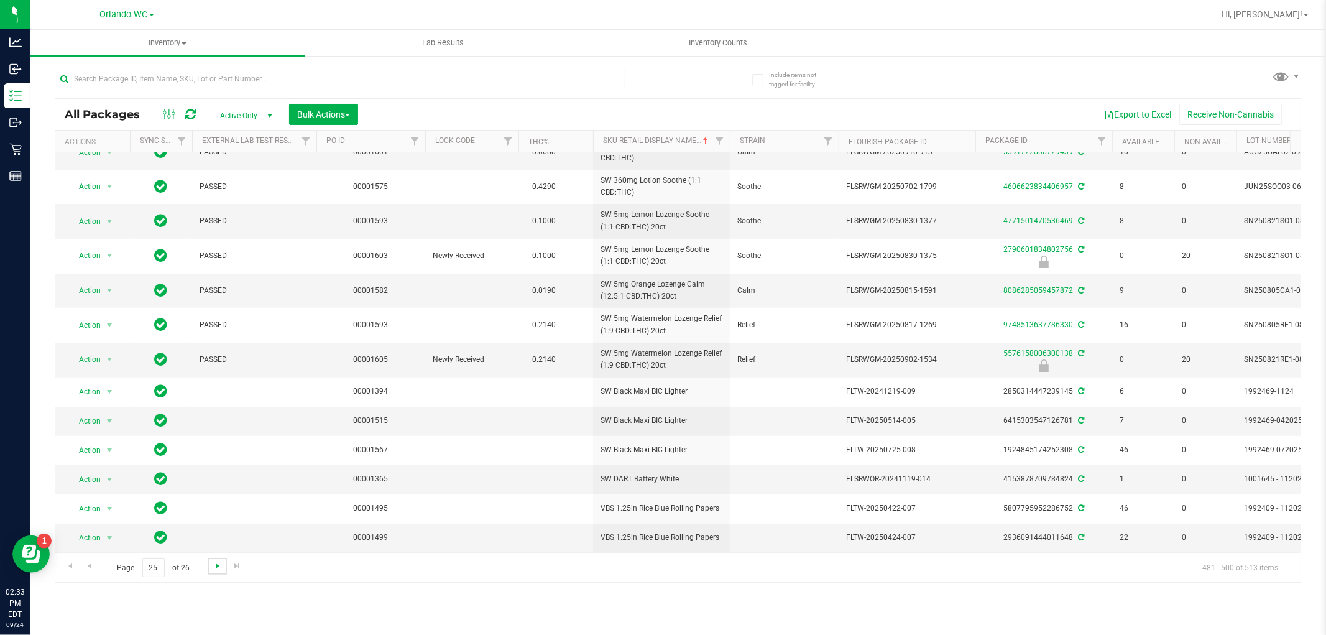
click at [221, 565] on span "Go to the next page" at bounding box center [218, 566] width 10 height 10
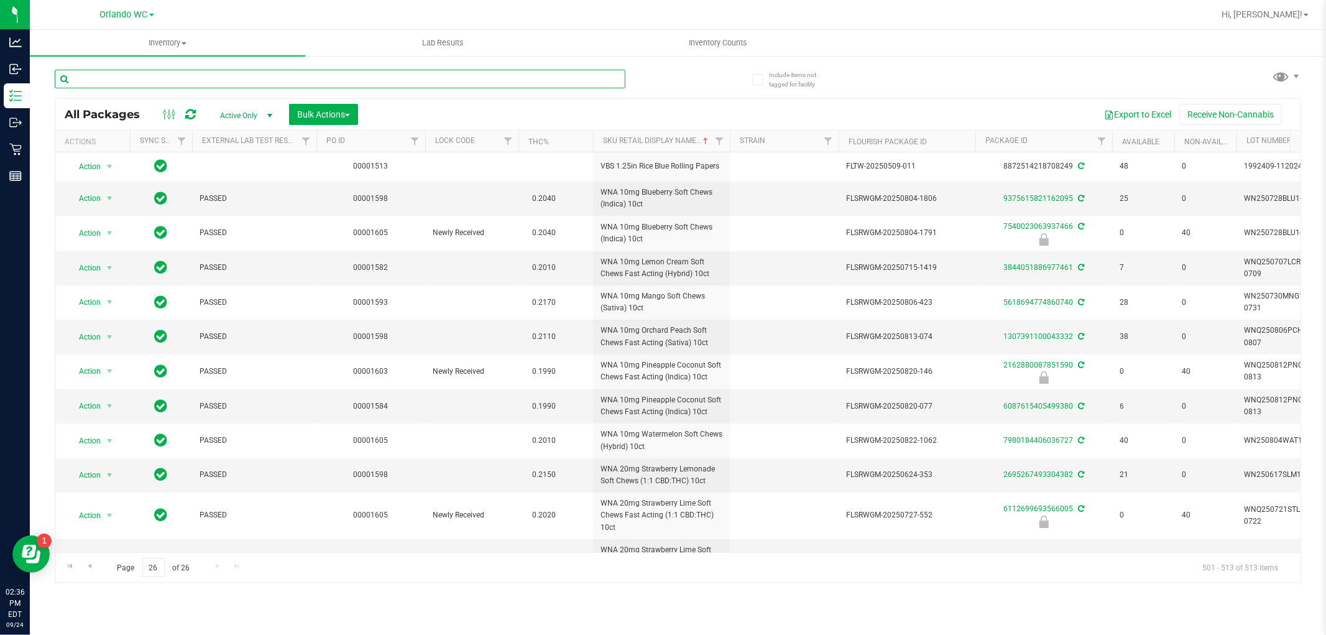
click at [98, 71] on input "text" at bounding box center [340, 79] width 571 height 19
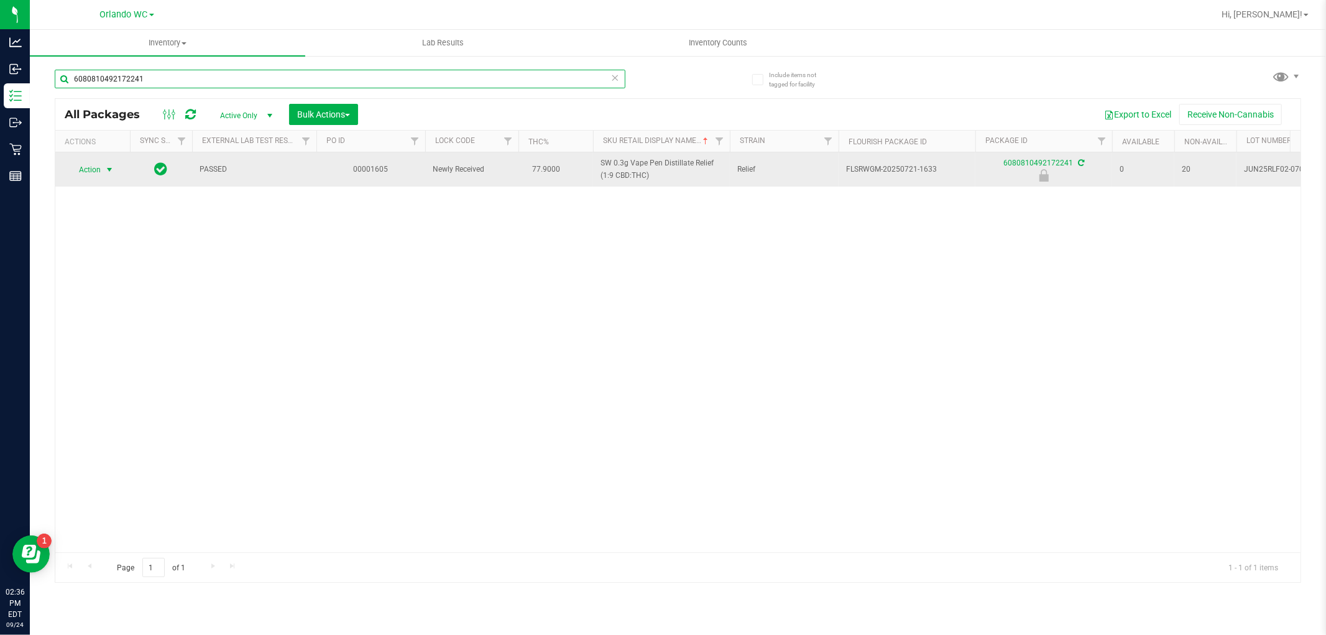
type input "6080810492172241"
click at [101, 169] on span "Action" at bounding box center [85, 169] width 34 height 17
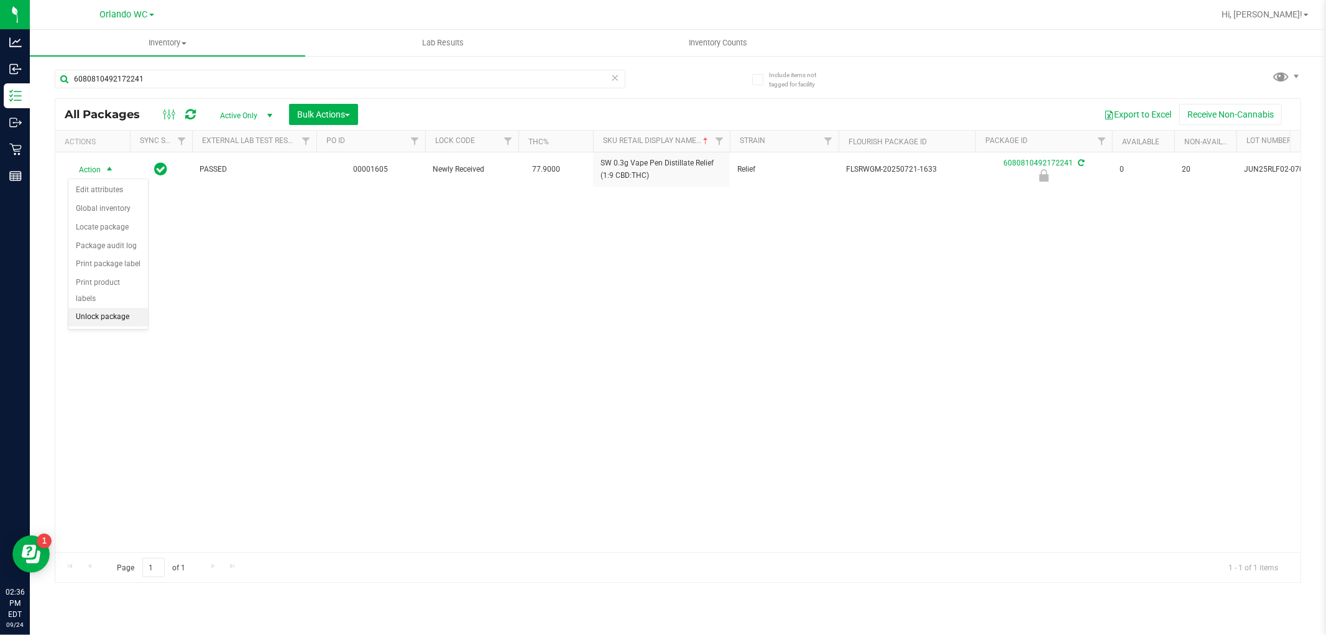
click at [120, 317] on li "Unlock package" at bounding box center [108, 317] width 80 height 19
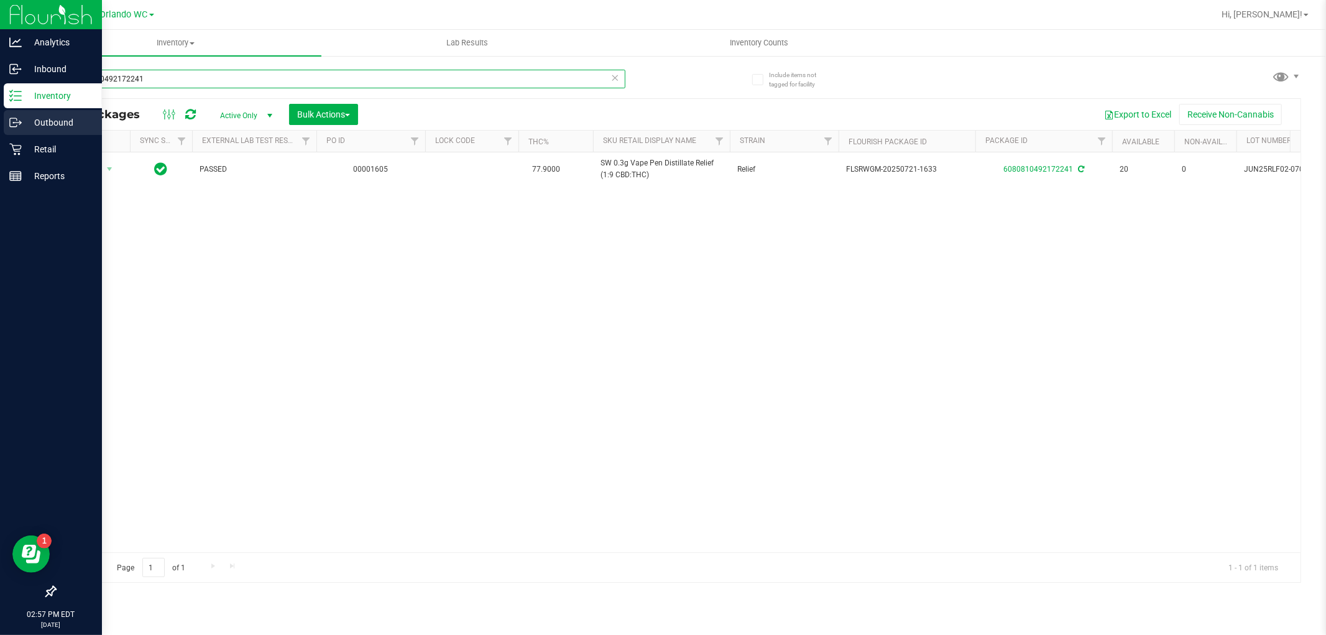
drag, startPoint x: 155, startPoint y: 75, endPoint x: 0, endPoint y: 119, distance: 161.8
click at [0, 119] on div "Analytics Inbound Inventory Outbound Retail Reports 02:57 PM EDT [DATE] 09/24 O…" at bounding box center [663, 317] width 1326 height 635
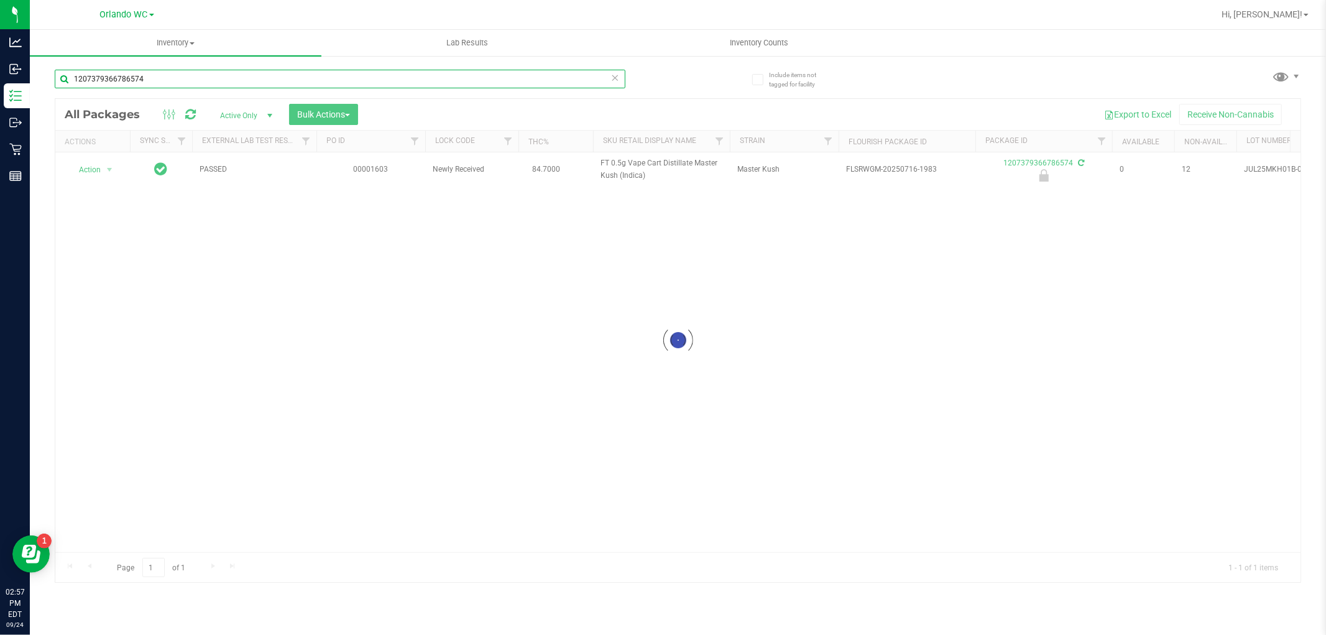
type input "1207379366786574"
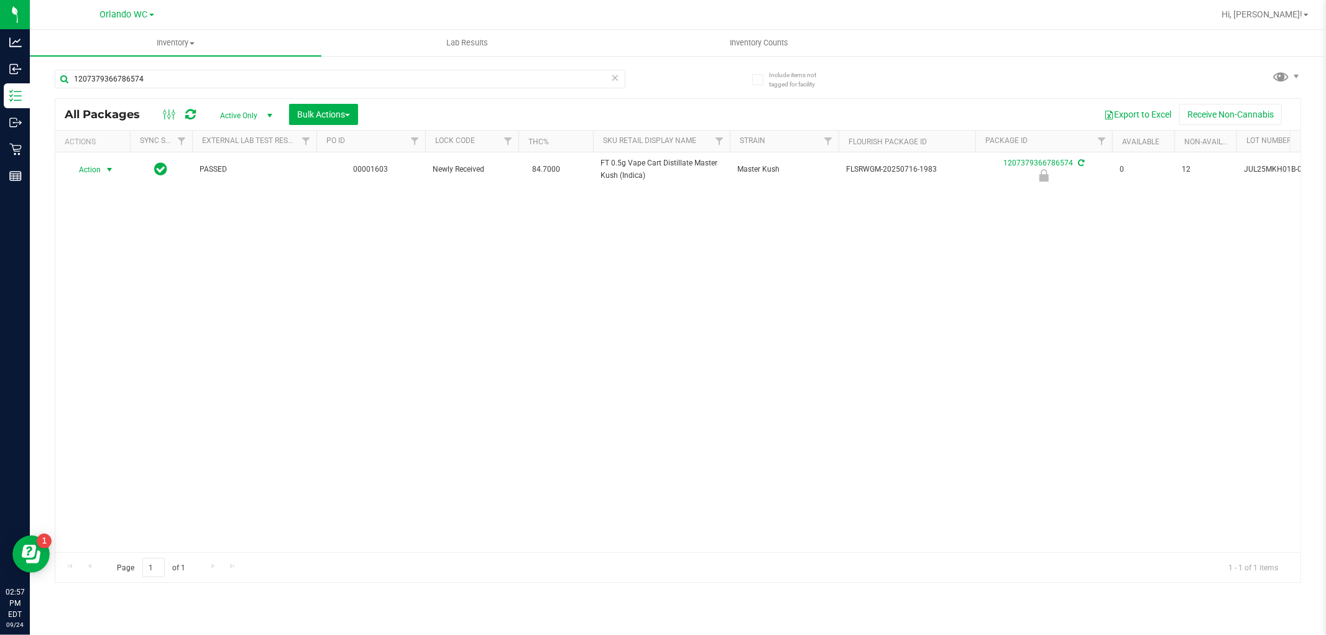
click at [86, 166] on span "Action" at bounding box center [85, 169] width 34 height 17
click at [112, 308] on li "Unlock package" at bounding box center [108, 317] width 80 height 19
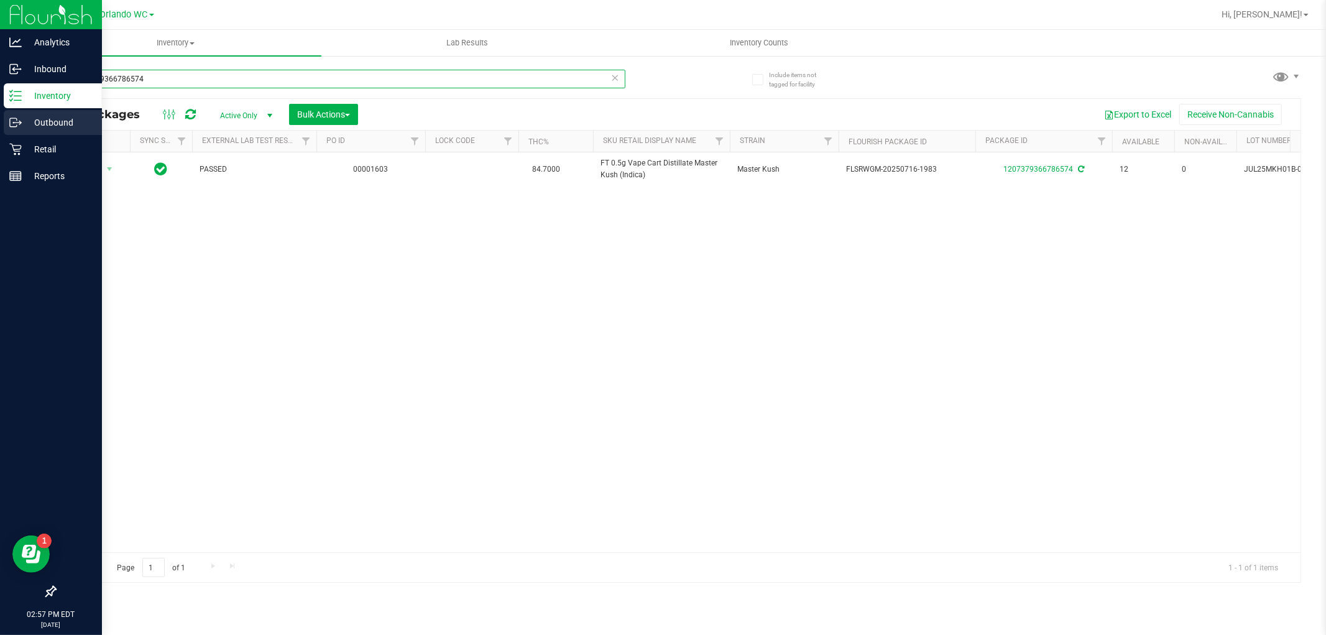
drag, startPoint x: 187, startPoint y: 84, endPoint x: 0, endPoint y: 114, distance: 189.6
click at [0, 114] on div "Analytics Inbound Inventory Outbound Retail Reports 02:57 PM EDT [DATE] 09/24 O…" at bounding box center [663, 317] width 1326 height 635
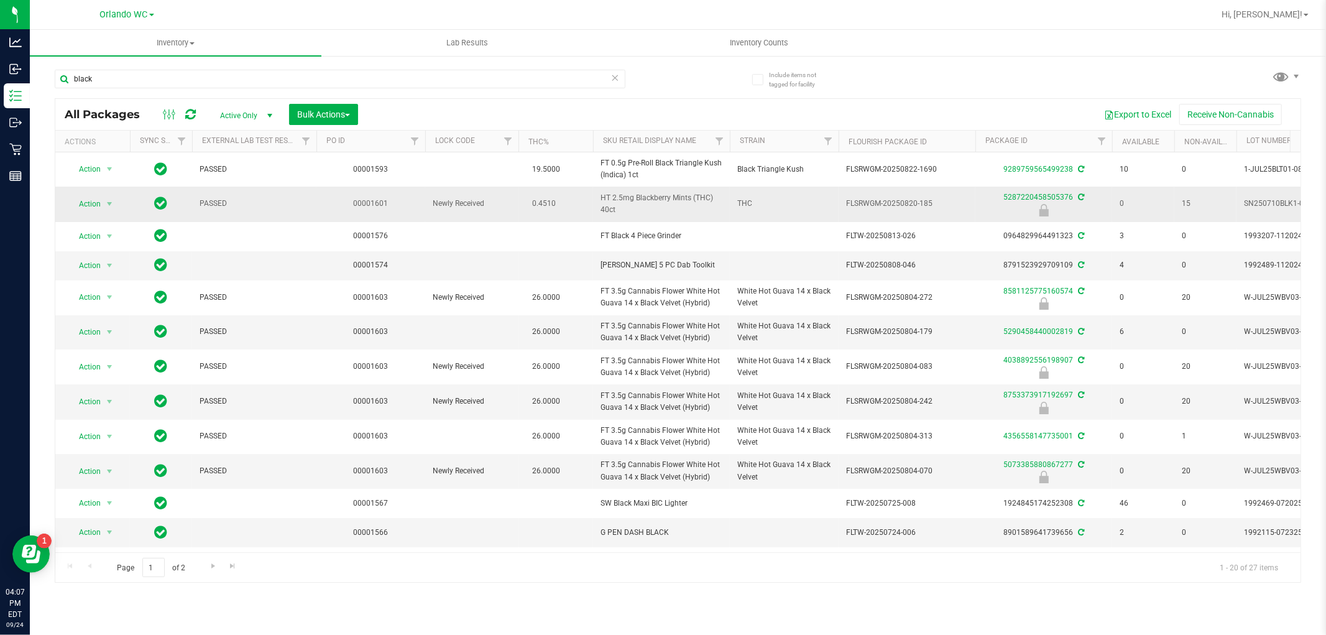
drag, startPoint x: 594, startPoint y: 196, endPoint x: 655, endPoint y: 210, distance: 61.8
click at [655, 210] on td "HT 2.5mg Blackberry Mints (THC) 40ct" at bounding box center [661, 204] width 137 height 35
copy span "HT 2.5mg Blackberry Mints (THC) 40ct"
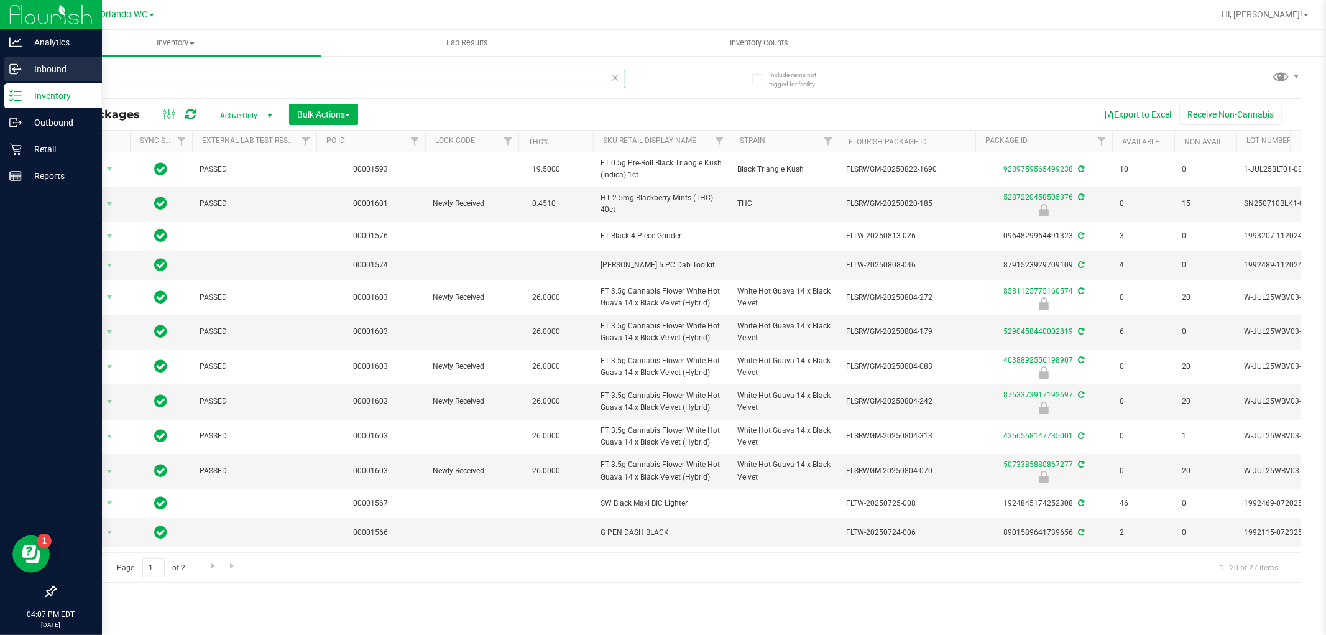
drag, startPoint x: 106, startPoint y: 80, endPoint x: 19, endPoint y: 80, distance: 87.7
click at [23, 80] on div "Analytics Inbound Inventory Outbound Retail Reports 04:07 PM EDT [DATE] 09/24 O…" at bounding box center [663, 317] width 1326 height 635
paste input "HT 2.5mg Blackberry Mints (THC) 40ct"
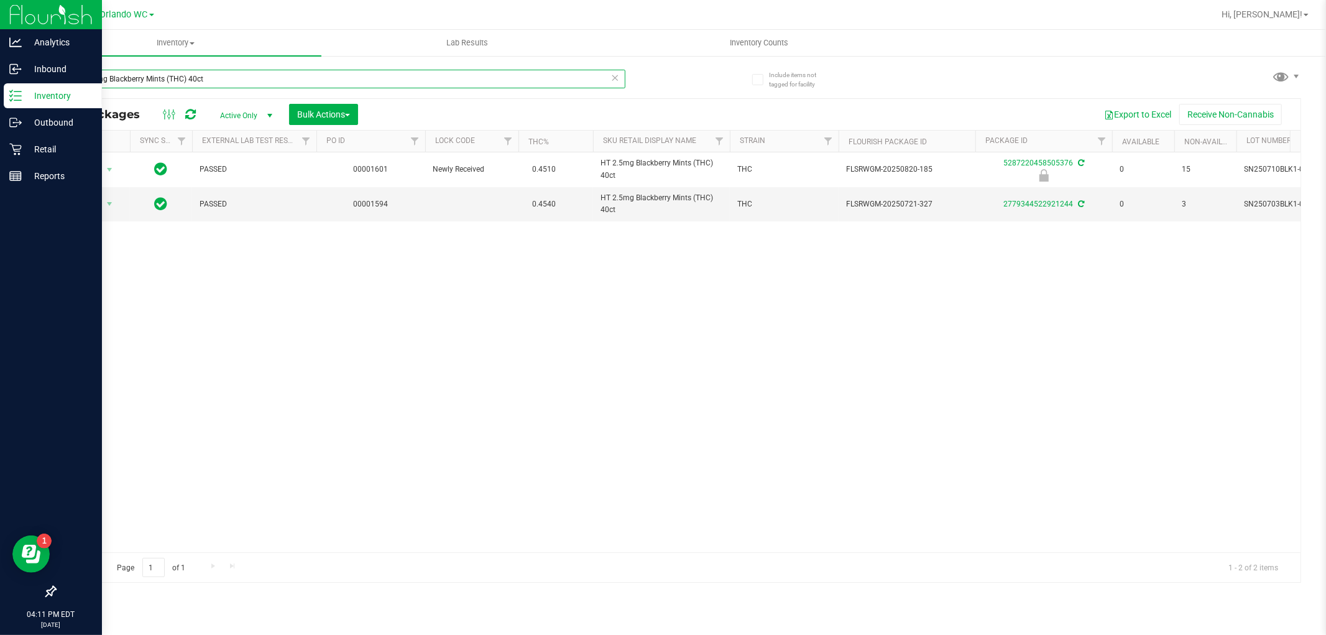
drag, startPoint x: 213, startPoint y: 81, endPoint x: 0, endPoint y: 95, distance: 213.7
click at [0, 95] on div "Analytics Inbound Inventory Outbound Retail Reports 04:11 PM EDT 09/24/2025 09/…" at bounding box center [663, 317] width 1326 height 635
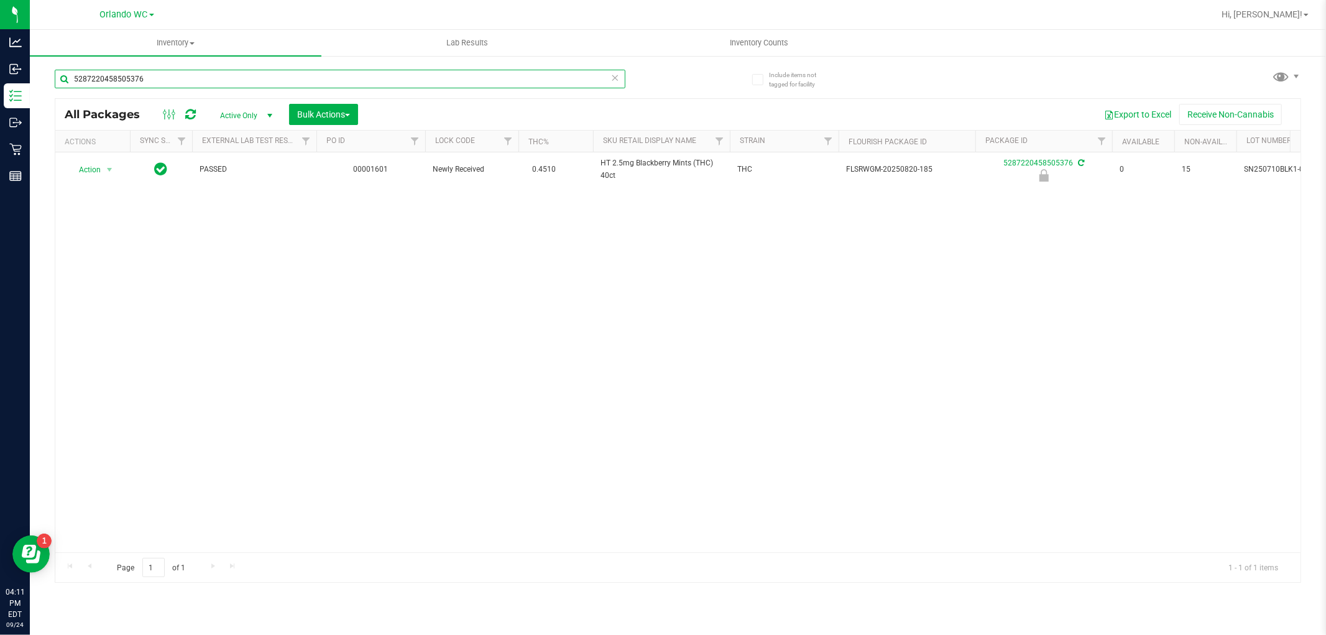
type input "5287220458505376"
click at [289, 333] on div "Action Action Edit attributes Global inventory Locate package Package audit log…" at bounding box center [677, 352] width 1245 height 400
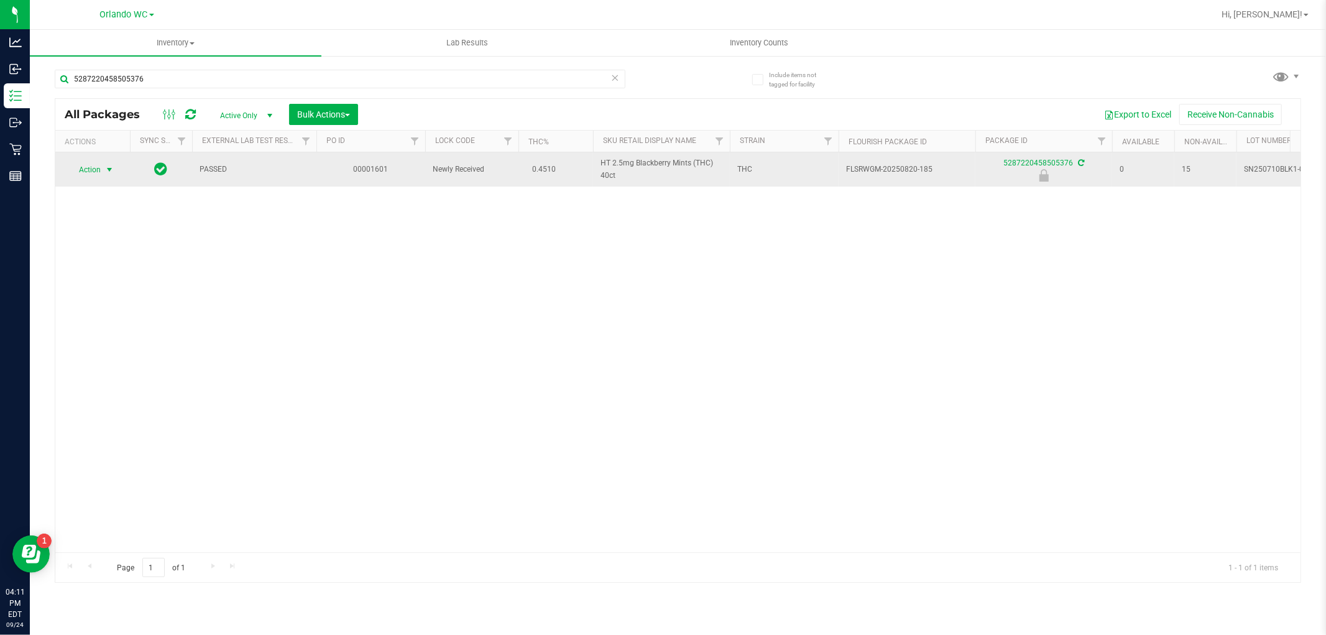
click at [112, 165] on span "select" at bounding box center [109, 170] width 10 height 10
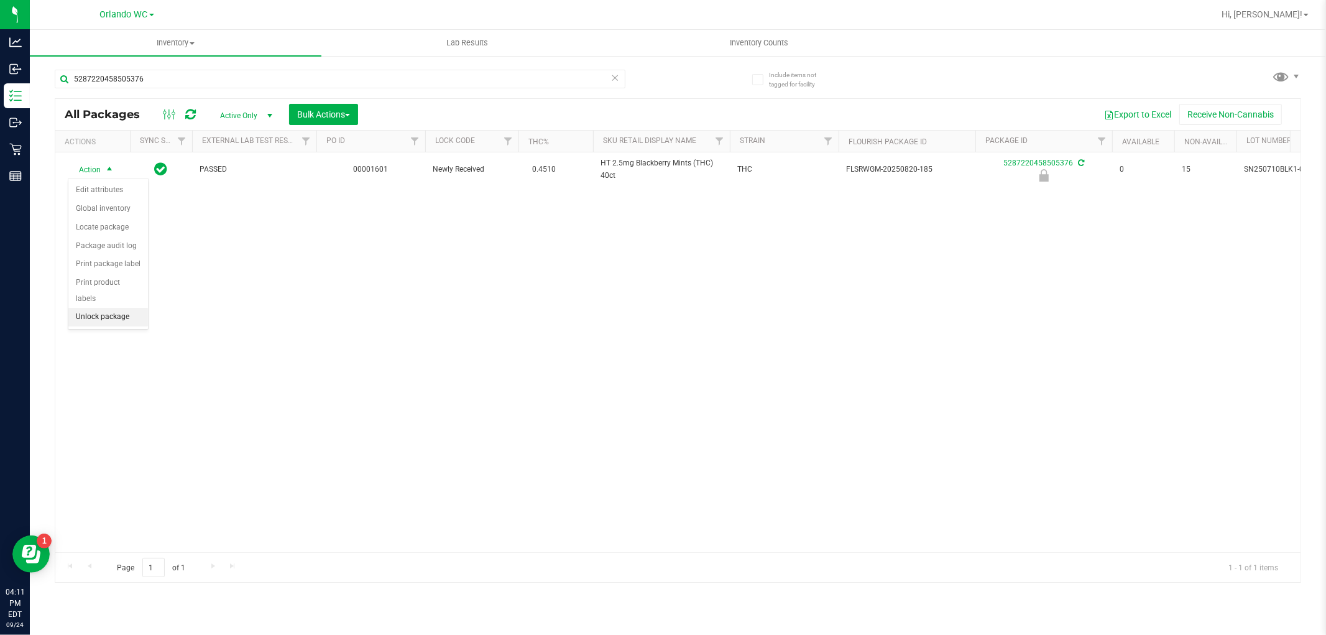
click at [121, 318] on li "Unlock package" at bounding box center [108, 317] width 80 height 19
click at [1285, 14] on span "Hi, [PERSON_NAME]!" at bounding box center [1262, 14] width 81 height 10
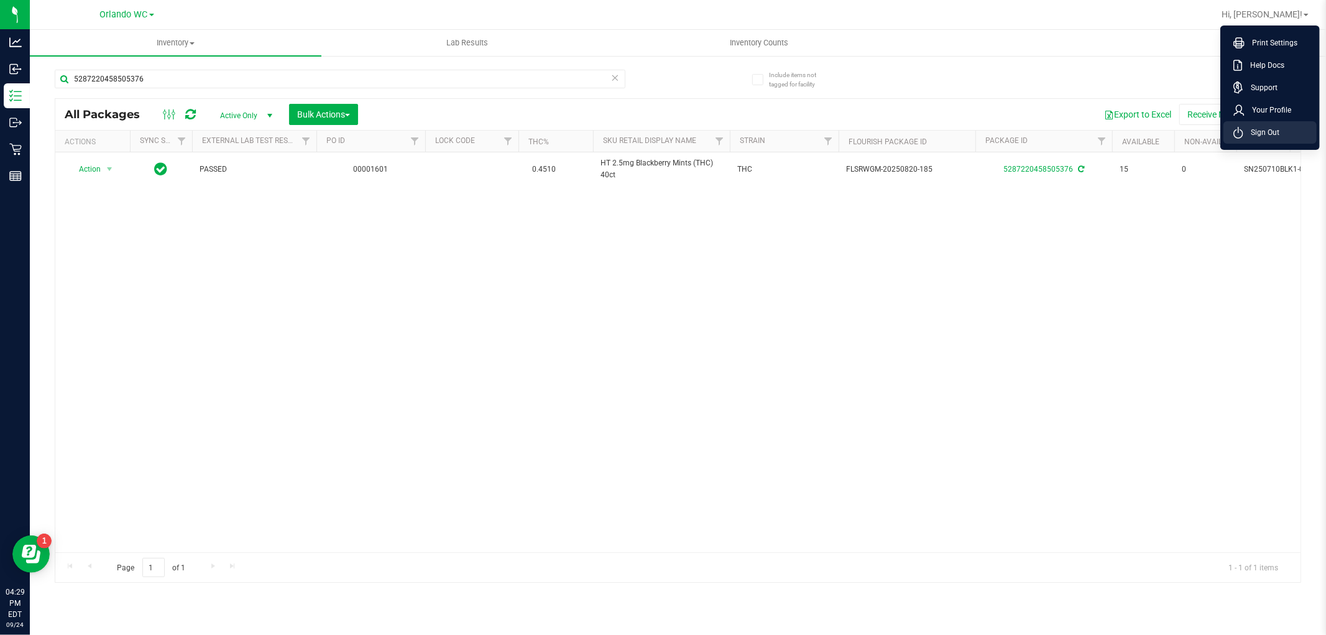
click at [1277, 139] on li "Sign Out" at bounding box center [1270, 132] width 93 height 22
